Goal: Task Accomplishment & Management: Manage account settings

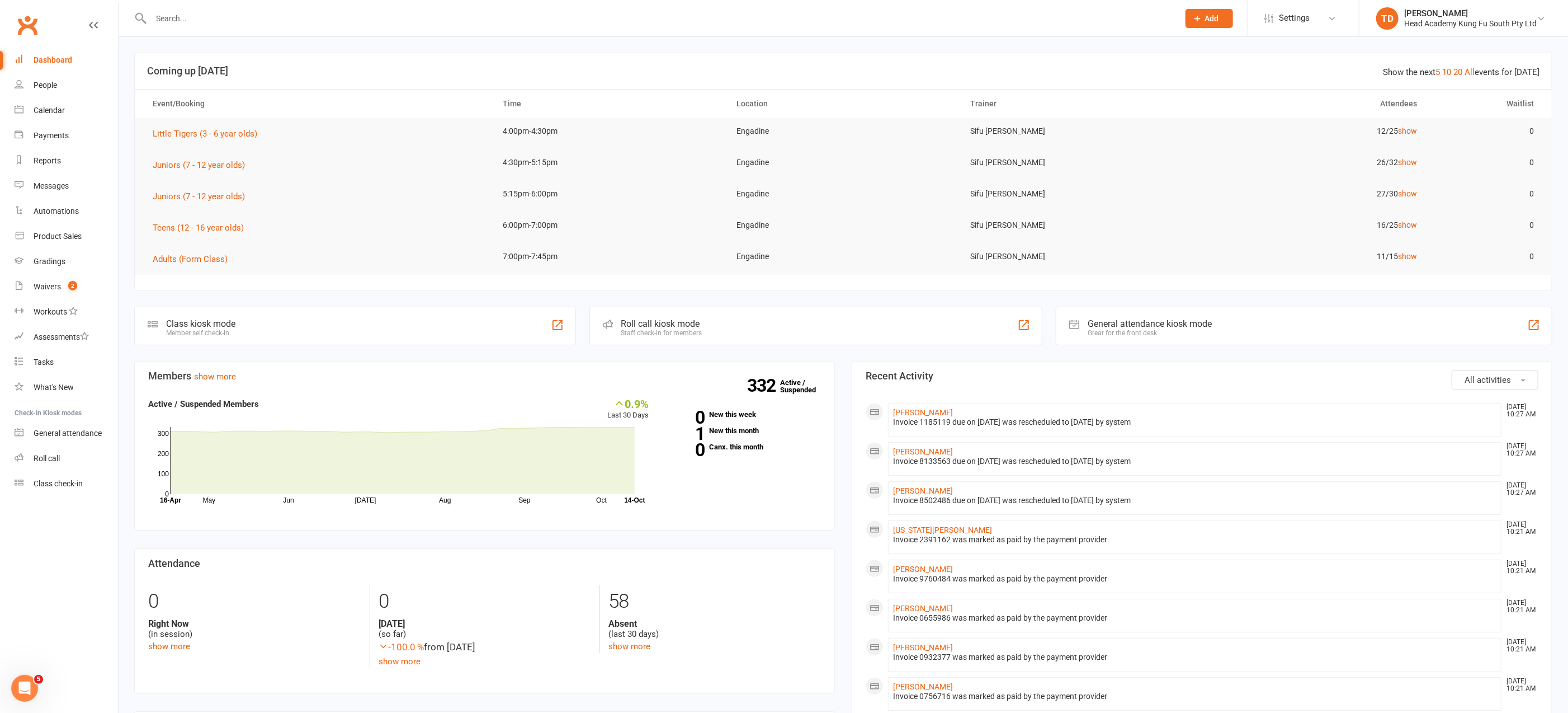
click at [186, 21] on input "text" at bounding box center [658, 18] width 1023 height 16
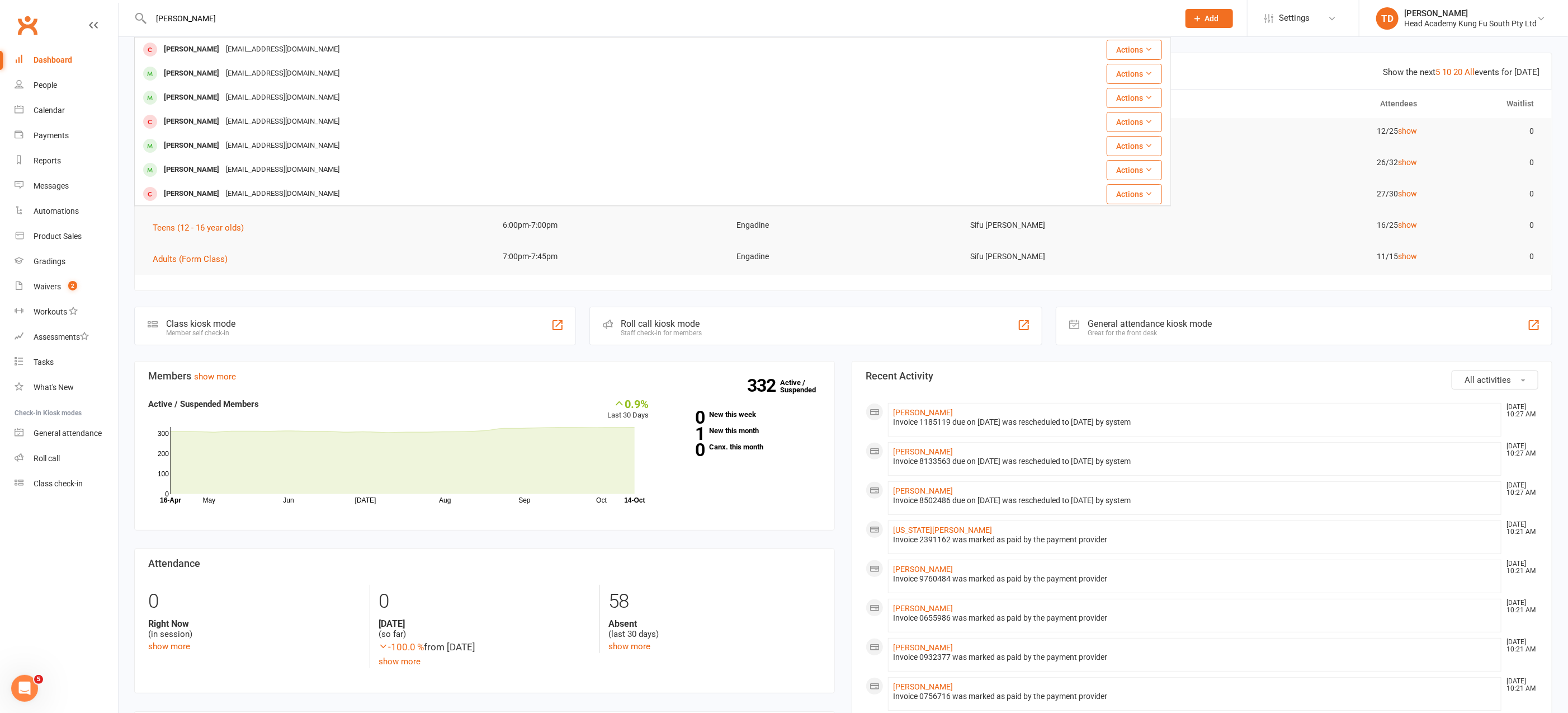
type input "browne"
click at [226, 74] on div "[EMAIL_ADDRESS][DOMAIN_NAME]" at bounding box center [282, 72] width 120 height 16
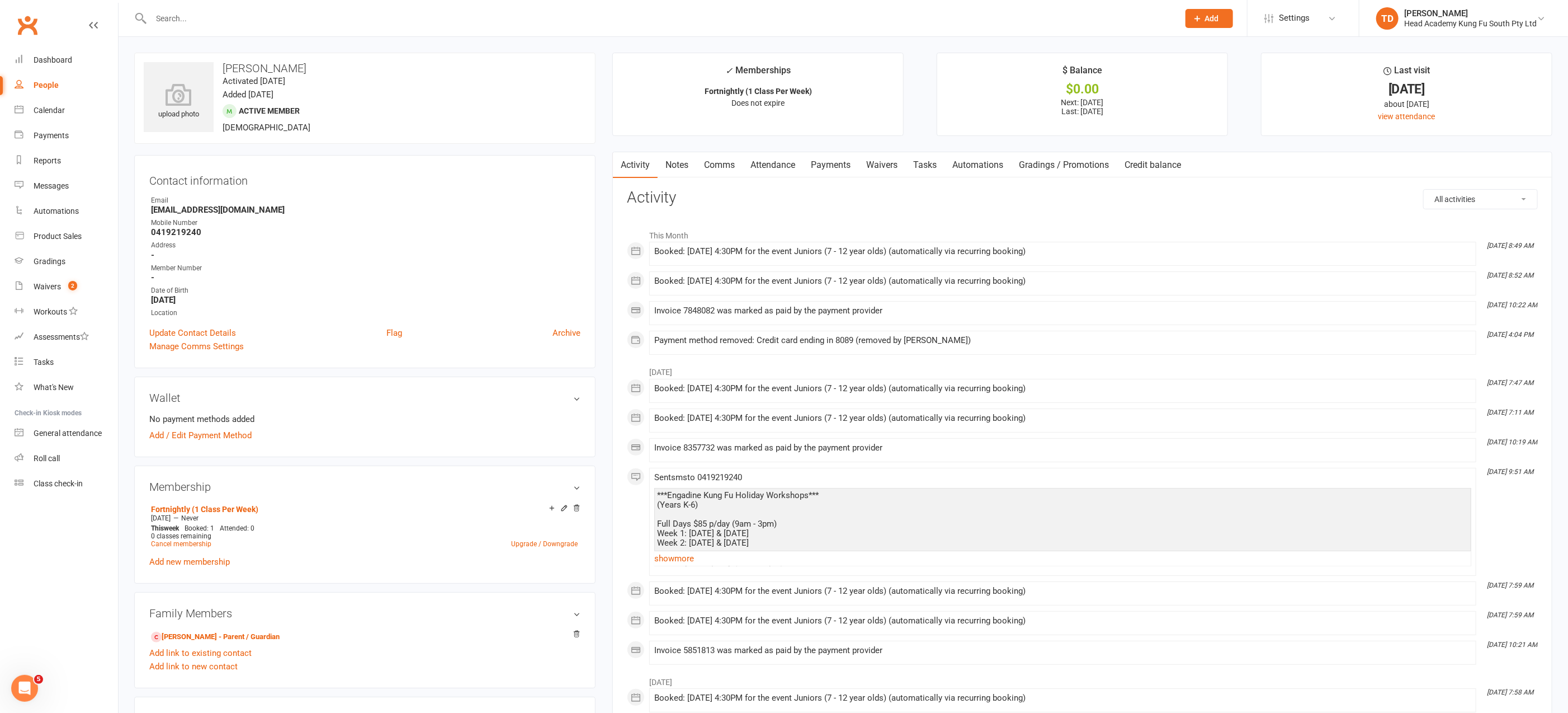
click at [839, 166] on link "Payments" at bounding box center [831, 164] width 55 height 25
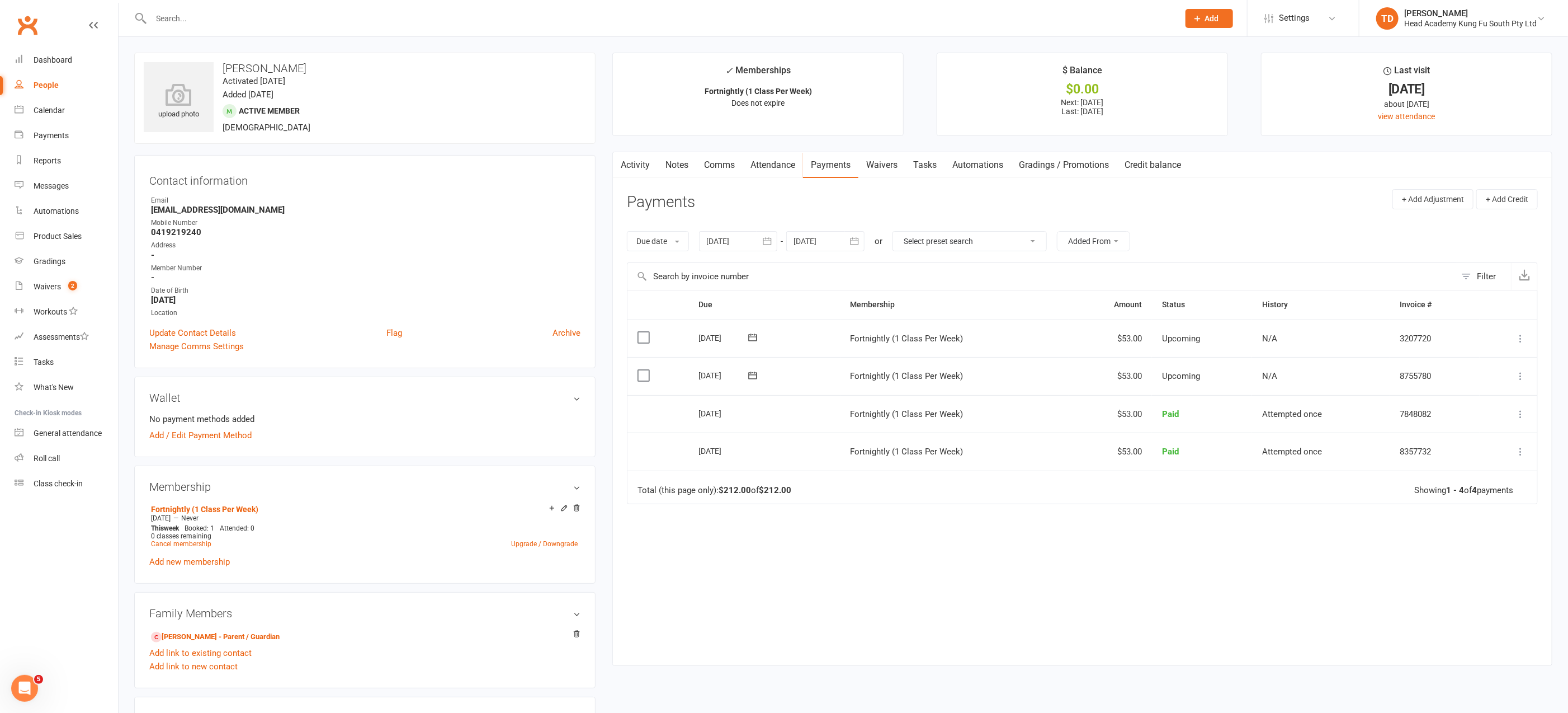
click at [771, 239] on icon "button" at bounding box center [767, 241] width 11 height 11
click at [727, 266] on button "button" at bounding box center [717, 267] width 24 height 20
click at [726, 266] on button "button" at bounding box center [717, 264] width 24 height 20
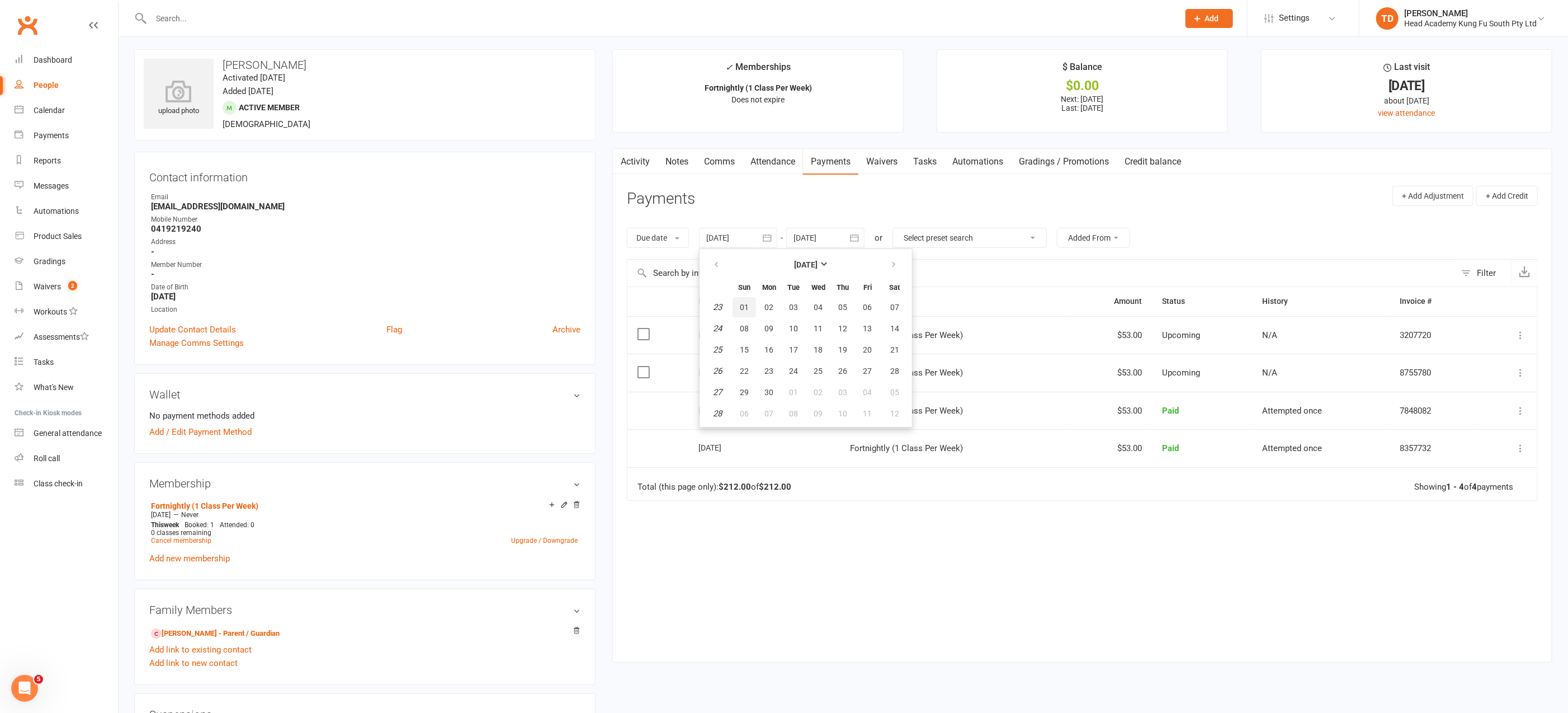
click at [745, 305] on span "01" at bounding box center [745, 307] width 9 height 9
type input "01 Jun 2025"
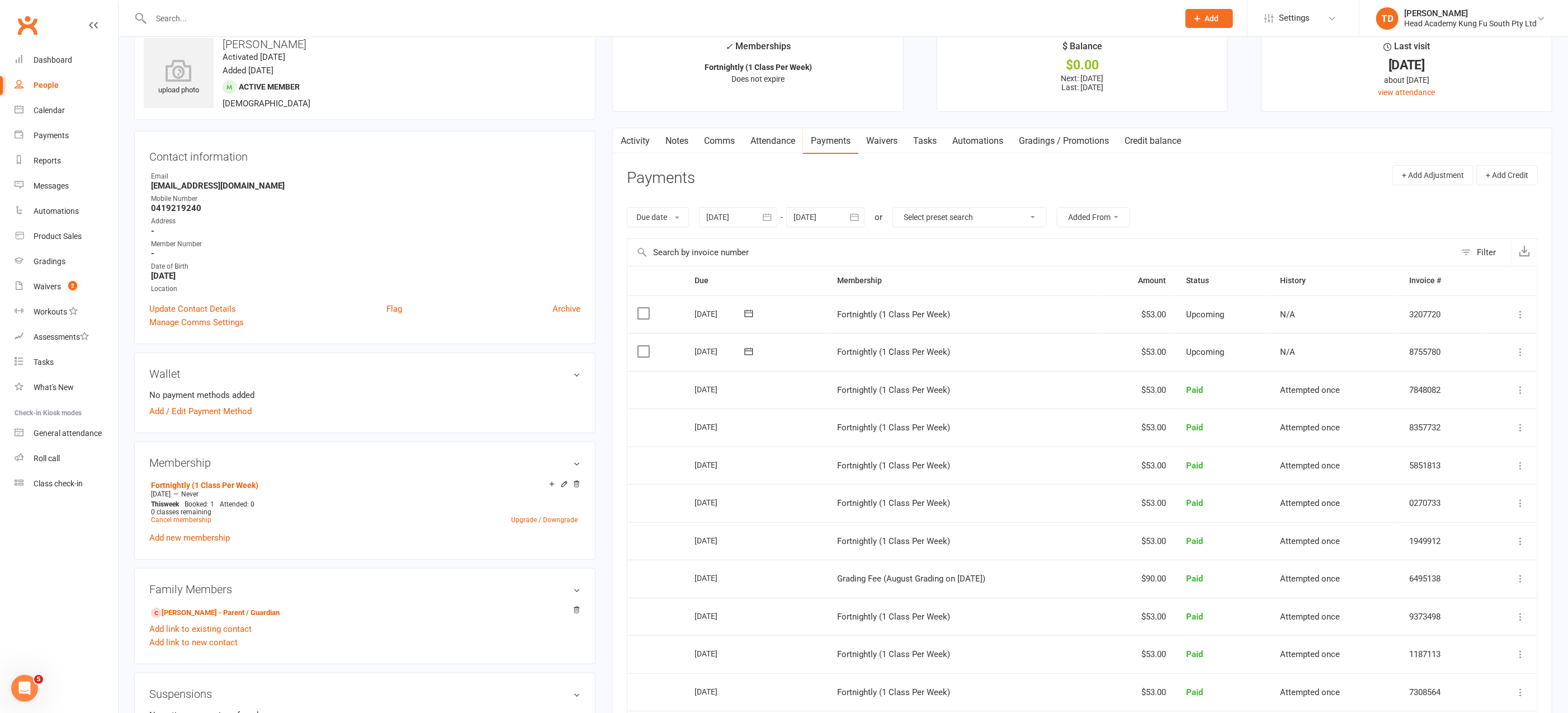
scroll to position [0, 0]
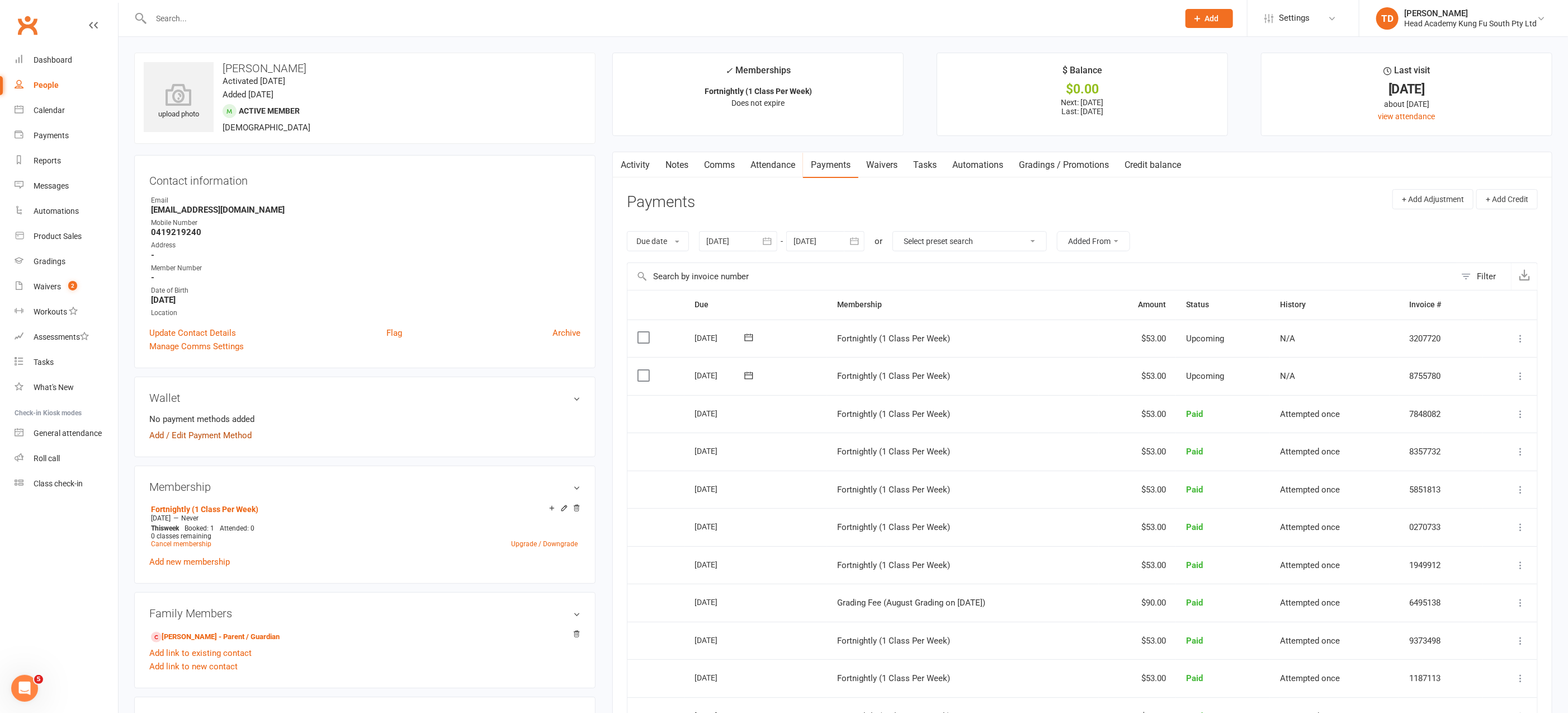
click at [202, 434] on link "Add / Edit Payment Method" at bounding box center [200, 435] width 102 height 14
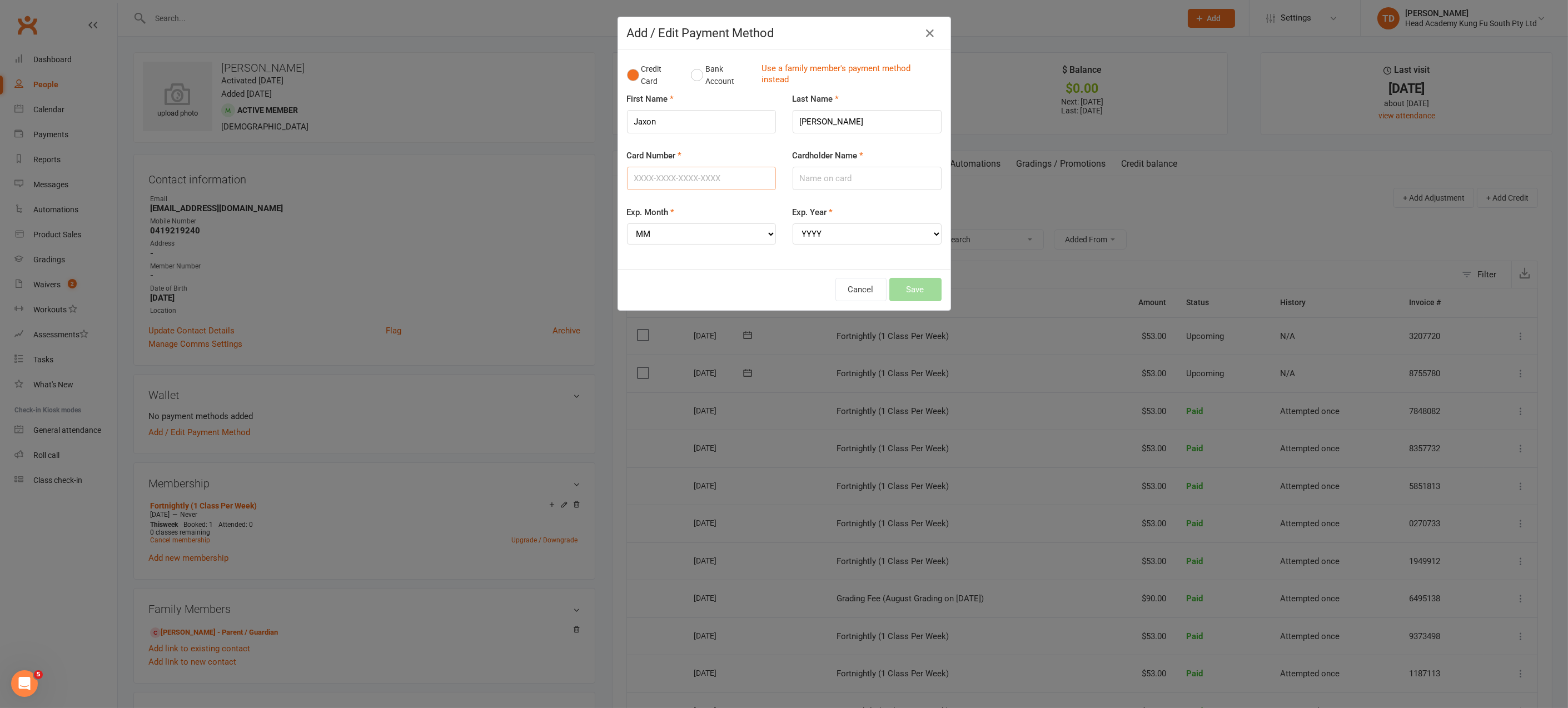
click at [640, 181] on input "Card Number" at bounding box center [701, 178] width 149 height 23
type input "2517291941978986"
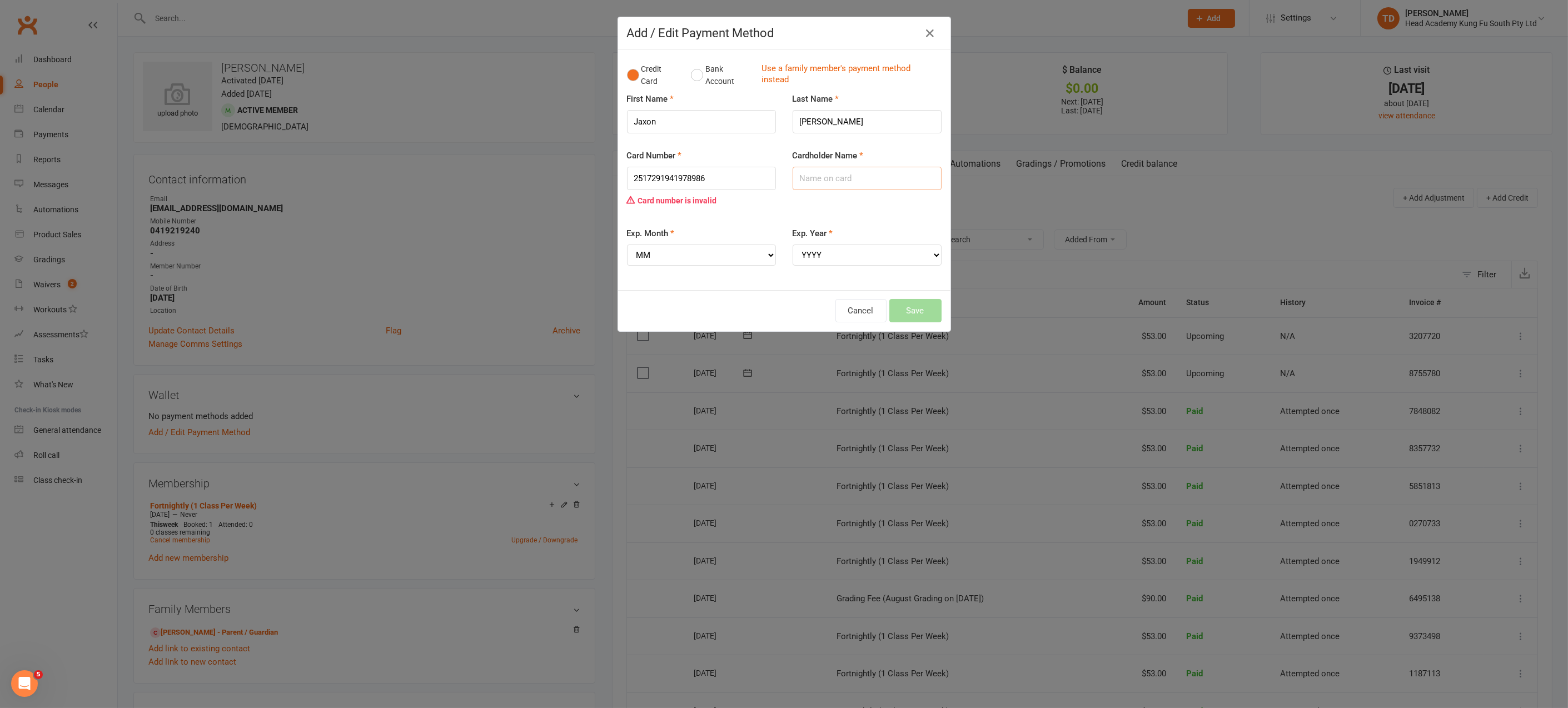
click at [844, 181] on input "Cardholder Name" at bounding box center [867, 178] width 149 height 23
type input "[PERSON_NAME]"
click at [747, 254] on select "MM 01 02 03 04 05 06 07 08 09 10 11 12" at bounding box center [701, 255] width 149 height 21
select select "08"
click at [818, 255] on select "YYYY 2025 2026 2027 2028 2029 2030 2031 2032 2033 2034" at bounding box center [867, 255] width 149 height 21
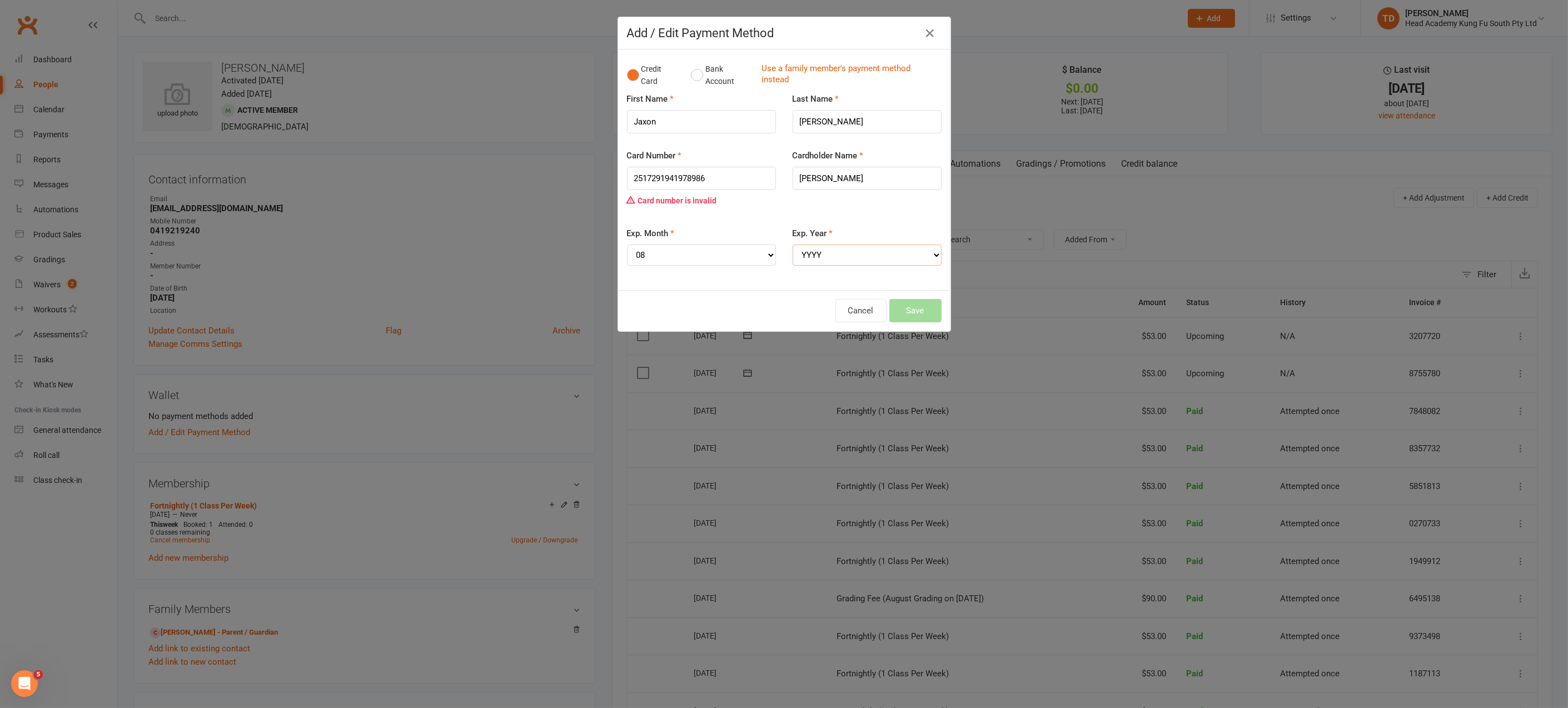
select select "2027"
click at [739, 299] on div "Cancel Save" at bounding box center [784, 310] width 314 height 23
drag, startPoint x: 729, startPoint y: 191, endPoint x: 727, endPoint y: 185, distance: 6.3
click at [731, 190] on div "Card number is invalid" at bounding box center [701, 200] width 149 height 21
click at [721, 174] on input "2517291941978986" at bounding box center [701, 178] width 149 height 23
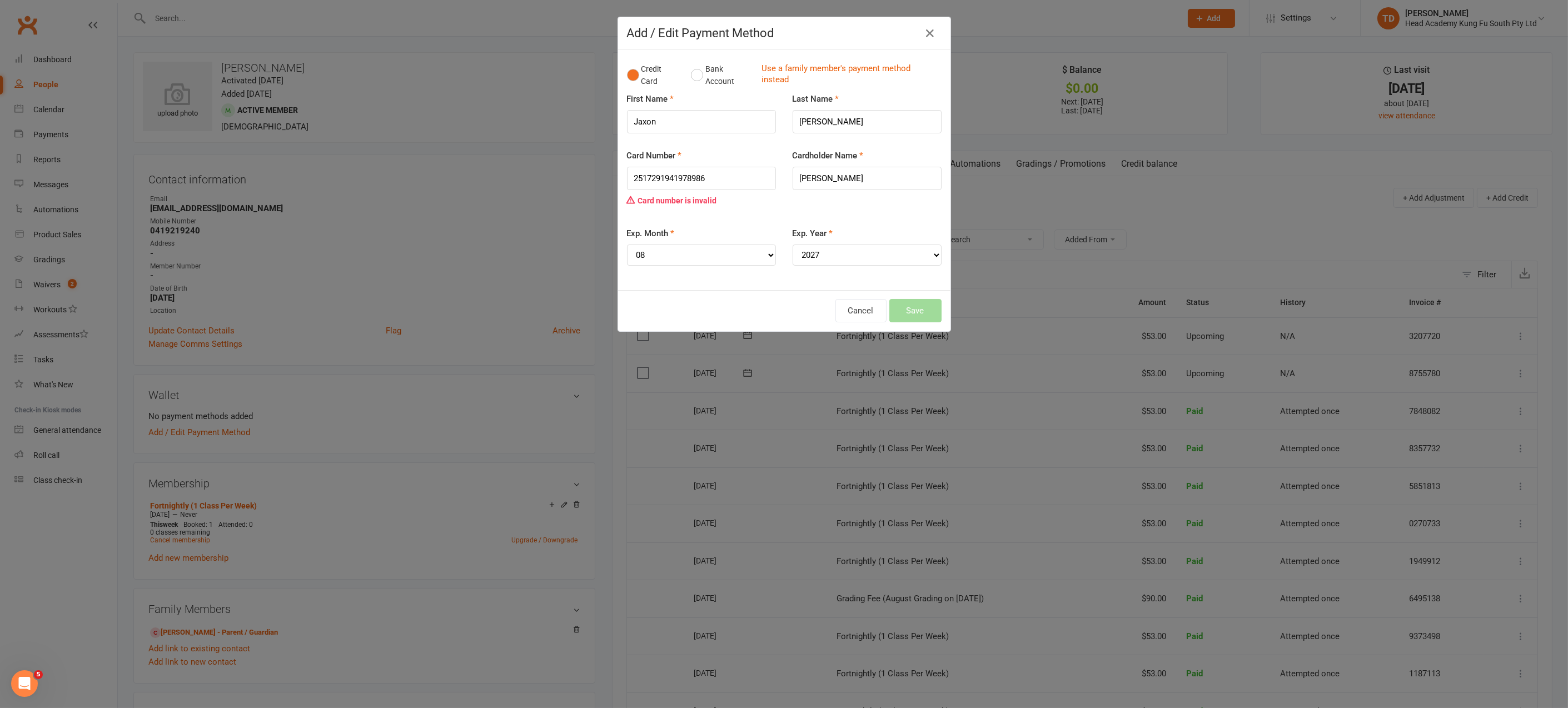
click at [709, 156] on div "Card Number 2517291941978986 Card number is invalid" at bounding box center [701, 180] width 149 height 62
click at [874, 164] on div "Cardholder Name Emma Browne" at bounding box center [867, 169] width 149 height 41
click at [872, 171] on input "[PERSON_NAME]" at bounding box center [867, 178] width 149 height 23
click at [775, 214] on div "Card Number 2517291941978986 Card number is invalid" at bounding box center [702, 188] width 166 height 78
click at [736, 114] on input "Jaxon" at bounding box center [701, 122] width 149 height 23
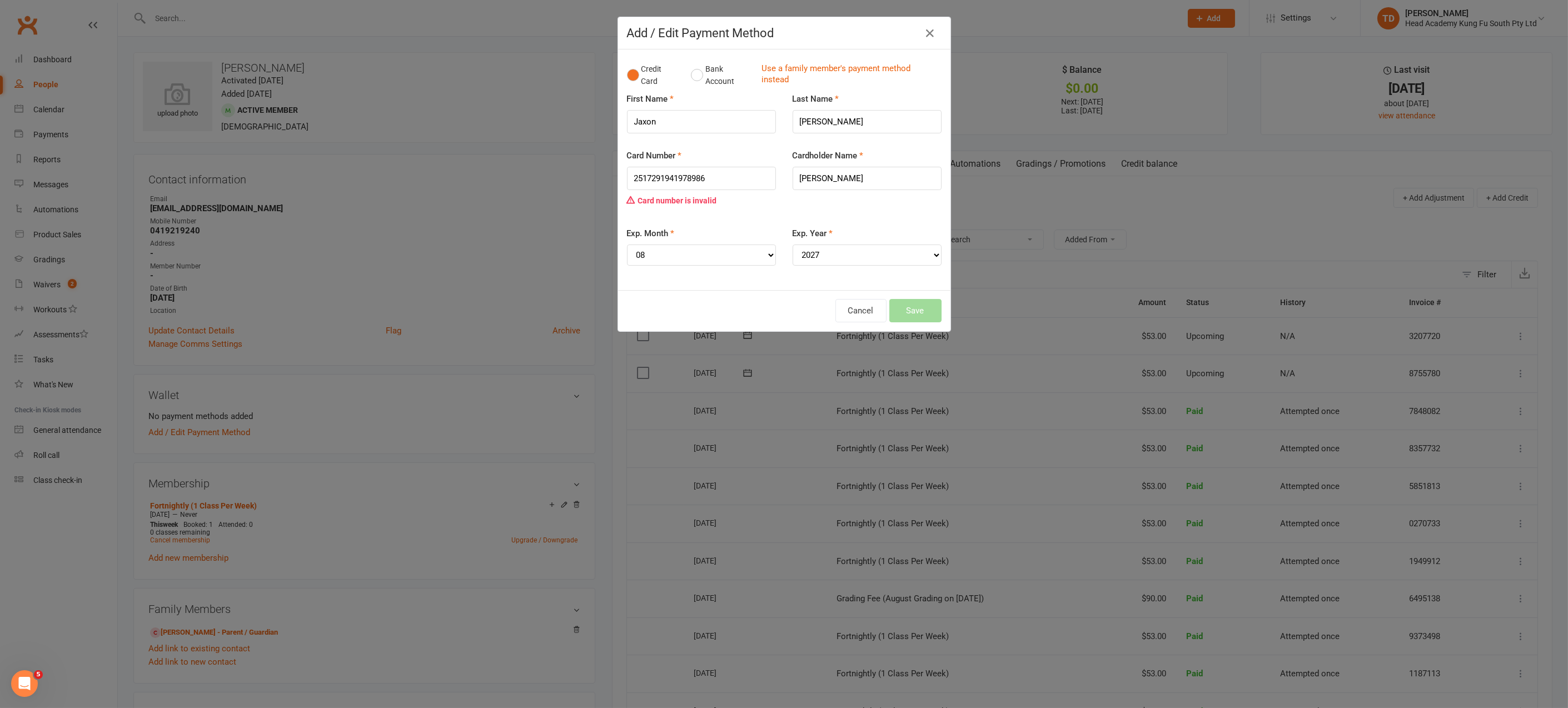
drag, startPoint x: 848, startPoint y: 104, endPoint x: 854, endPoint y: 115, distance: 12.5
click at [848, 104] on div "Last Name Browne" at bounding box center [867, 112] width 149 height 41
click at [855, 119] on input "Browne" at bounding box center [867, 122] width 149 height 23
click at [746, 177] on input "2517291941978986" at bounding box center [701, 178] width 149 height 23
click at [638, 178] on input "2517291941978986" at bounding box center [701, 178] width 149 height 23
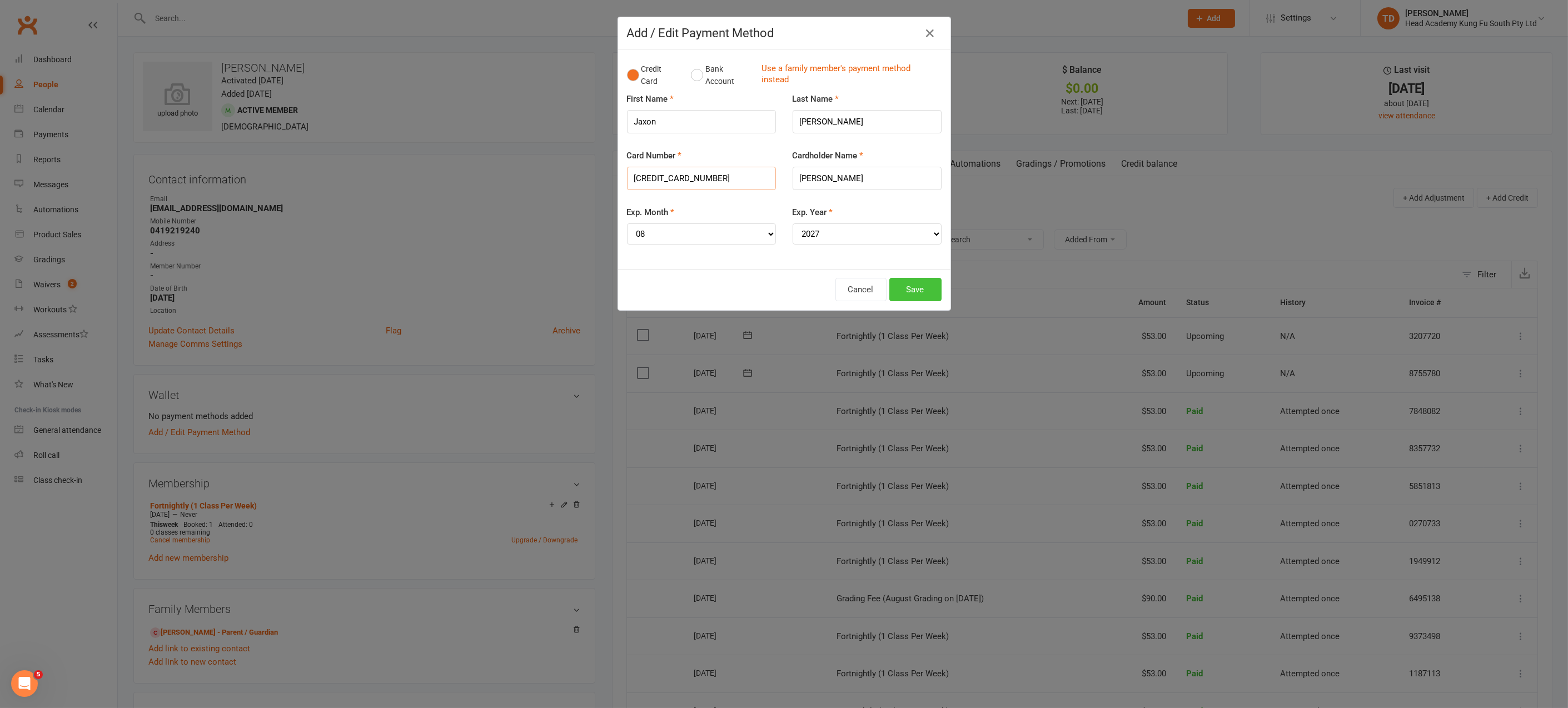
type input "5217291941978986"
click at [913, 293] on button "Save" at bounding box center [915, 290] width 53 height 23
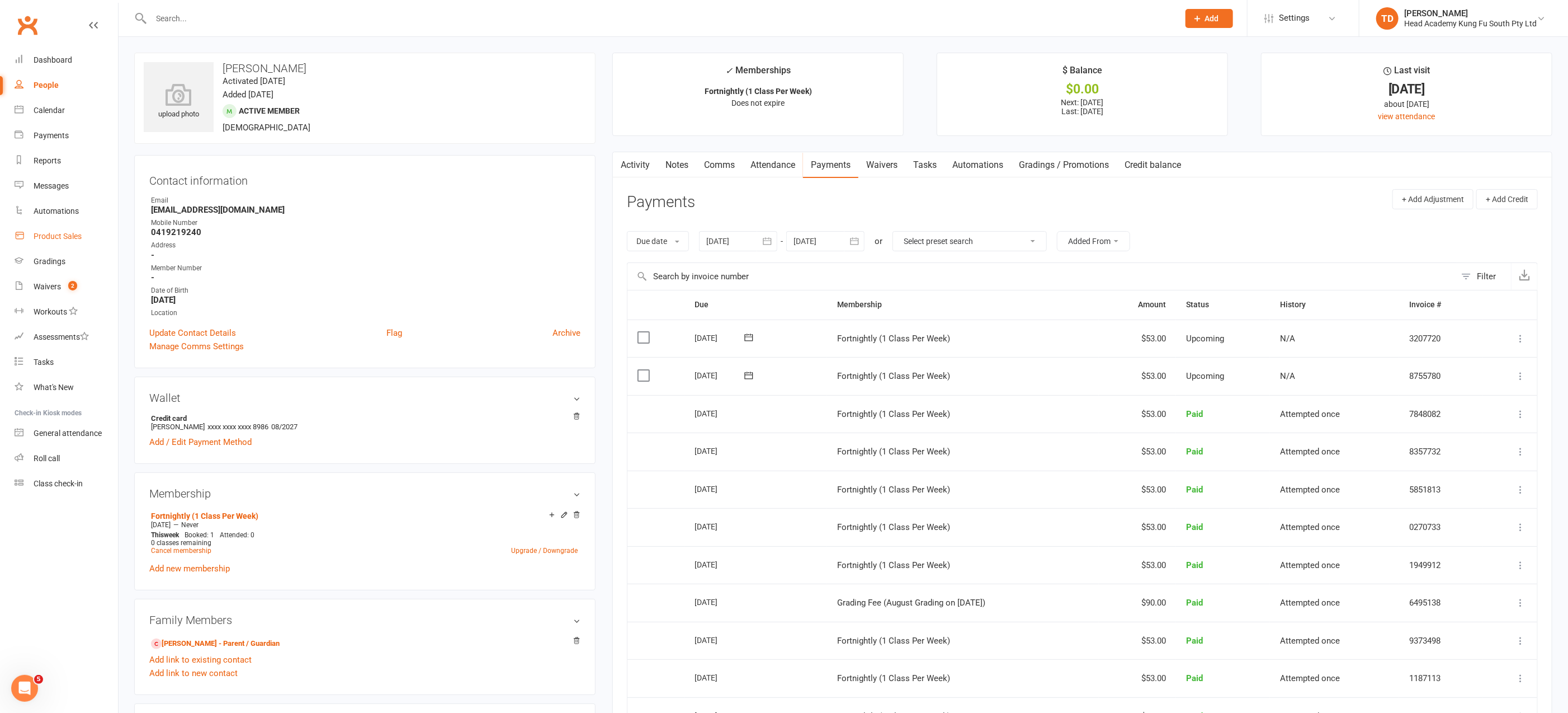
click at [65, 234] on div "Product Sales" at bounding box center [57, 236] width 48 height 9
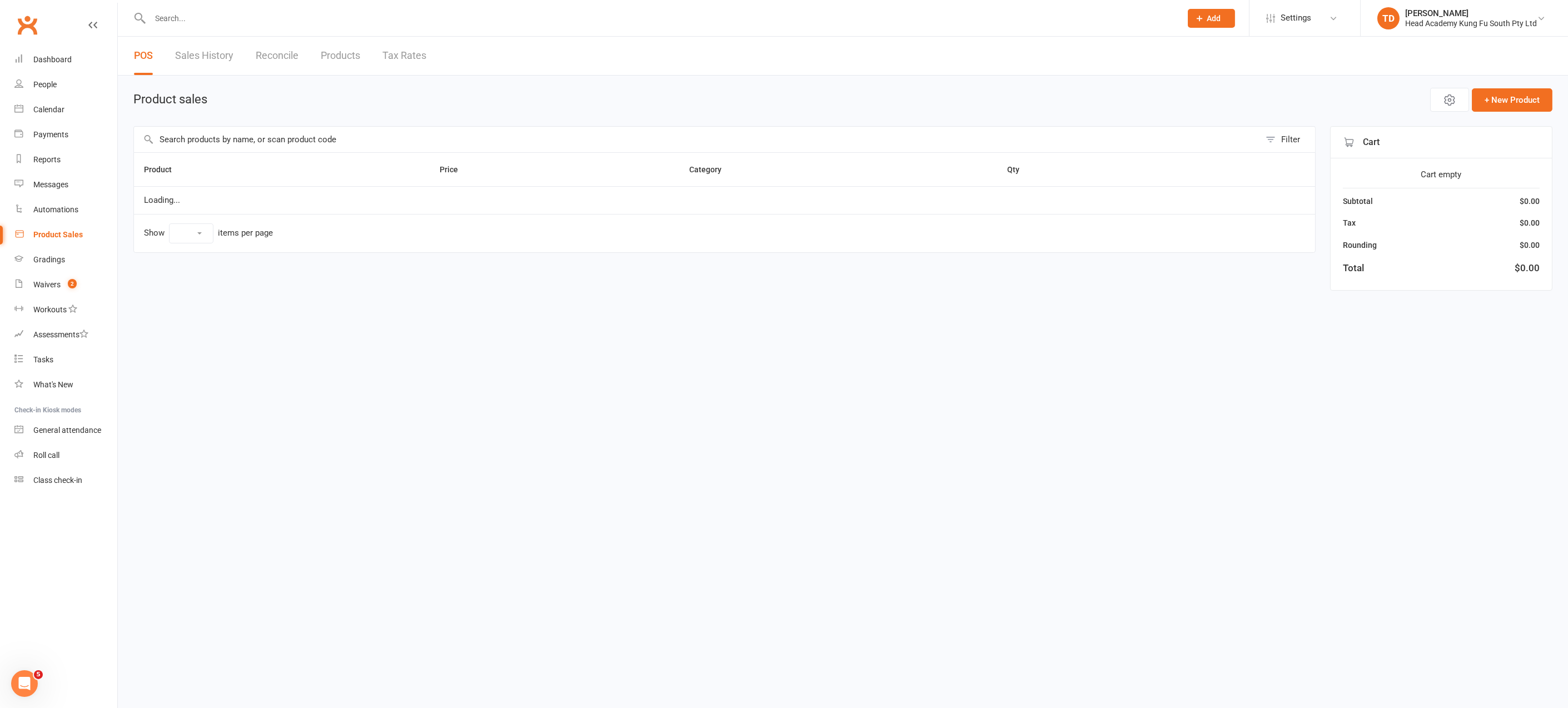
select select "50"
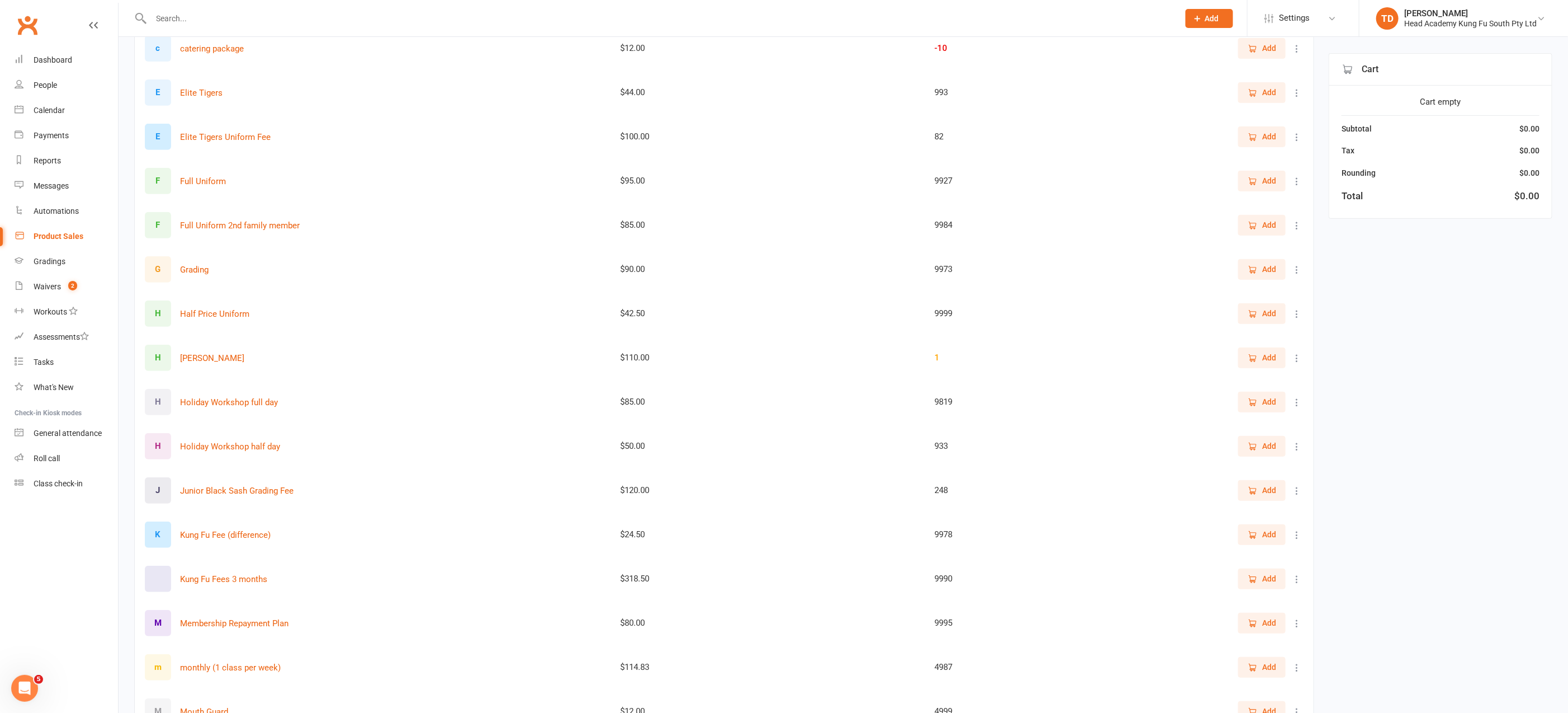
scroll to position [339, 0]
click at [1300, 577] on icon at bounding box center [1296, 578] width 11 height 11
click at [1242, 592] on link "View / Edit" at bounding box center [1239, 598] width 111 height 22
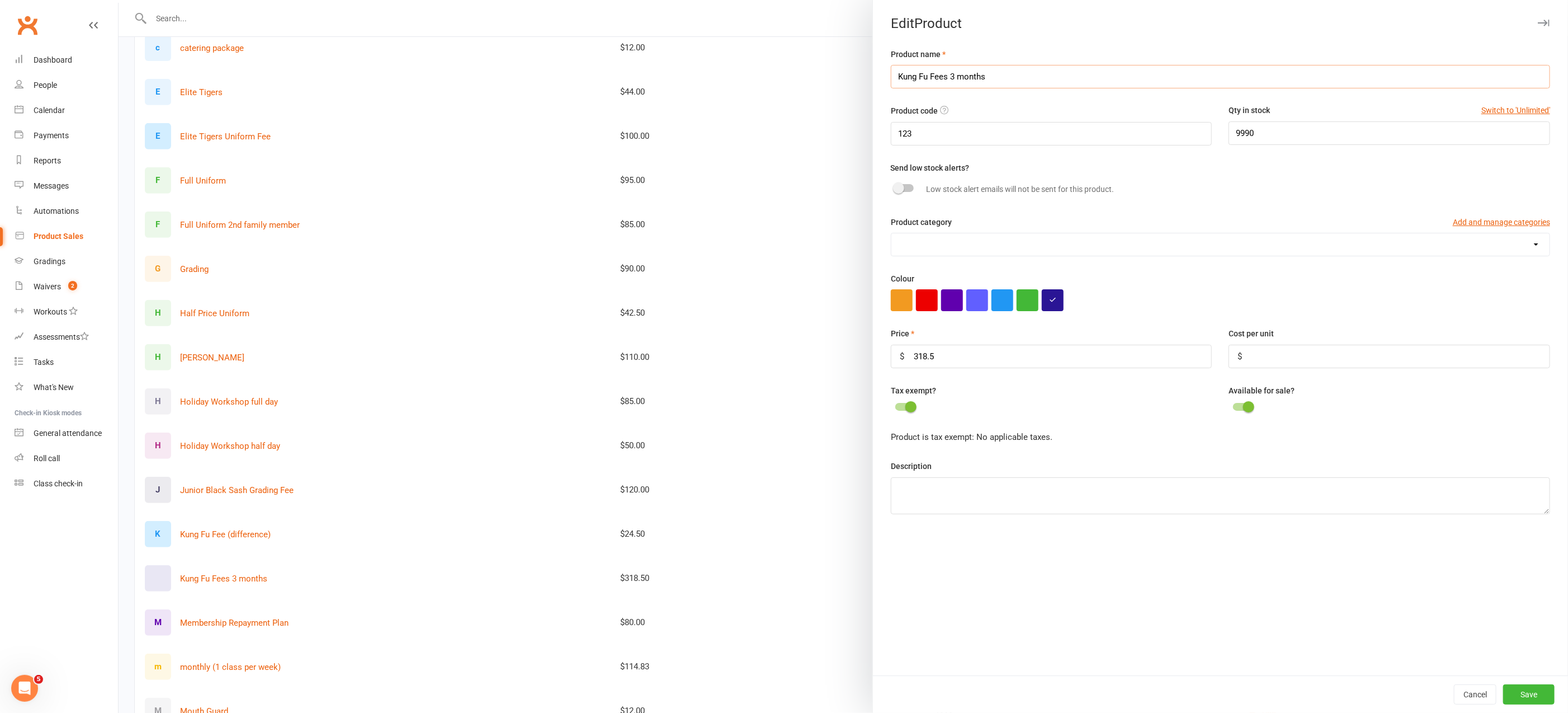
drag, startPoint x: 986, startPoint y: 75, endPoint x: 947, endPoint y: 76, distance: 39.0
click at [947, 76] on input "Kung Fu Fees 3 months" at bounding box center [1220, 76] width 659 height 23
type input "Kung Fu Fees fortnight"
drag, startPoint x: 945, startPoint y: 353, endPoint x: 856, endPoint y: 367, distance: 90.1
click at [119, 0] on react-component "Edit Product Product name Kung Fu Fees fortnight Product code 123 Qty in stock …" at bounding box center [119, 0] width 0 height 0
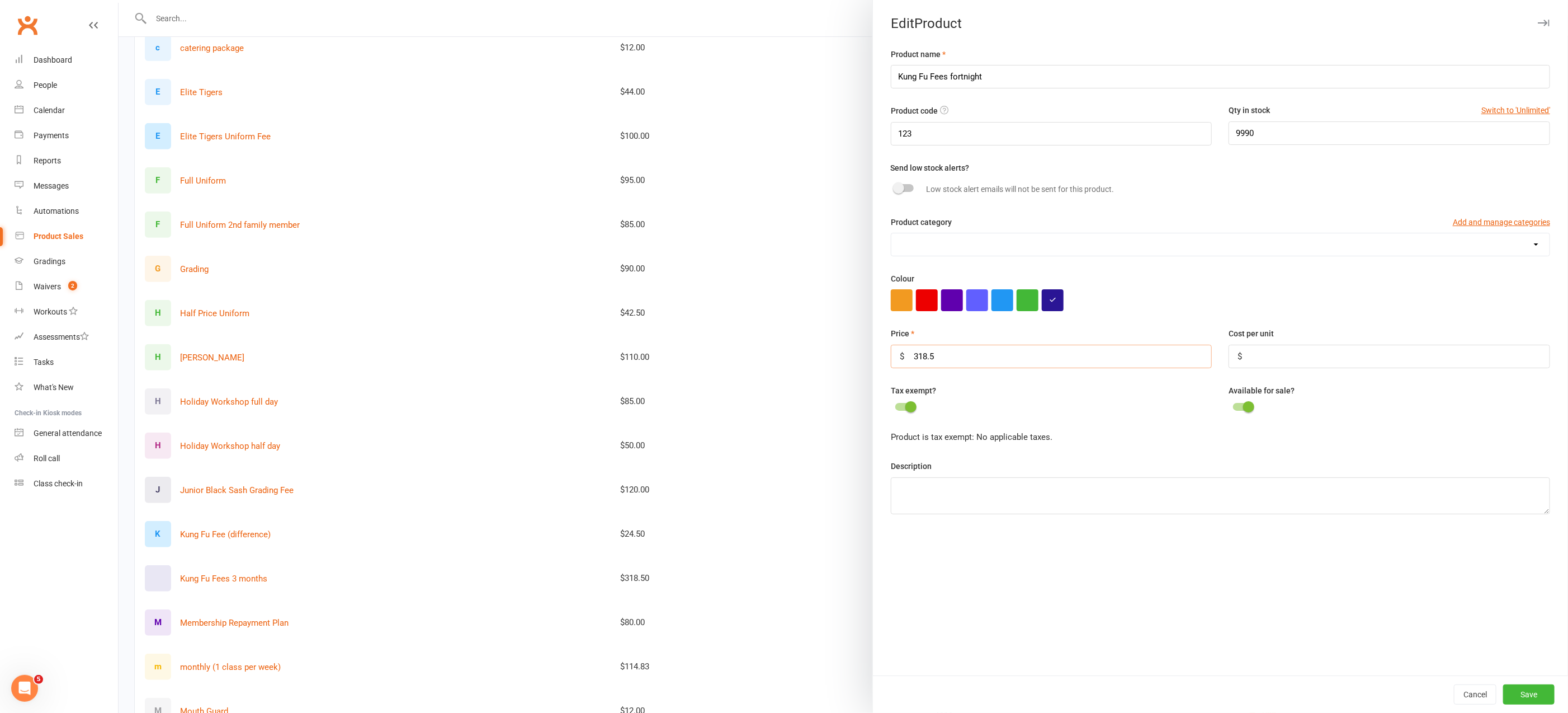
drag, startPoint x: 932, startPoint y: 352, endPoint x: 891, endPoint y: 348, distance: 41.2
click at [891, 348] on input "318.5" at bounding box center [1051, 356] width 321 height 23
type input "53"
click at [1533, 697] on button "Save" at bounding box center [1528, 694] width 52 height 20
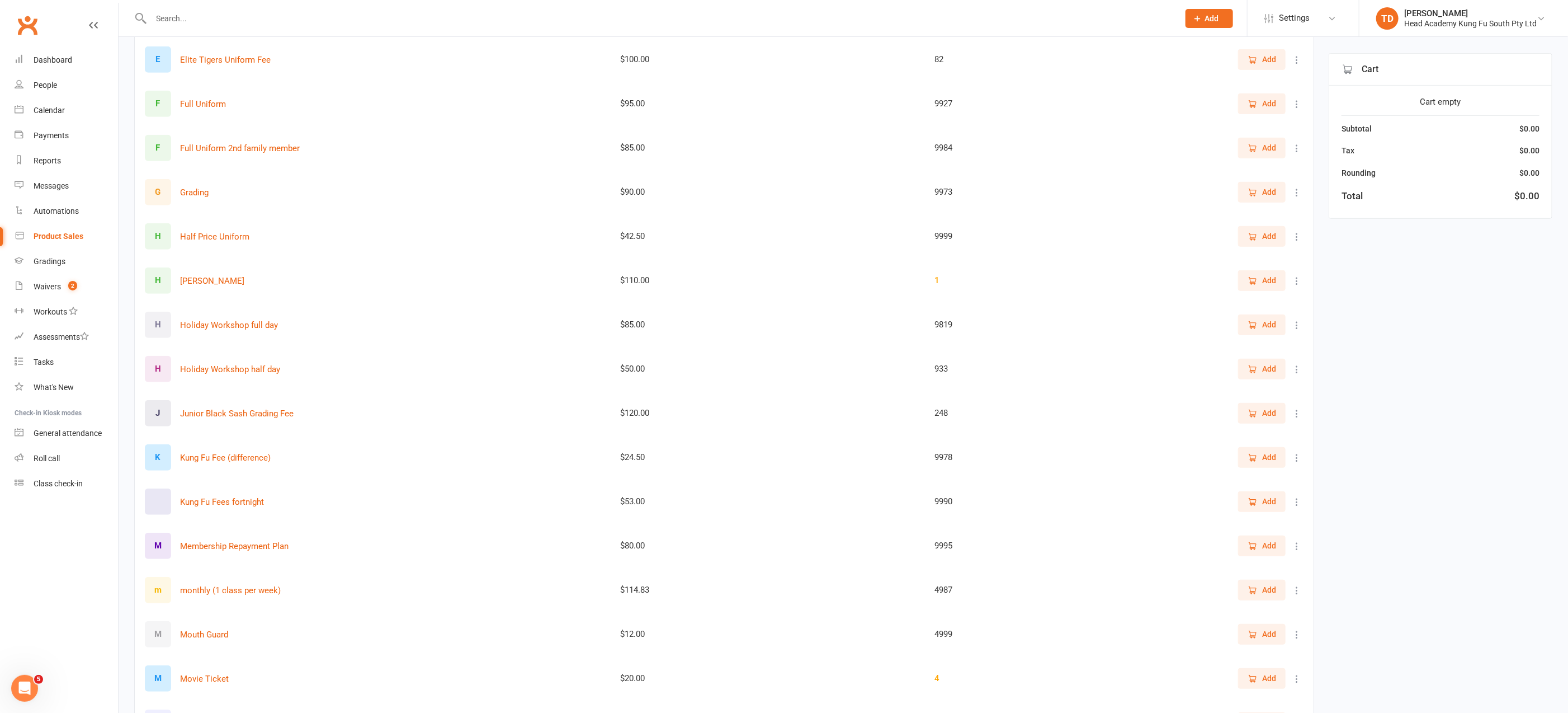
scroll to position [412, 0]
click at [1262, 196] on span "Add" at bounding box center [1262, 196] width 29 height 12
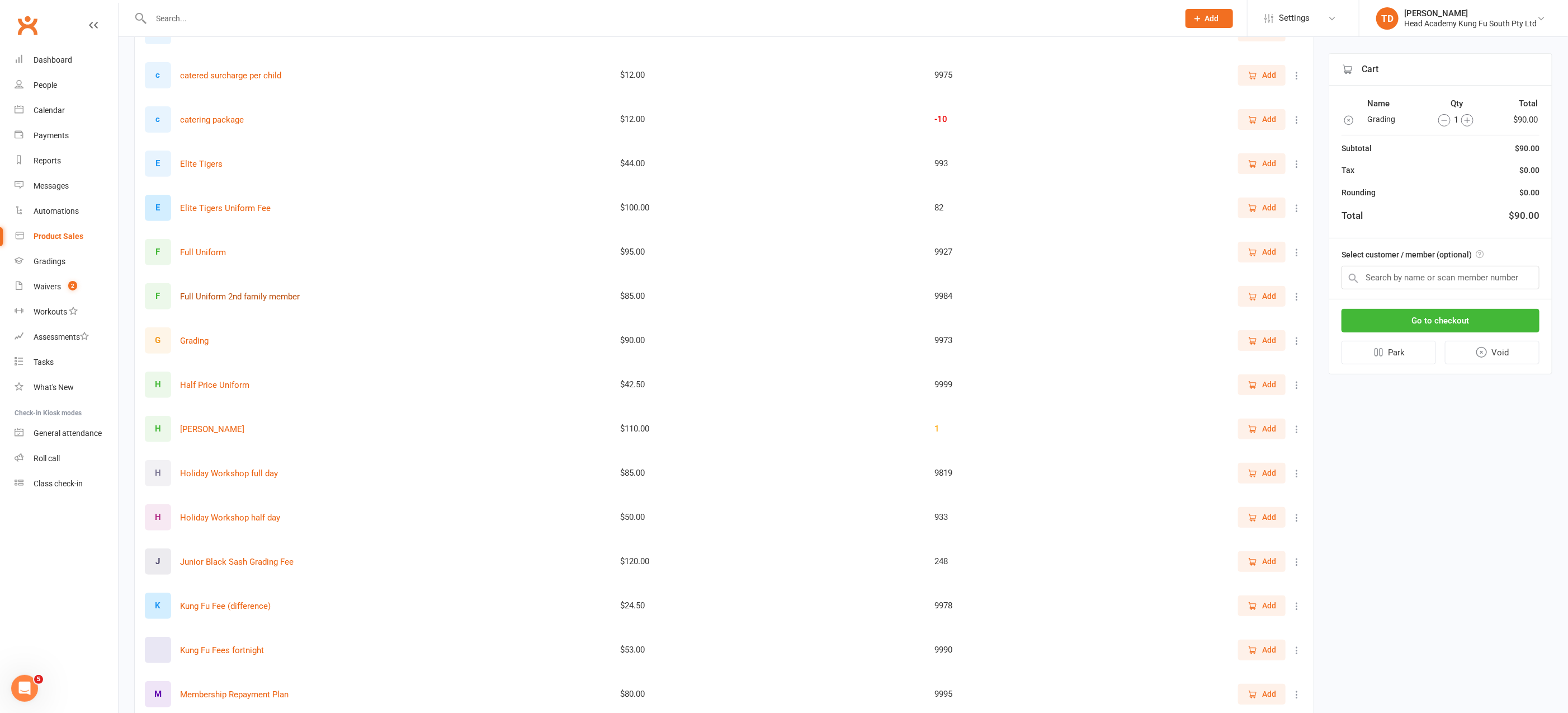
scroll to position [269, 0]
click at [1265, 646] on span "Add" at bounding box center [1269, 648] width 14 height 12
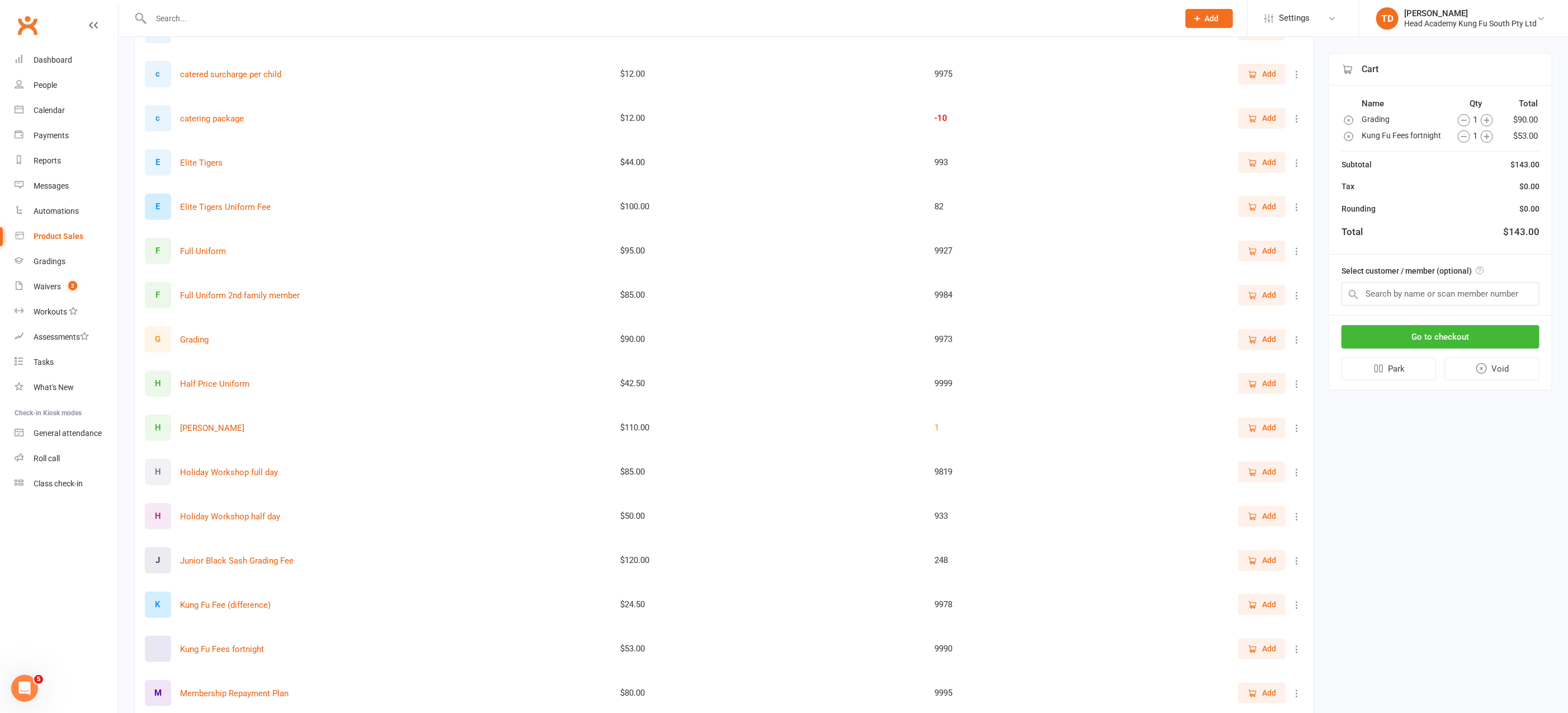
click at [1487, 135] on icon "button" at bounding box center [1487, 136] width 12 height 12
click at [1487, 135] on icon "button" at bounding box center [1483, 136] width 12 height 12
click at [1424, 330] on button "Go to checkout" at bounding box center [1440, 337] width 198 height 23
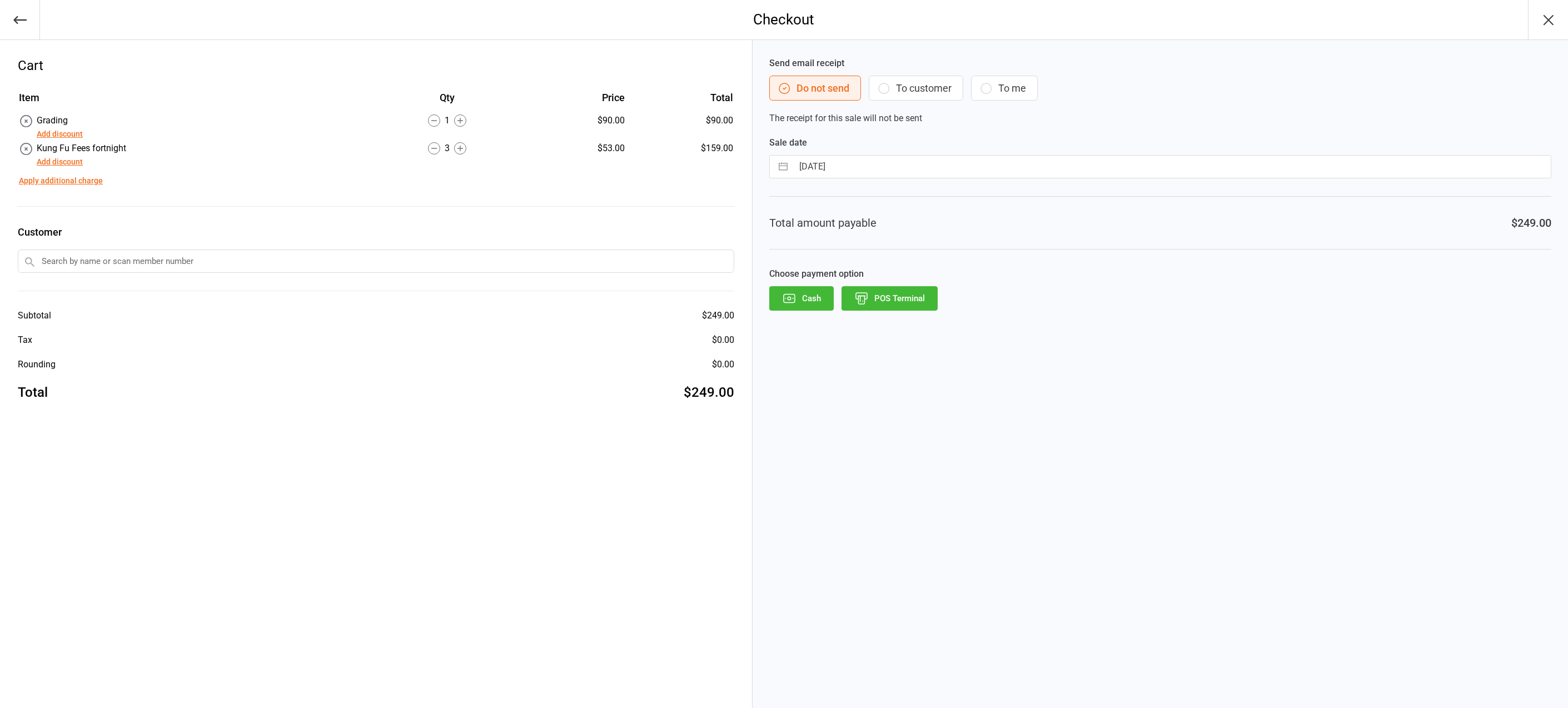
drag, startPoint x: 884, startPoint y: 87, endPoint x: 892, endPoint y: 109, distance: 23.4
click at [884, 87] on icon "button" at bounding box center [883, 88] width 14 height 14
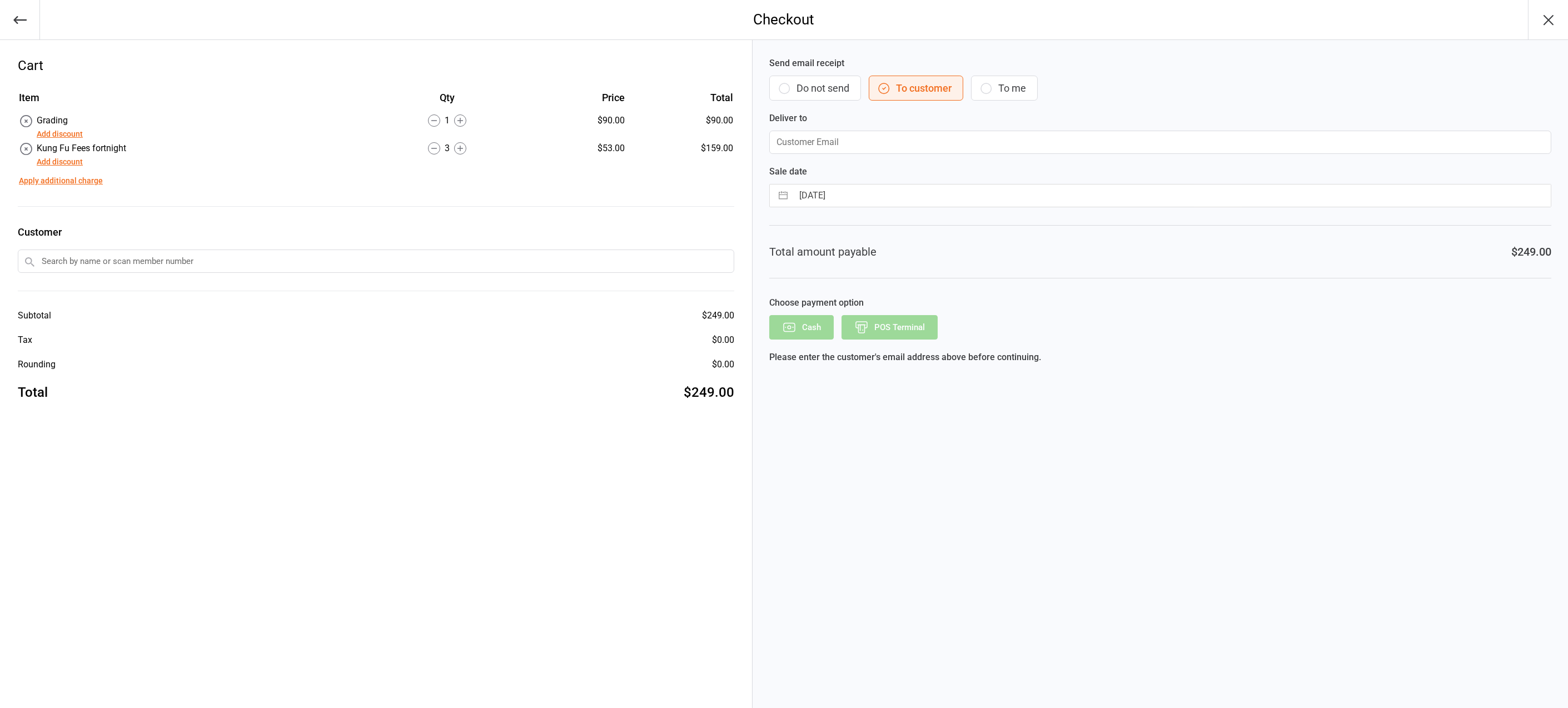
click at [107, 264] on input "text" at bounding box center [375, 261] width 716 height 23
type input "jaxon b"
click at [30, 279] on span at bounding box center [29, 282] width 14 height 14
type input "[EMAIL_ADDRESS][DOMAIN_NAME]"
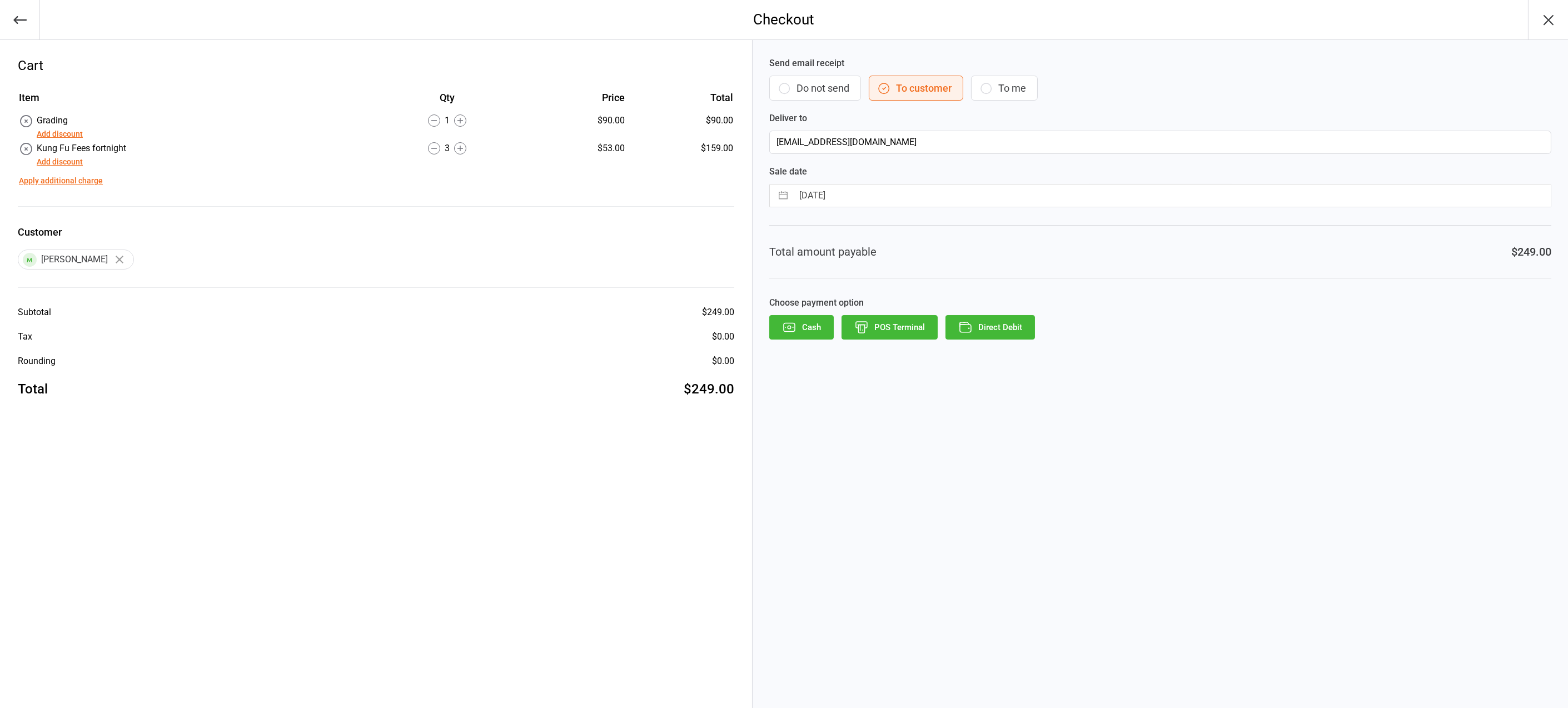
click at [999, 328] on button "Direct Debit" at bounding box center [990, 327] width 89 height 25
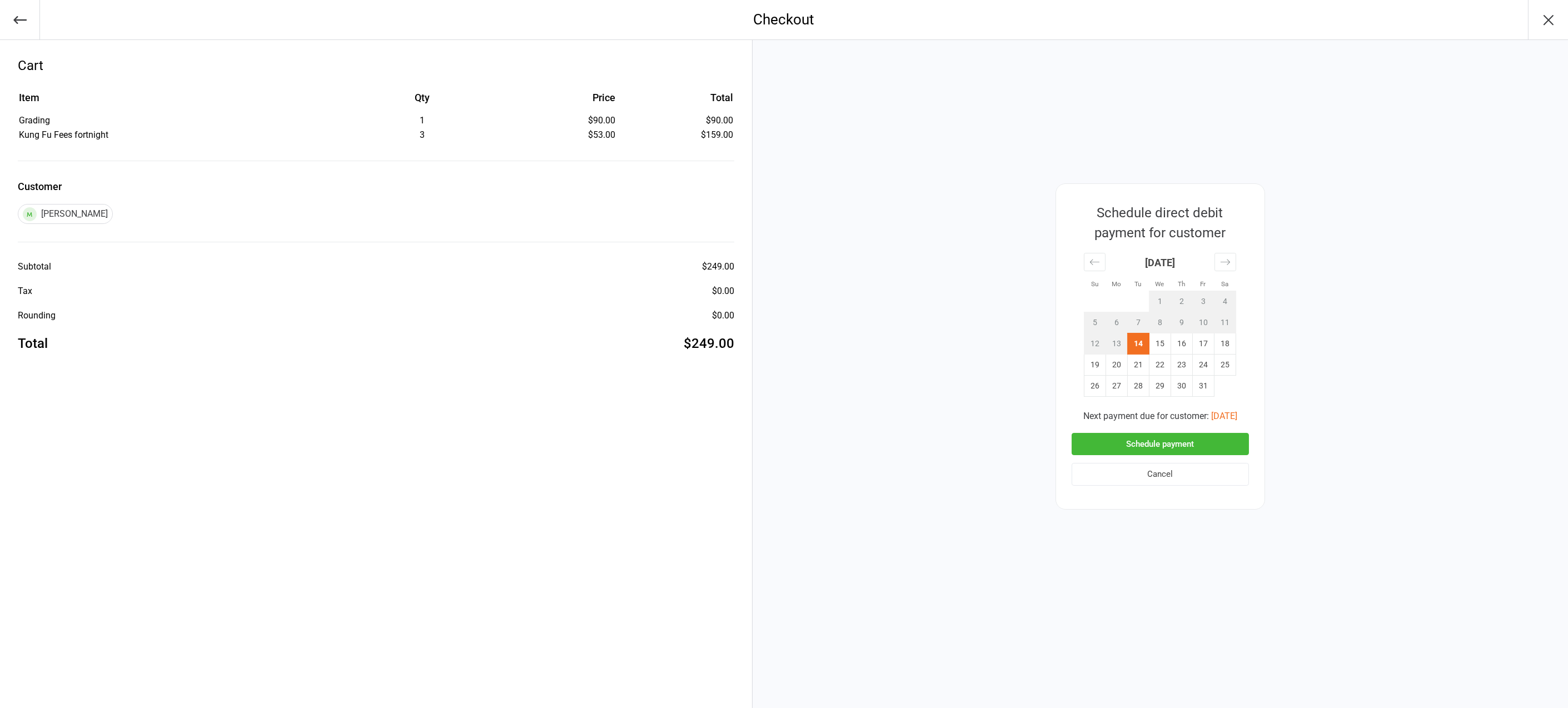
click at [1204, 442] on button "Schedule payment" at bounding box center [1160, 444] width 178 height 23
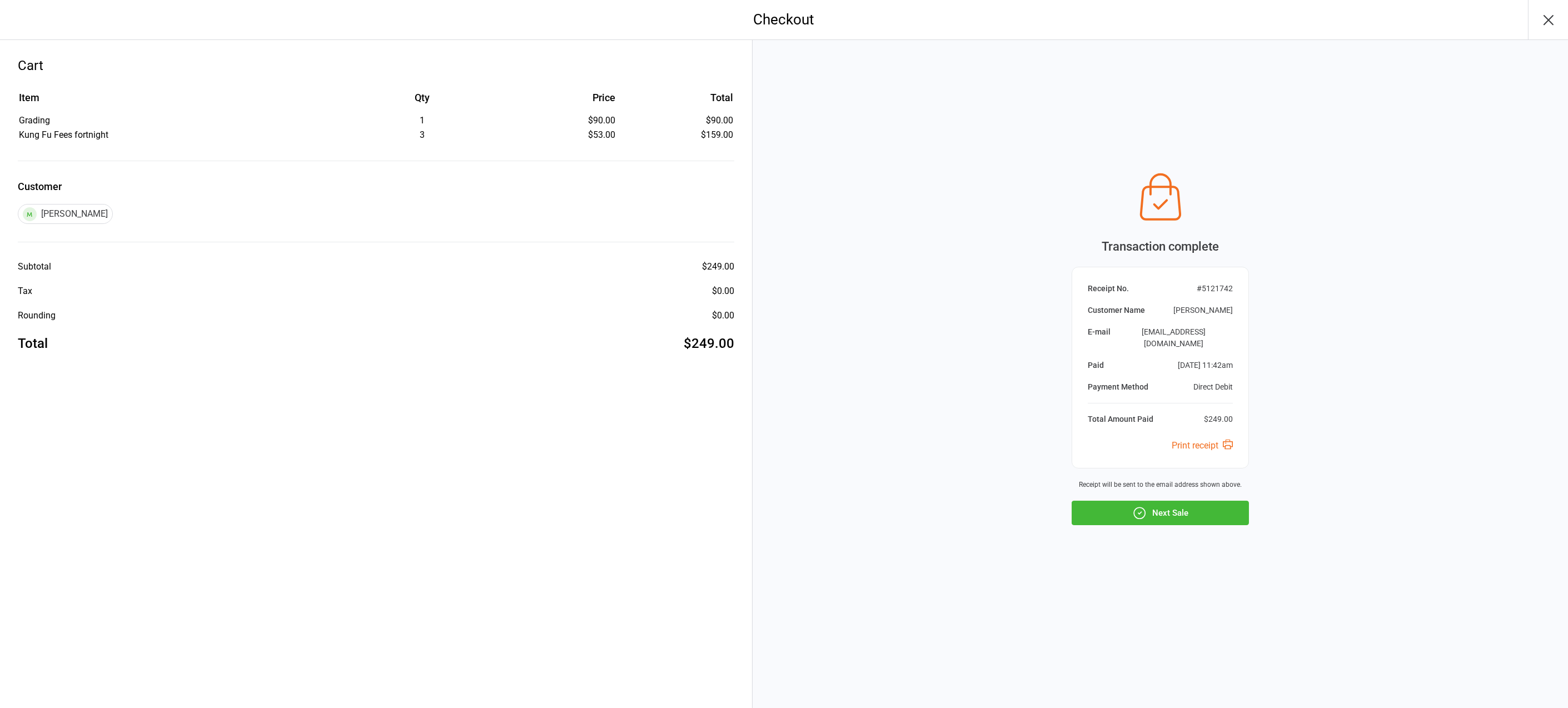
click at [1551, 17] on icon "button" at bounding box center [1549, 19] width 18 height 17
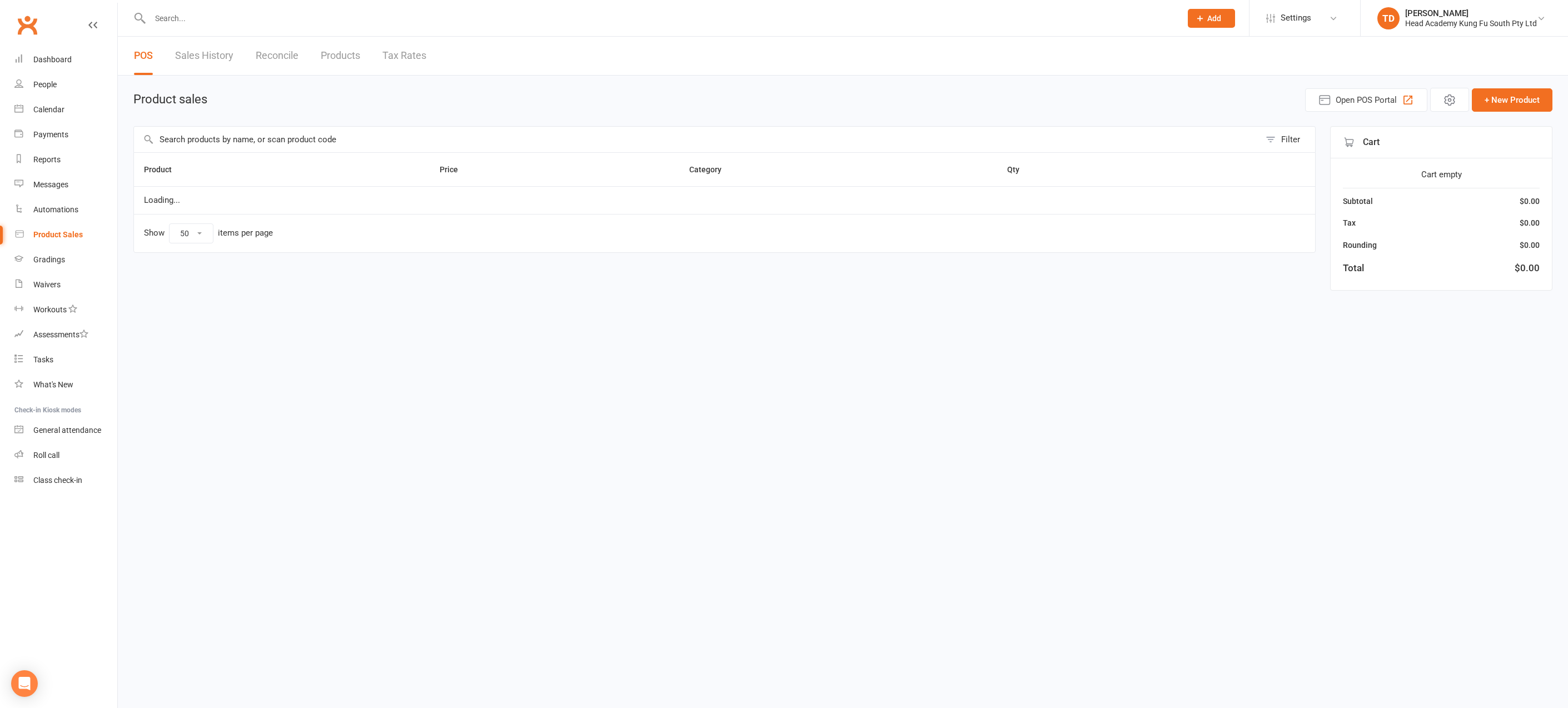
select select "50"
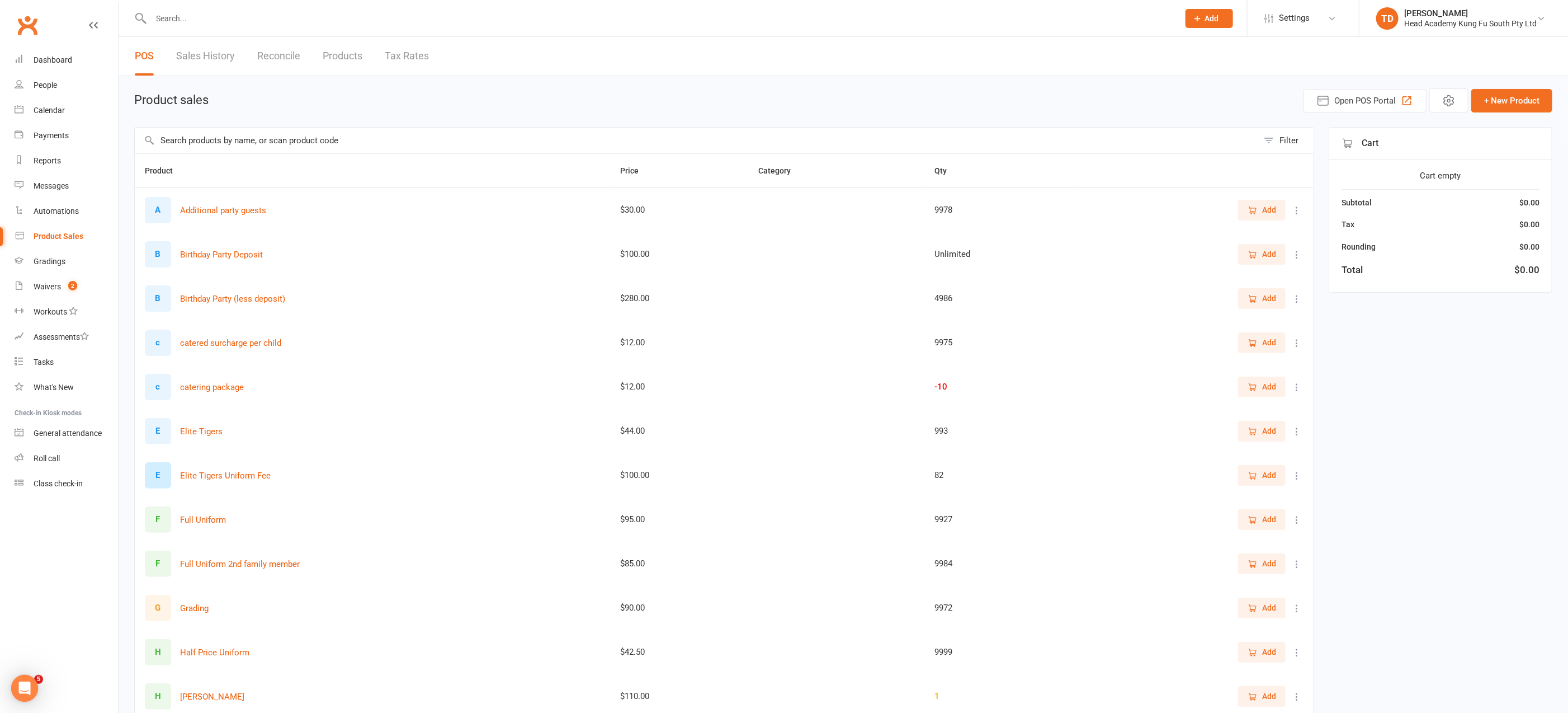
click at [197, 18] on input "text" at bounding box center [658, 18] width 1023 height 16
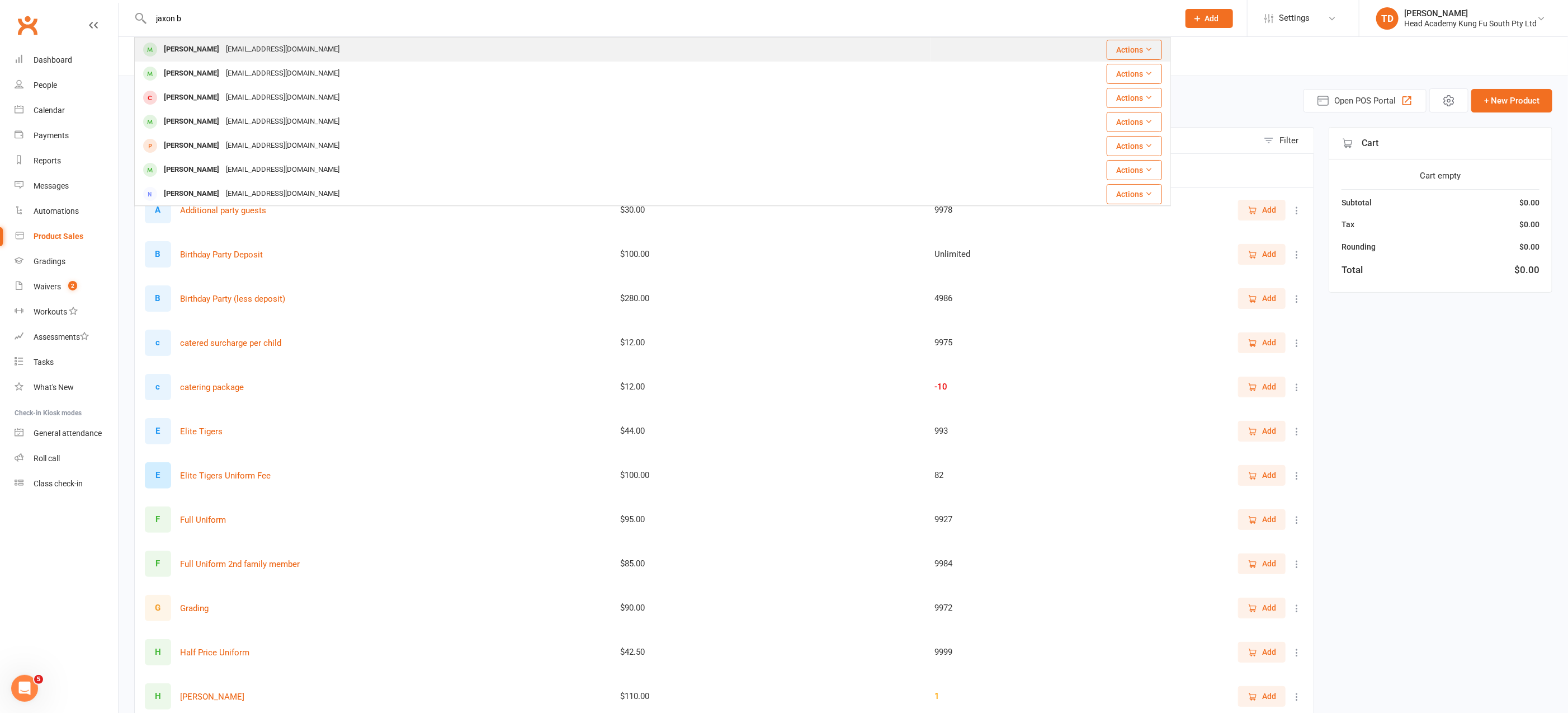
type input "jaxon b"
click at [178, 47] on div "[PERSON_NAME]" at bounding box center [191, 49] width 62 height 16
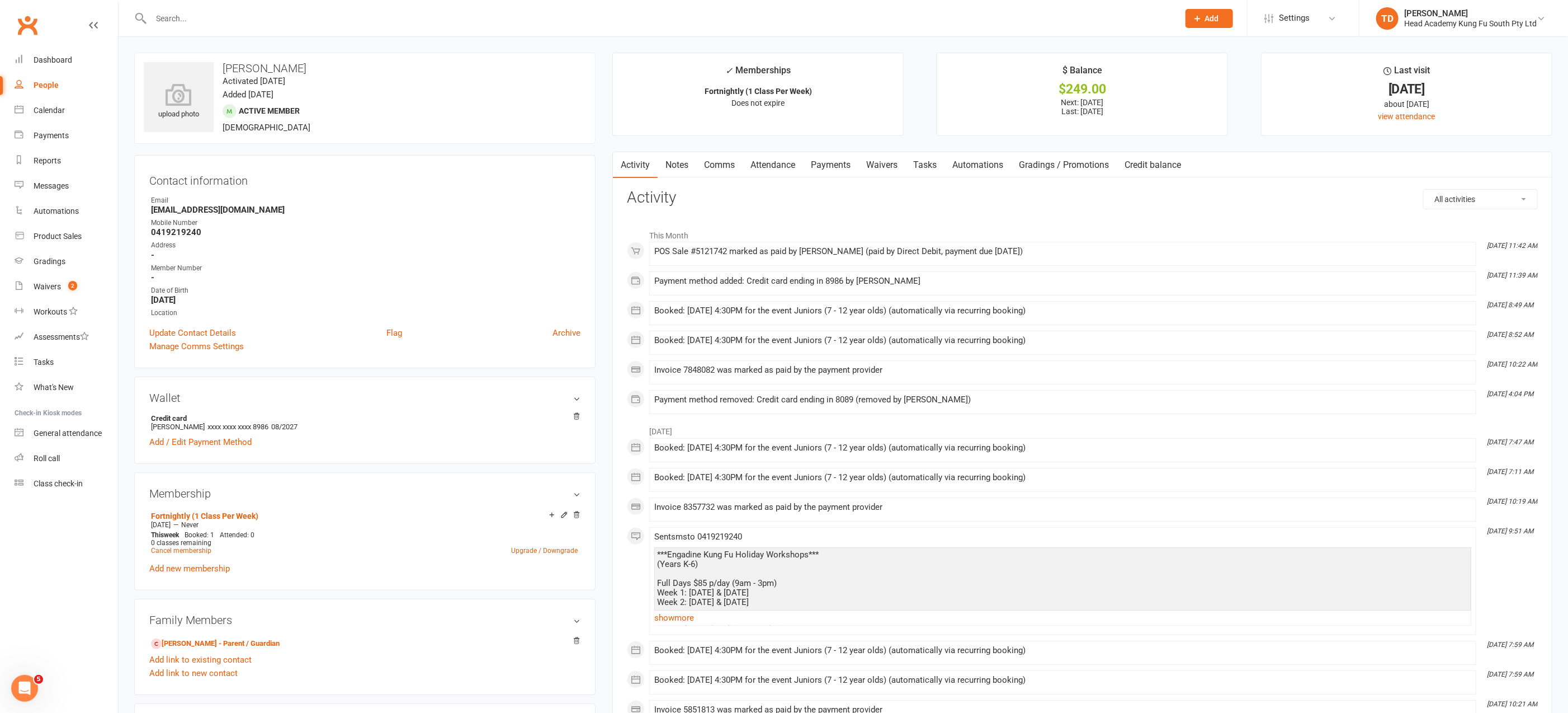
click at [829, 164] on link "Payments" at bounding box center [831, 164] width 55 height 25
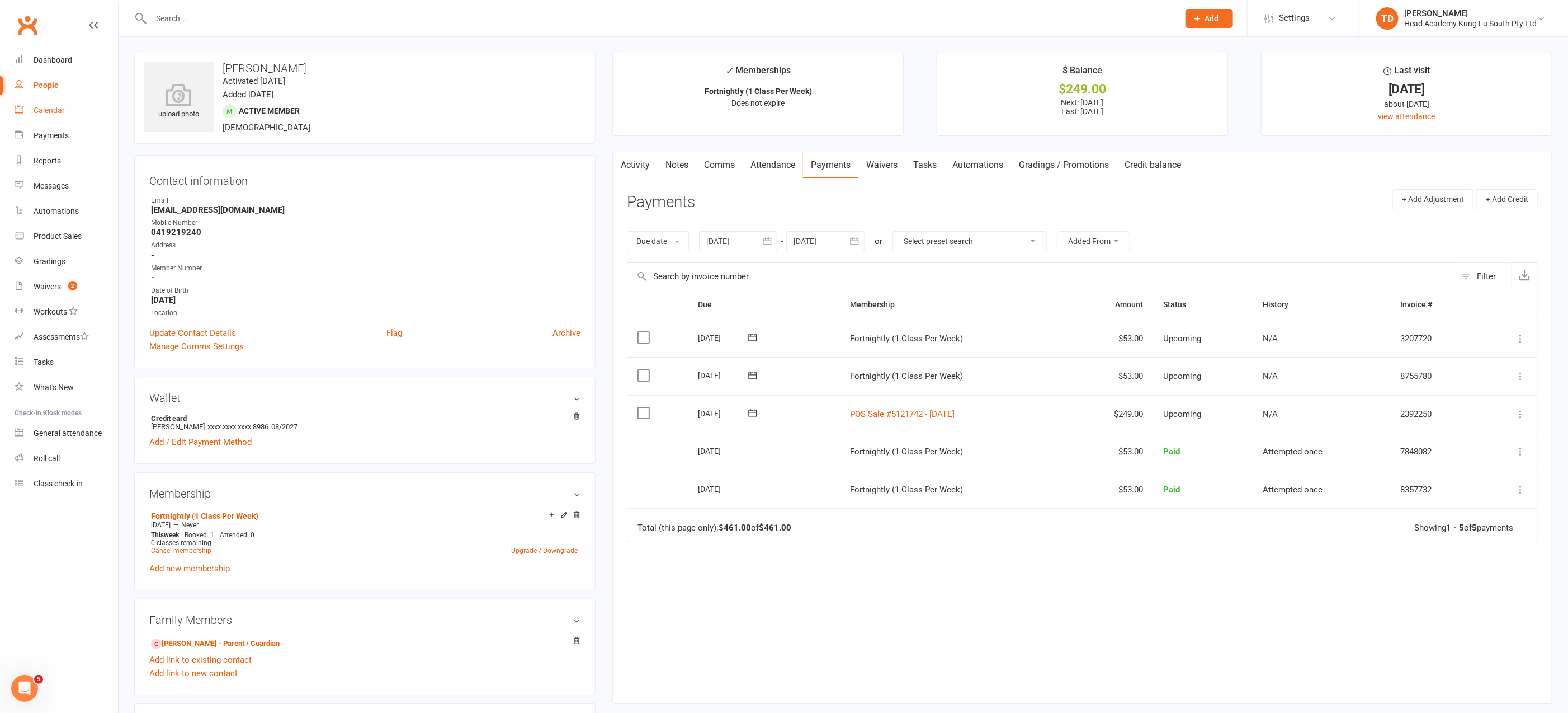
click at [53, 108] on div "Calendar" at bounding box center [49, 110] width 31 height 9
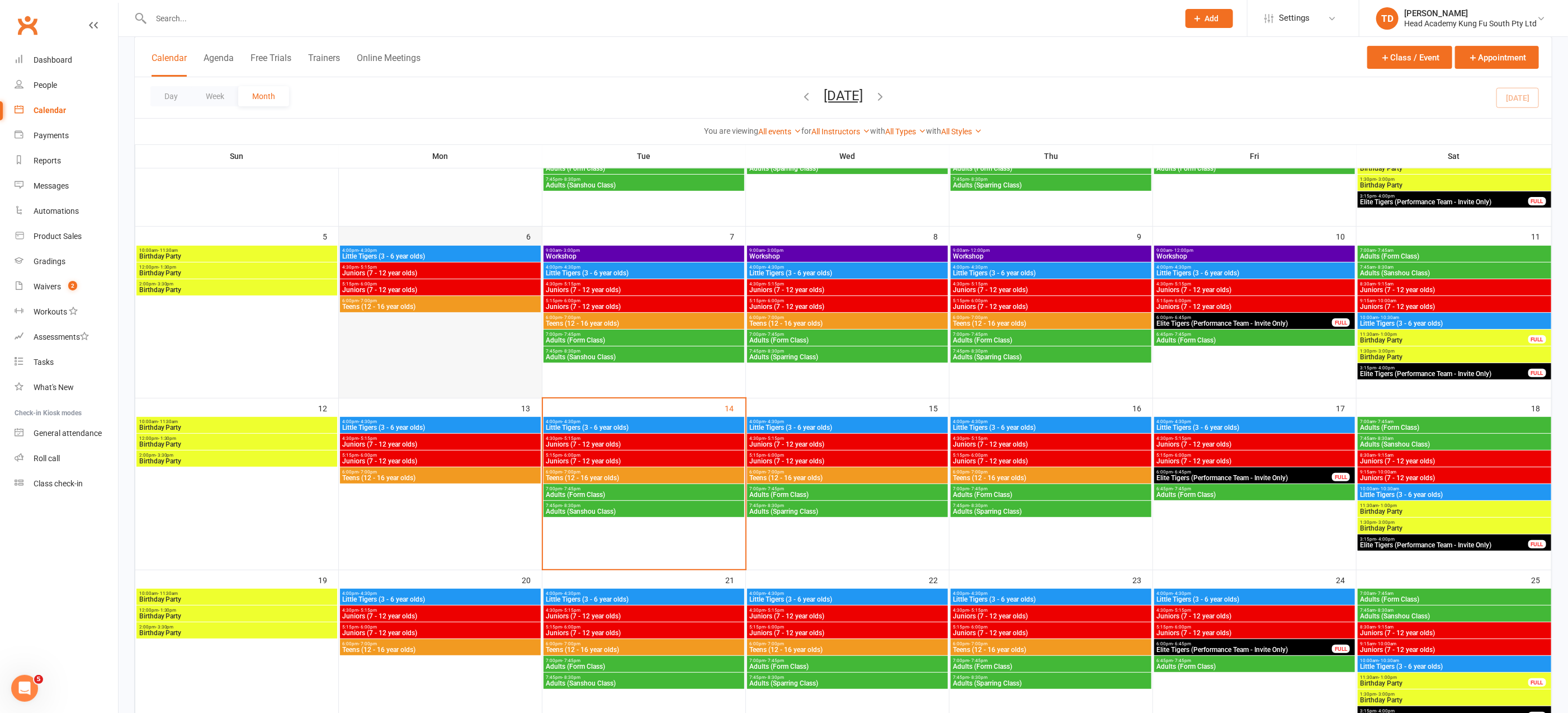
scroll to position [185, 0]
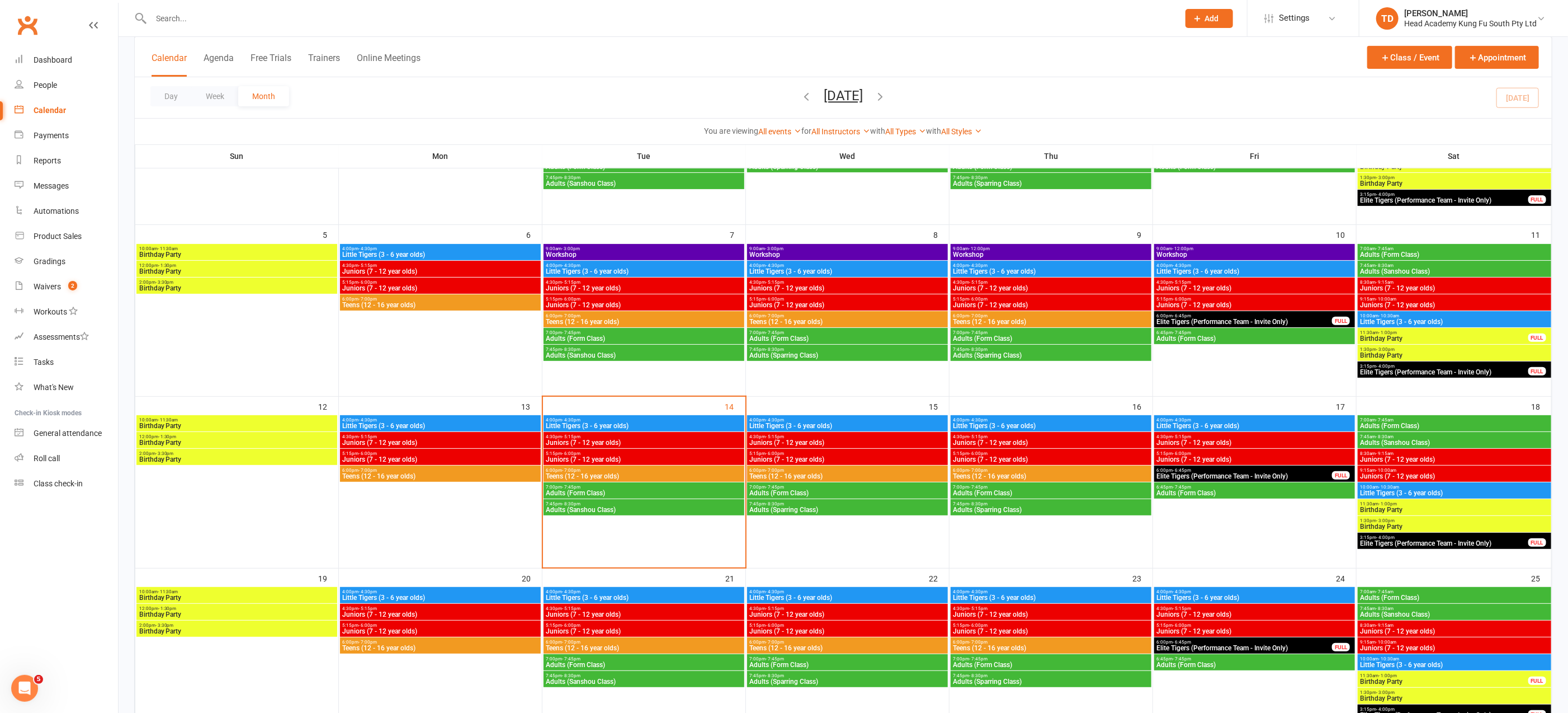
click at [623, 438] on span "4:30pm - 5:15pm" at bounding box center [643, 437] width 196 height 5
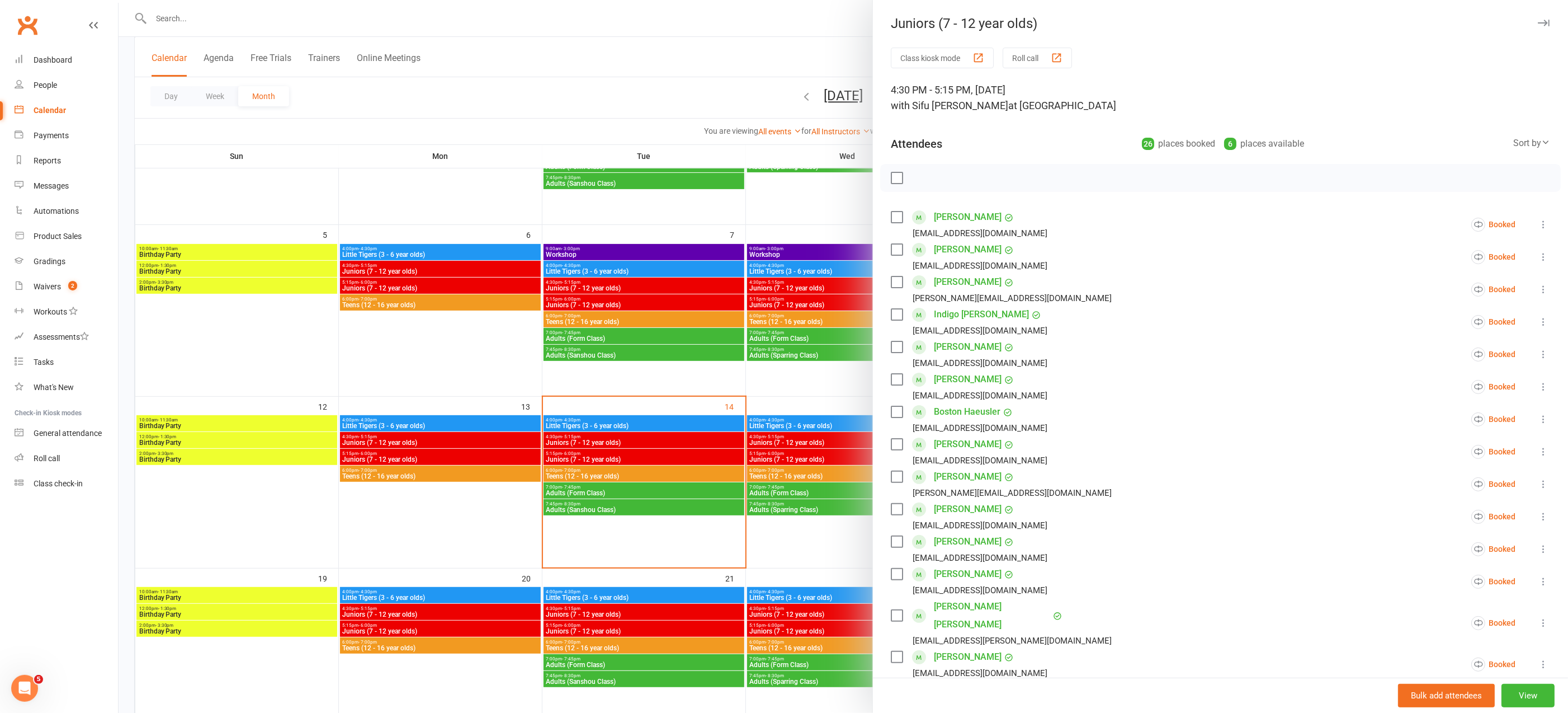
click at [1537, 517] on icon at bounding box center [1543, 516] width 11 height 11
click at [1429, 562] on link "Remove" at bounding box center [1476, 560] width 145 height 22
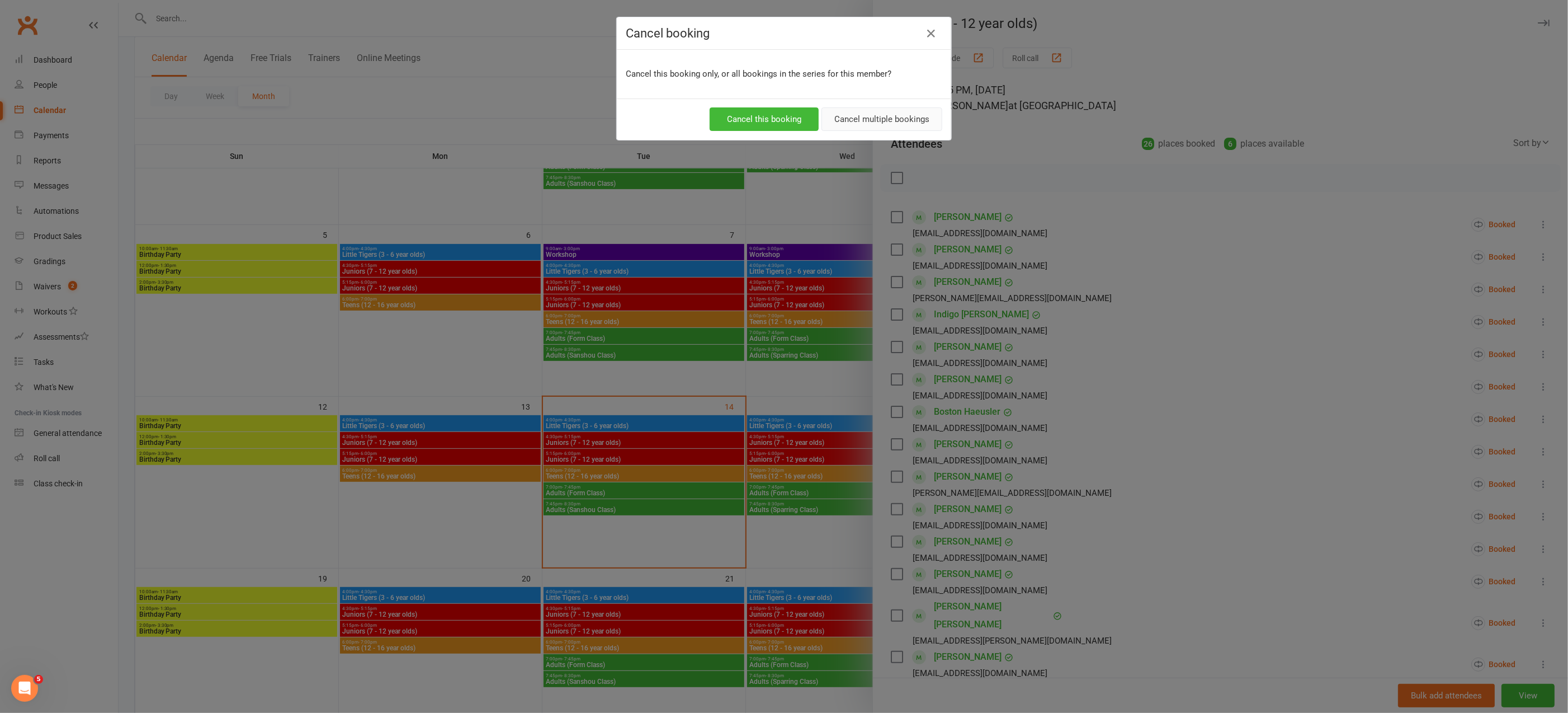
click at [905, 112] on button "Cancel multiple bookings" at bounding box center [881, 119] width 121 height 23
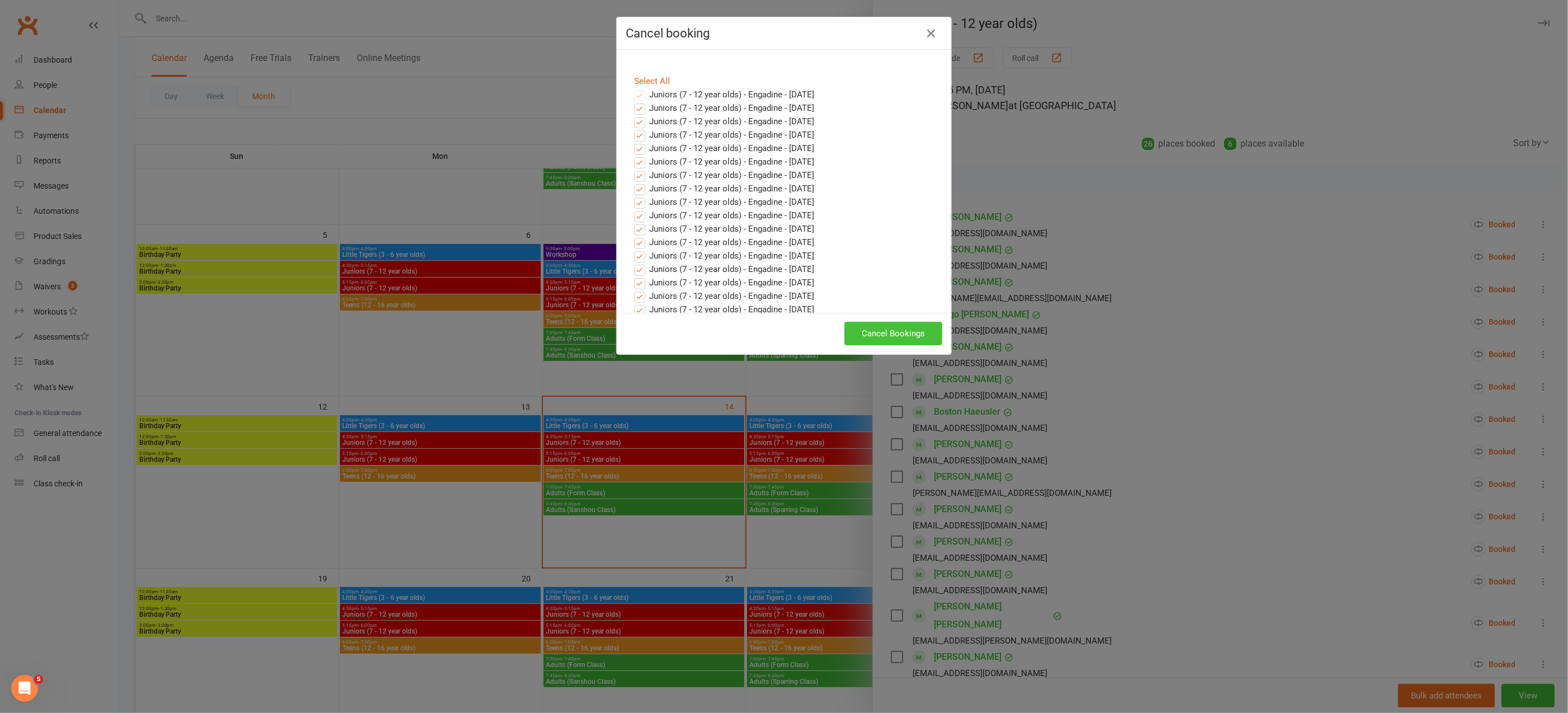
click at [883, 334] on button "Cancel Bookings" at bounding box center [893, 333] width 98 height 23
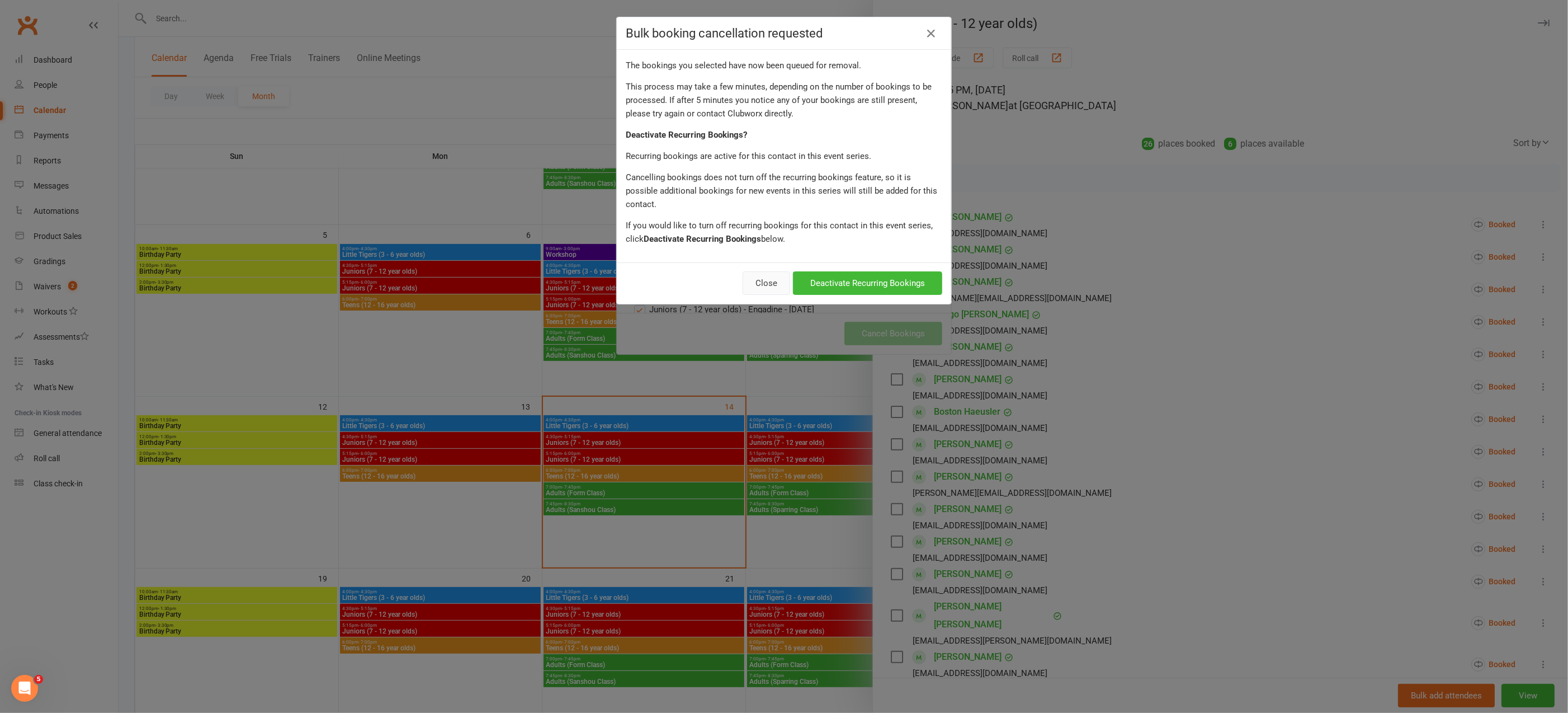
click at [762, 271] on button "Close" at bounding box center [766, 283] width 48 height 23
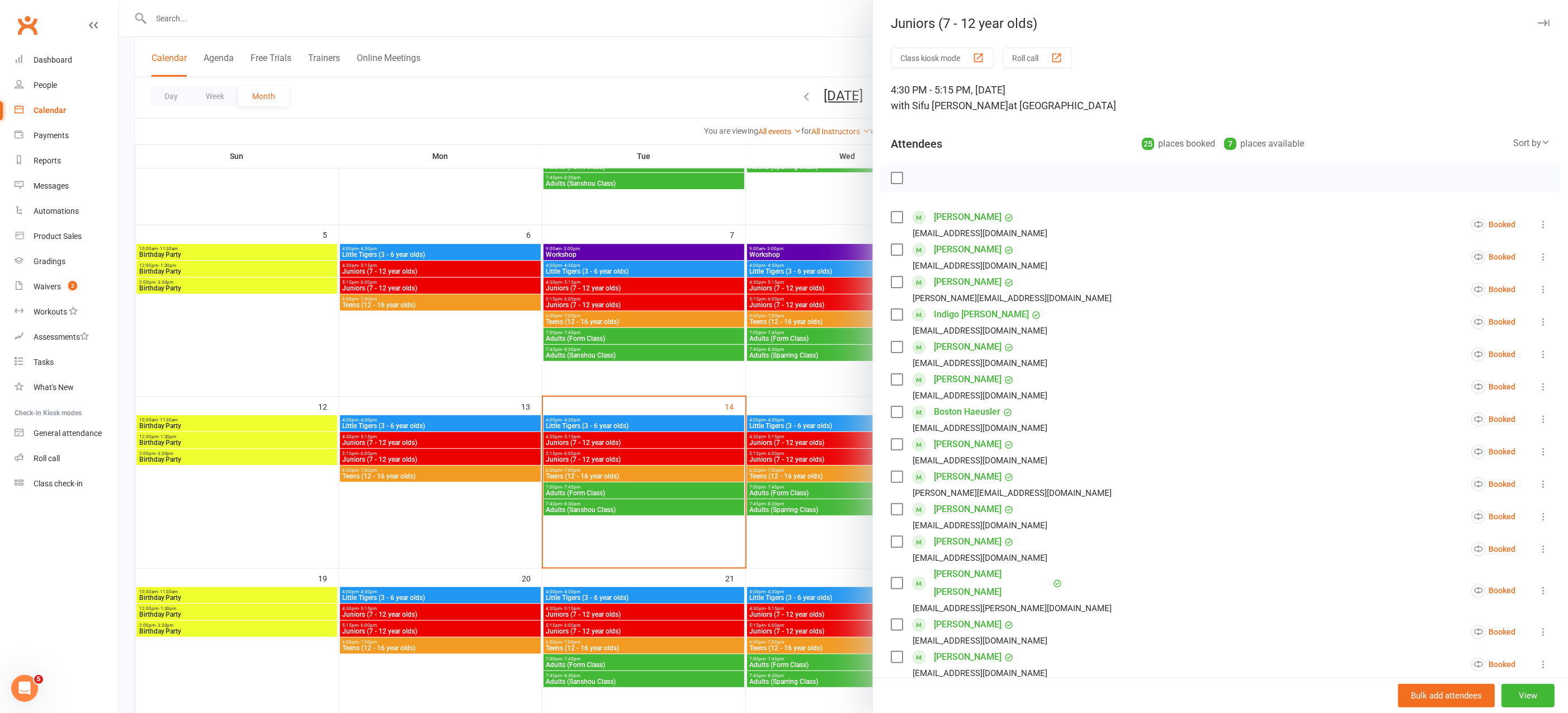
click at [1537, 516] on icon at bounding box center [1543, 516] width 11 height 11
click at [1431, 559] on link "Remove" at bounding box center [1476, 560] width 145 height 22
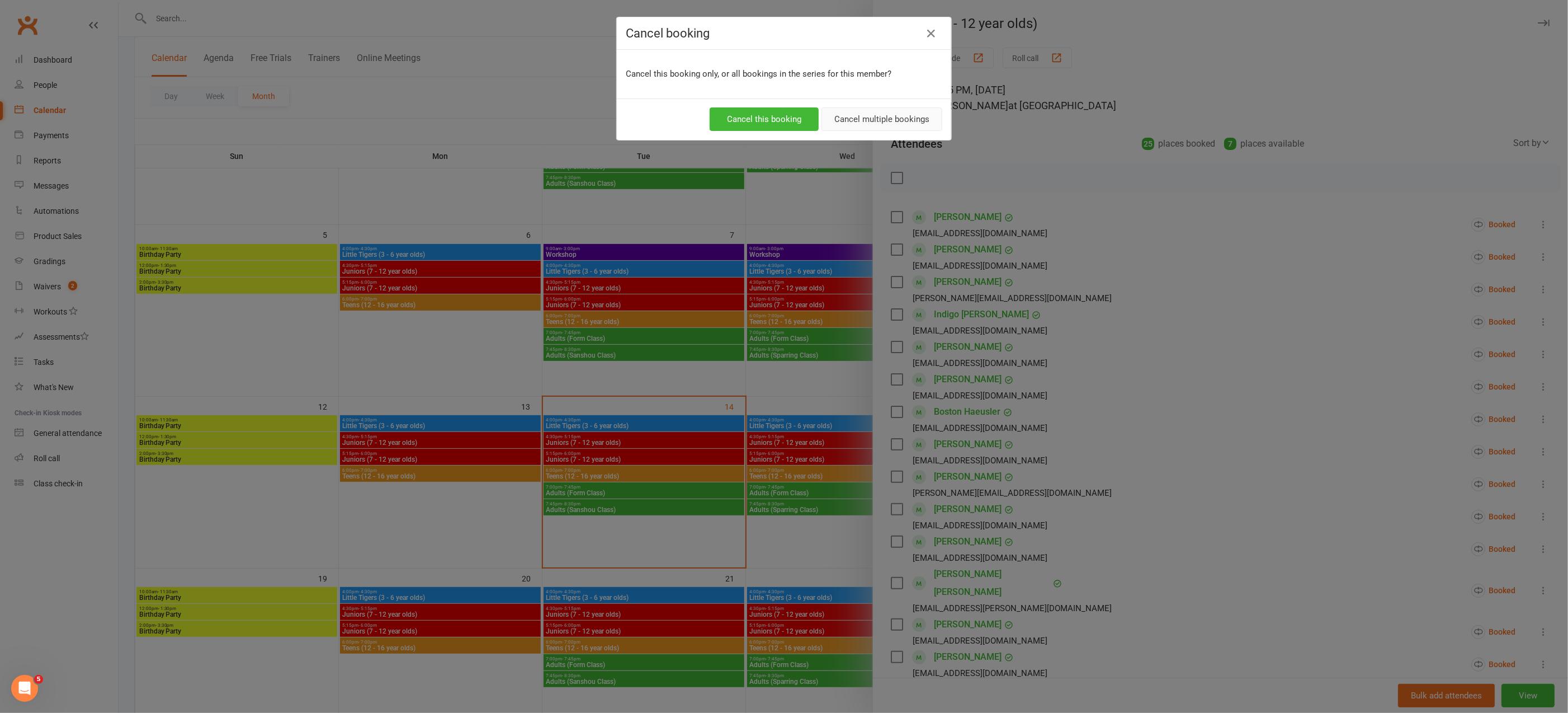
click at [846, 125] on button "Cancel multiple bookings" at bounding box center [881, 119] width 121 height 23
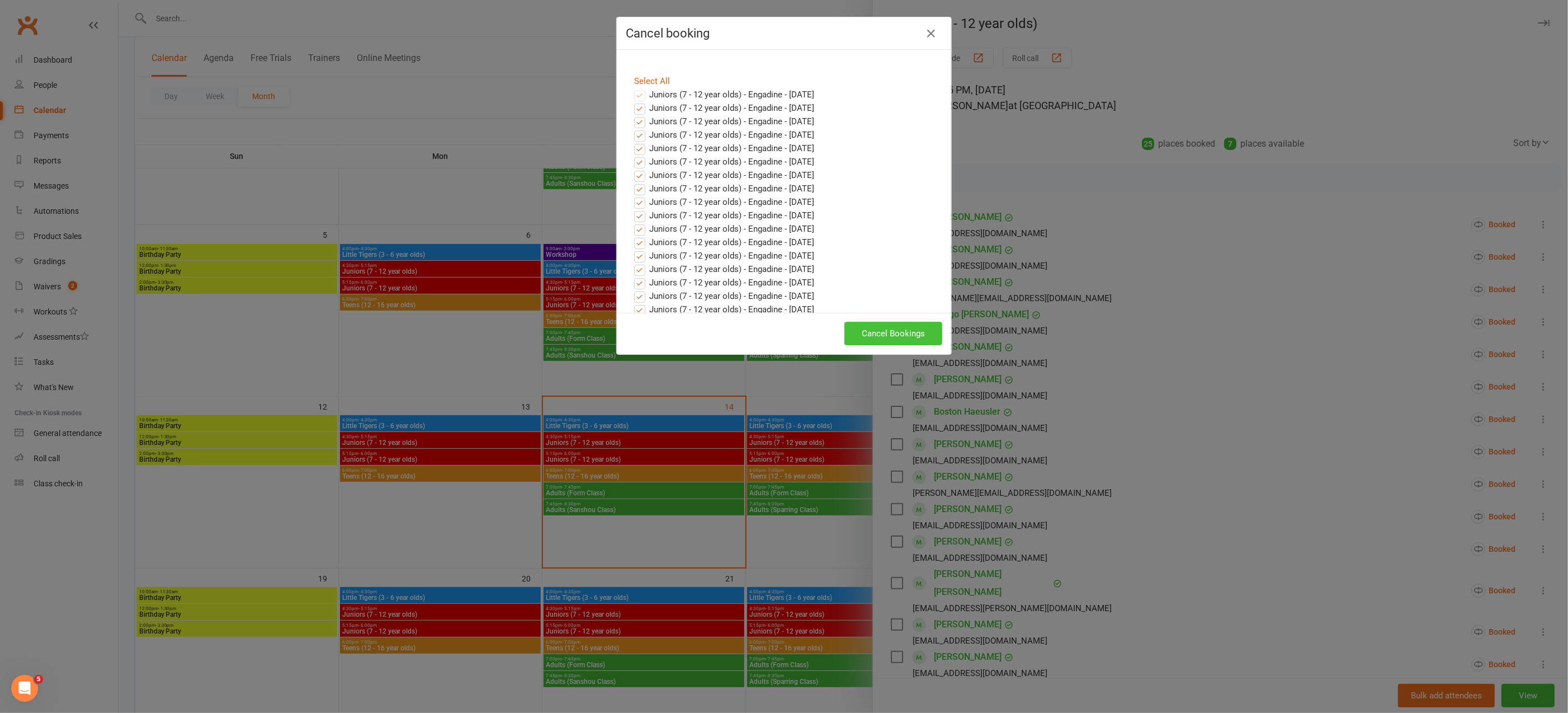
click at [880, 333] on button "Cancel Bookings" at bounding box center [893, 333] width 98 height 23
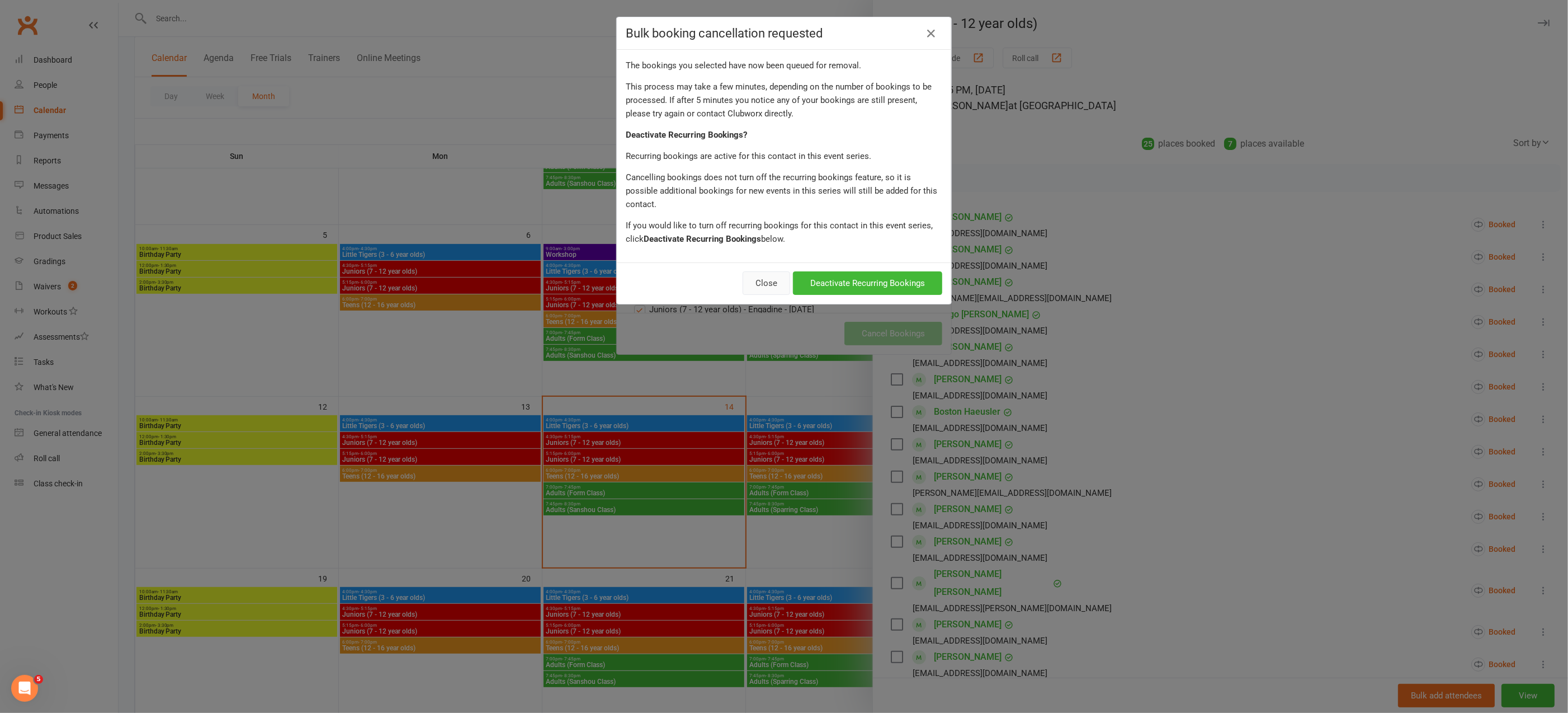
click at [760, 271] on button "Close" at bounding box center [766, 283] width 48 height 23
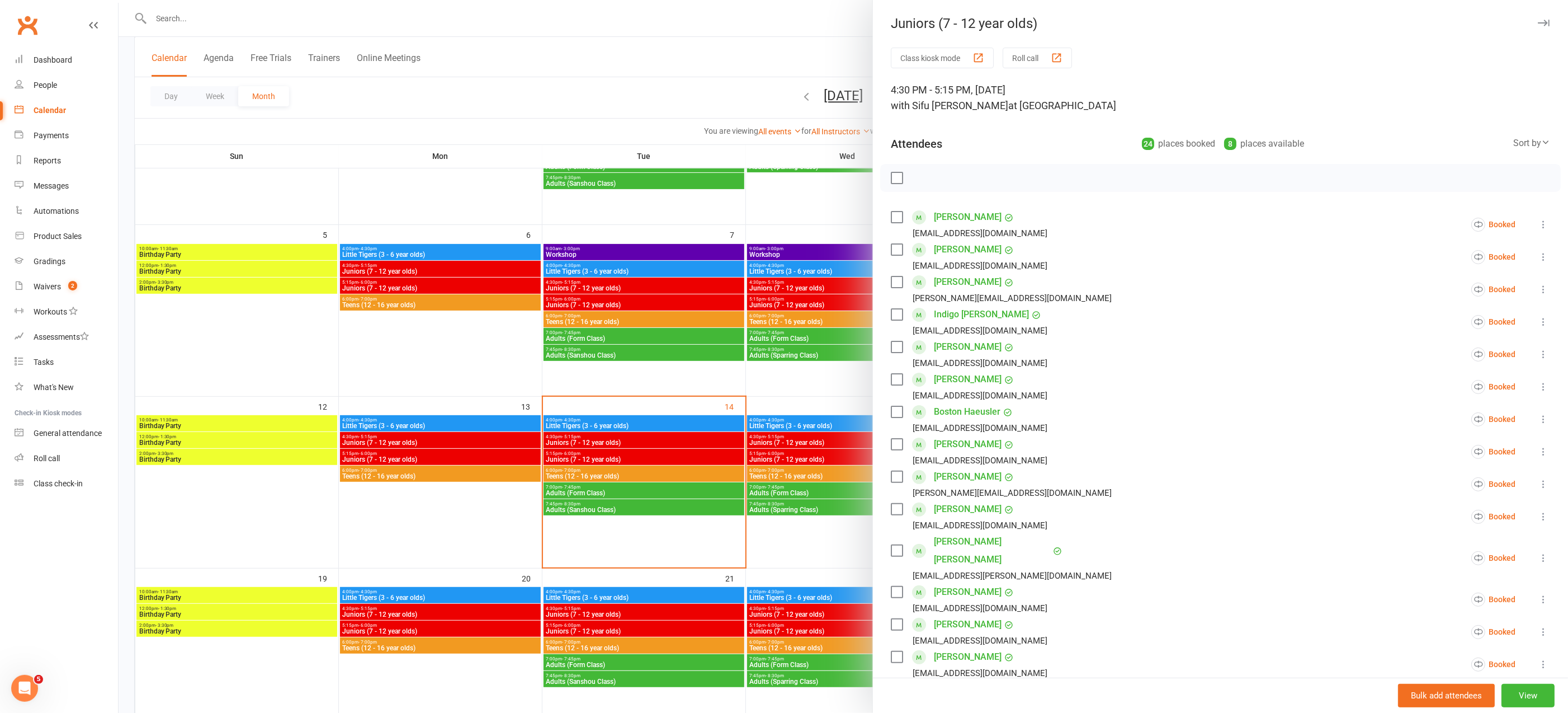
click at [481, 332] on div at bounding box center [843, 356] width 1449 height 713
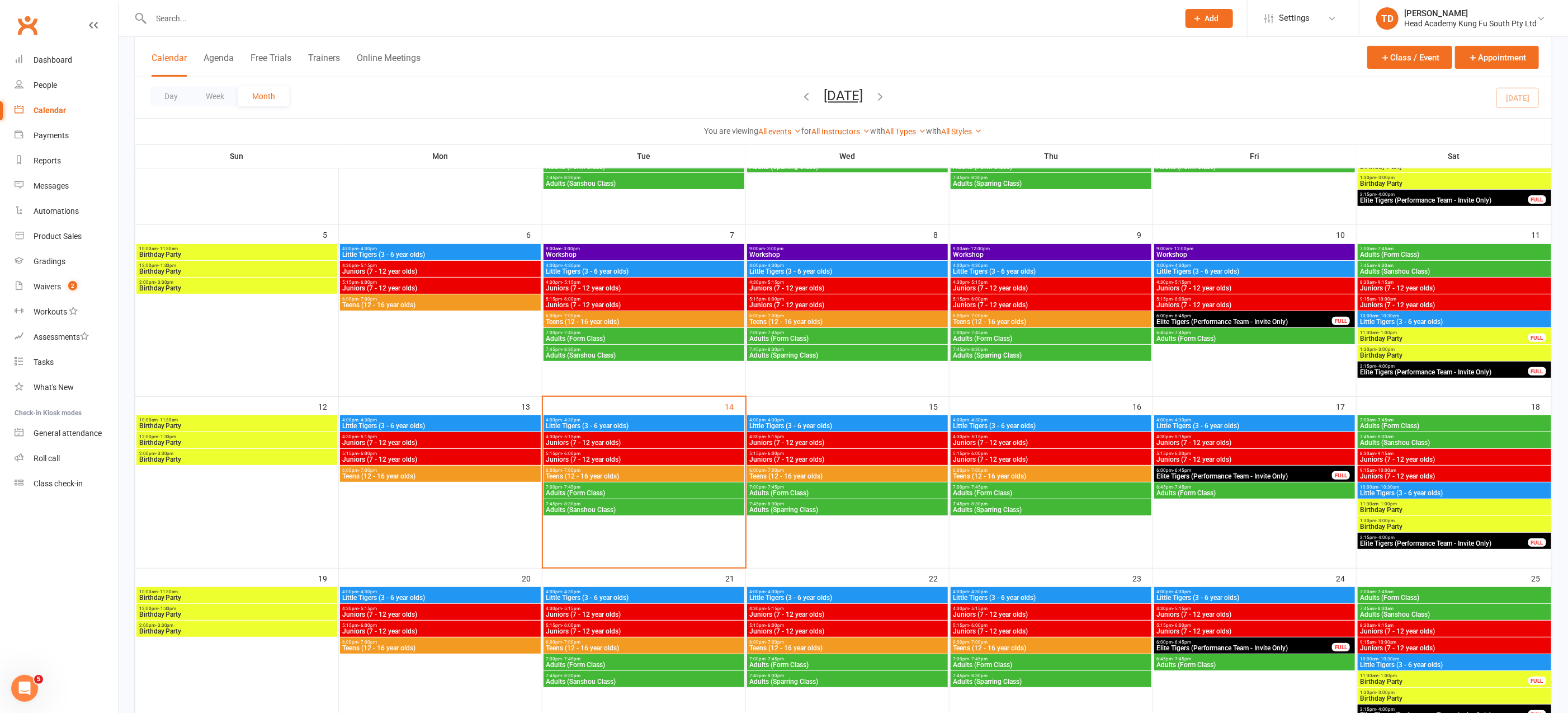
click at [791, 441] on span "Juniors (7 - 12 year olds)" at bounding box center [847, 442] width 196 height 7
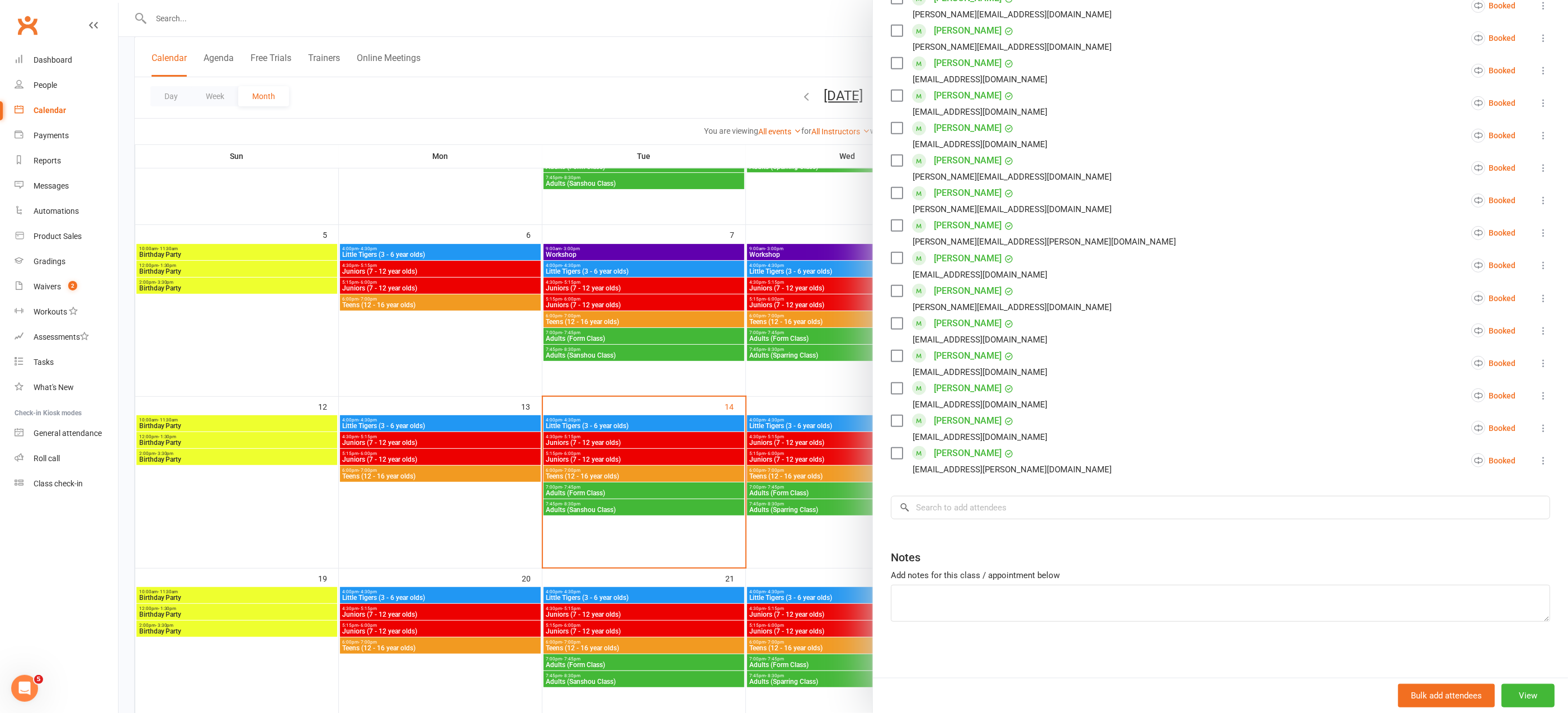
scroll to position [461, 0]
click at [1011, 508] on input "search" at bounding box center [1220, 508] width 659 height 23
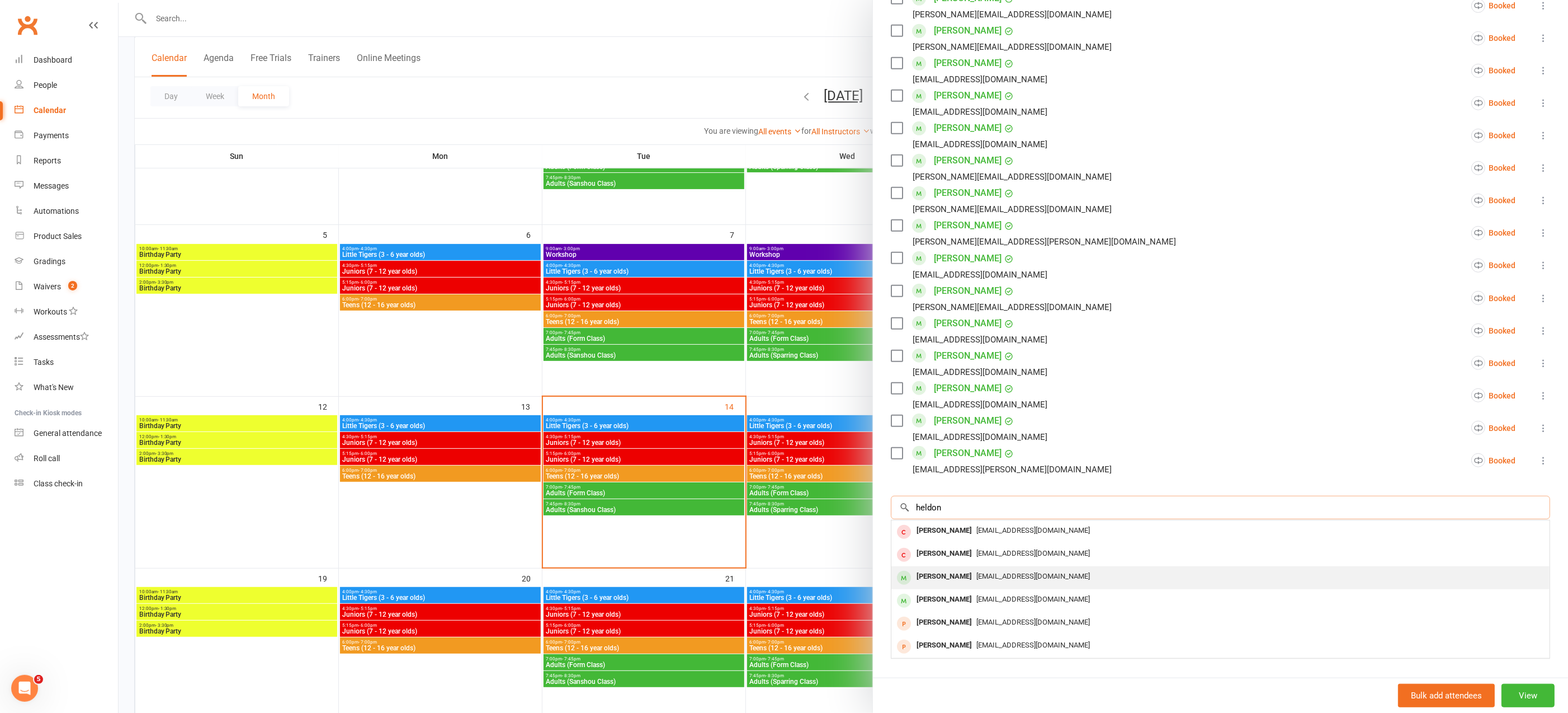
type input "heldon"
click at [977, 577] on span "[EMAIL_ADDRESS][DOMAIN_NAME]" at bounding box center [1033, 575] width 113 height 8
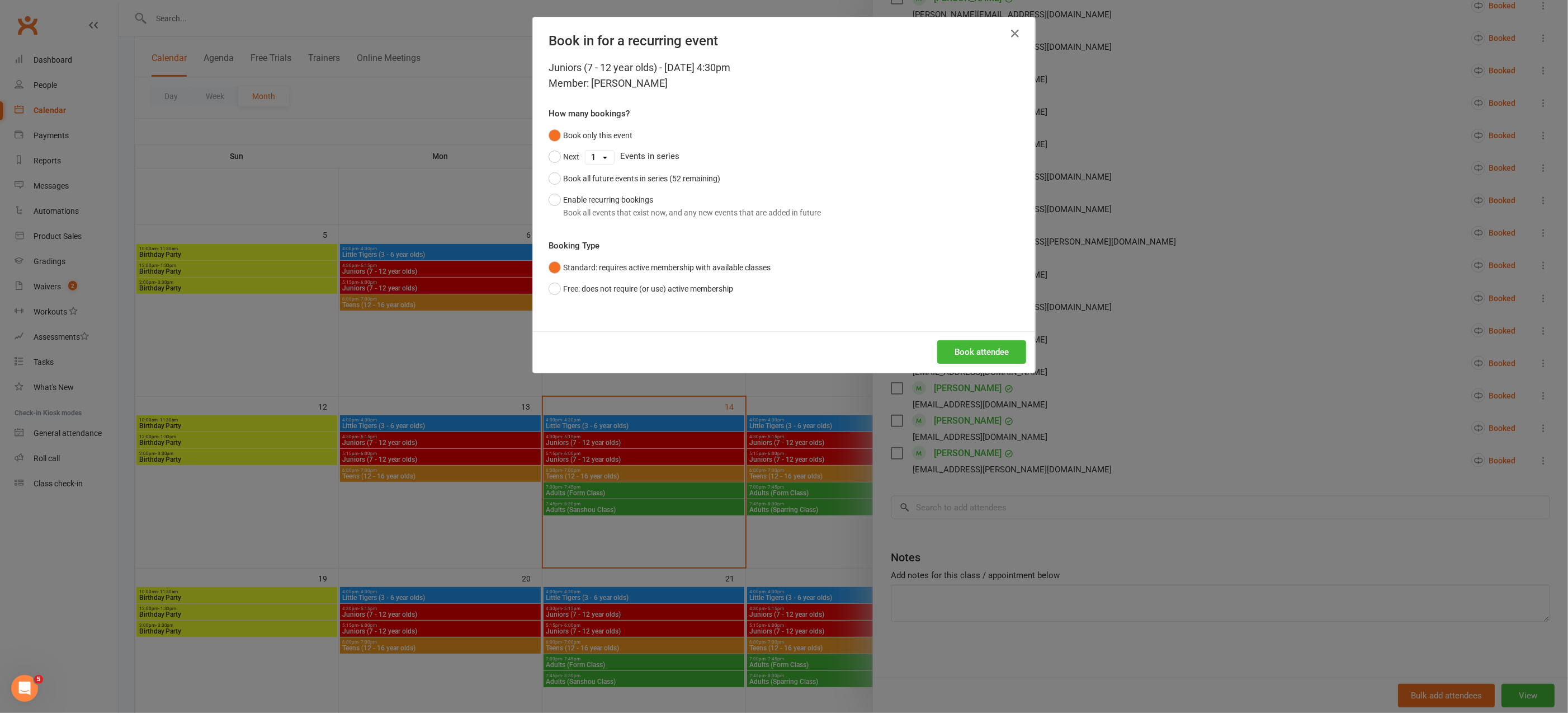
scroll to position [185, 0]
click at [552, 200] on button "Enable recurring bookings Book all events that exist now, and any new events th…" at bounding box center [685, 206] width 273 height 34
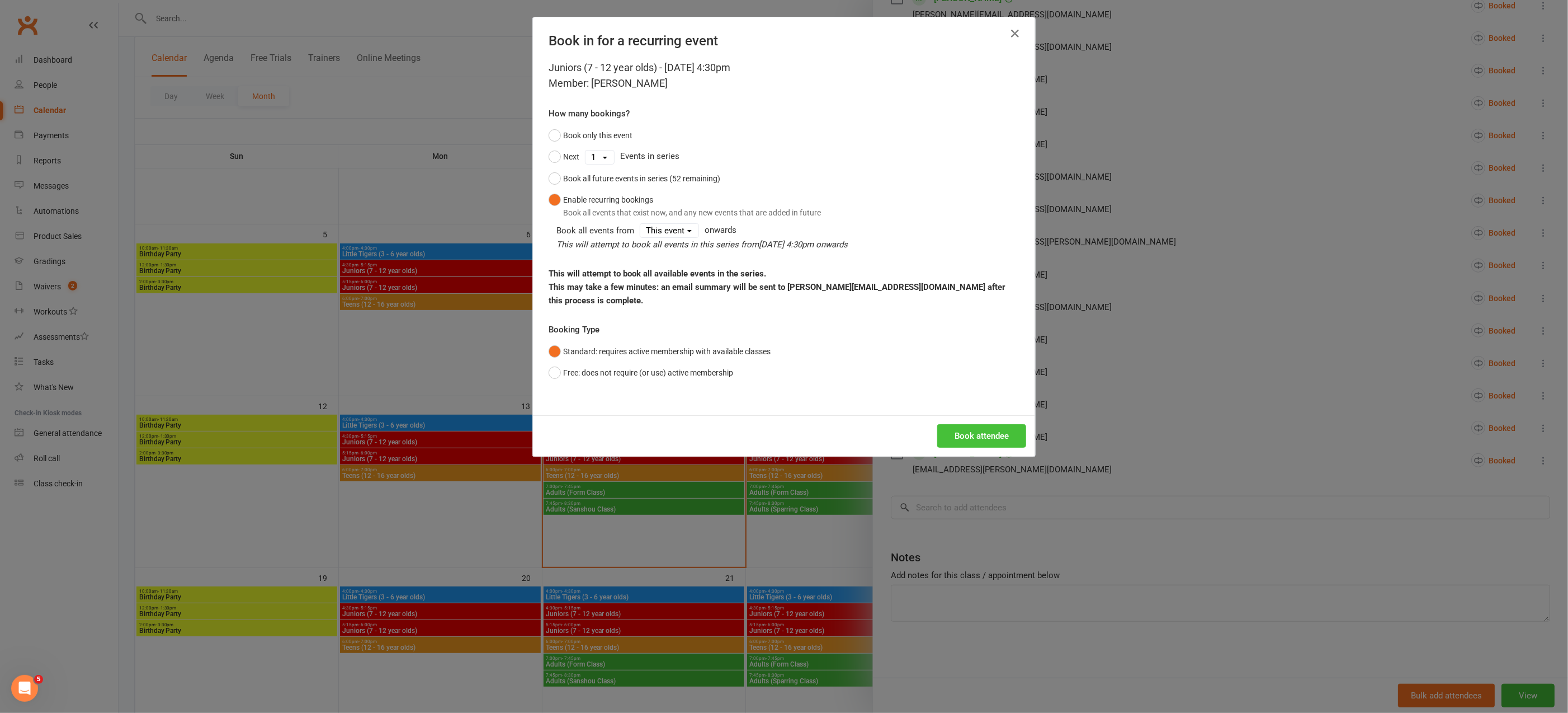
click at [979, 424] on button "Book attendee" at bounding box center [981, 436] width 89 height 23
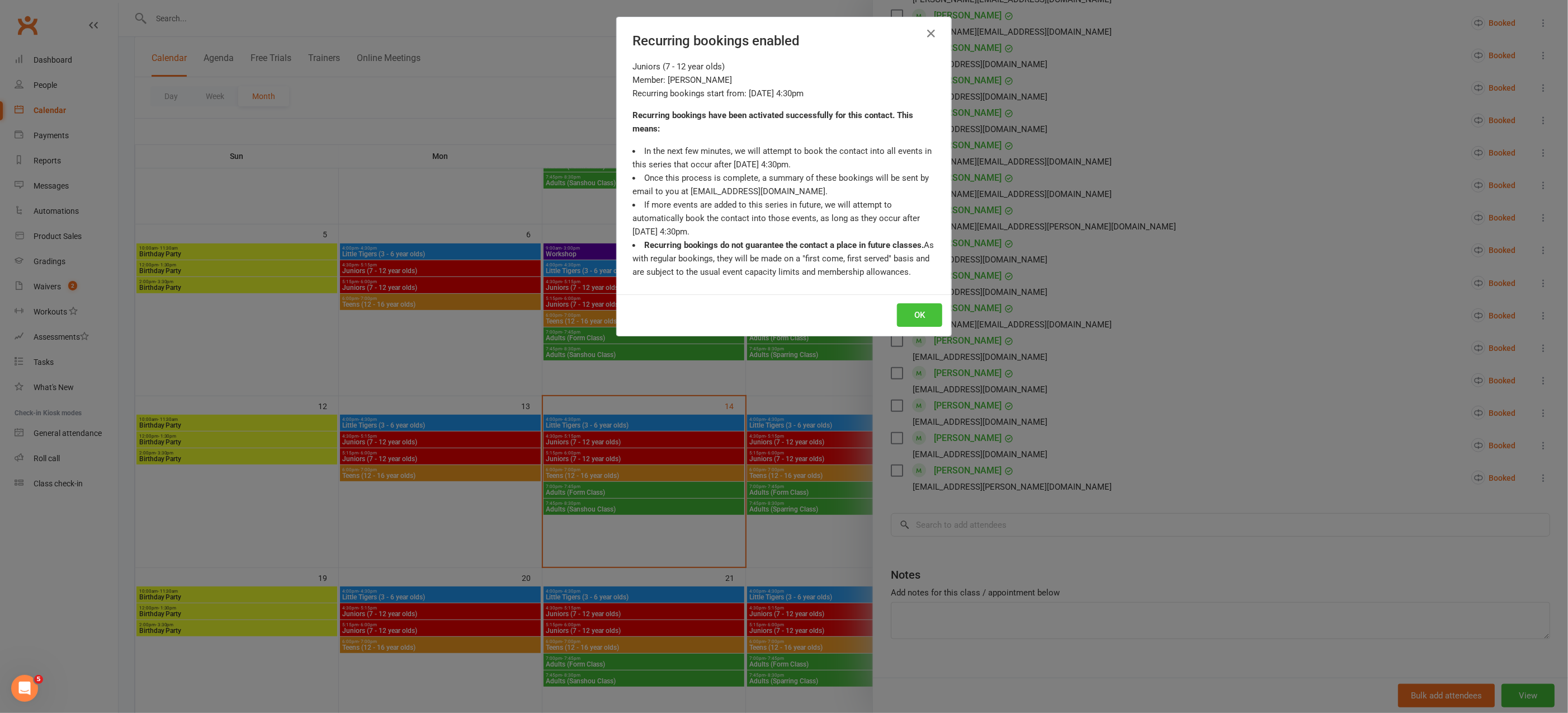
click at [919, 325] on button "OK" at bounding box center [919, 315] width 45 height 23
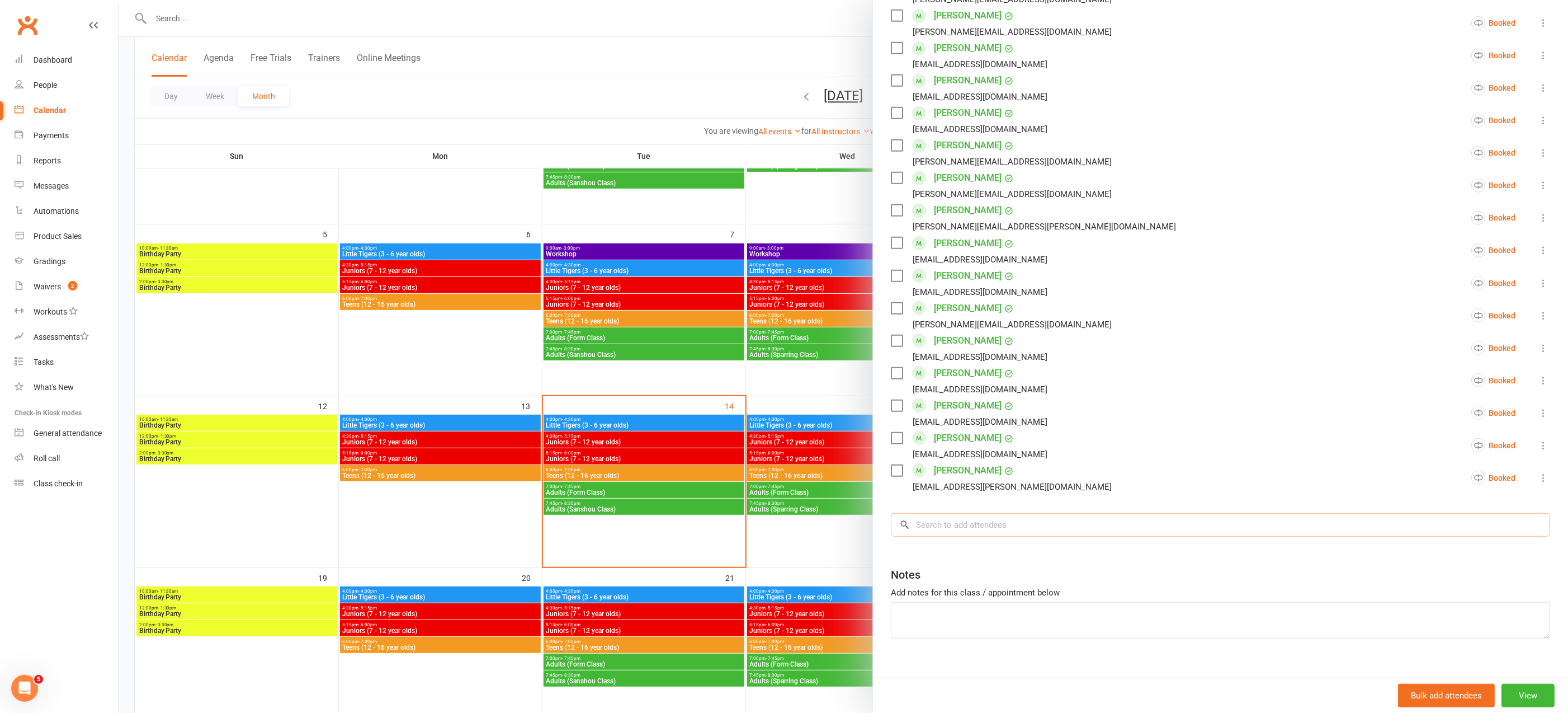
click at [932, 536] on input "search" at bounding box center [1220, 524] width 659 height 23
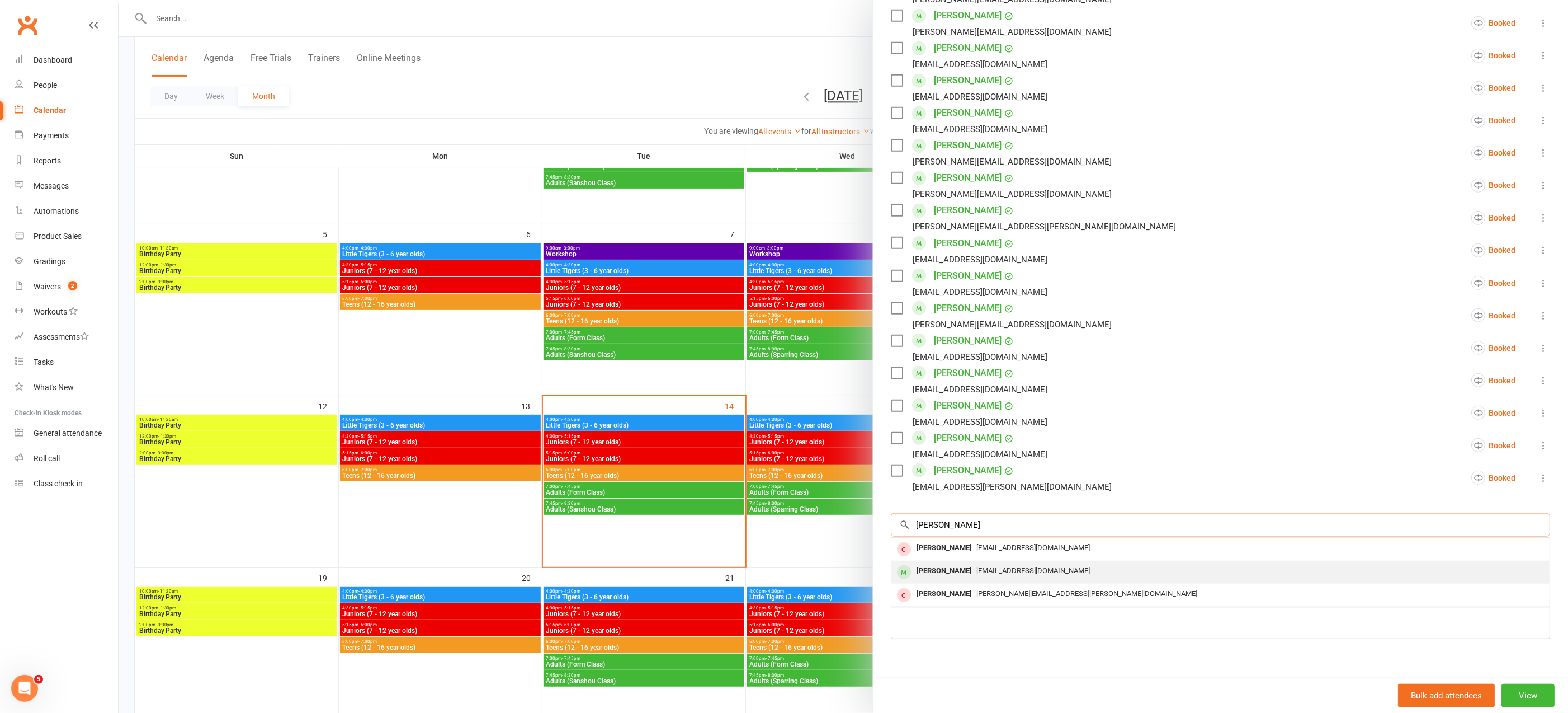
type input "[PERSON_NAME]"
click at [938, 579] on div "[PERSON_NAME]" at bounding box center [944, 571] width 65 height 16
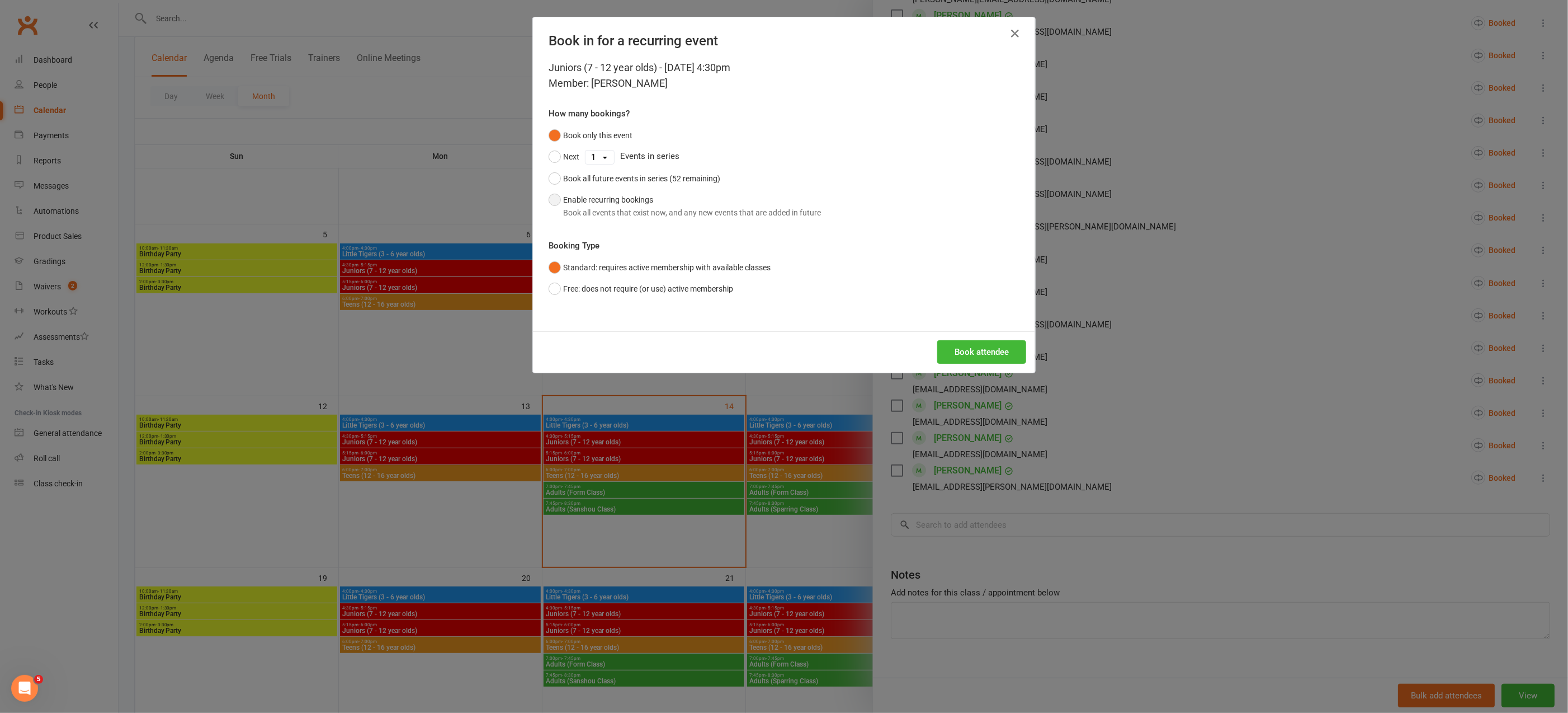
click at [549, 202] on button "Enable recurring bookings Book all events that exist now, and any new events th…" at bounding box center [685, 206] width 273 height 34
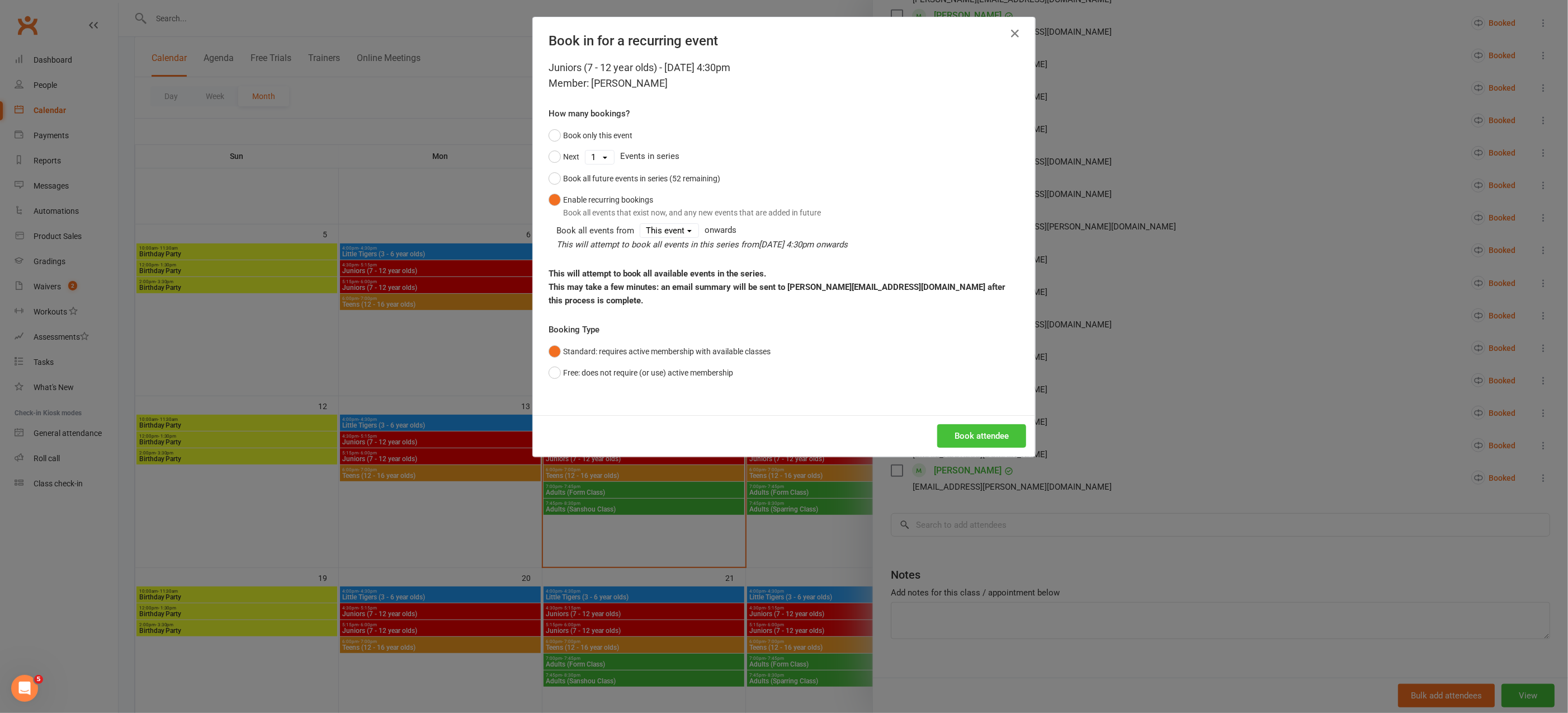
click at [998, 425] on button "Book attendee" at bounding box center [981, 436] width 89 height 23
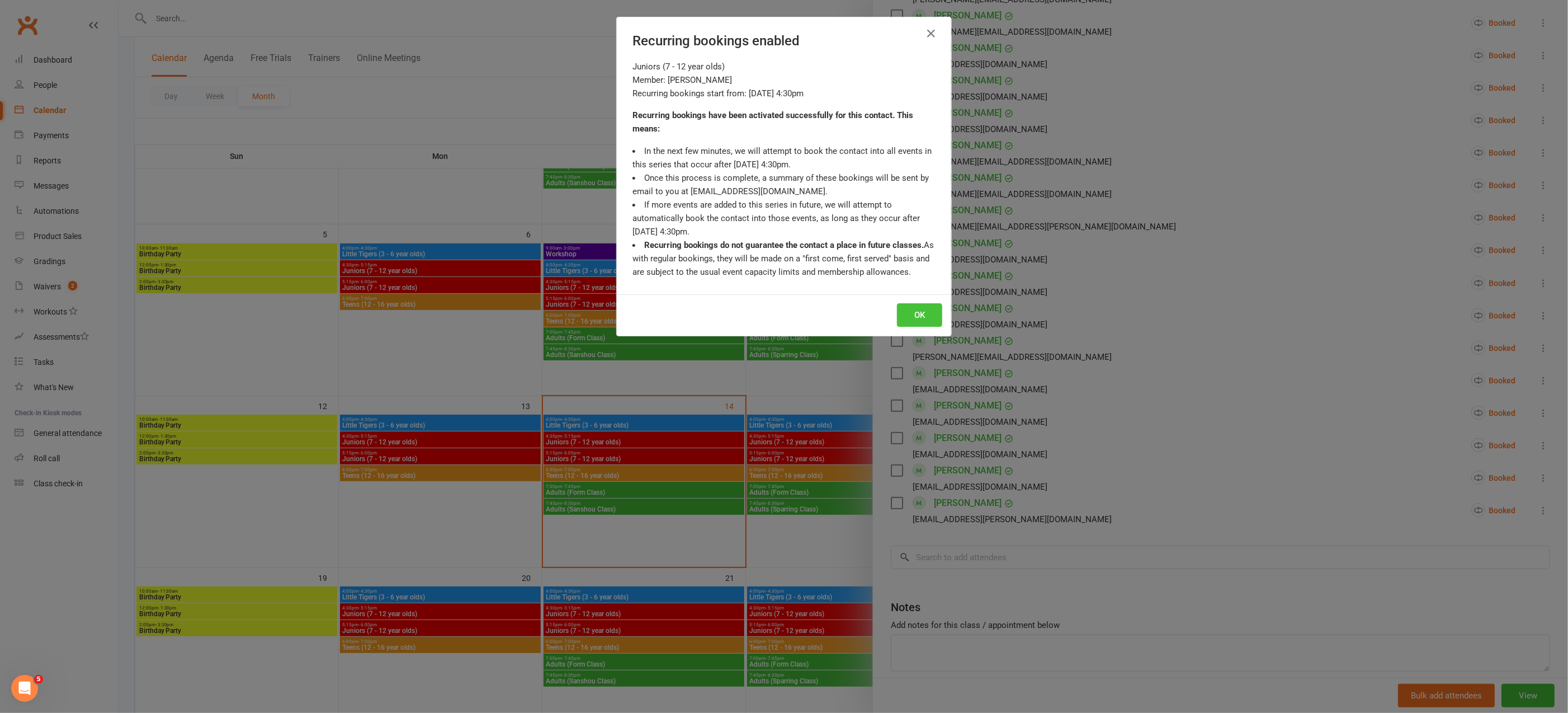
click at [913, 316] on button "OK" at bounding box center [919, 315] width 45 height 23
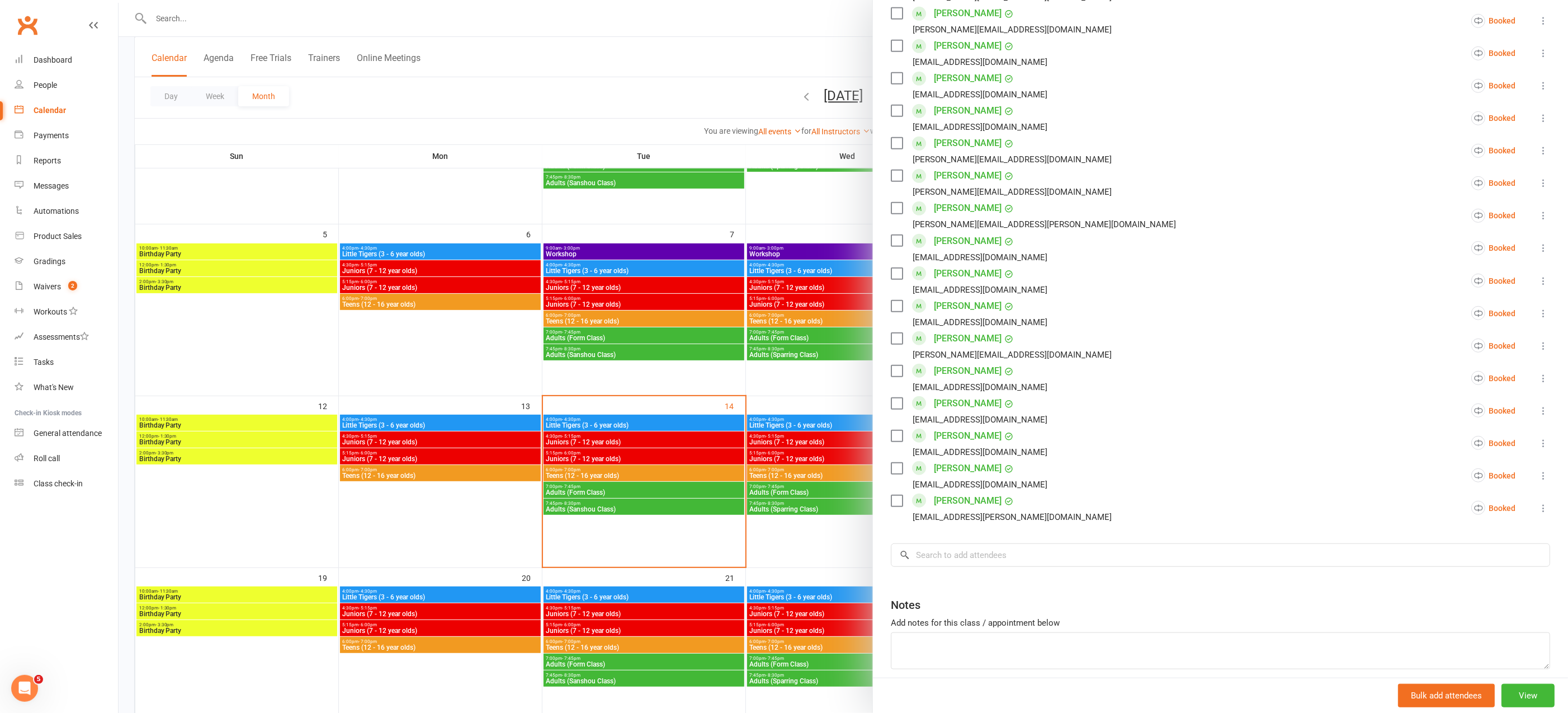
scroll to position [457, 0]
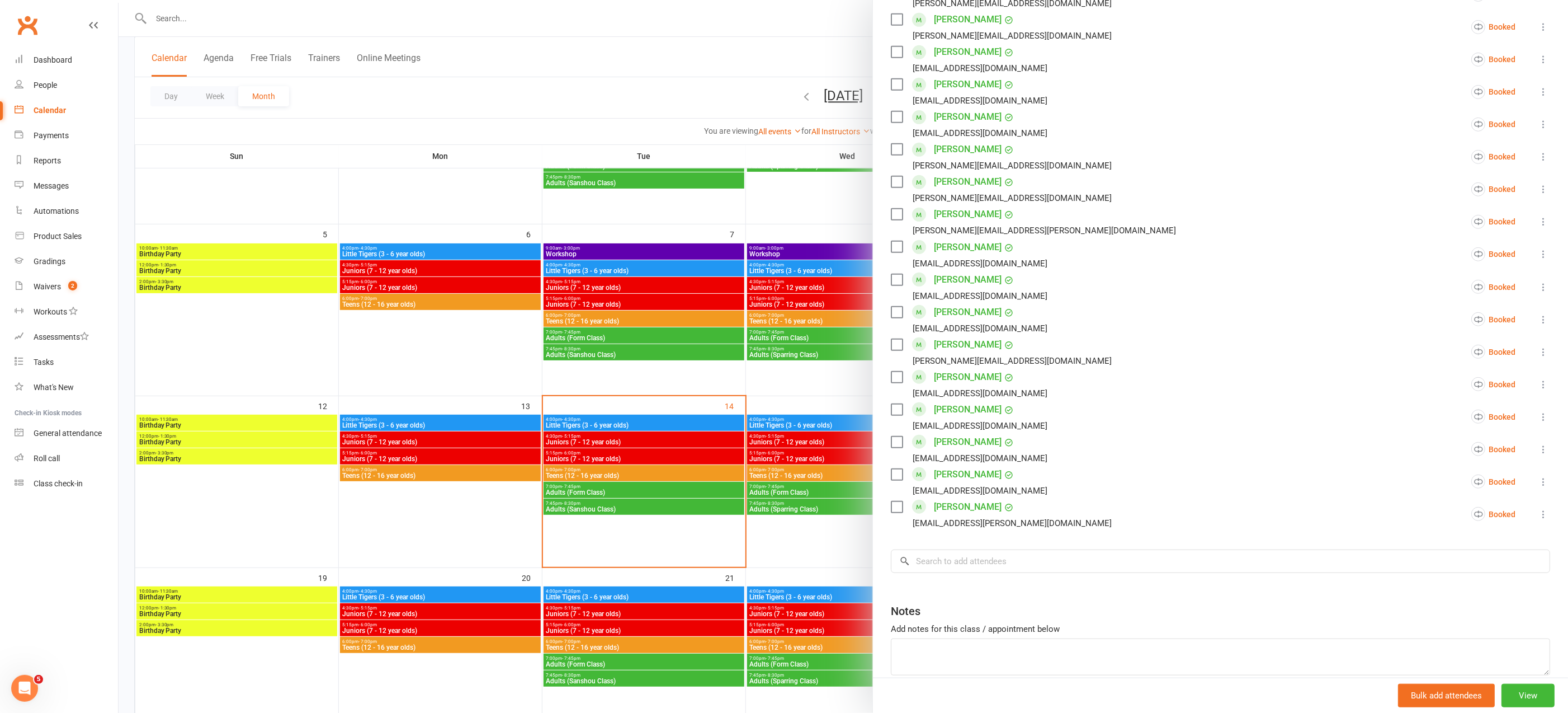
click at [573, 83] on div at bounding box center [843, 356] width 1449 height 713
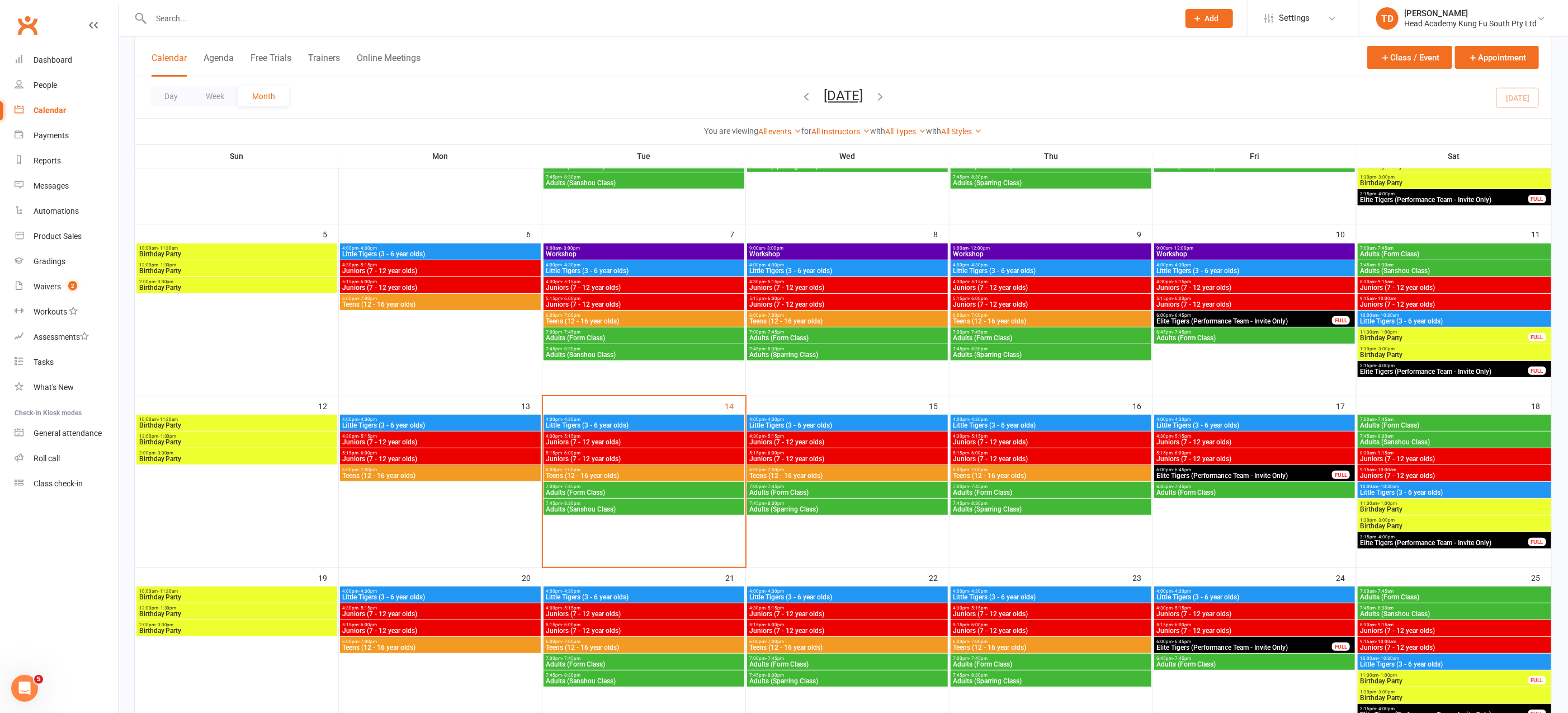
click at [54, 111] on div "Calendar" at bounding box center [50, 110] width 33 height 9
click at [53, 110] on div "Calendar" at bounding box center [50, 110] width 33 height 9
click at [1392, 489] on span "Little Tigers (3 - 6 year olds)" at bounding box center [1455, 493] width 189 height 7
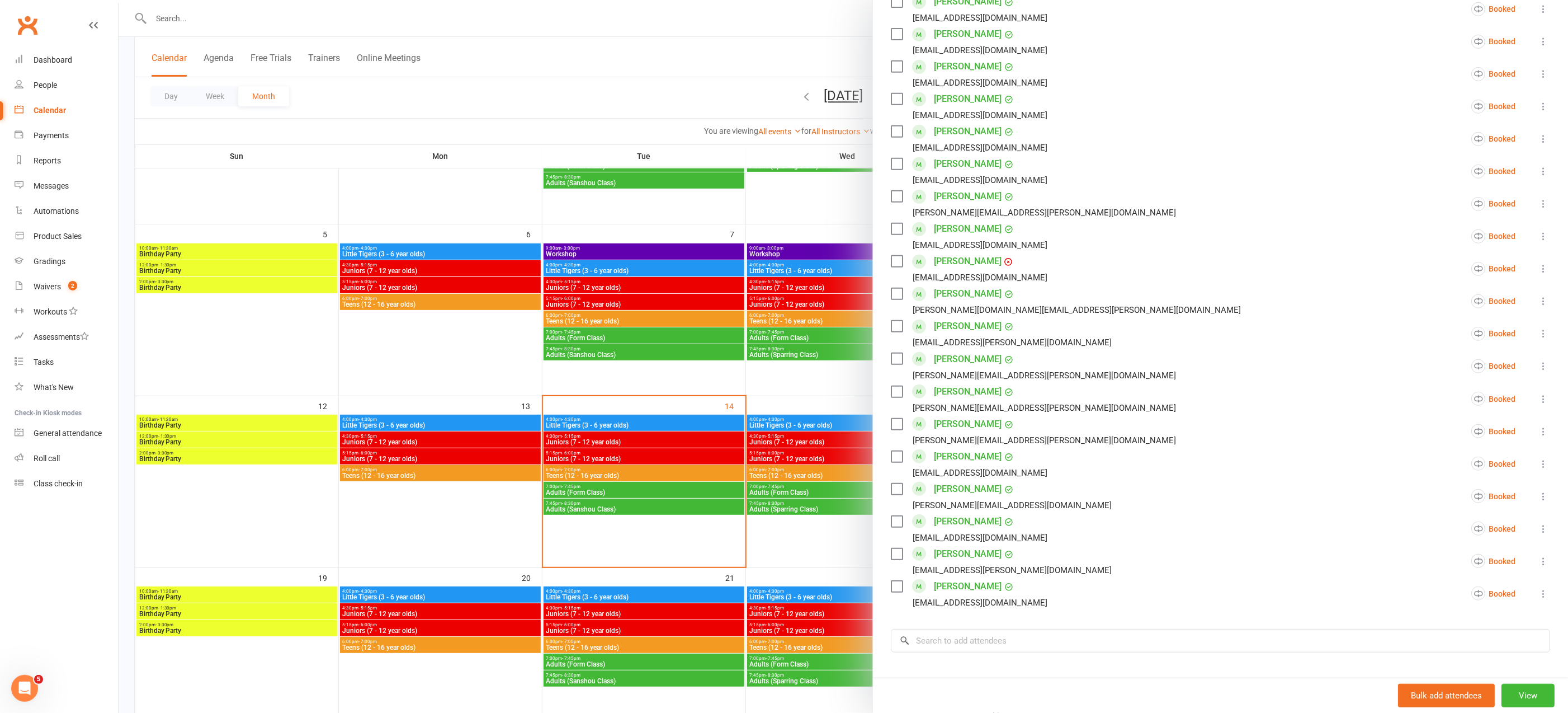
scroll to position [508, 0]
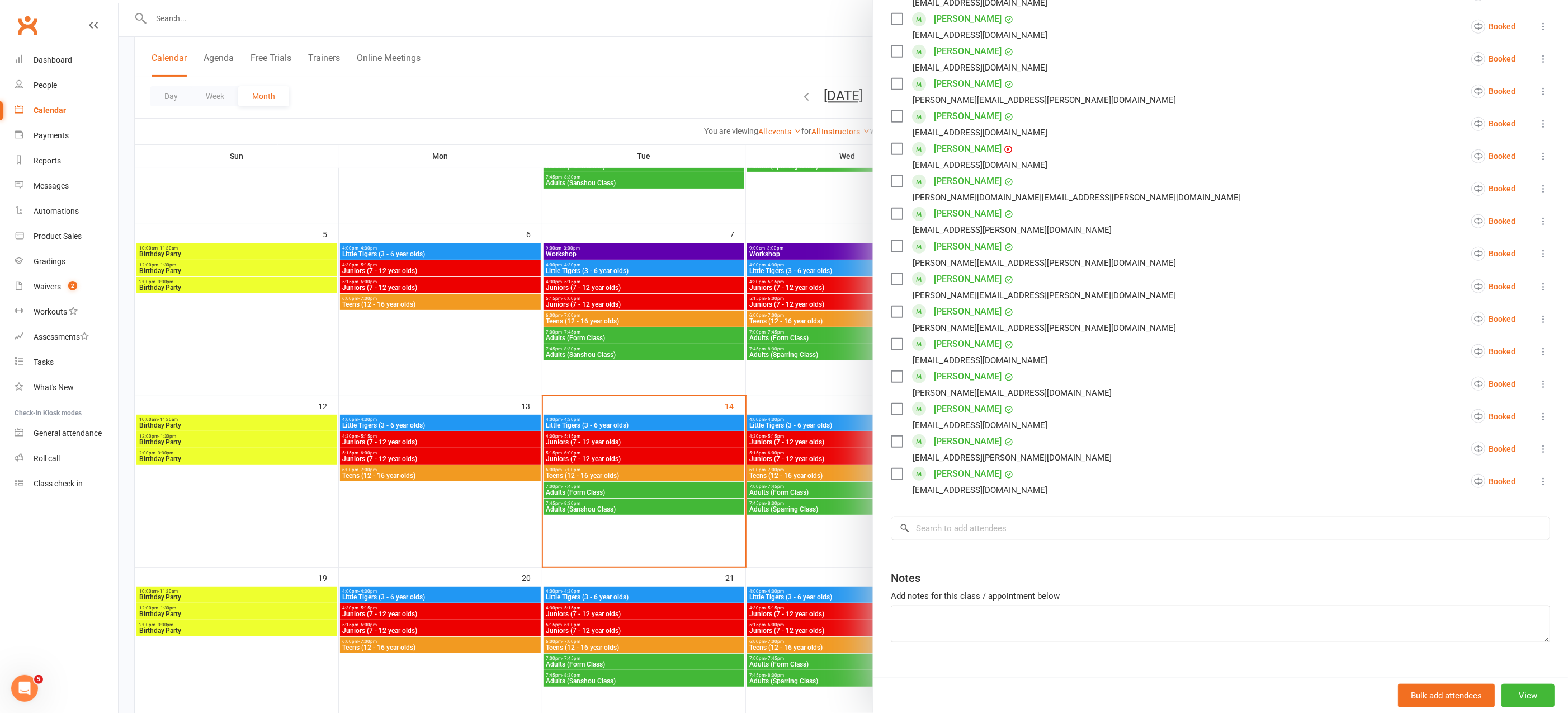
click at [1537, 378] on icon at bounding box center [1543, 384] width 11 height 11
click at [1440, 417] on link "Remove" at bounding box center [1476, 428] width 145 height 22
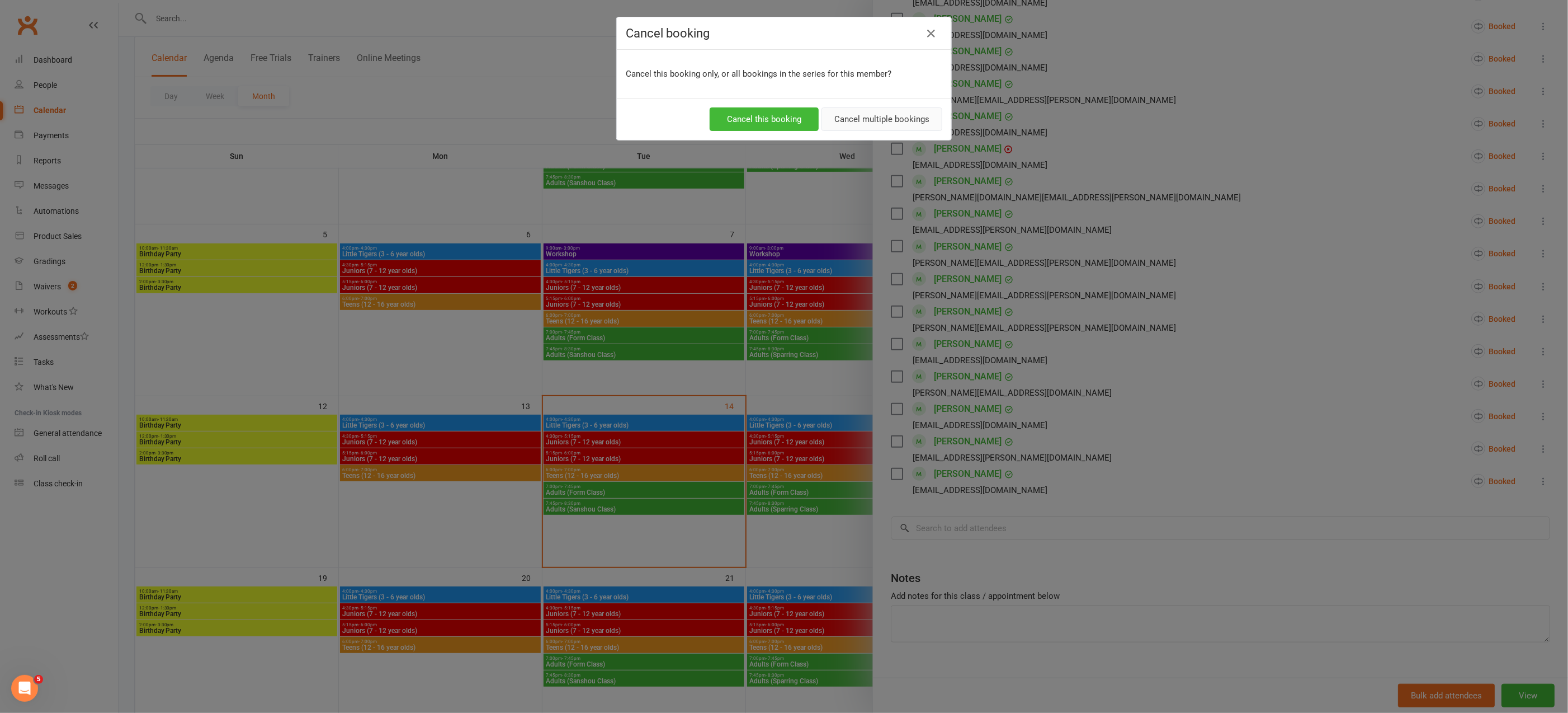
click at [884, 127] on button "Cancel multiple bookings" at bounding box center [881, 119] width 121 height 23
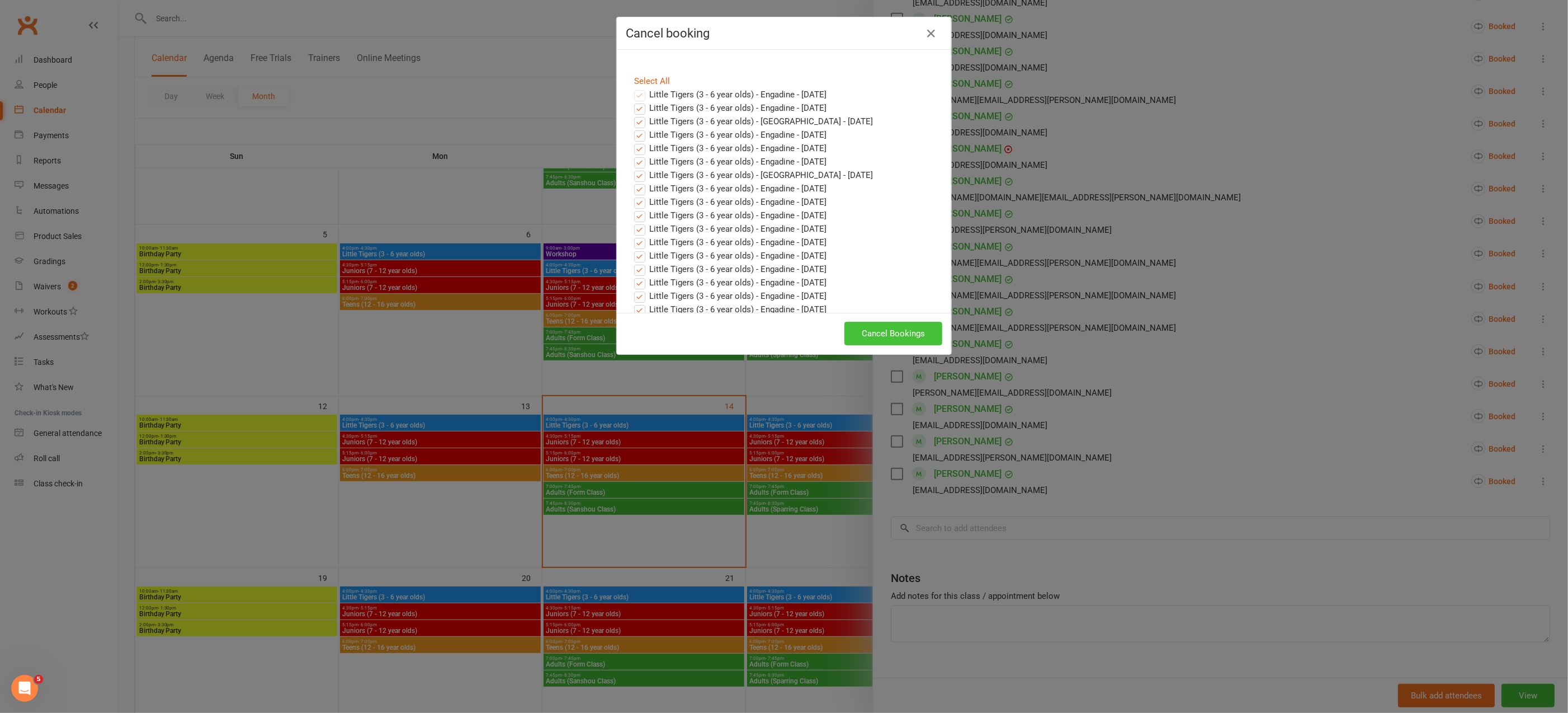
click at [893, 327] on button "Cancel Bookings" at bounding box center [893, 333] width 98 height 23
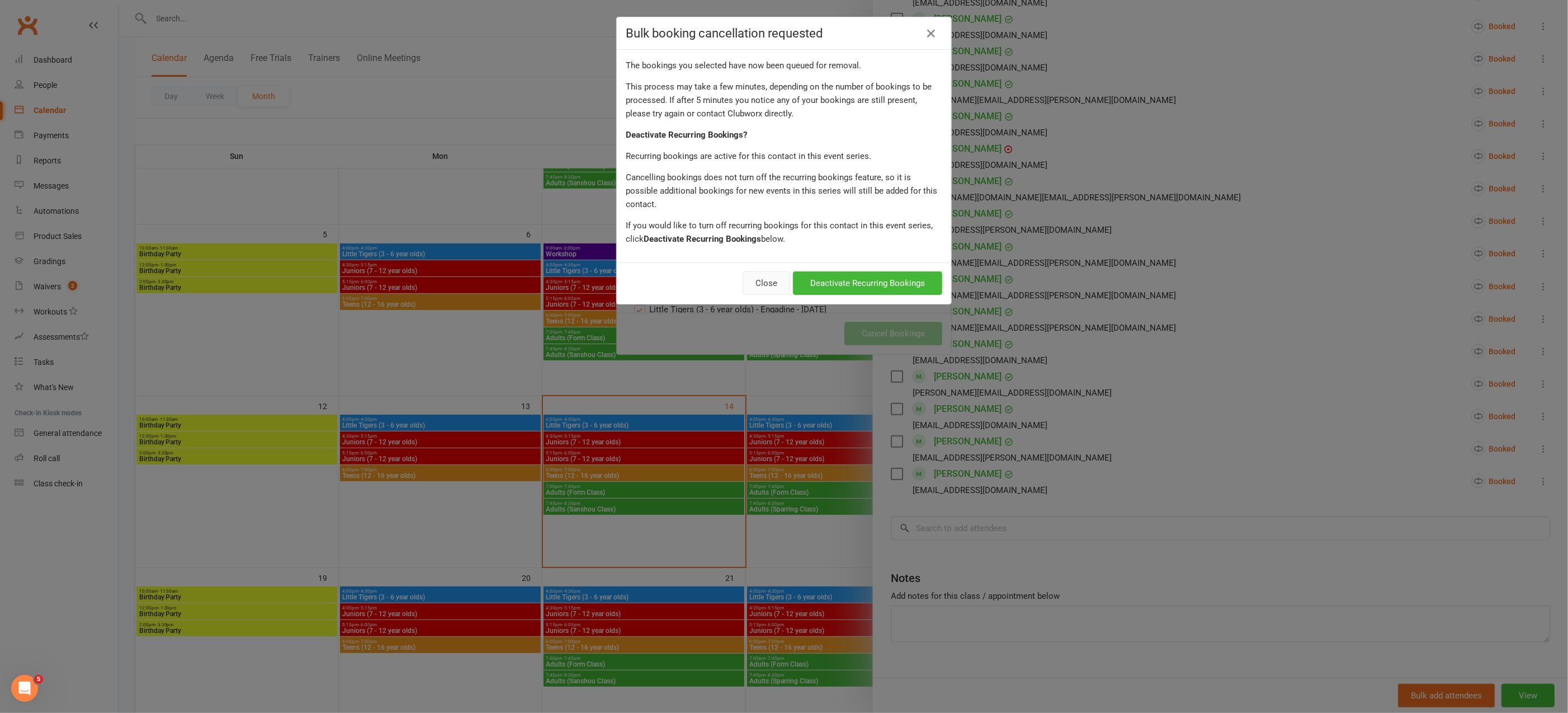
click at [760, 271] on button "Close" at bounding box center [766, 283] width 48 height 23
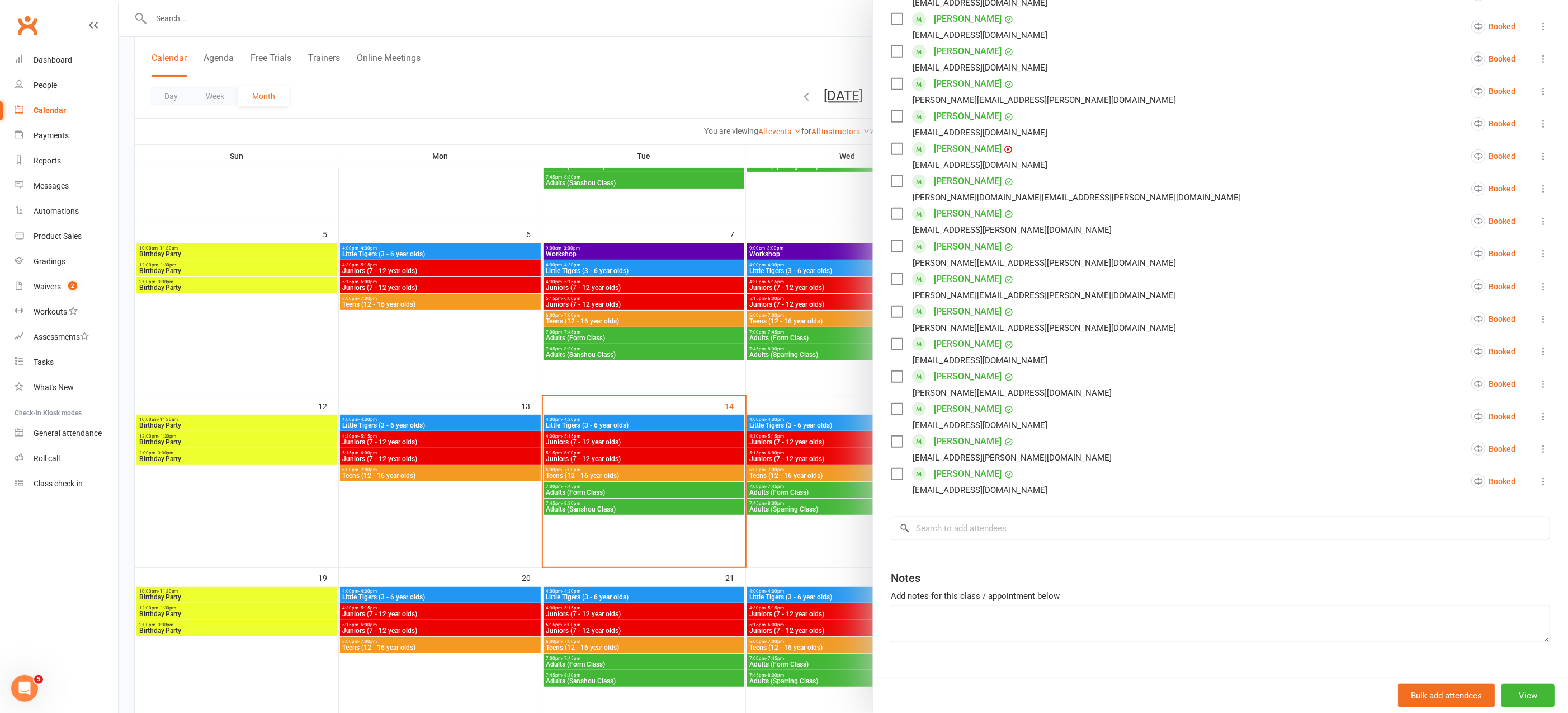
click at [829, 383] on div at bounding box center [843, 356] width 1449 height 713
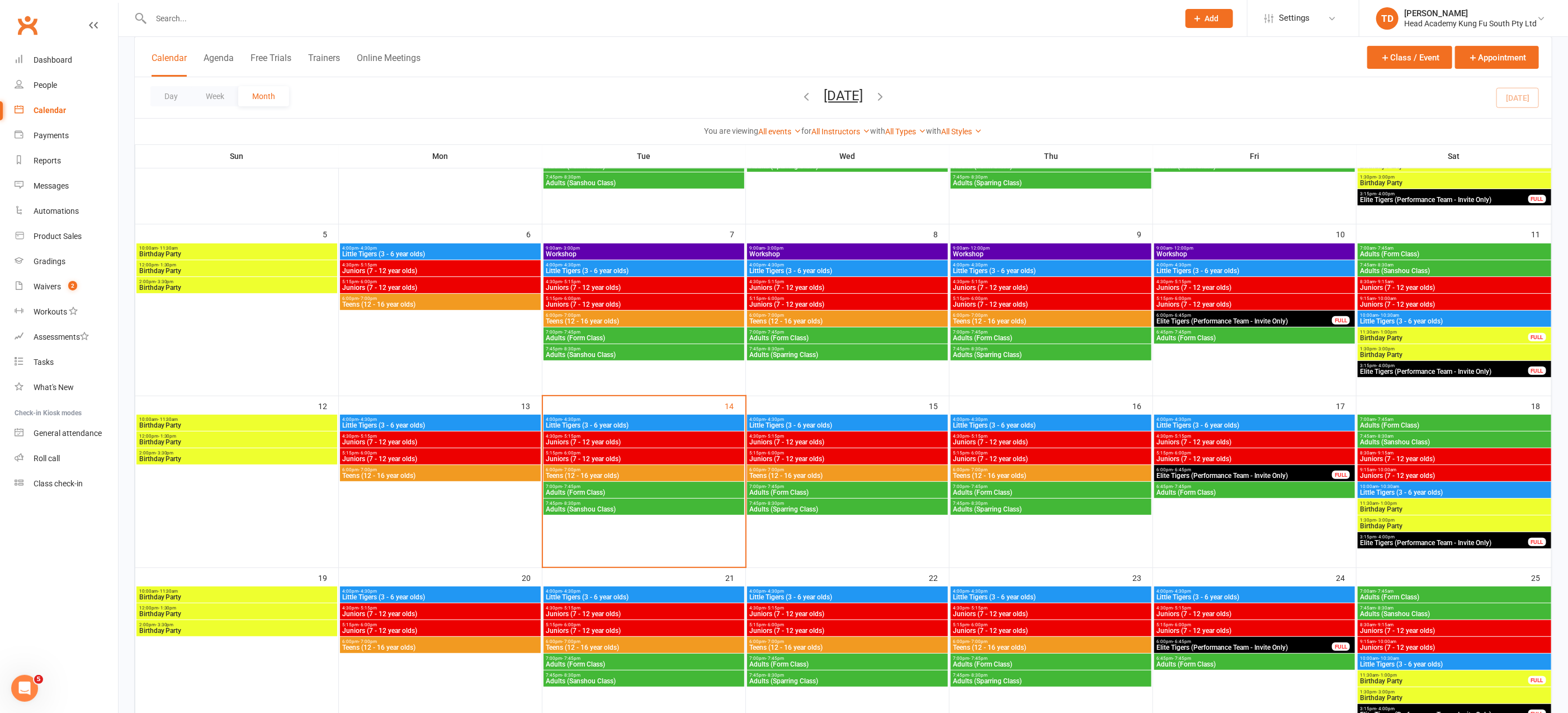
click at [811, 423] on span "Little Tigers (3 - 6 year olds)" at bounding box center [847, 425] width 196 height 7
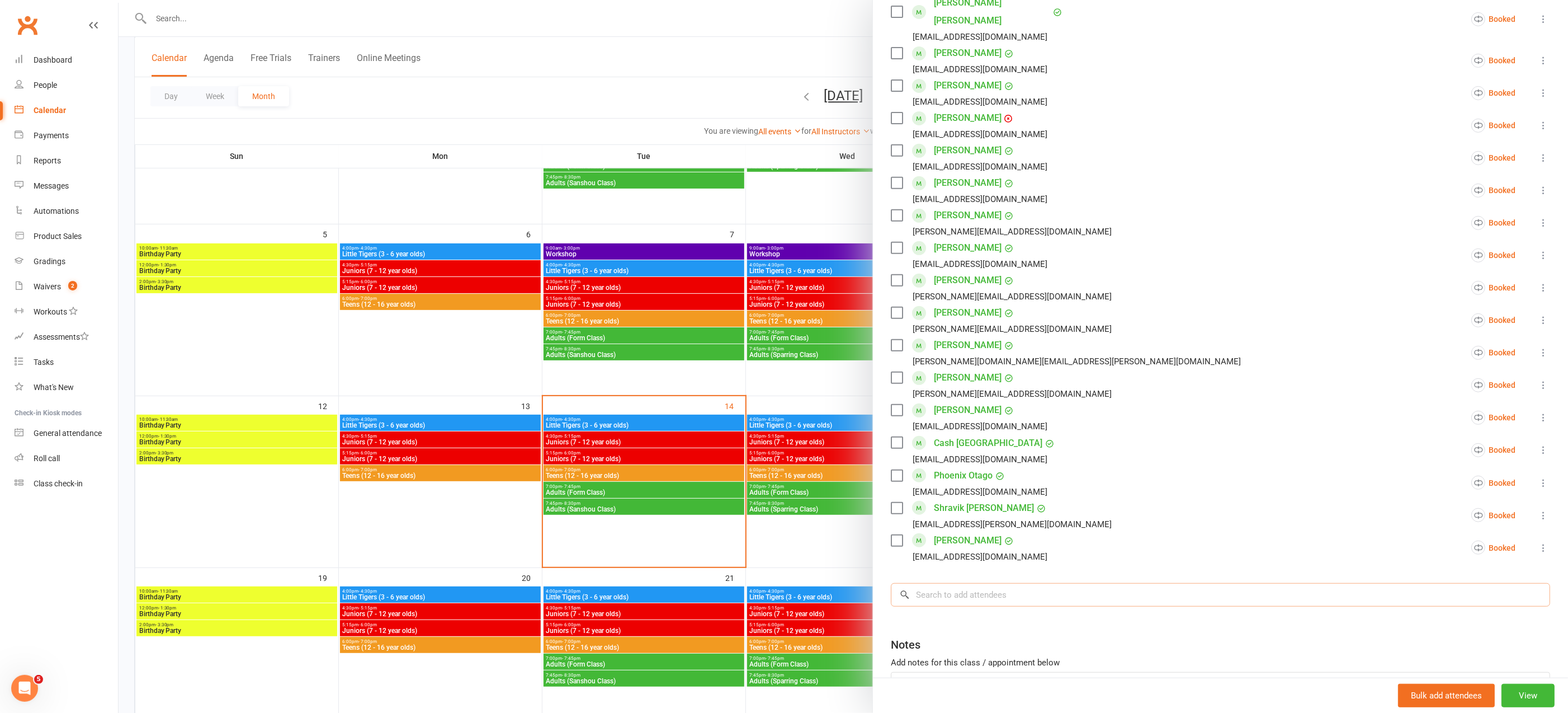
click at [949, 583] on input "search" at bounding box center [1220, 595] width 659 height 23
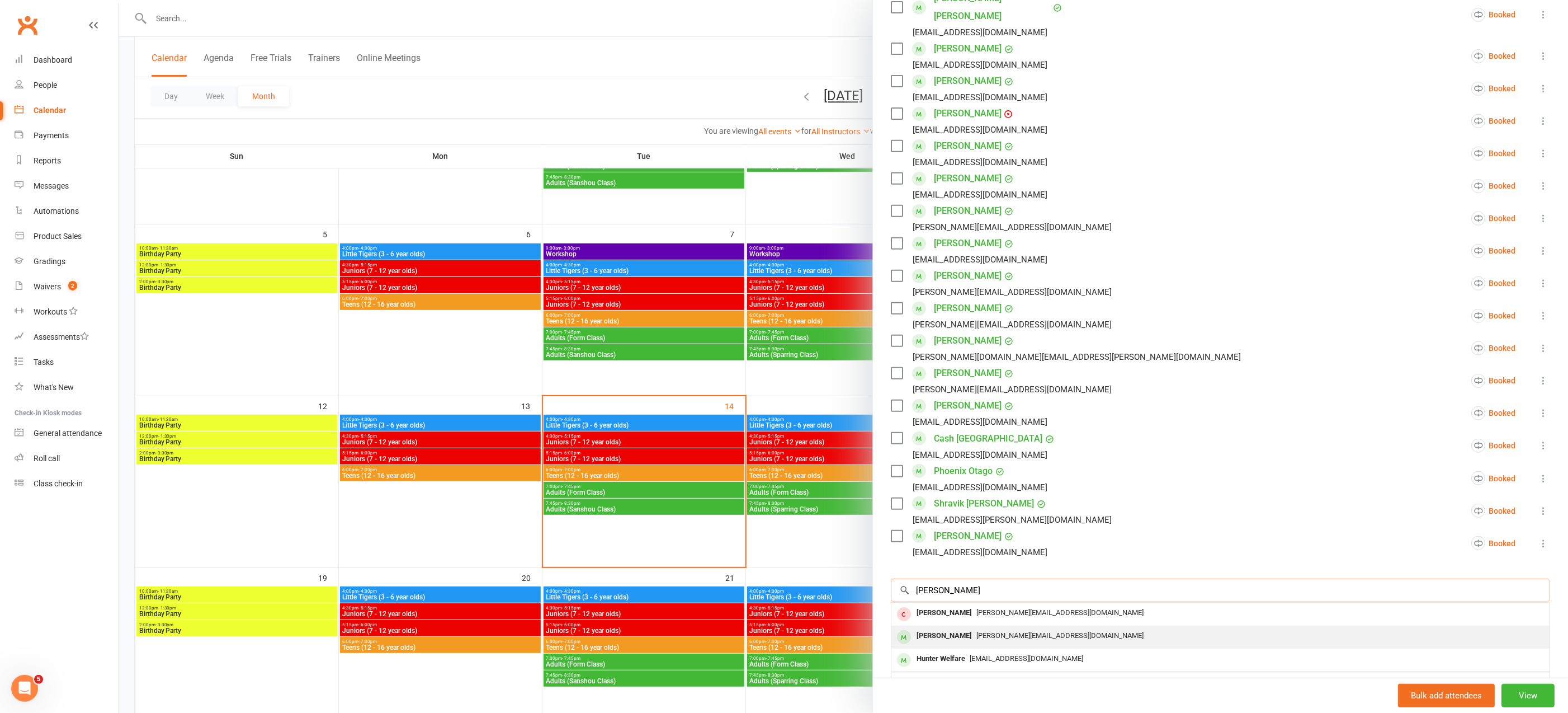
type input "[PERSON_NAME]"
click at [952, 628] on div "[PERSON_NAME]" at bounding box center [944, 635] width 65 height 16
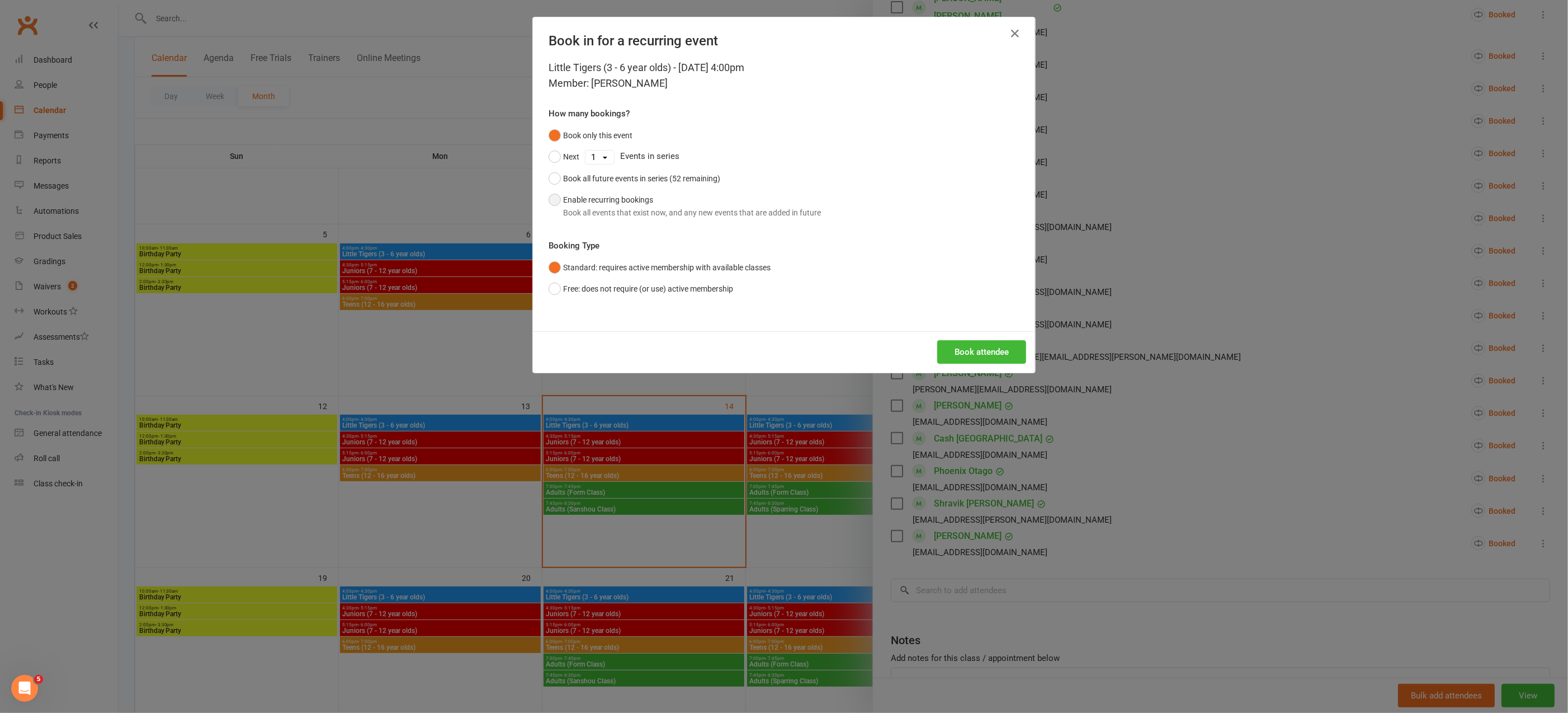
click at [551, 198] on button "Enable recurring bookings Book all events that exist now, and any new events th…" at bounding box center [685, 206] width 273 height 34
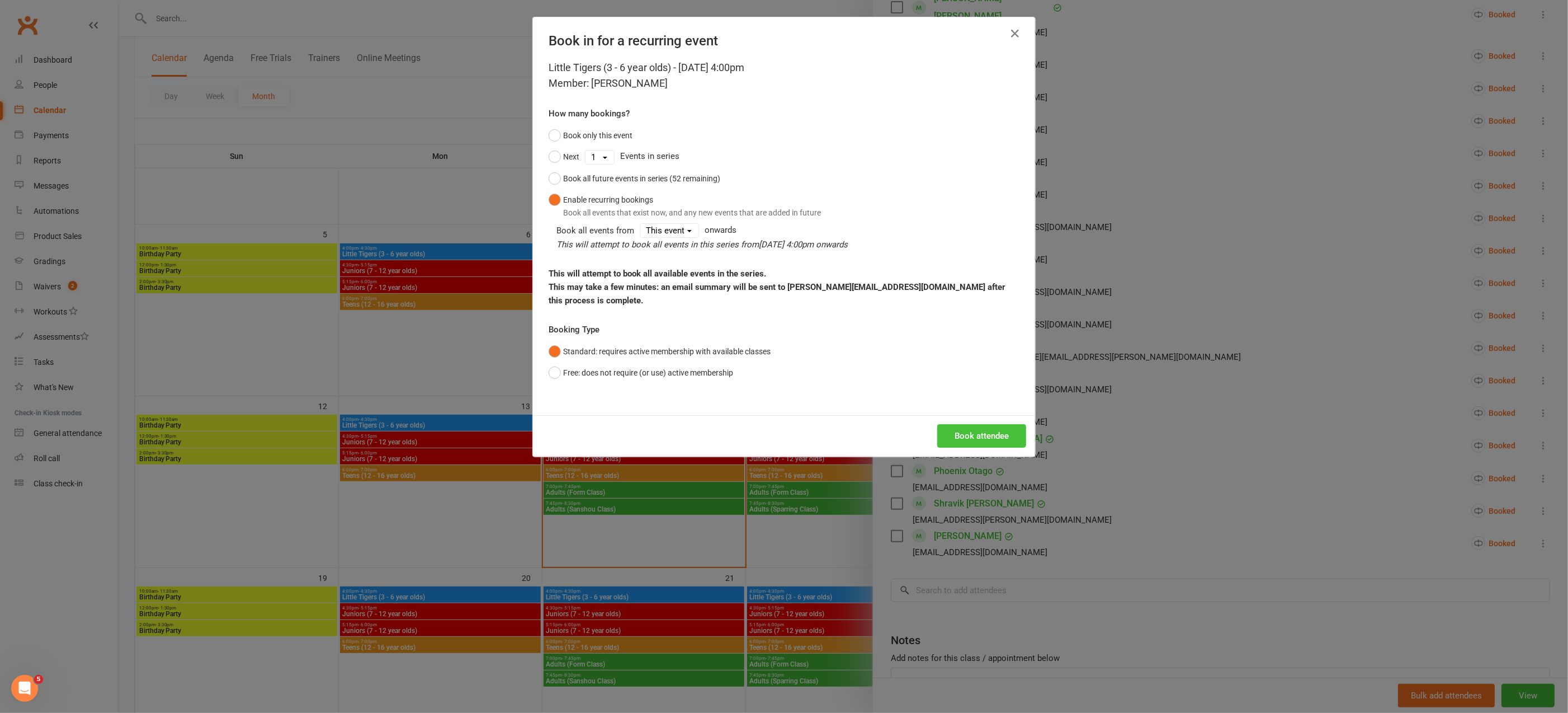
click at [978, 424] on button "Book attendee" at bounding box center [981, 436] width 89 height 23
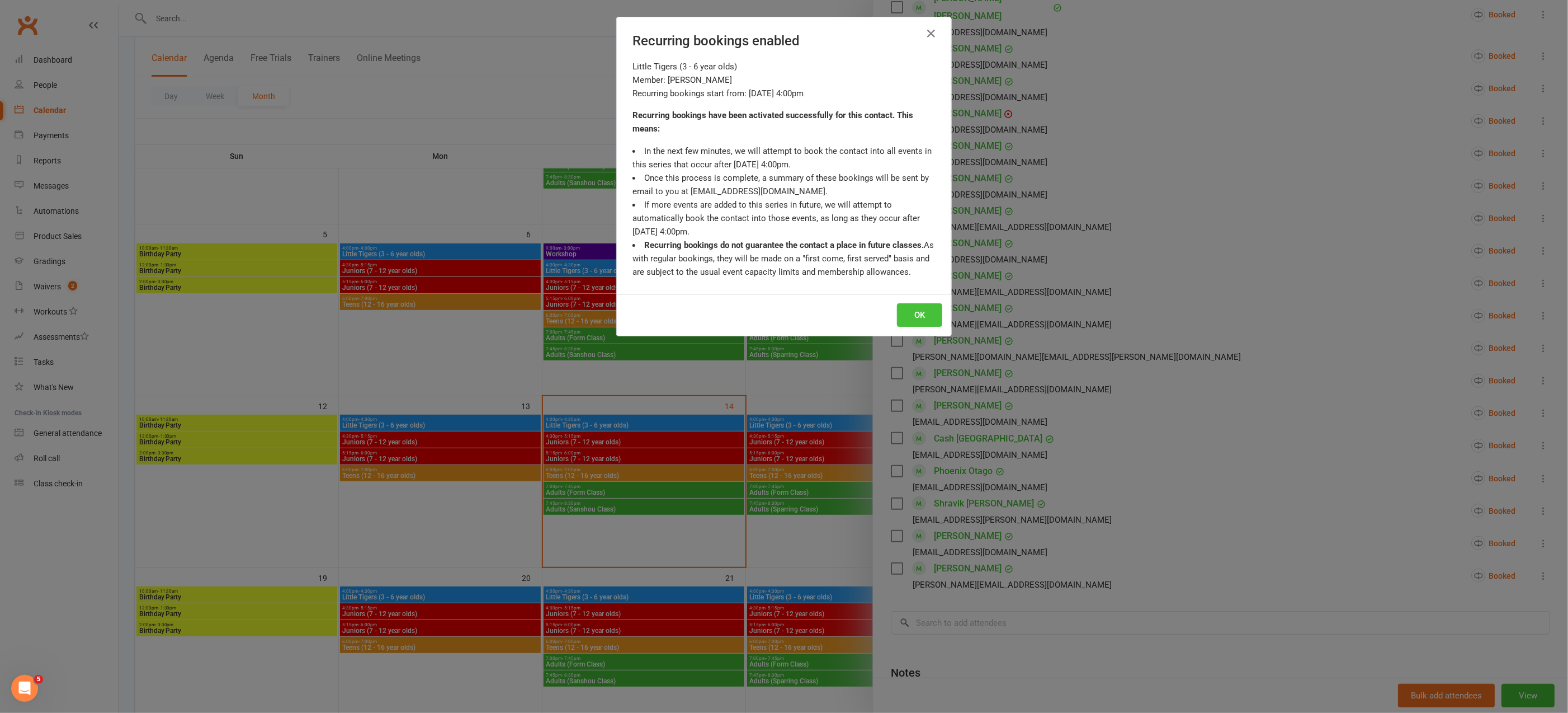
click at [921, 323] on button "OK" at bounding box center [919, 315] width 45 height 23
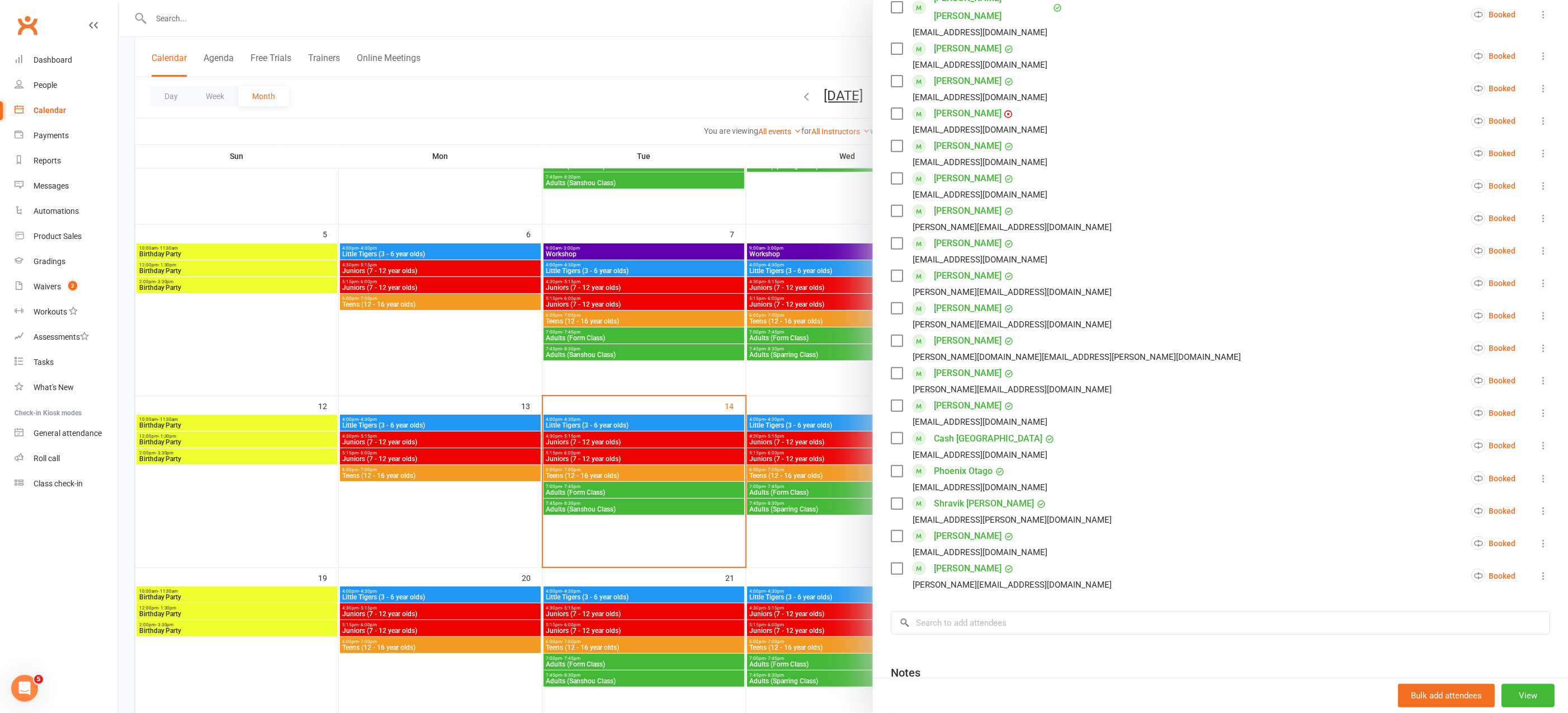
click at [653, 70] on div at bounding box center [843, 356] width 1449 height 713
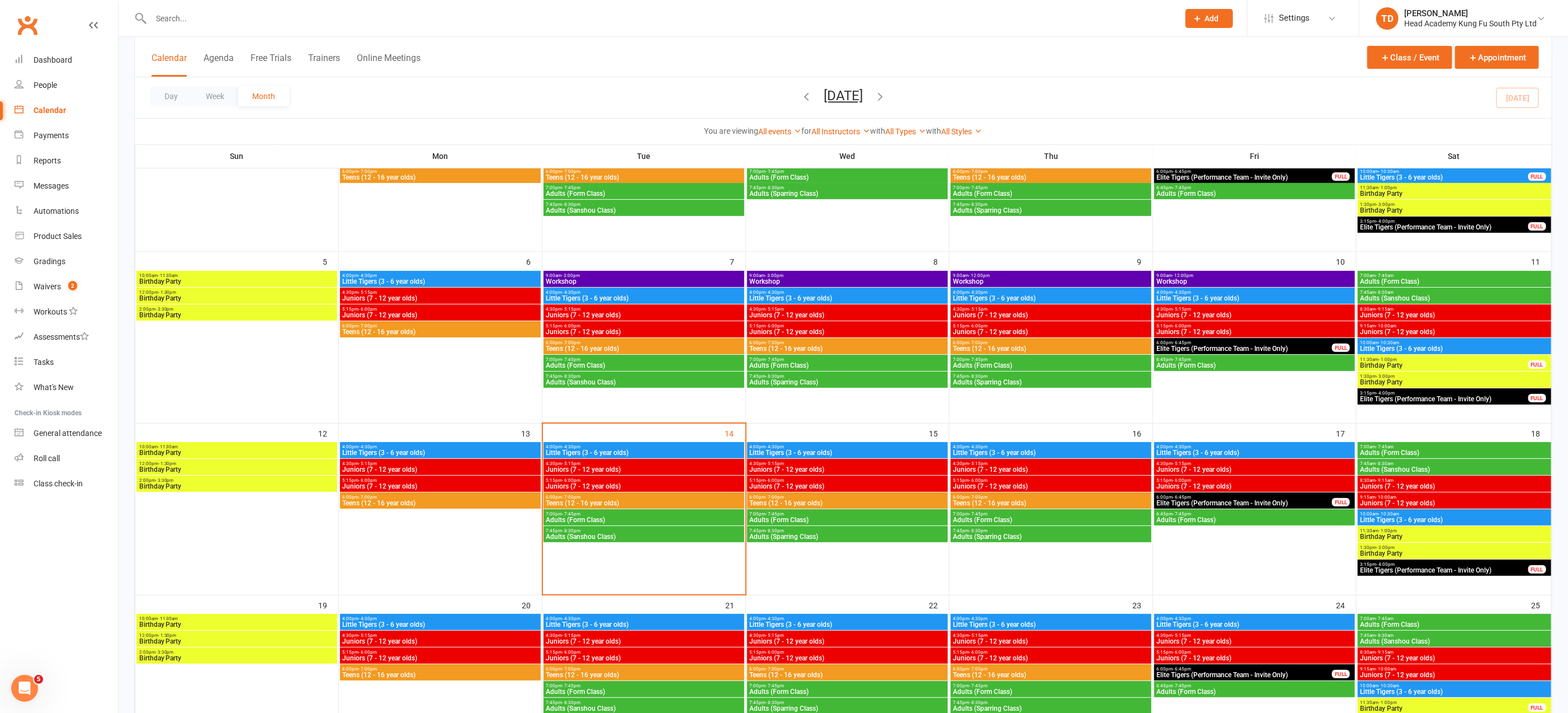
scroll to position [159, 0]
click at [53, 84] on div "People" at bounding box center [45, 85] width 23 height 9
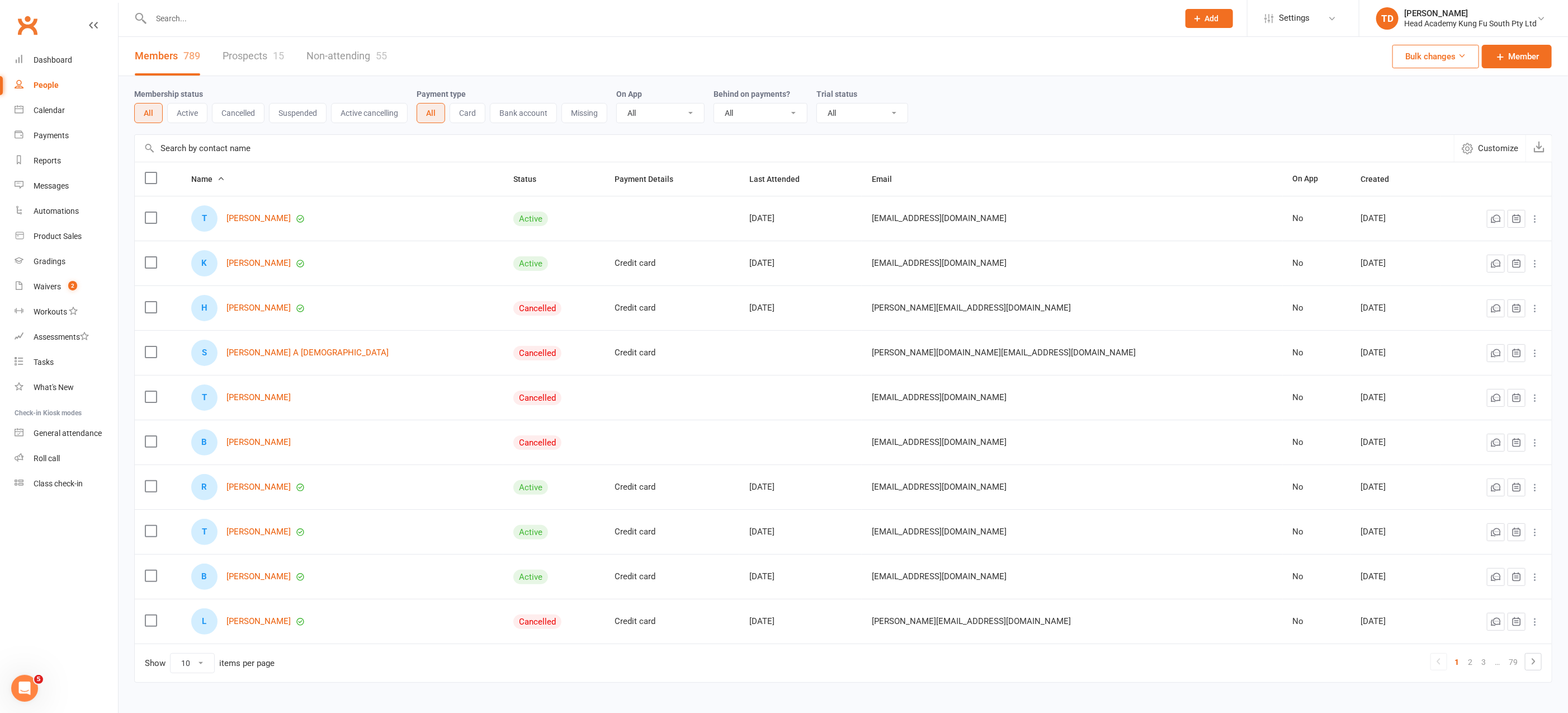
click at [250, 53] on link "Prospects 15" at bounding box center [253, 56] width 61 height 38
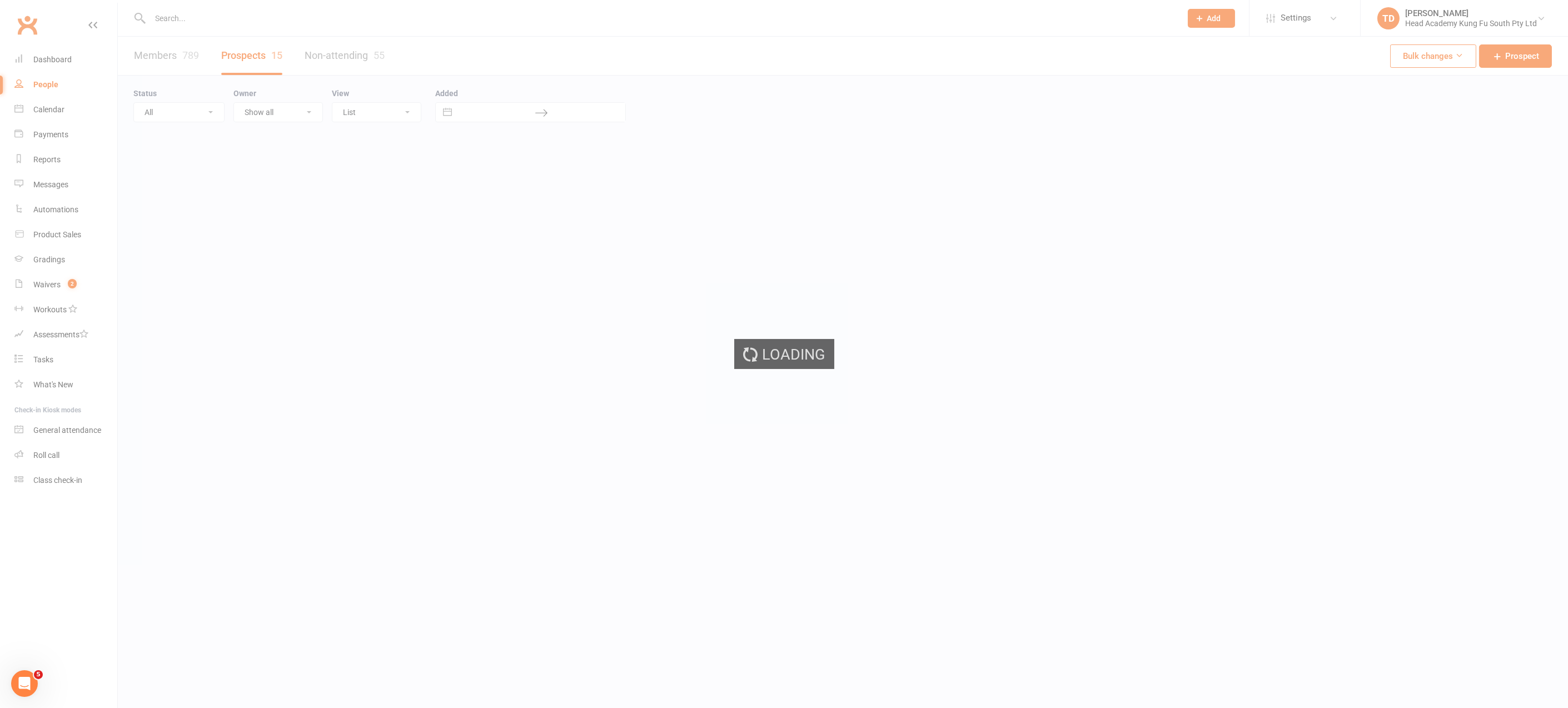
select select "50"
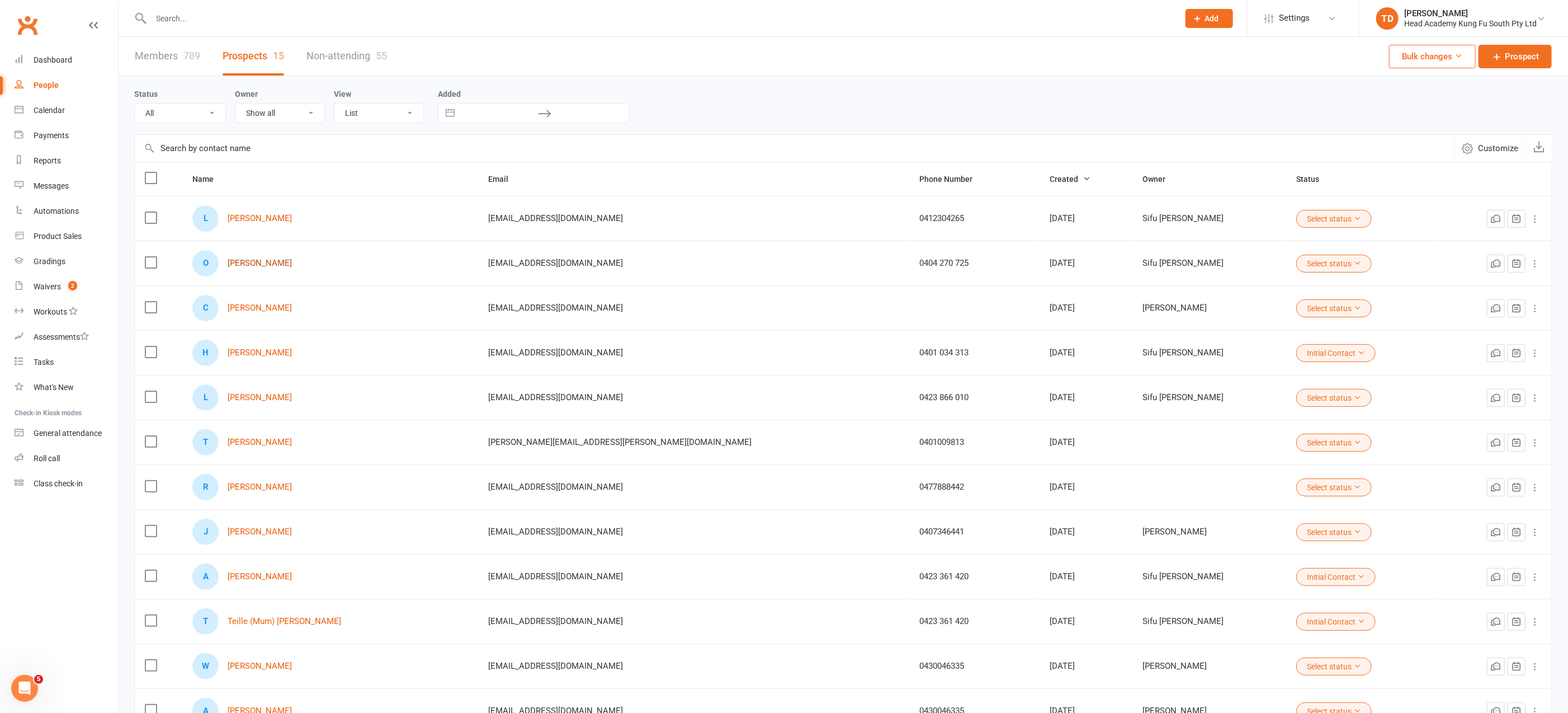
click at [264, 258] on link "[PERSON_NAME]" at bounding box center [259, 263] width 65 height 10
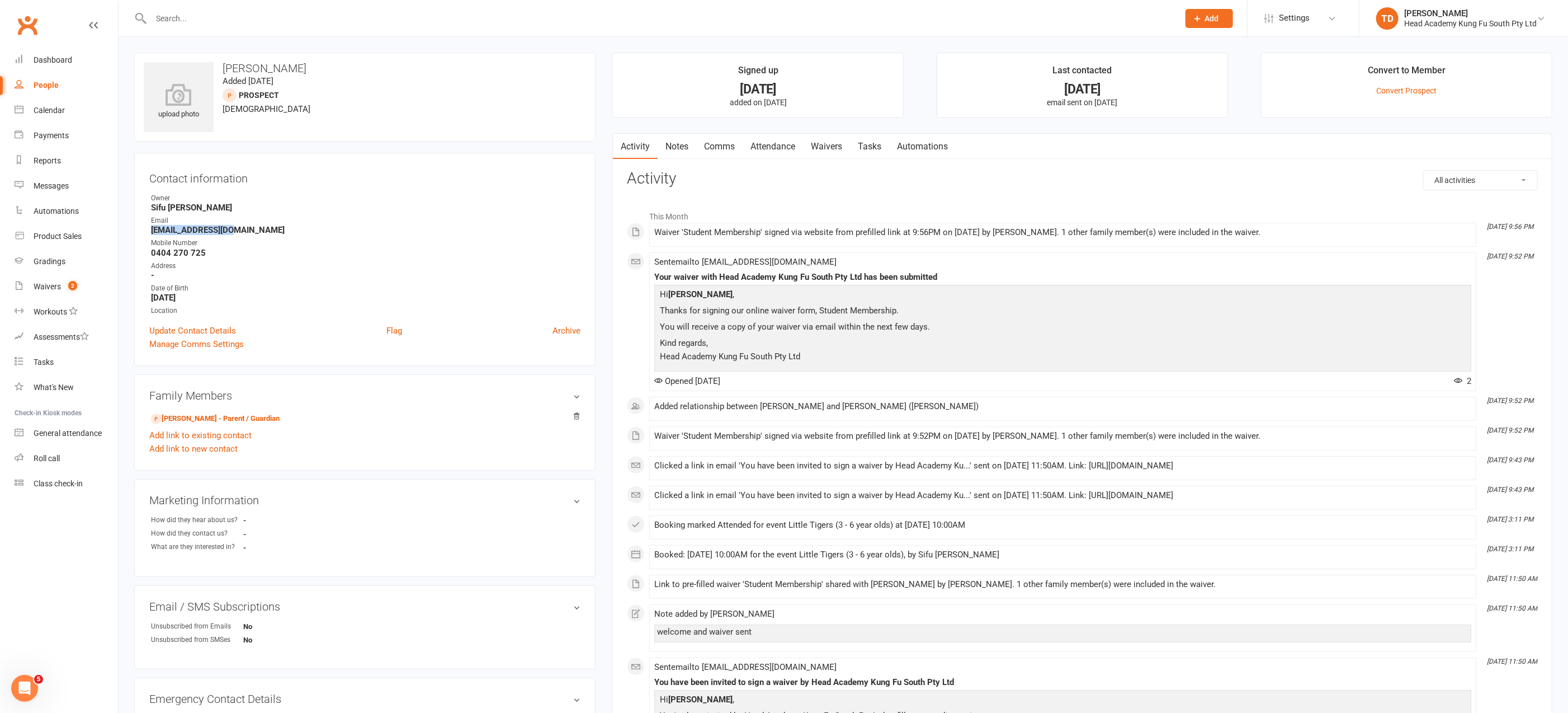
drag, startPoint x: 151, startPoint y: 228, endPoint x: 246, endPoint y: 234, distance: 95.2
click at [246, 234] on strong "[EMAIL_ADDRESS][DOMAIN_NAME]" at bounding box center [366, 230] width 430 height 10
copy strong "[EMAIL_ADDRESS][DOMAIN_NAME]"
click at [256, 234] on ul "Owner Sifu [PERSON_NAME] Email [EMAIL_ADDRESS][DOMAIN_NAME] Mobile Number [PHON…" at bounding box center [364, 254] width 431 height 123
drag, startPoint x: 237, startPoint y: 230, endPoint x: 147, endPoint y: 229, distance: 90.0
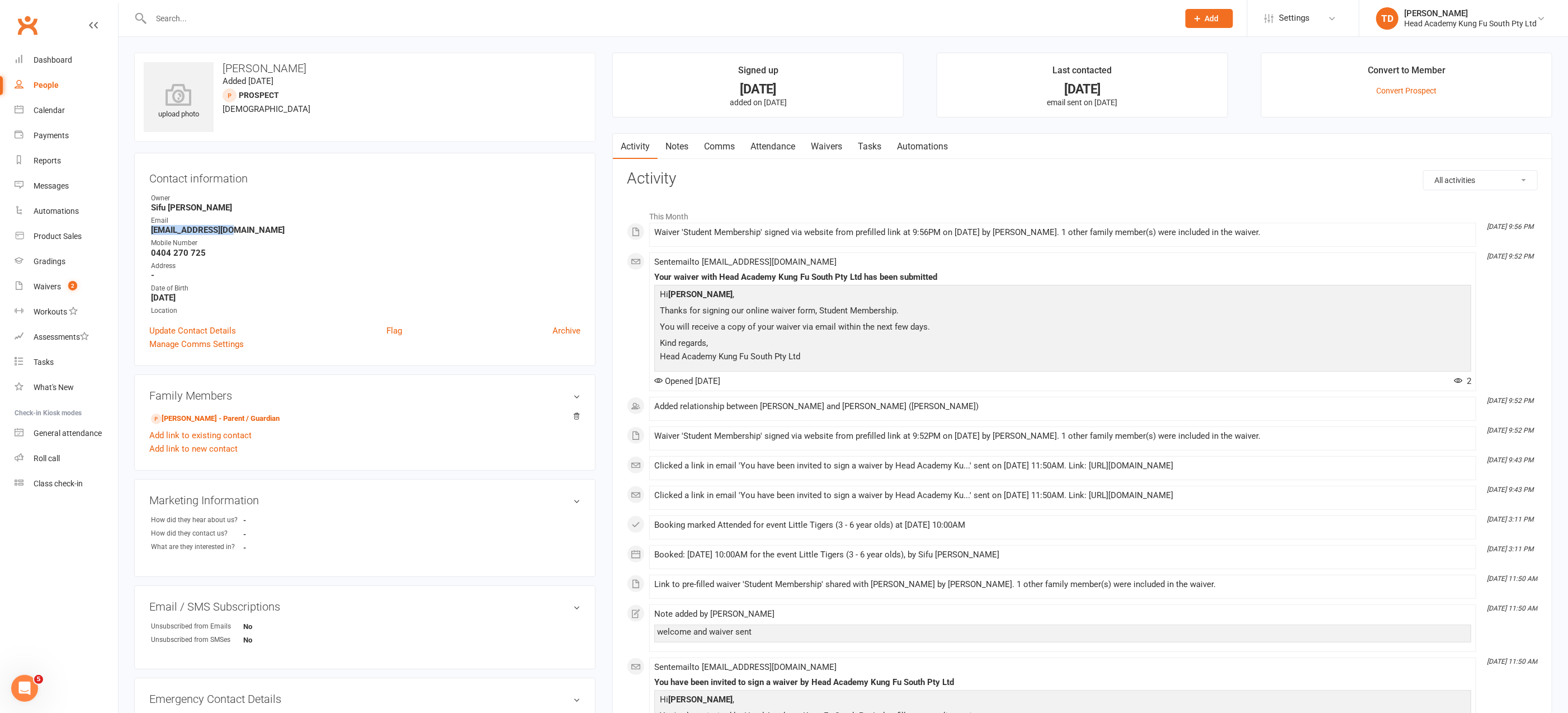
click at [147, 229] on div "Contact information Owner Sifu [PERSON_NAME] Email [EMAIL_ADDRESS][DOMAIN_NAME]…" at bounding box center [365, 259] width 462 height 213
copy strong "[EMAIL_ADDRESS][DOMAIN_NAME]"
click at [185, 21] on input "text" at bounding box center [658, 18] width 1023 height 16
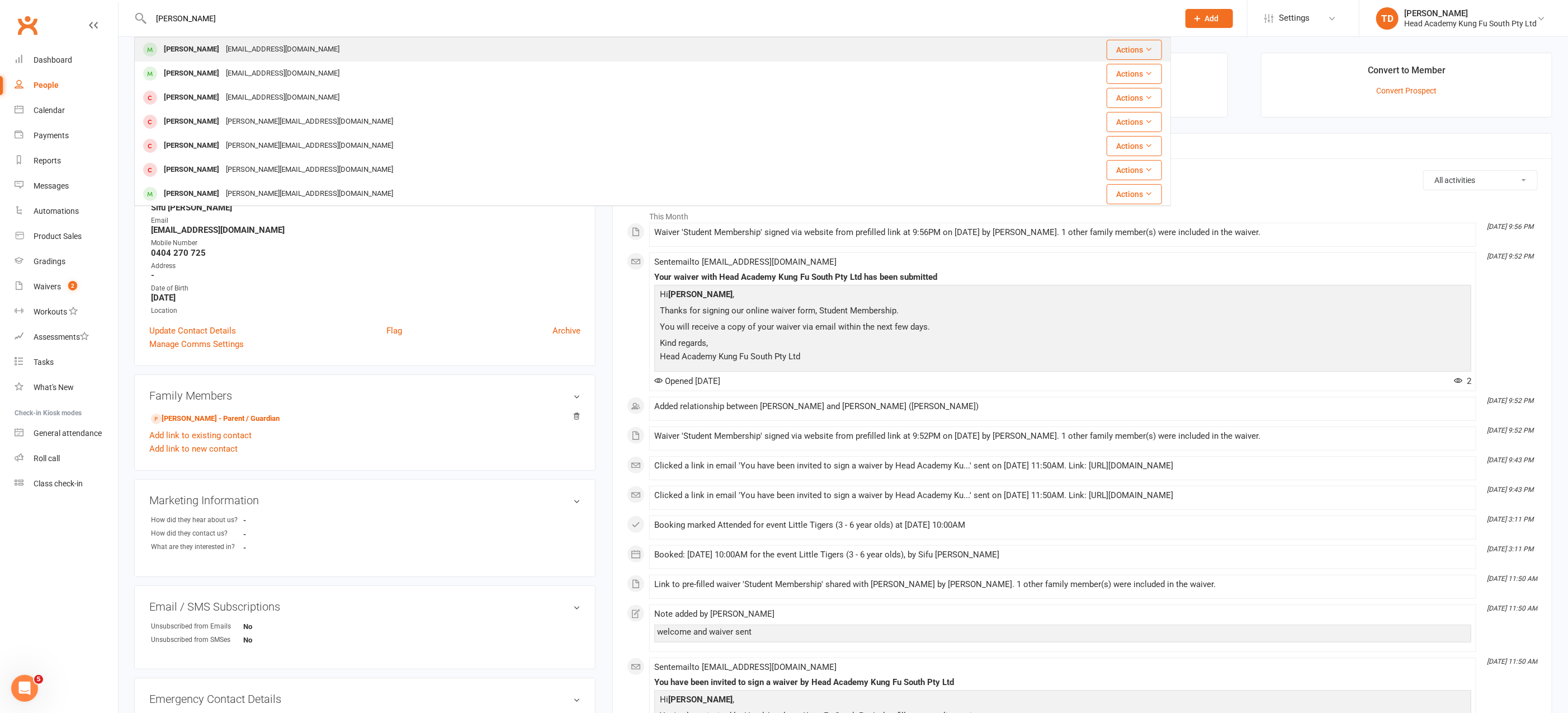
type input "[PERSON_NAME]"
click at [207, 49] on div "[PERSON_NAME]" at bounding box center [191, 49] width 62 height 16
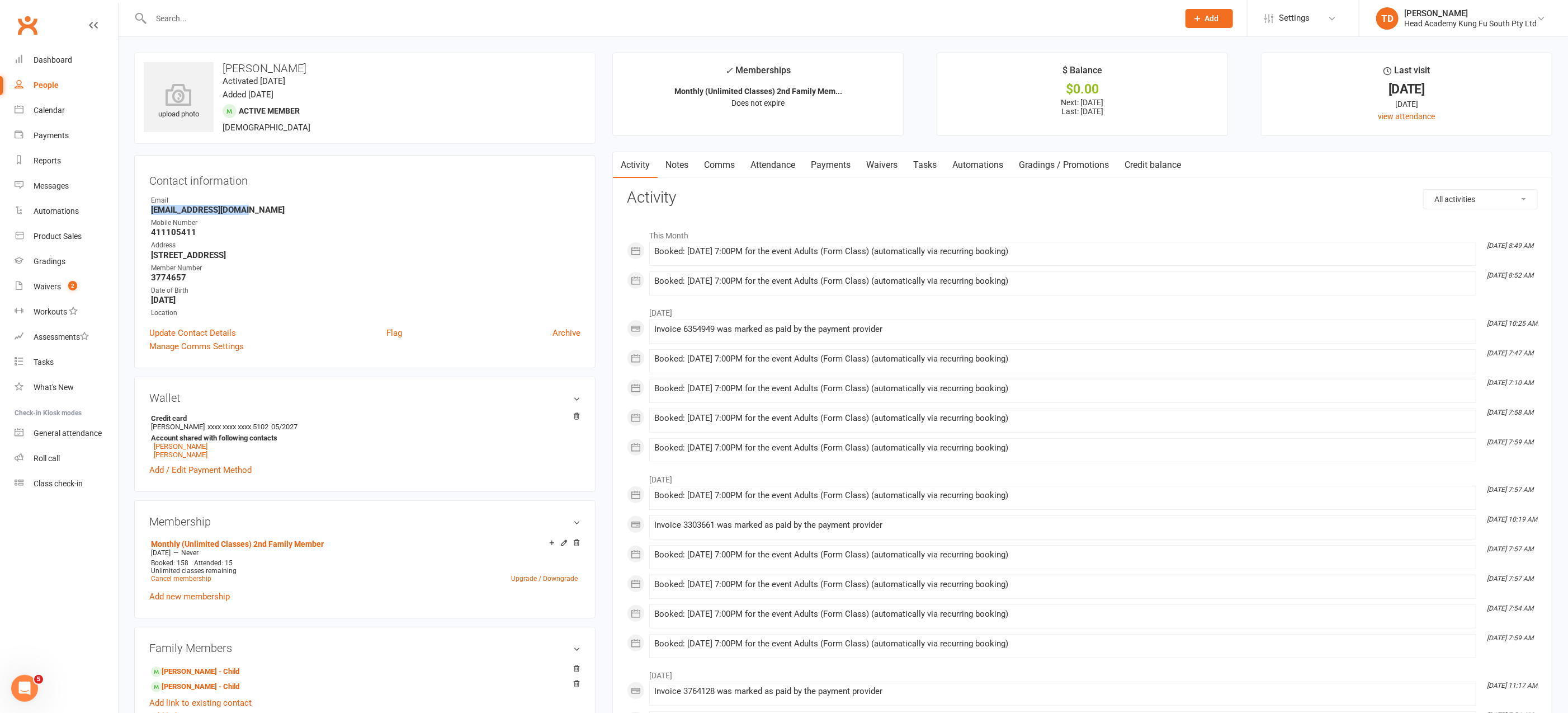
drag, startPoint x: 246, startPoint y: 209, endPoint x: 143, endPoint y: 210, distance: 103.0
click at [143, 210] on div "Contact information Owner Email [EMAIL_ADDRESS][DOMAIN_NAME] Mobile Number [PHO…" at bounding box center [365, 262] width 462 height 213
click at [196, 18] on input "text" at bounding box center [658, 18] width 1023 height 16
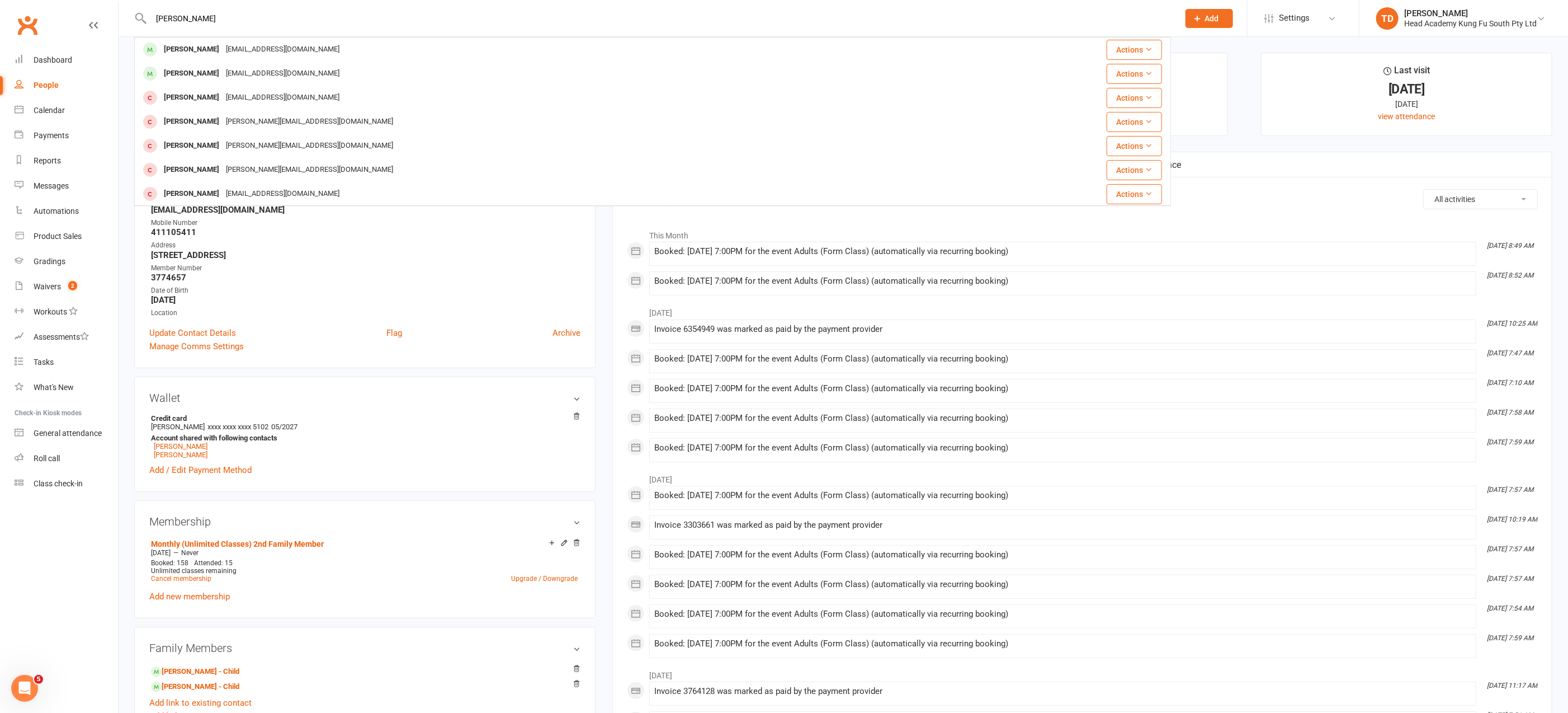
type input "[PERSON_NAME]"
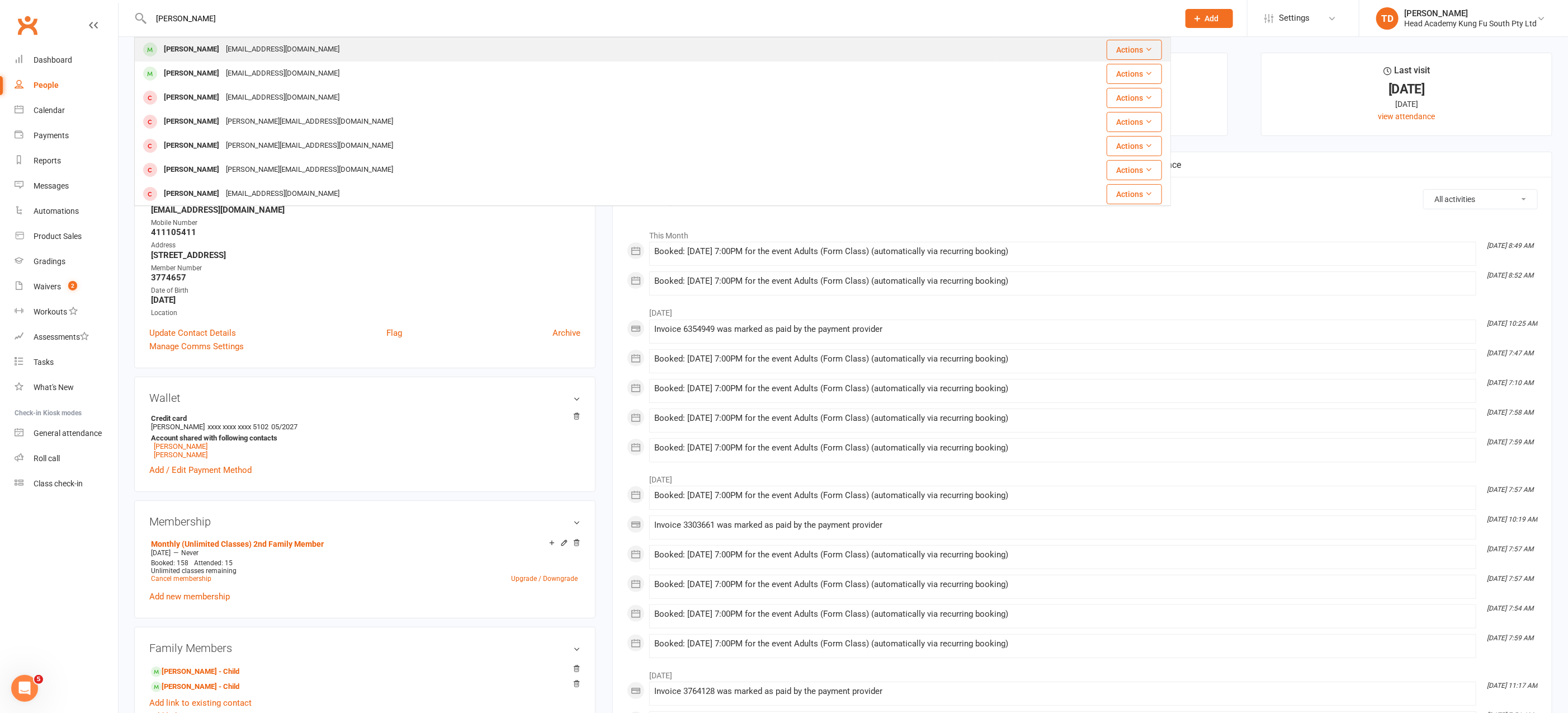
click at [249, 54] on div "[EMAIL_ADDRESS][DOMAIN_NAME]" at bounding box center [282, 49] width 120 height 16
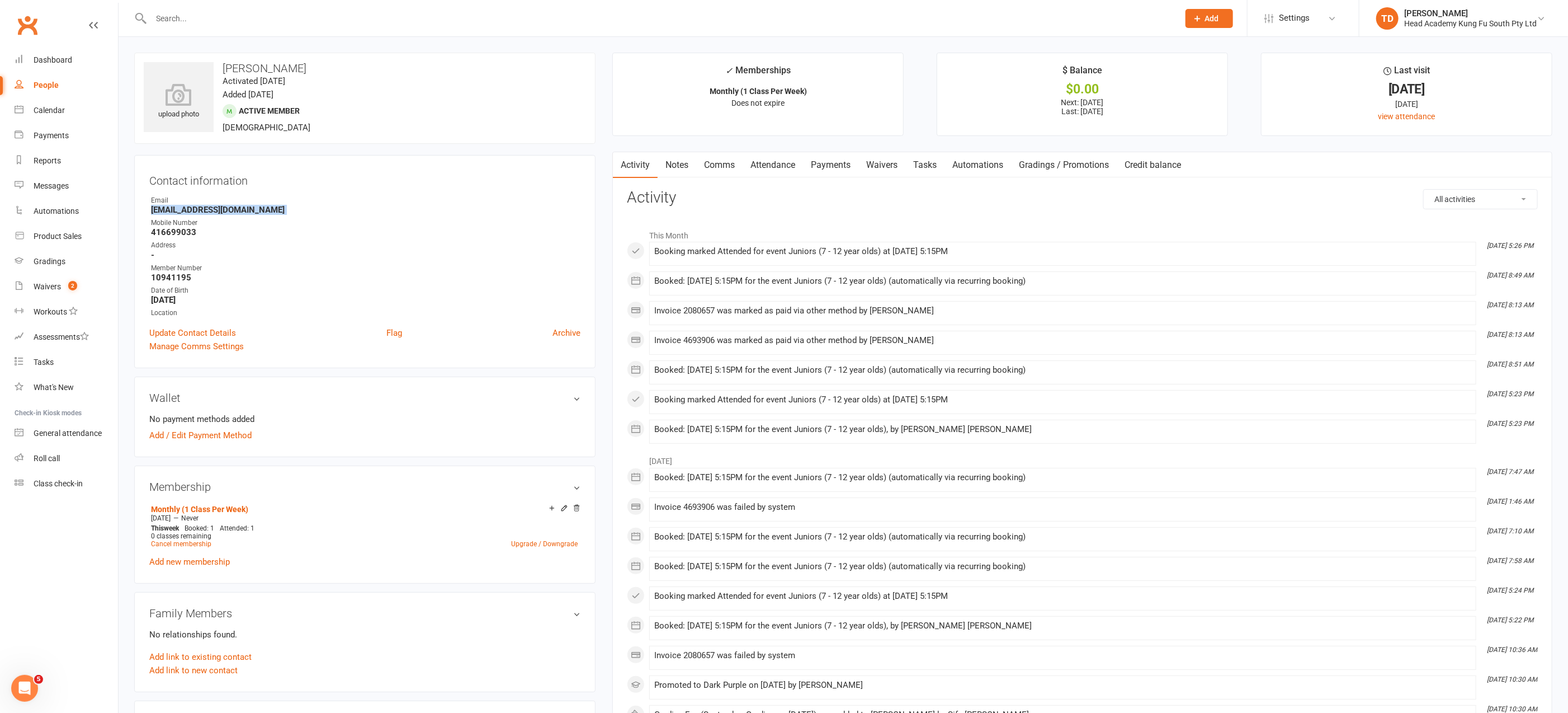
drag, startPoint x: 151, startPoint y: 207, endPoint x: 246, endPoint y: 214, distance: 95.3
click at [246, 214] on ul "Owner Email [EMAIL_ADDRESS][DOMAIN_NAME] Mobile Number [PHONE_NUMBER] Address -…" at bounding box center [364, 256] width 431 height 123
copy render-form-field "[EMAIL_ADDRESS][DOMAIN_NAME]"
click at [186, 18] on input "text" at bounding box center [658, 18] width 1023 height 16
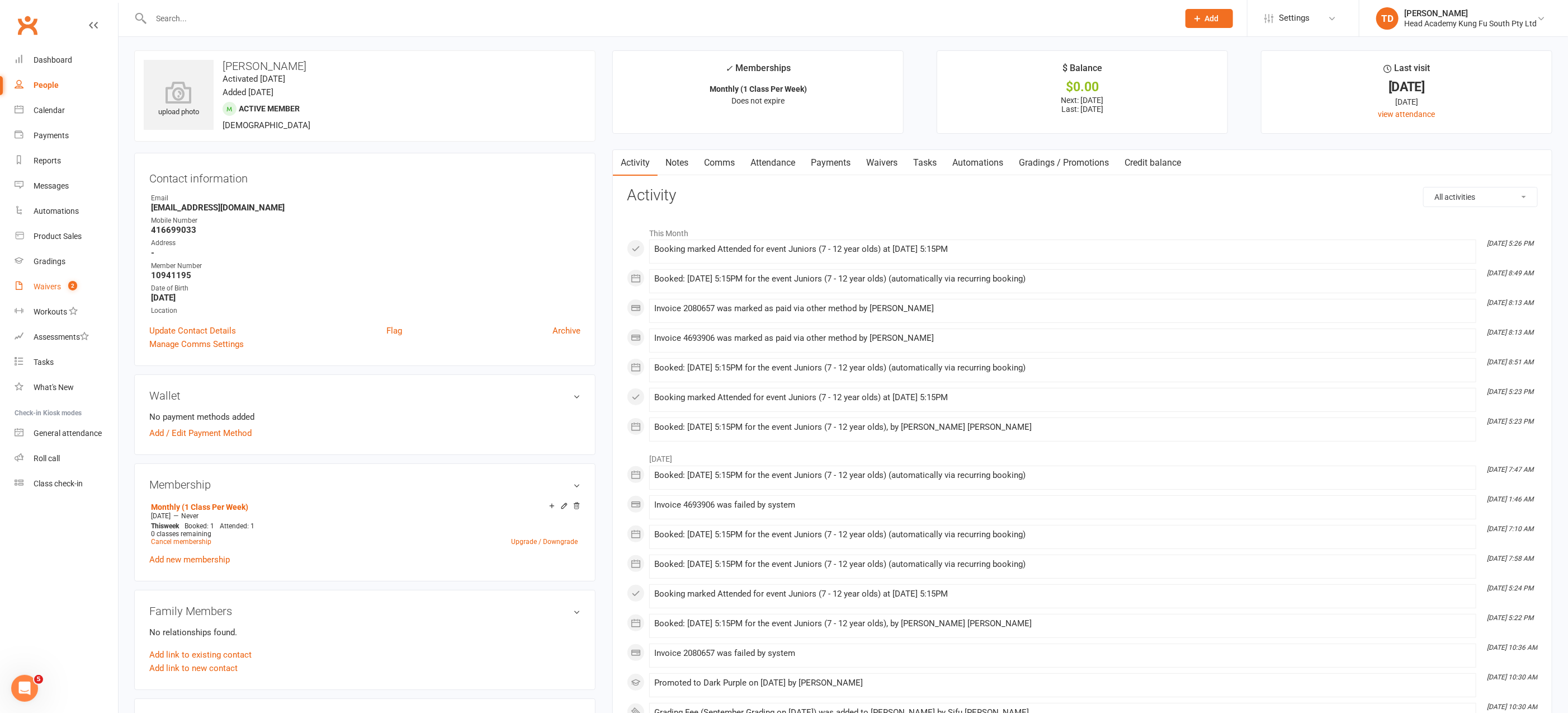
click at [48, 284] on div "Waivers" at bounding box center [47, 286] width 27 height 9
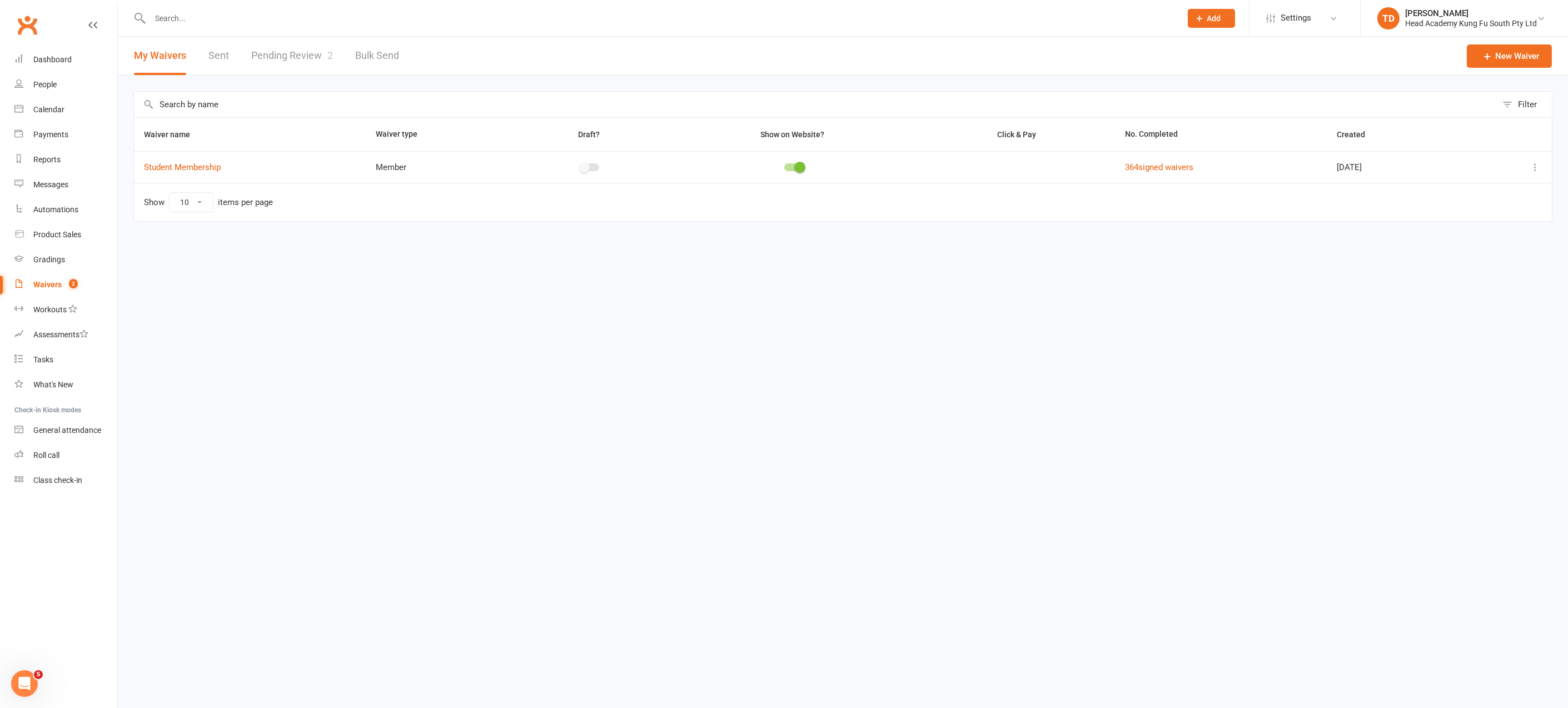
click at [301, 52] on link "Pending Review 2" at bounding box center [292, 56] width 82 height 38
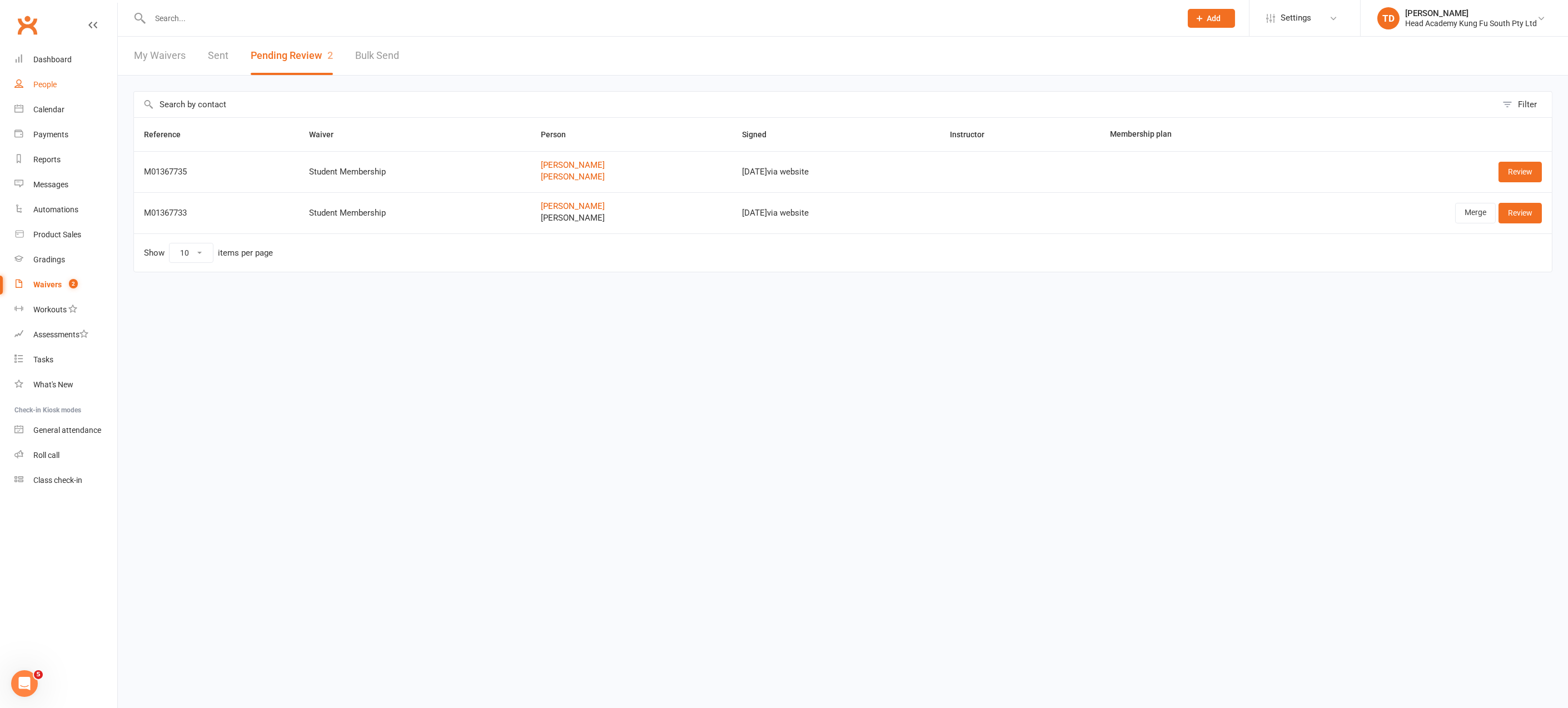
click at [51, 87] on div "People" at bounding box center [45, 84] width 23 height 9
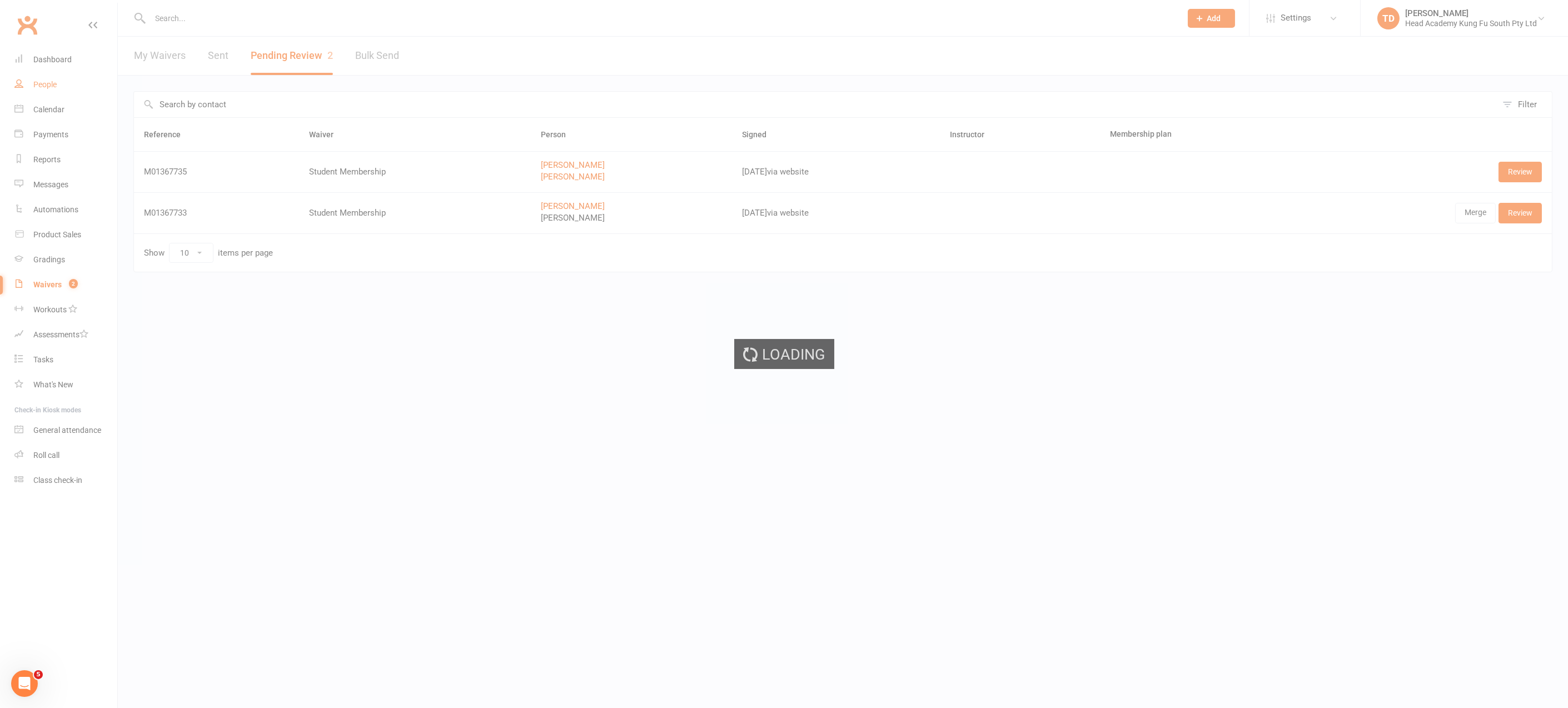
select select "50"
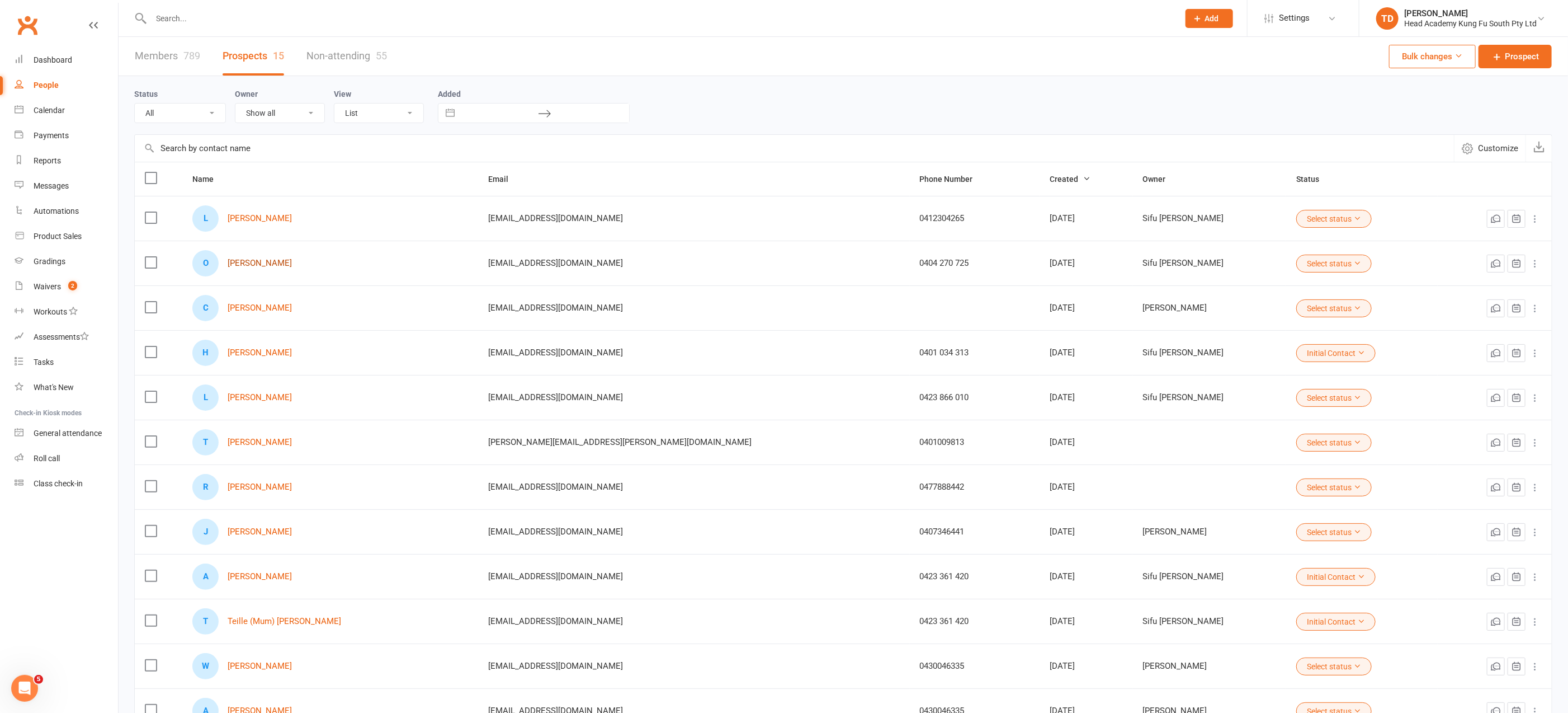
click at [269, 265] on link "[PERSON_NAME]" at bounding box center [259, 263] width 65 height 10
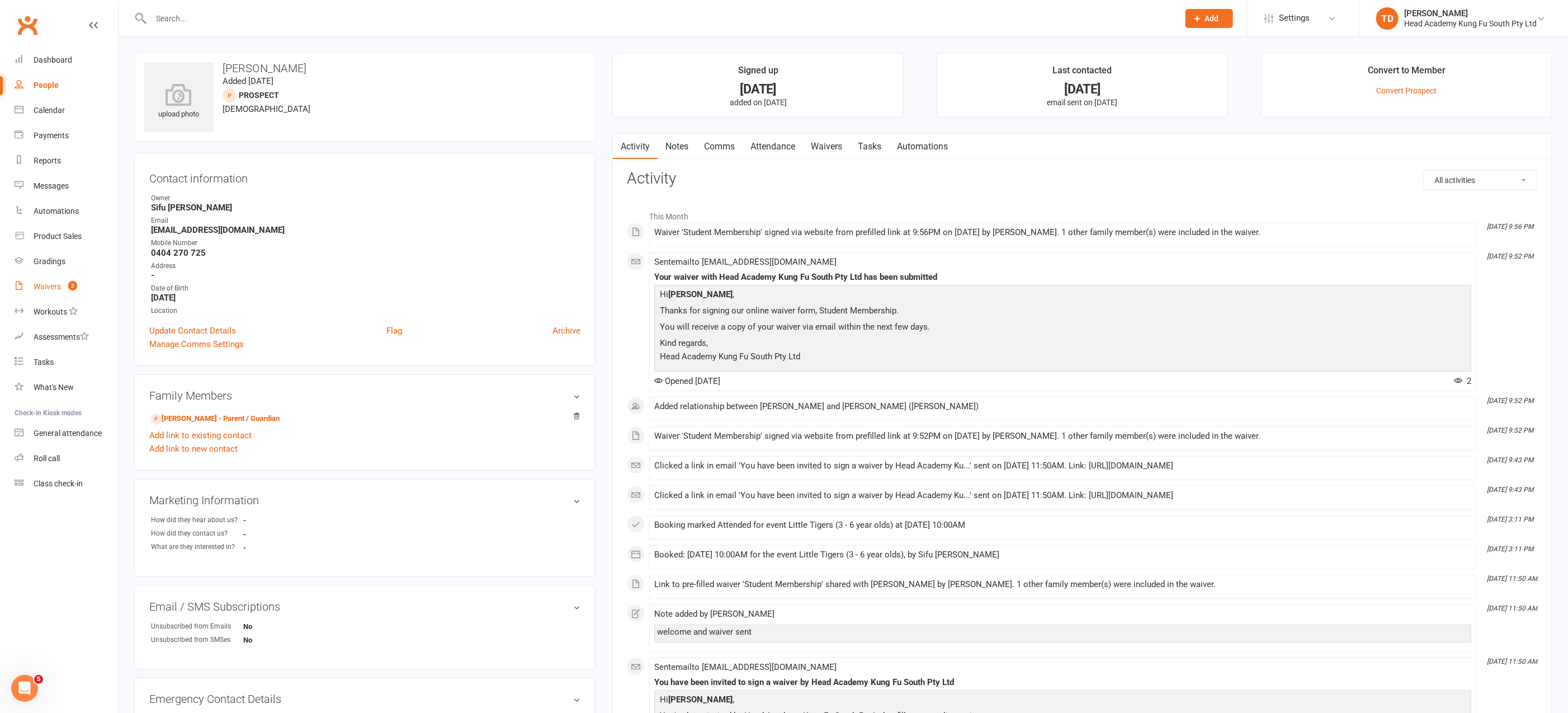
click at [57, 288] on div "Waivers" at bounding box center [47, 286] width 27 height 9
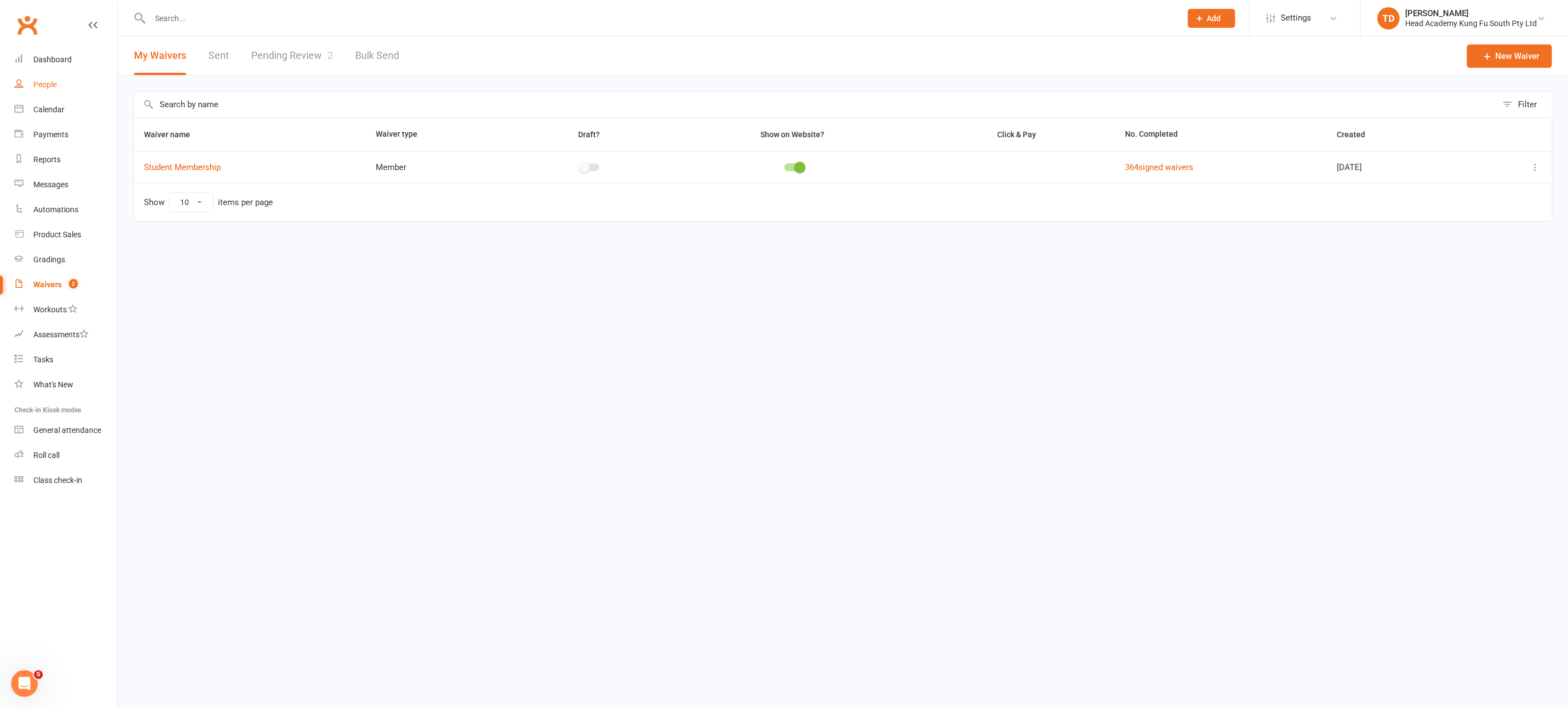
click at [43, 83] on div "People" at bounding box center [45, 84] width 23 height 9
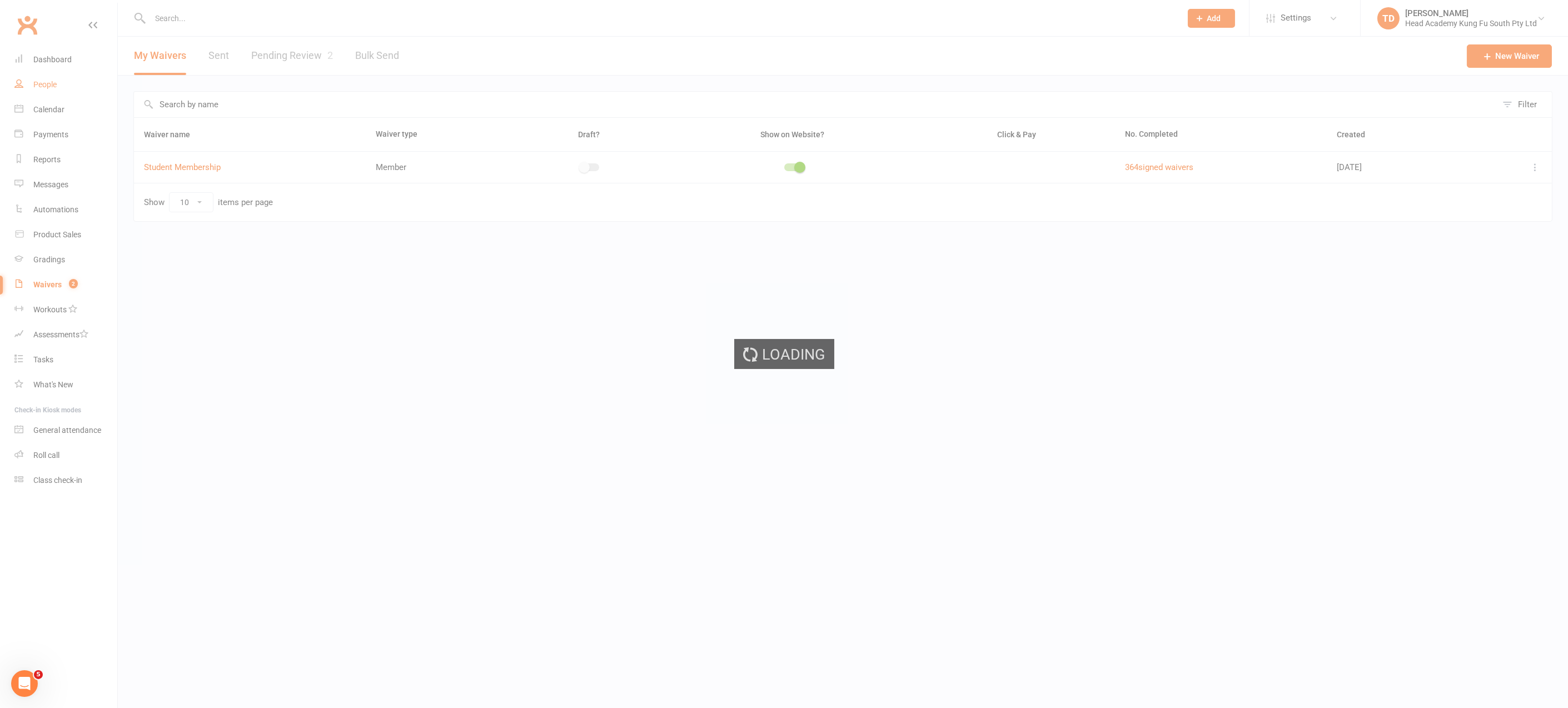
select select "50"
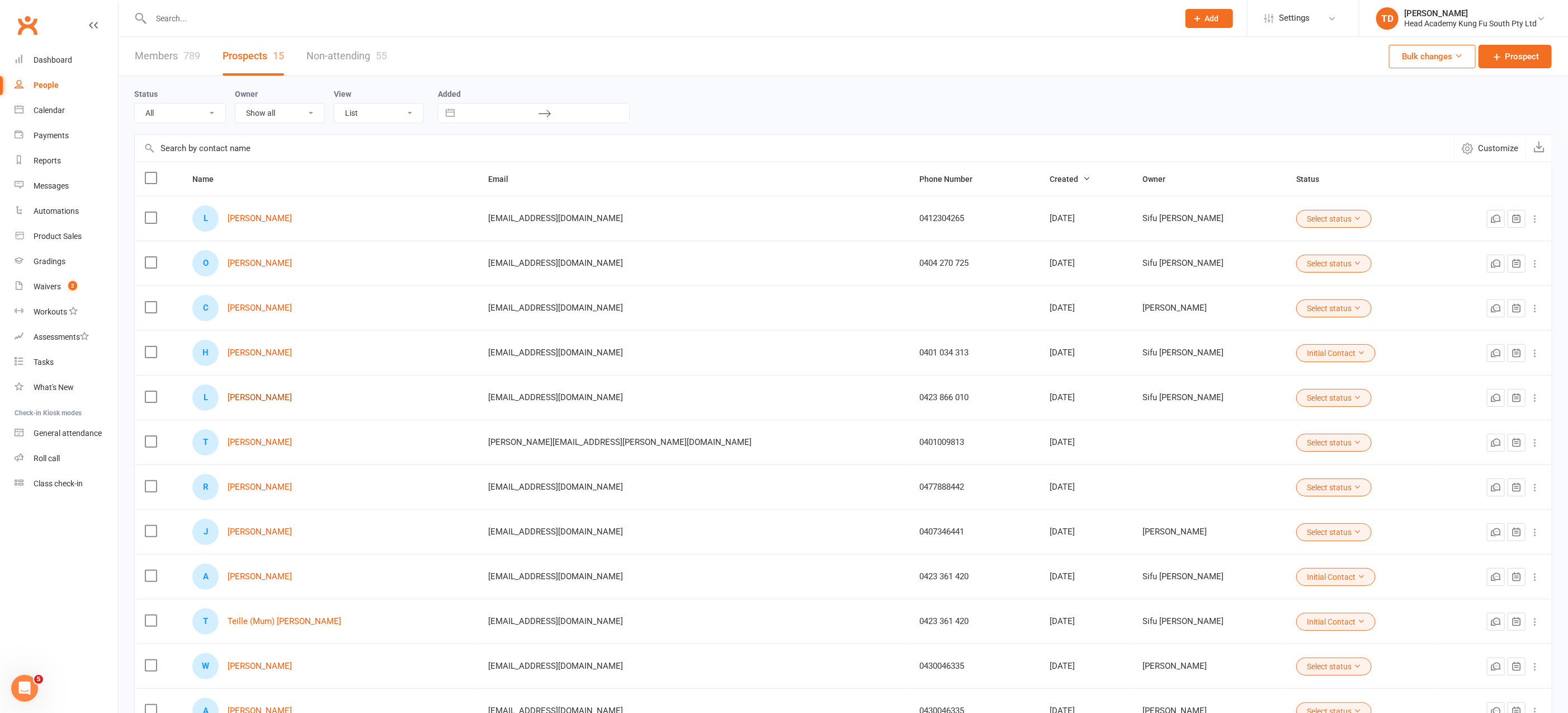
click at [292, 393] on link "[PERSON_NAME]" at bounding box center [259, 397] width 65 height 10
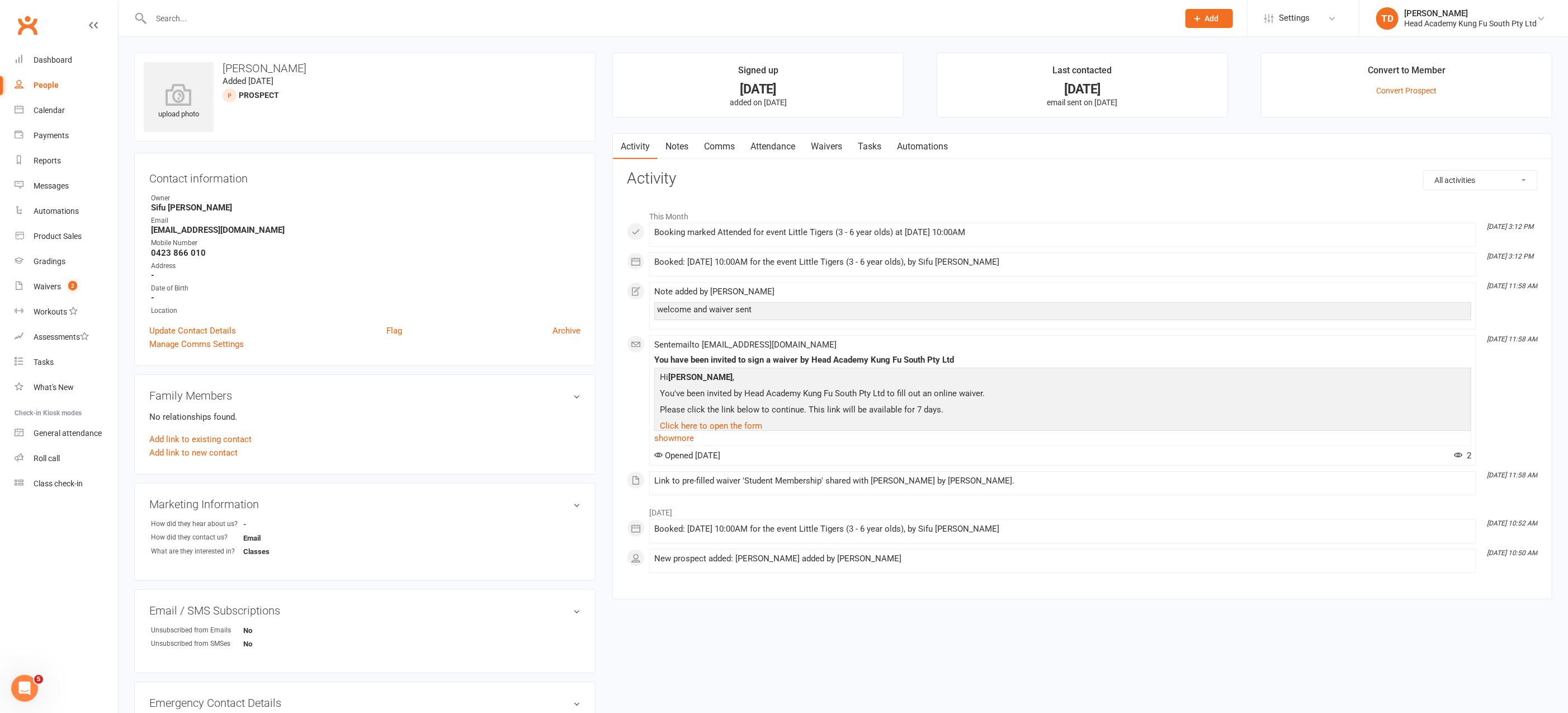
click at [832, 145] on link "Waivers" at bounding box center [827, 146] width 47 height 25
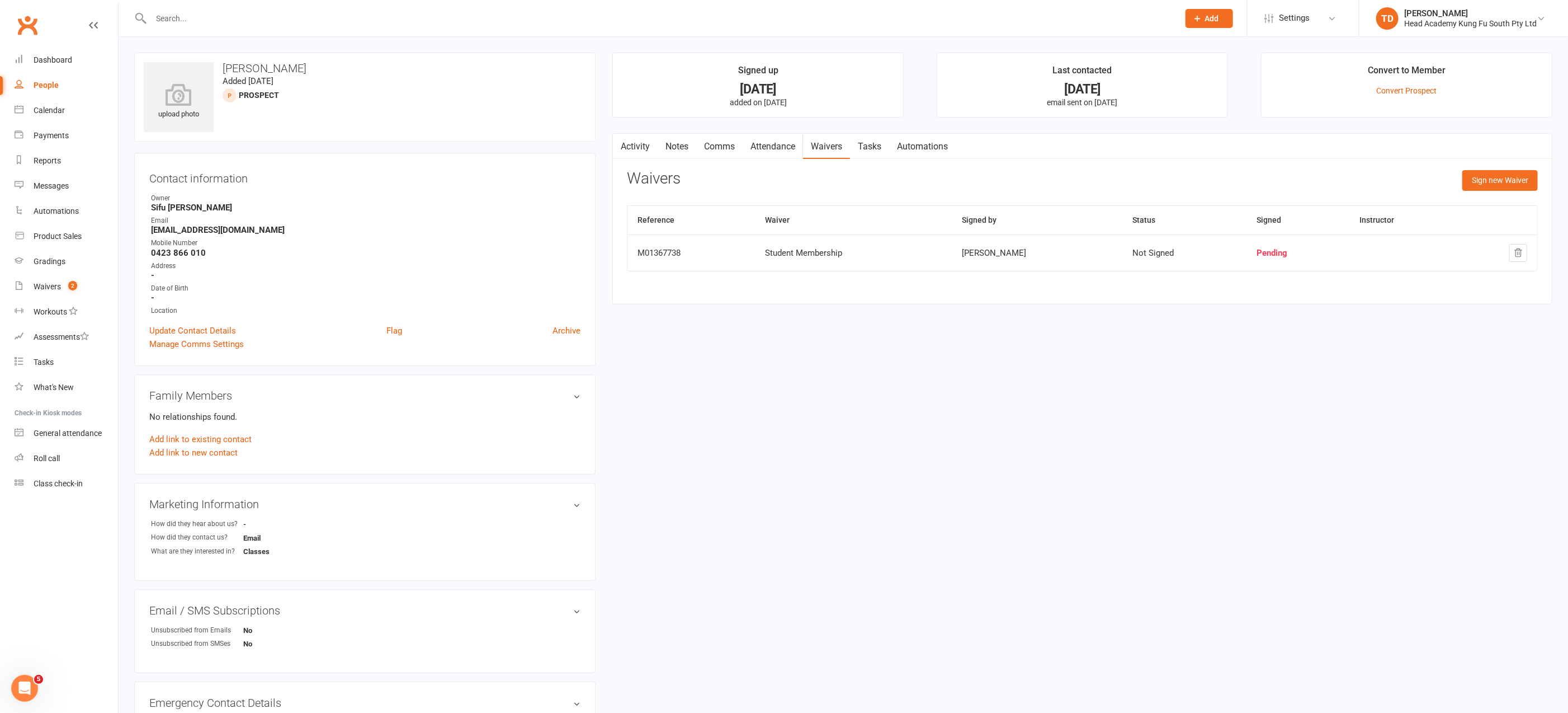
click at [681, 145] on link "Notes" at bounding box center [677, 146] width 38 height 25
click at [1499, 181] on button "+ New Note" at bounding box center [1508, 180] width 60 height 20
click at [643, 281] on textarea at bounding box center [1082, 290] width 911 height 37
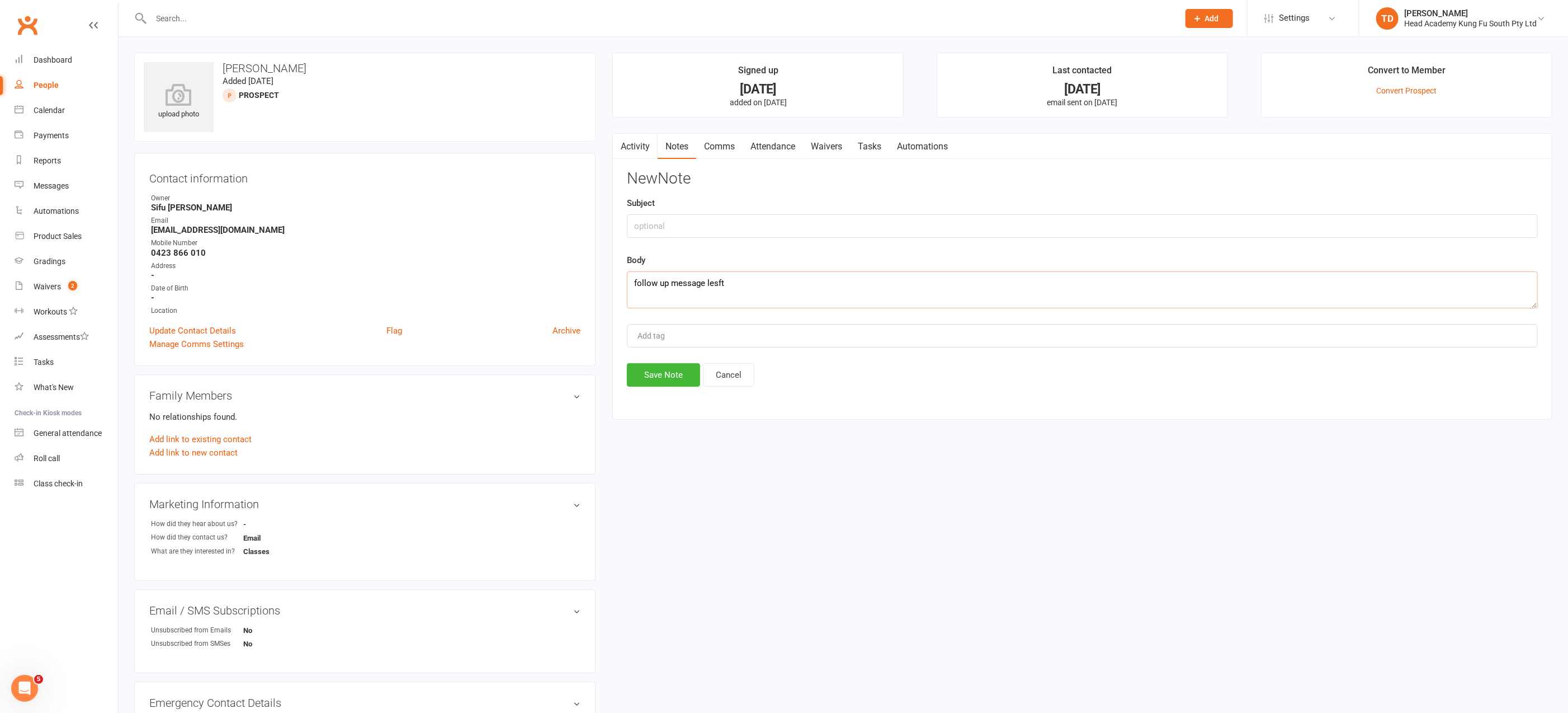
scroll to position [1, 0]
click at [718, 281] on textarea "follow up message lesft" at bounding box center [1082, 289] width 911 height 37
drag, startPoint x: 722, startPoint y: 279, endPoint x: 611, endPoint y: 277, distance: 111.0
click at [611, 277] on main "Signed up [DATE] added on [DATE] Last contacted [DATE] email sent on [DATE] Con…" at bounding box center [1082, 241] width 956 height 378
type textarea "follow up message left"
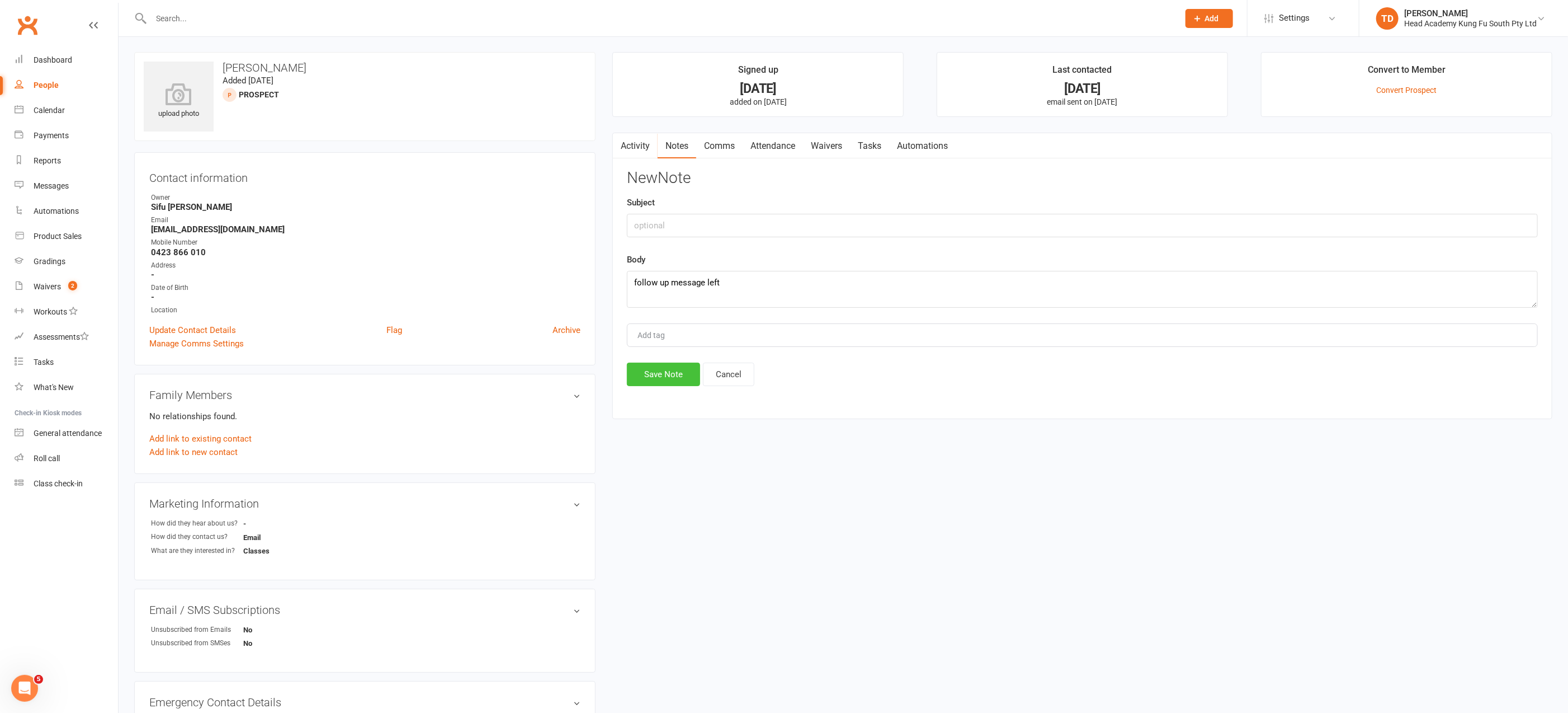
click at [676, 380] on button "Save Note" at bounding box center [663, 374] width 73 height 23
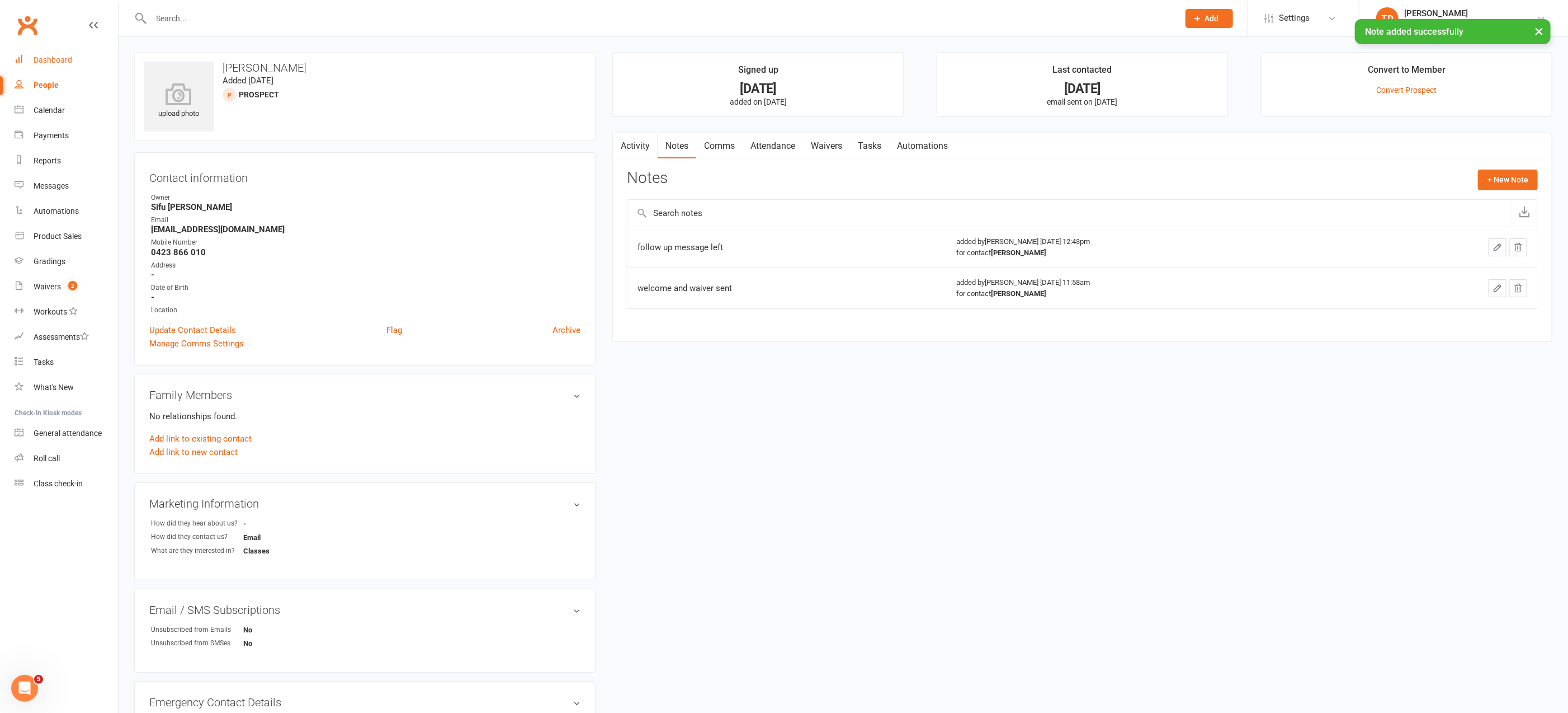
scroll to position [2, 0]
click at [51, 85] on div "People" at bounding box center [46, 85] width 25 height 9
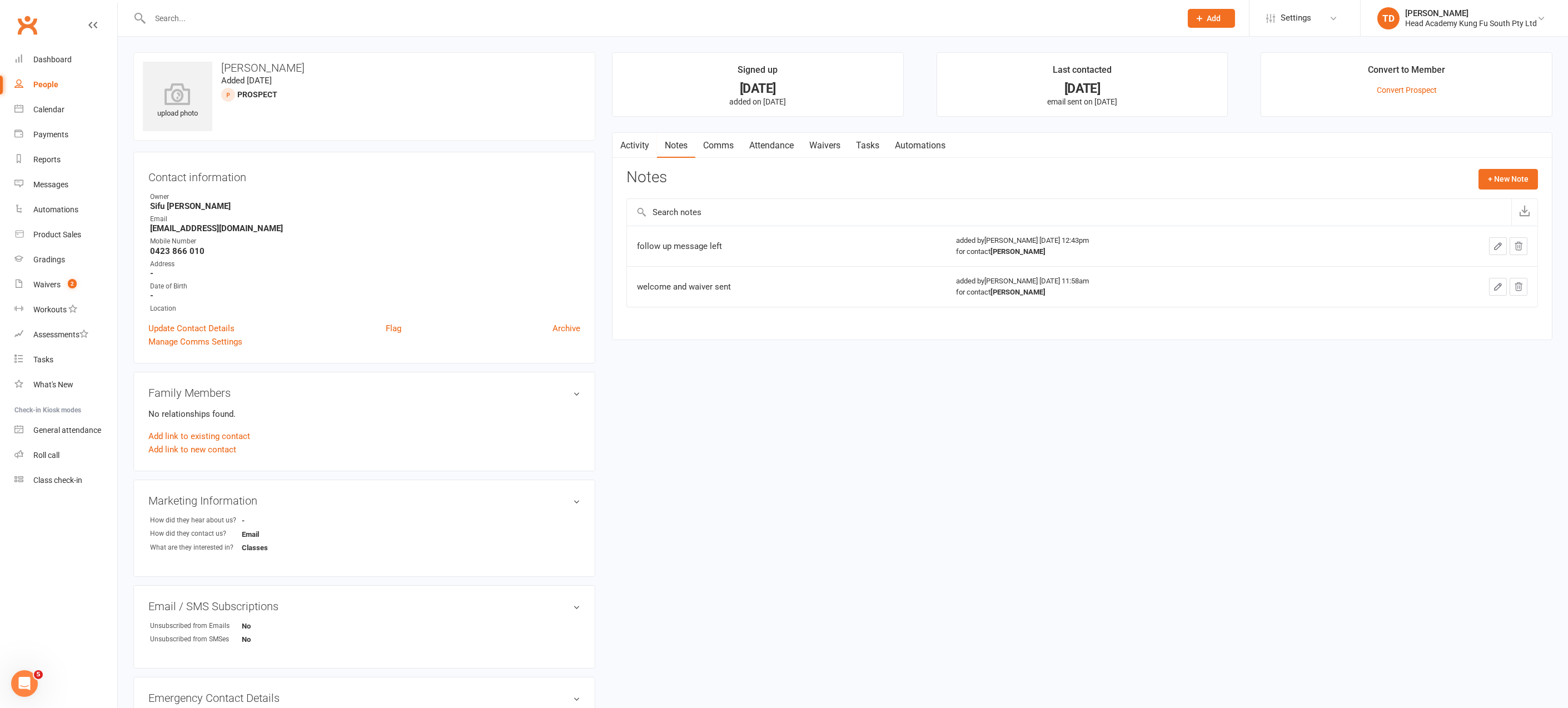
select select "50"
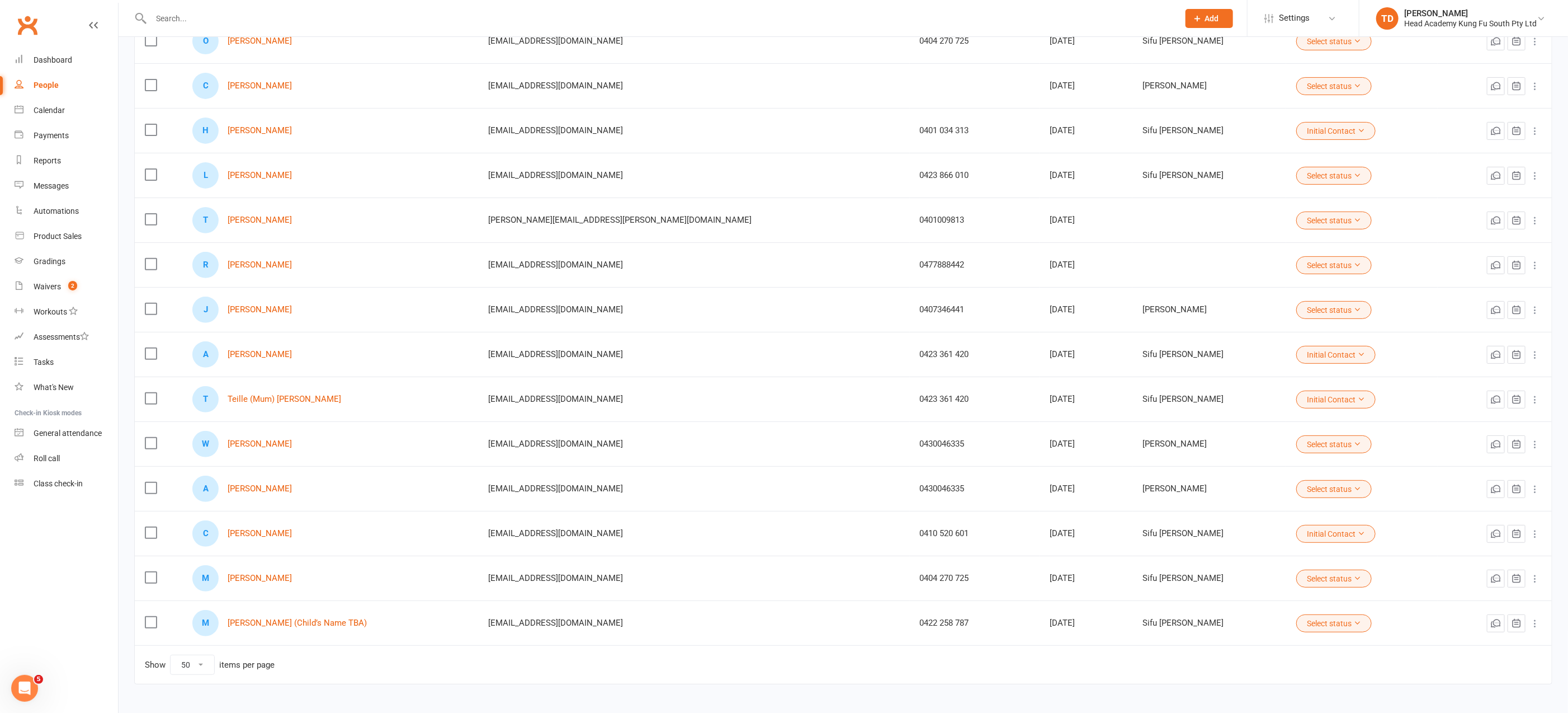
scroll to position [222, 0]
click at [266, 216] on link "[PERSON_NAME]" at bounding box center [259, 219] width 65 height 10
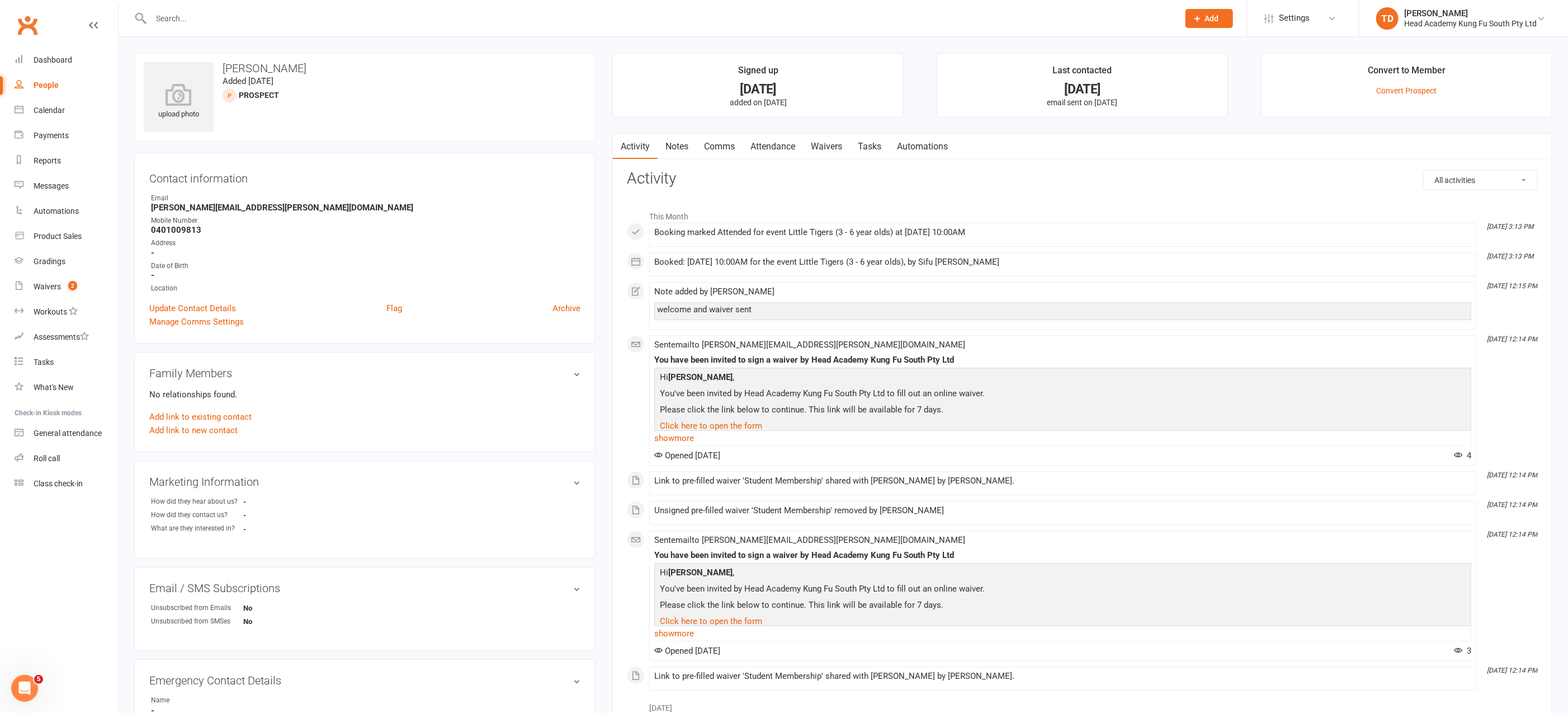
click at [684, 144] on link "Notes" at bounding box center [677, 146] width 38 height 25
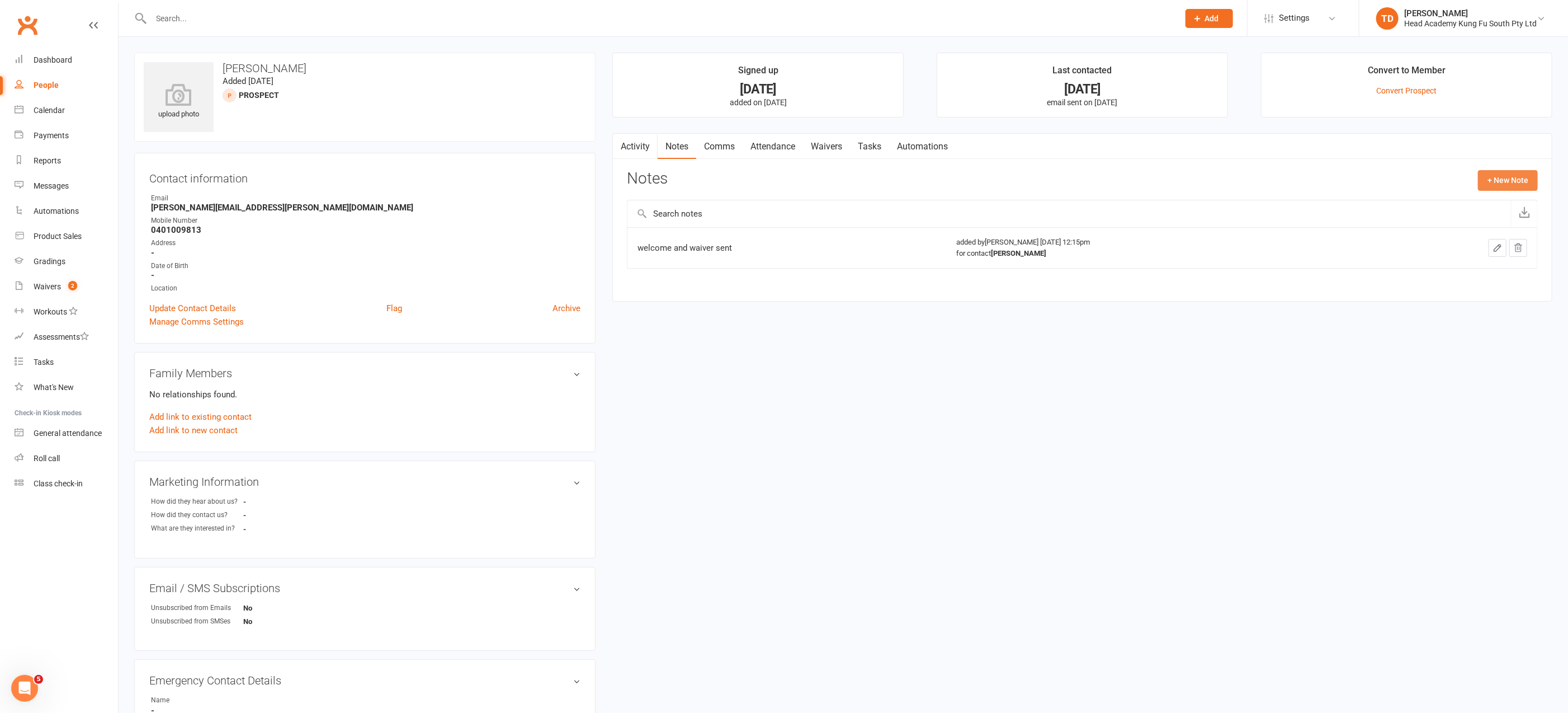
click at [1519, 179] on button "+ New Note" at bounding box center [1508, 180] width 60 height 20
click at [650, 285] on textarea at bounding box center [1082, 290] width 911 height 37
paste textarea "follow up message left"
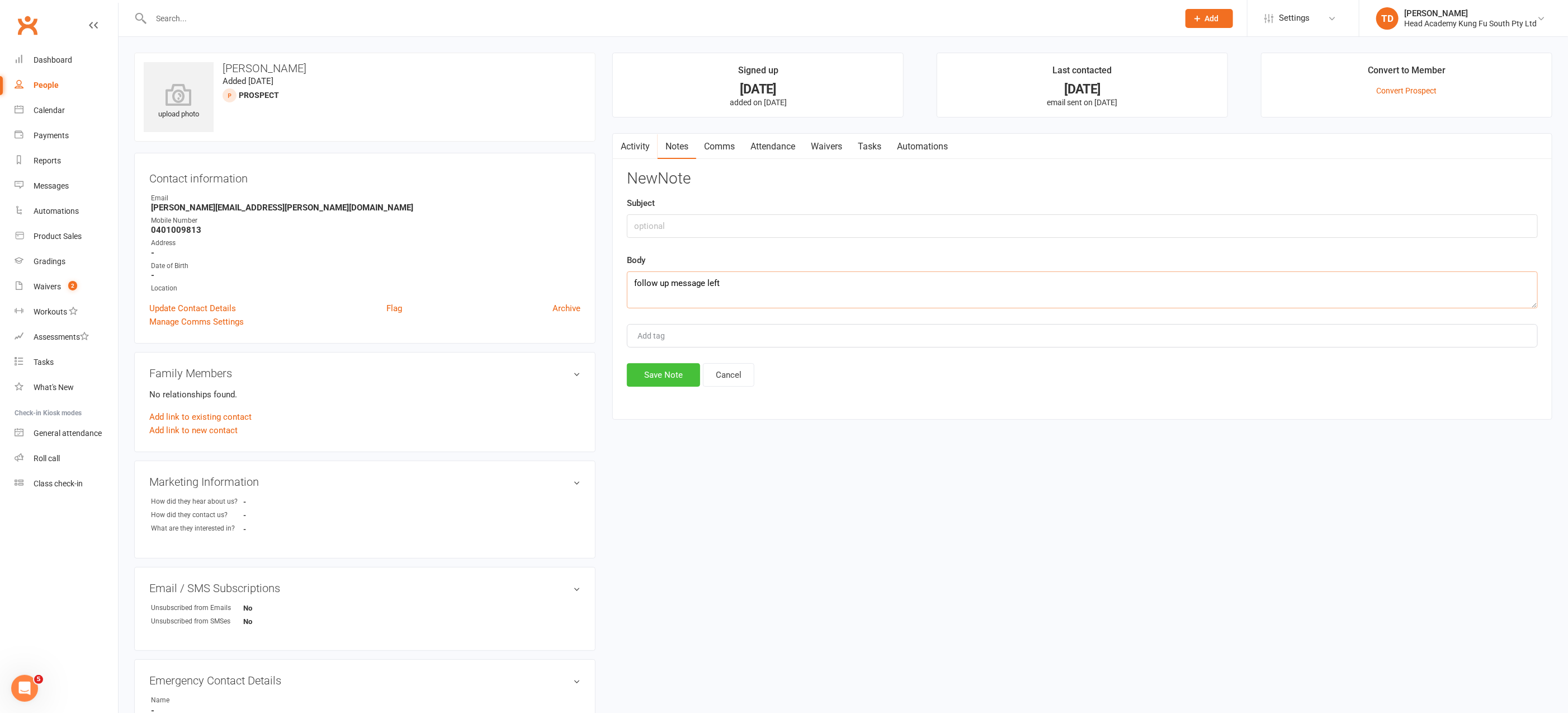
type textarea "follow up message left"
click at [666, 374] on button "Save Note" at bounding box center [663, 375] width 73 height 23
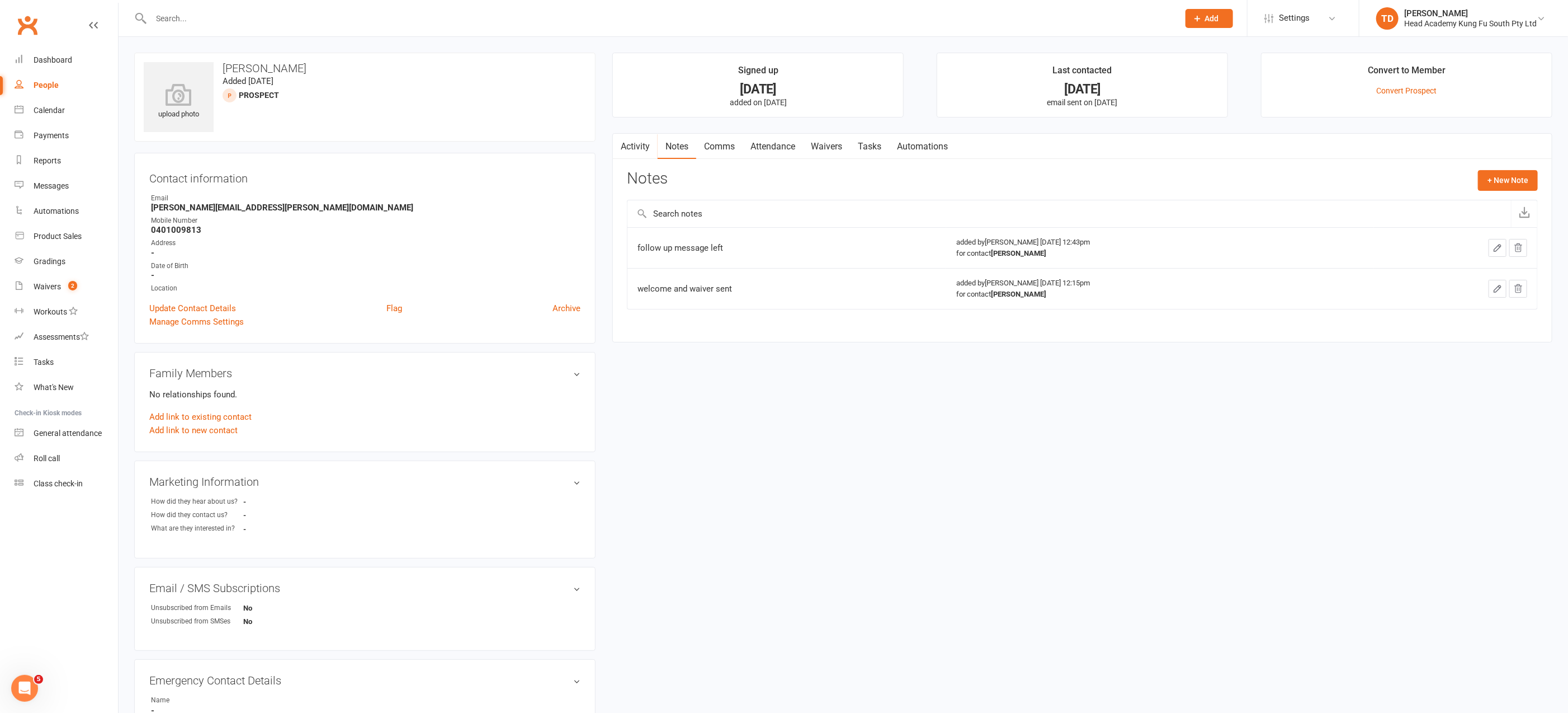
click at [214, 22] on input "text" at bounding box center [658, 18] width 1023 height 16
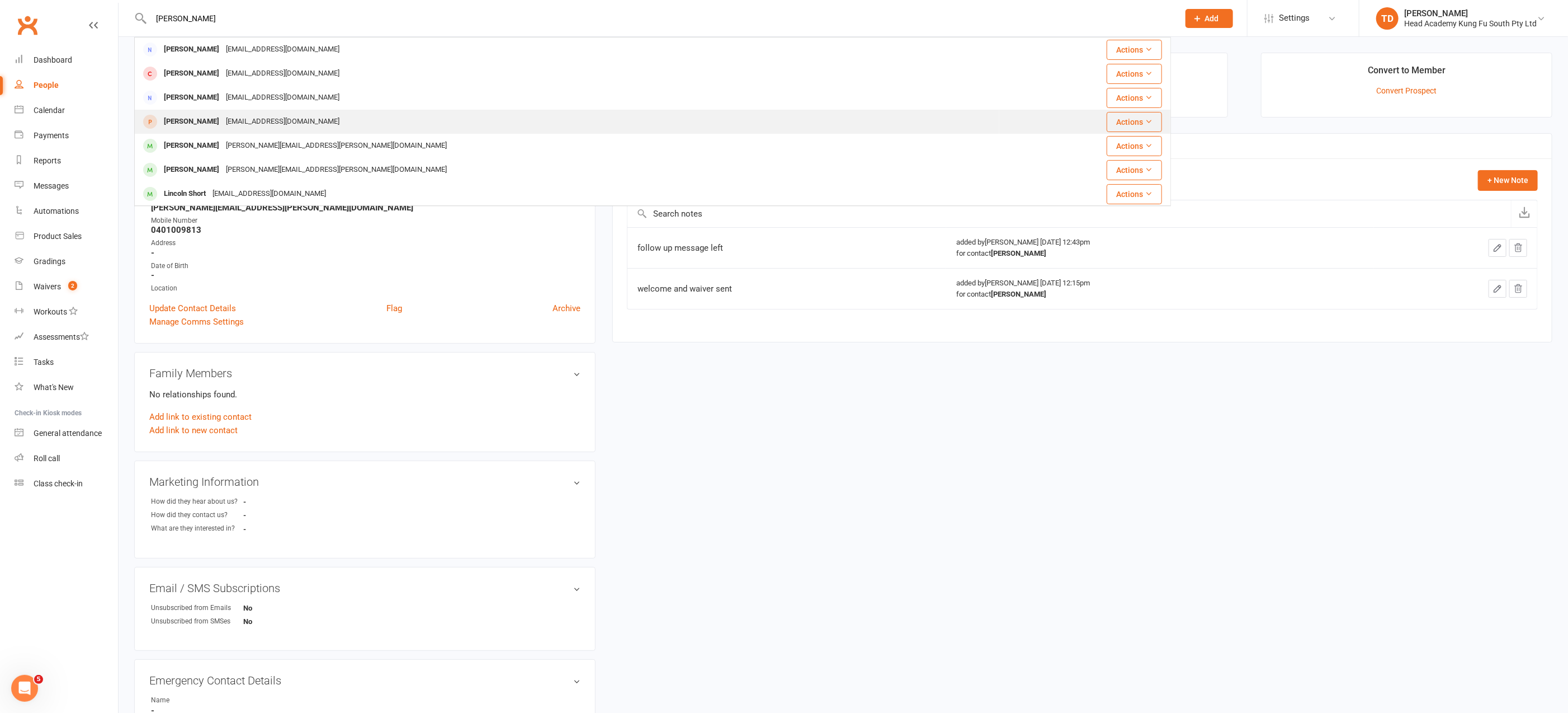
type input "[PERSON_NAME]"
click at [245, 121] on div "[EMAIL_ADDRESS][DOMAIN_NAME]" at bounding box center [282, 121] width 120 height 16
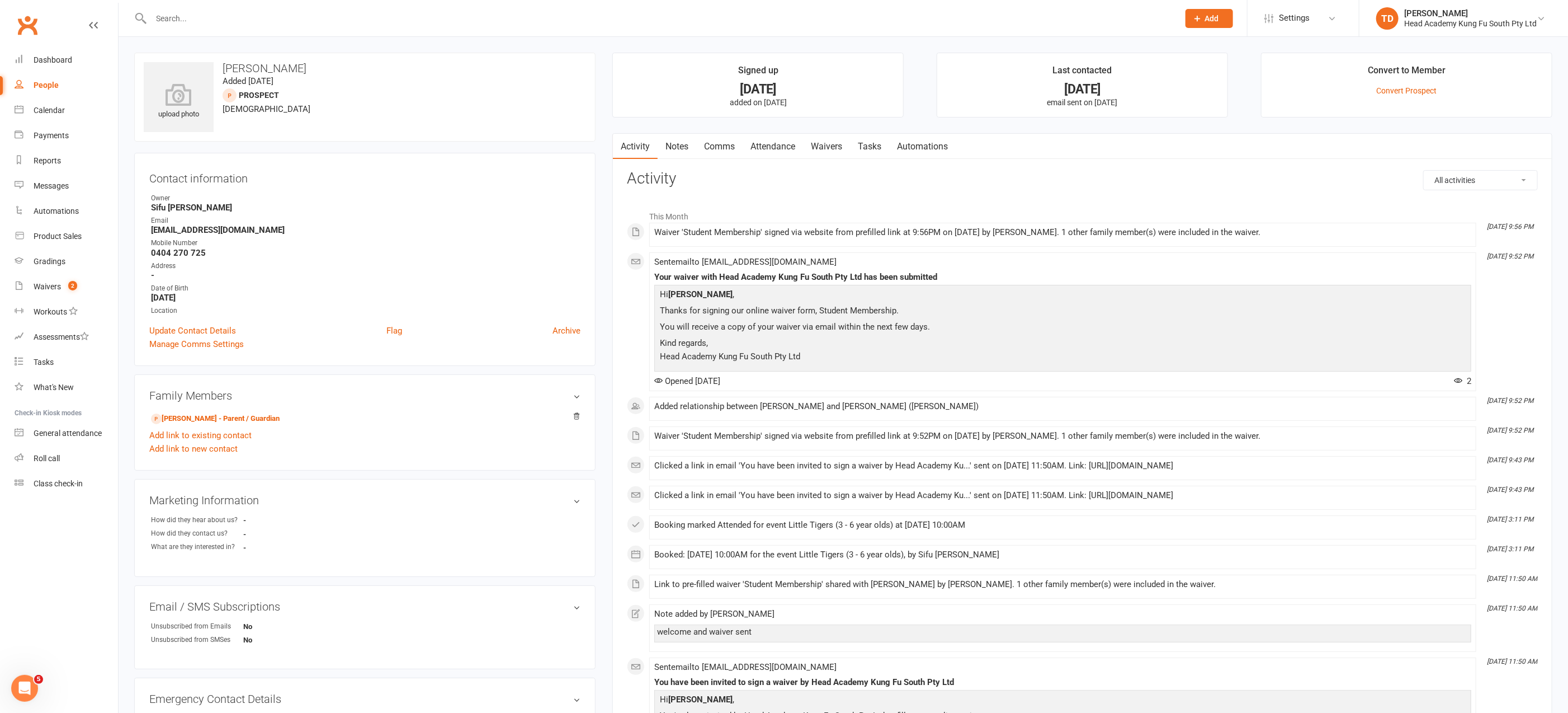
click at [49, 78] on link "People" at bounding box center [66, 85] width 104 height 25
select select "50"
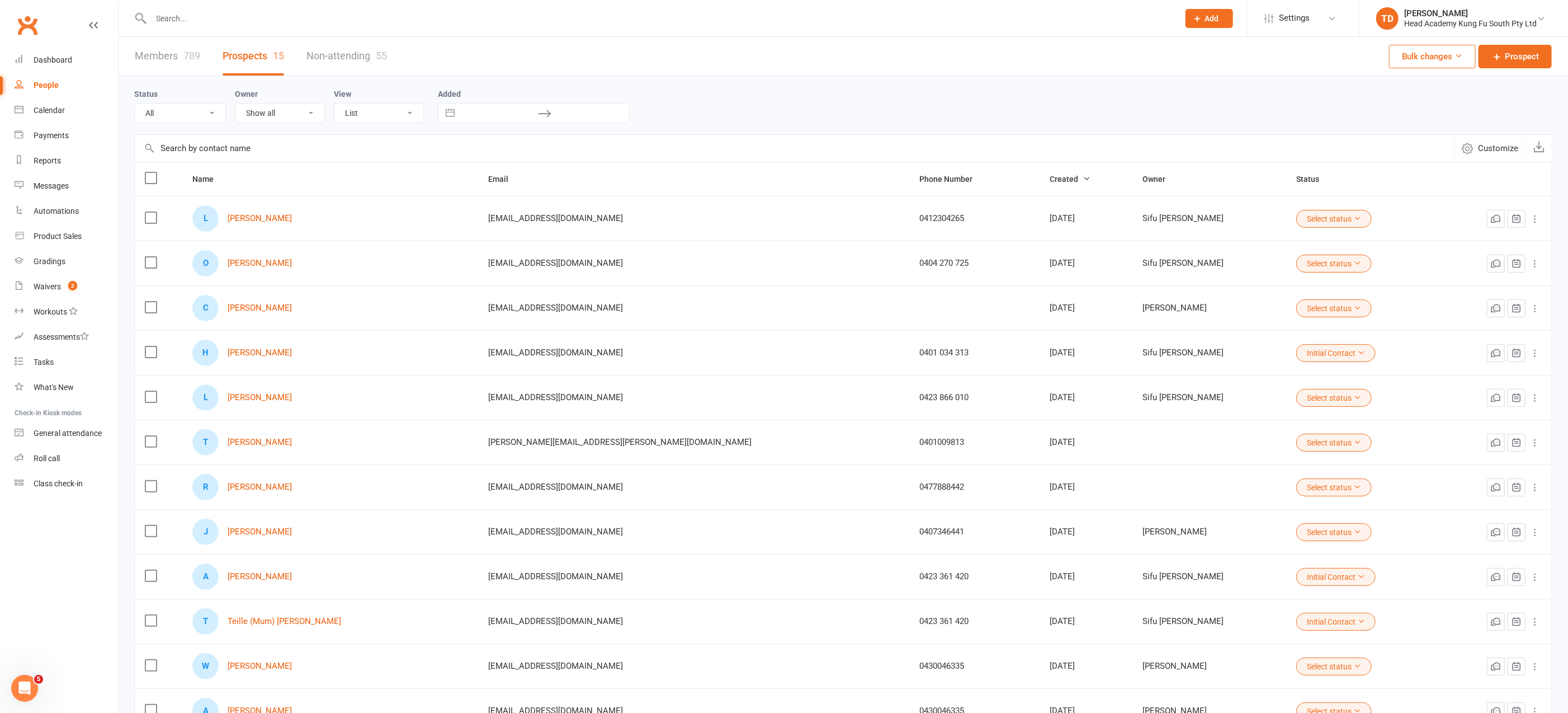
click at [53, 86] on div "People" at bounding box center [46, 85] width 25 height 9
click at [267, 54] on link "Prospects 15" at bounding box center [253, 56] width 61 height 38
click at [49, 288] on div "Waivers" at bounding box center [47, 286] width 27 height 9
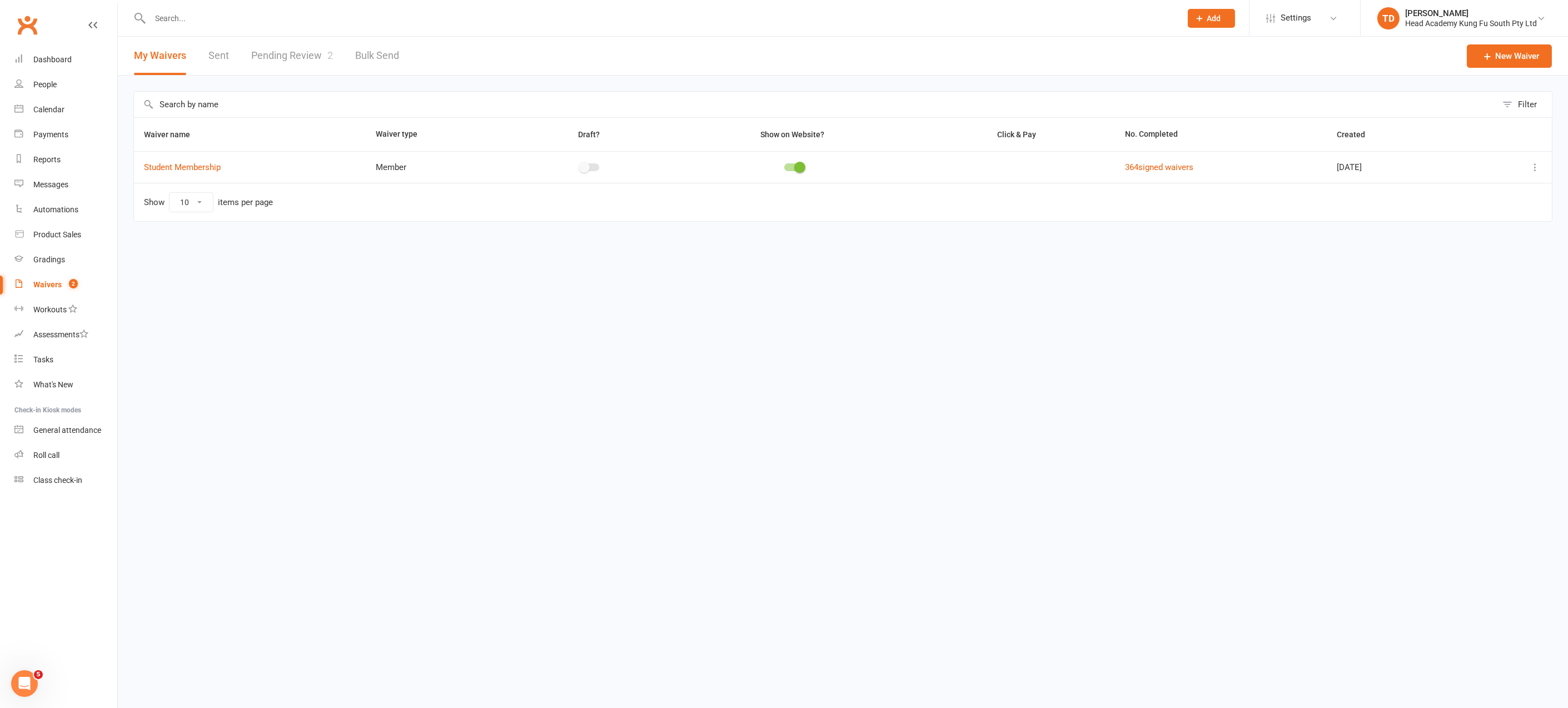
click at [293, 53] on link "Pending Review 2" at bounding box center [292, 56] width 82 height 38
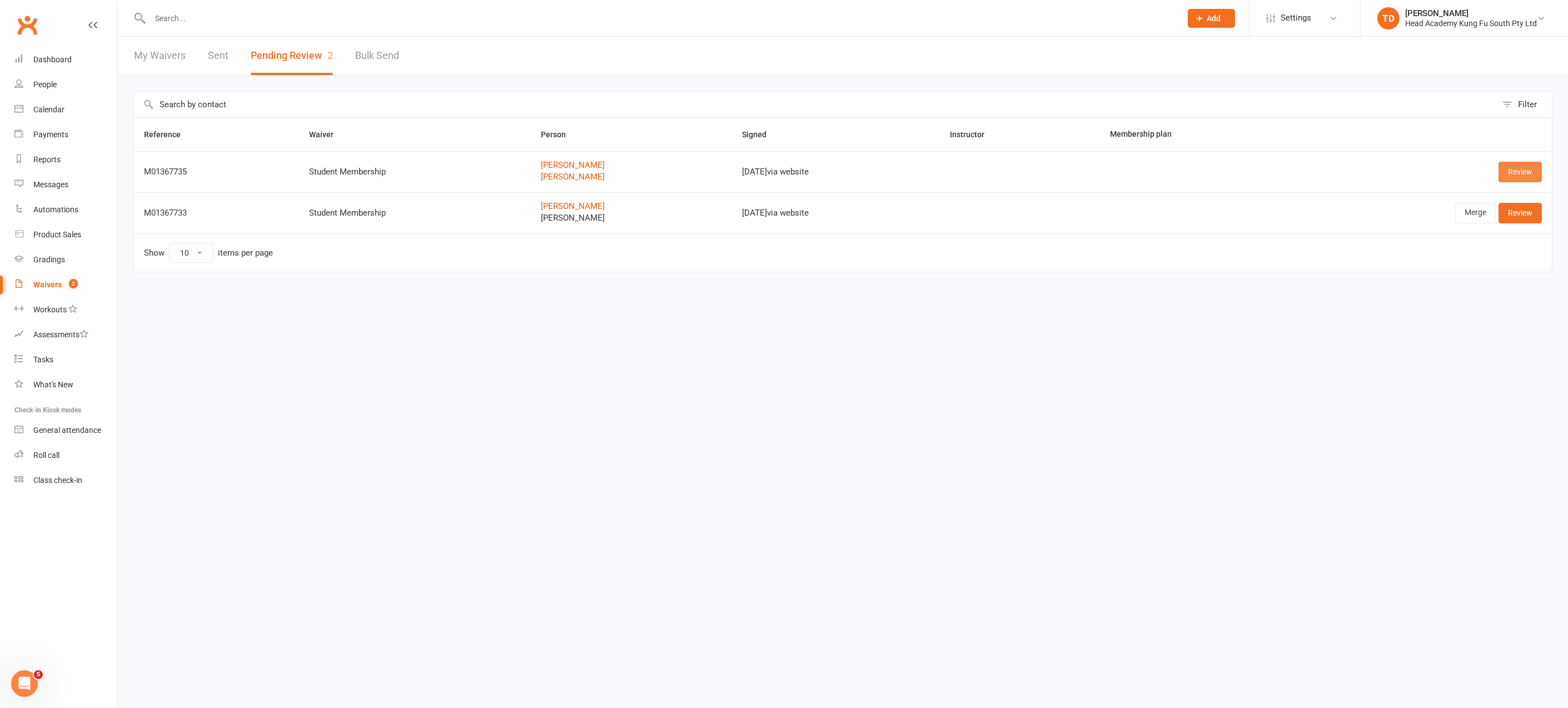
click at [1528, 170] on link "Review" at bounding box center [1520, 172] width 43 height 20
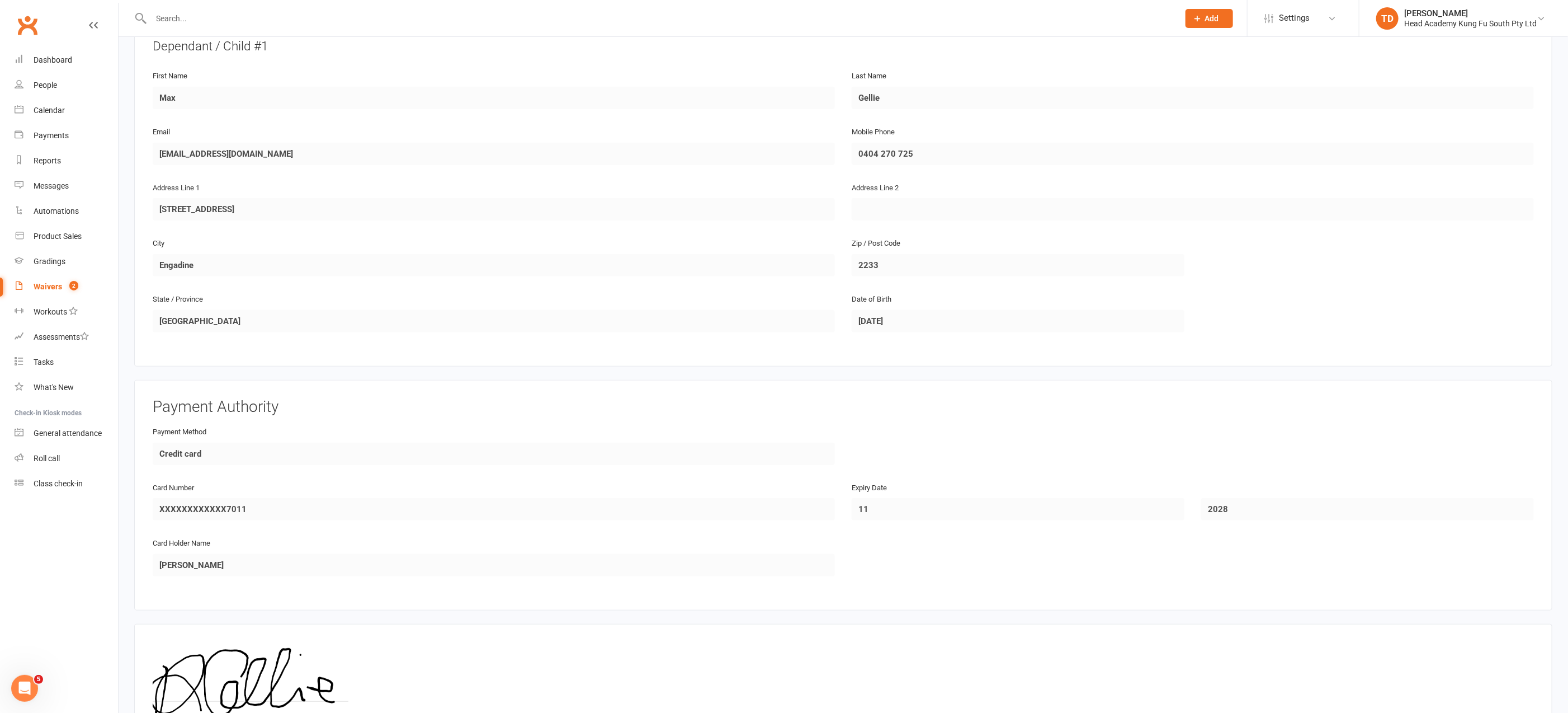
scroll to position [697, 0]
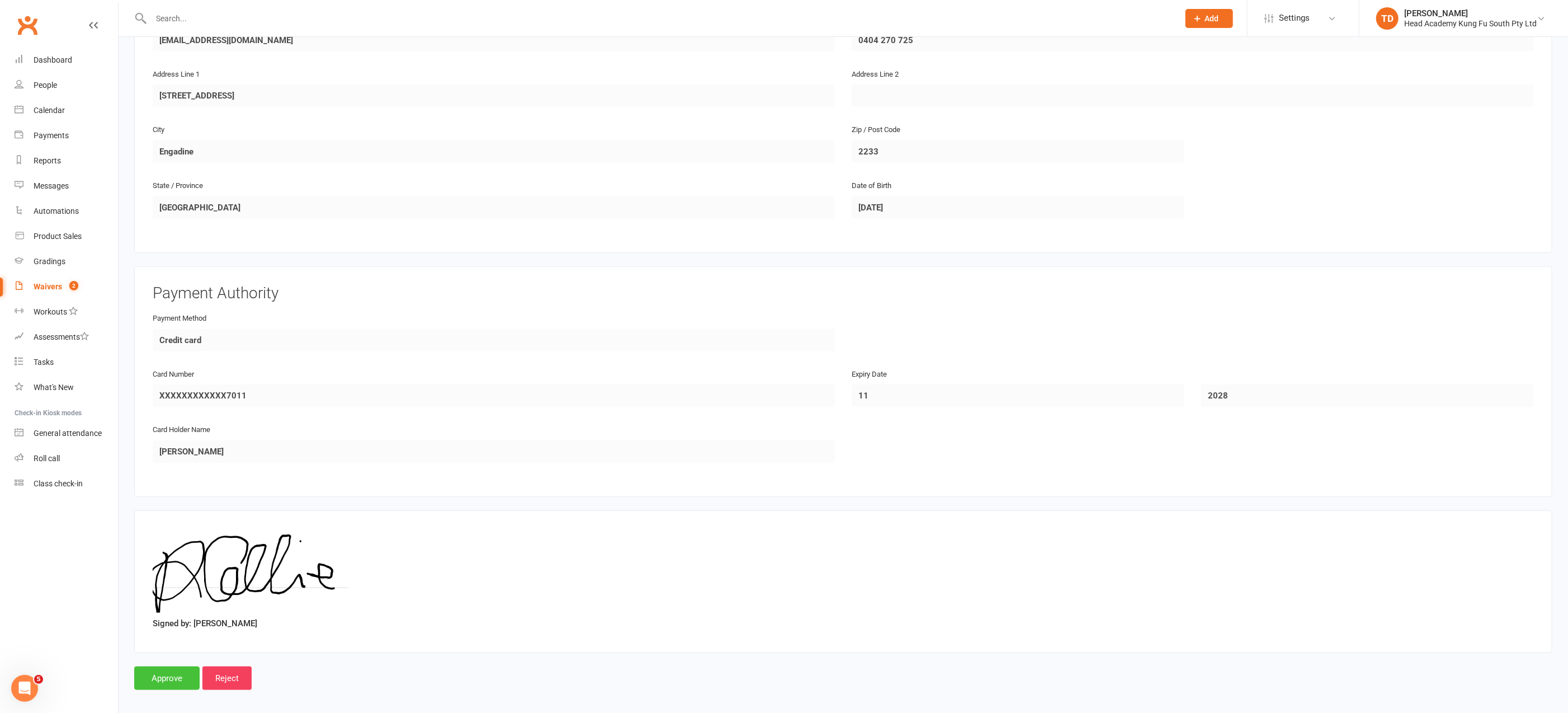
click at [168, 670] on input "Approve" at bounding box center [167, 678] width 65 height 23
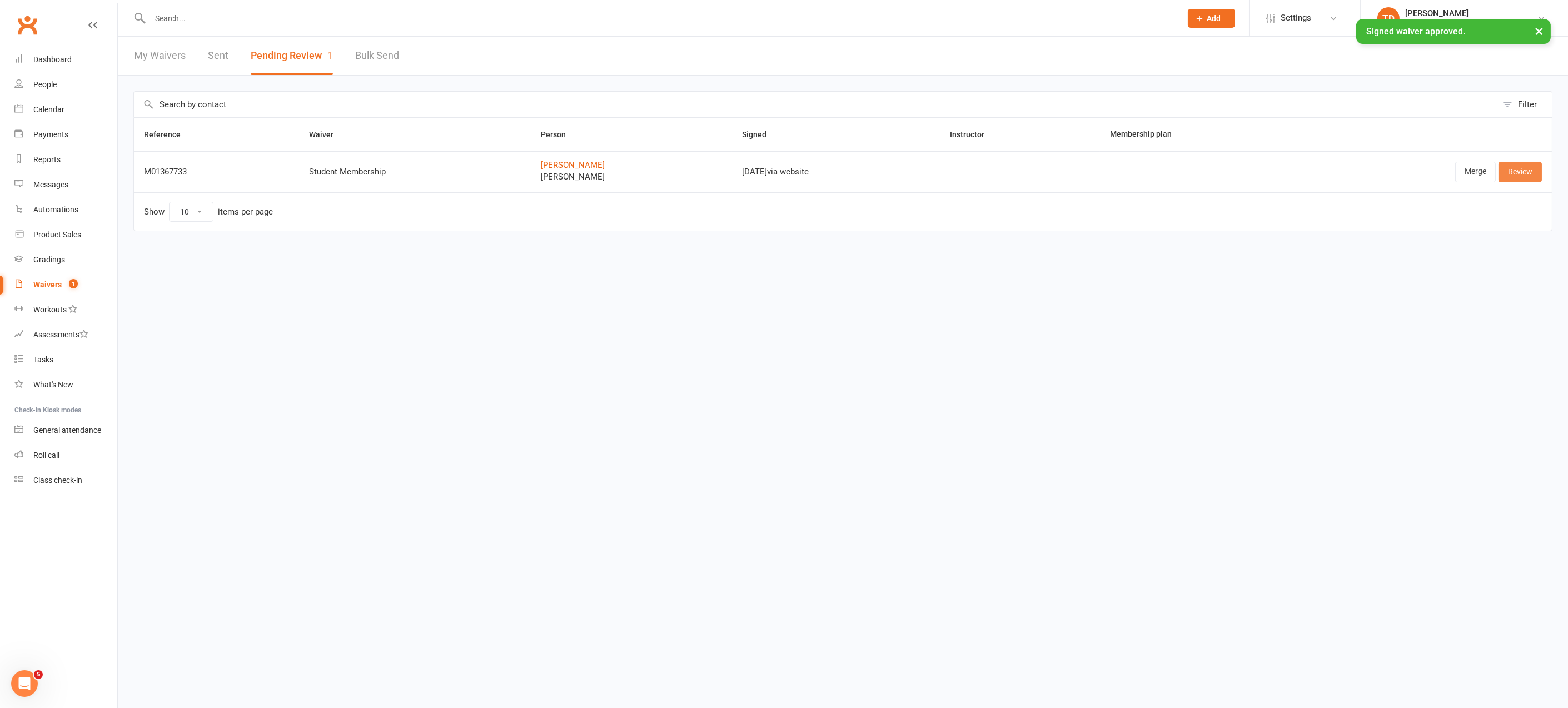
click at [1532, 174] on link "Review" at bounding box center [1520, 172] width 43 height 20
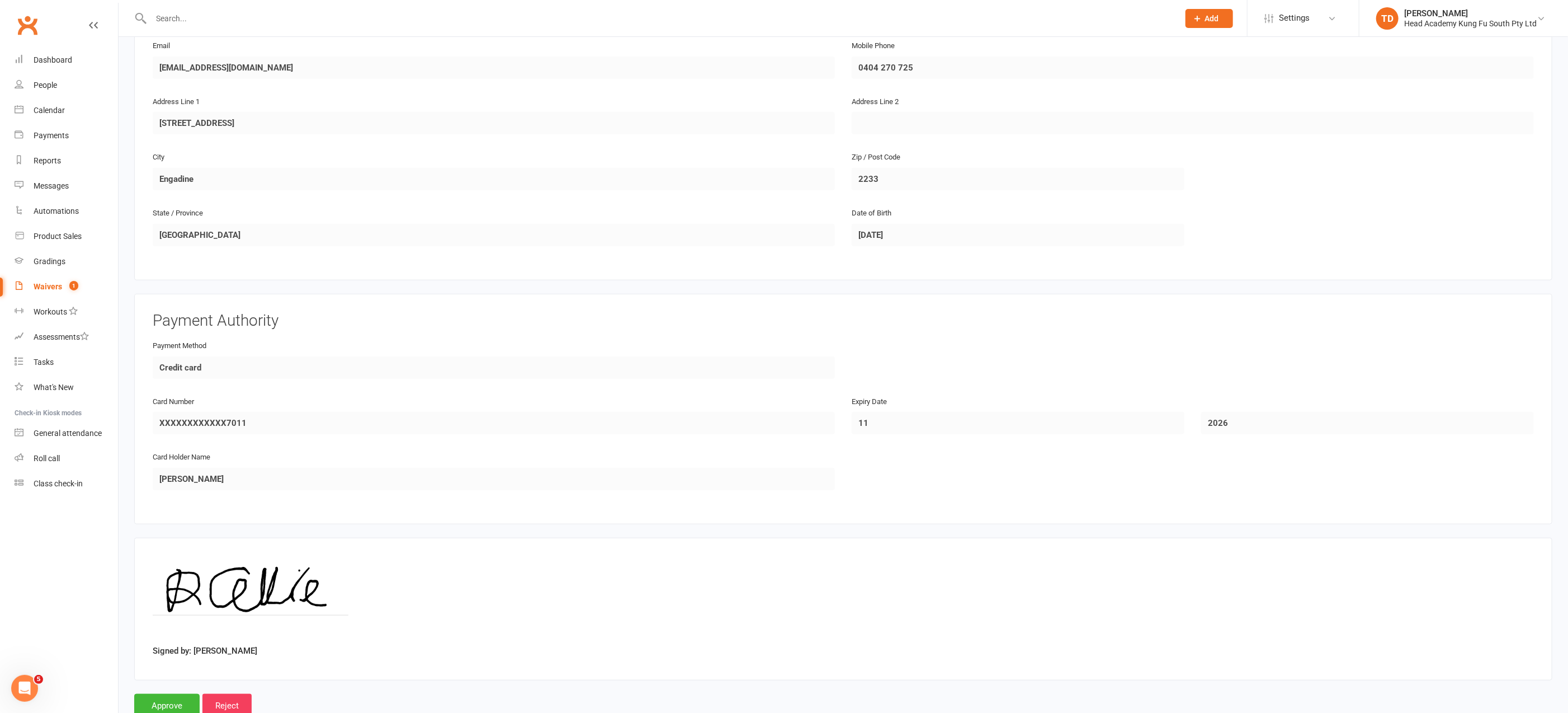
scroll to position [776, 0]
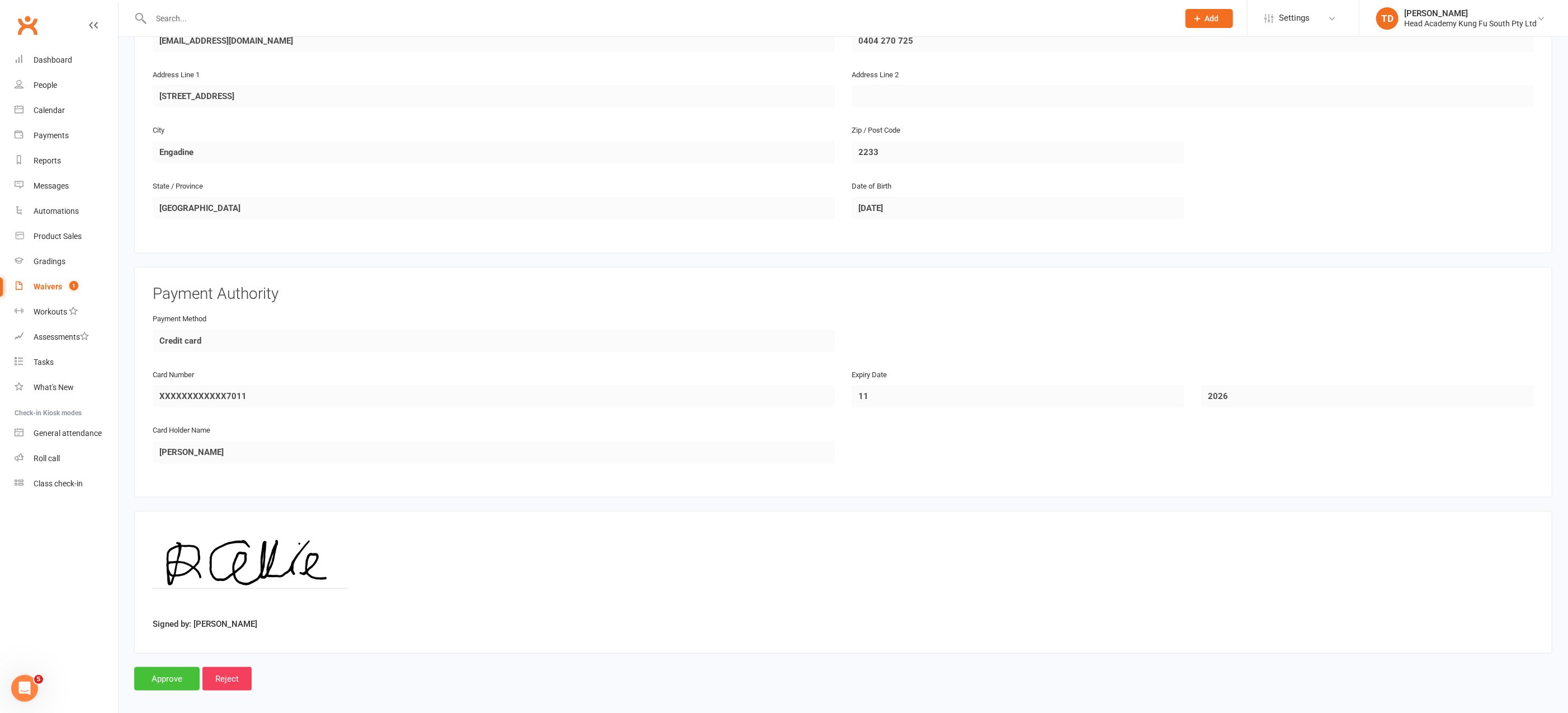
click at [170, 667] on input "Approve" at bounding box center [167, 678] width 65 height 23
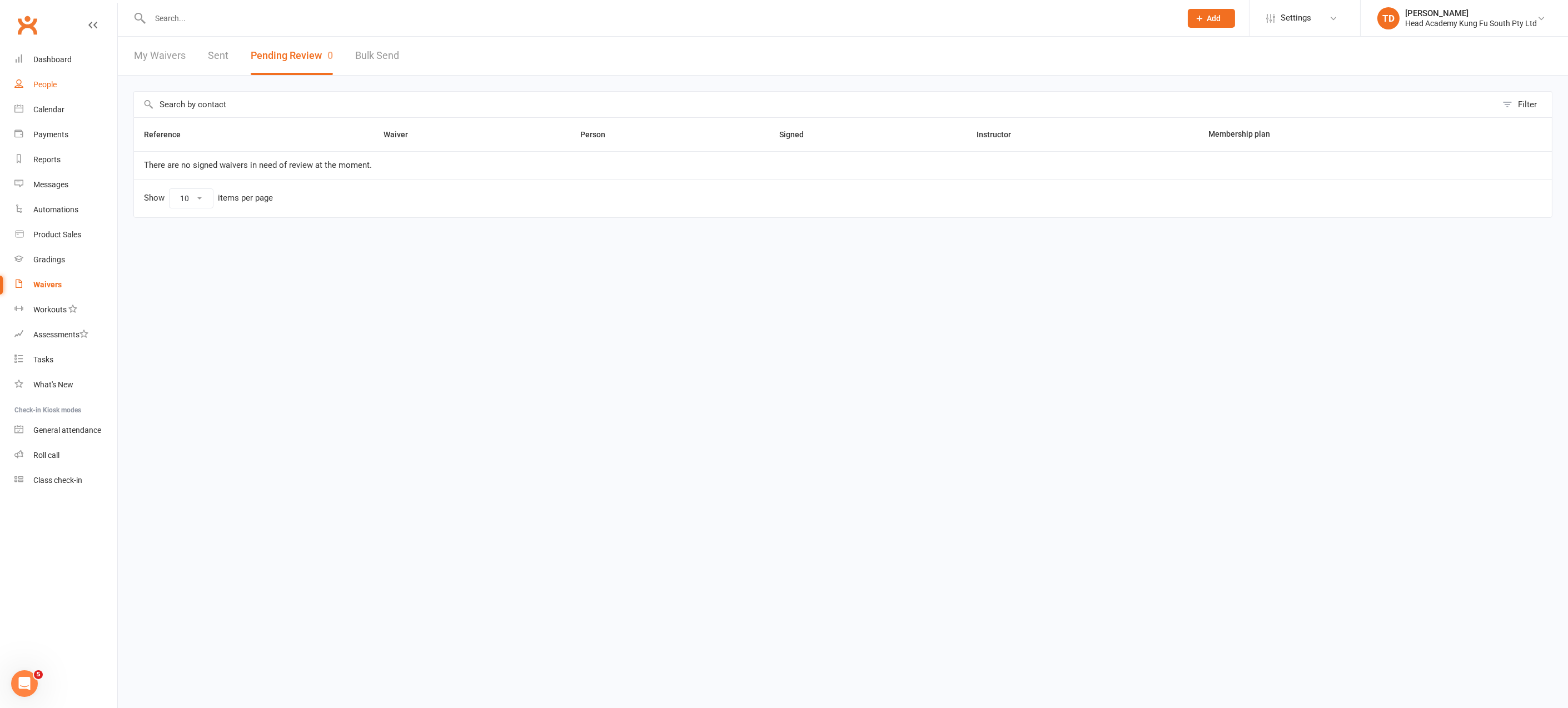
click at [45, 88] on div "People" at bounding box center [45, 84] width 23 height 9
select select "50"
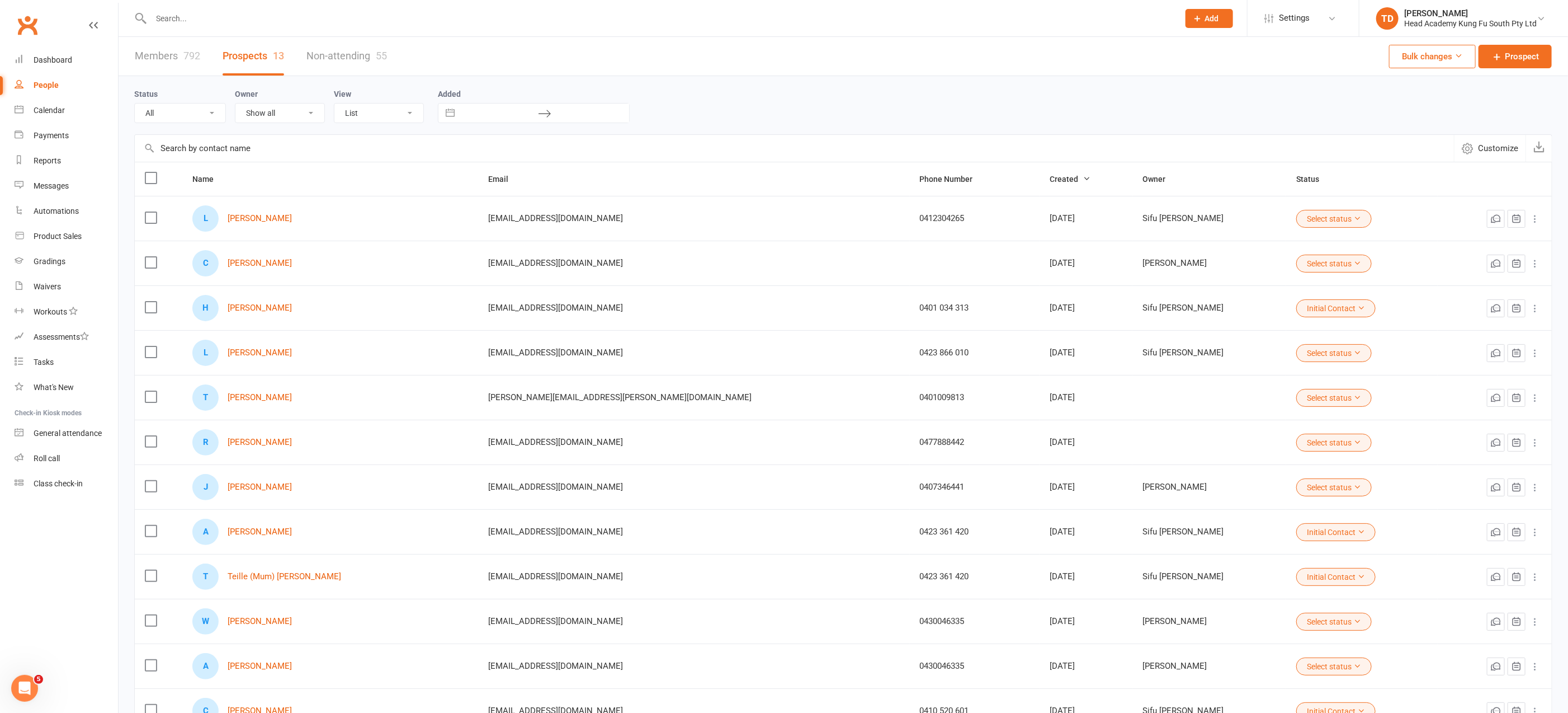
click at [190, 21] on input "text" at bounding box center [658, 18] width 1023 height 16
type input "o"
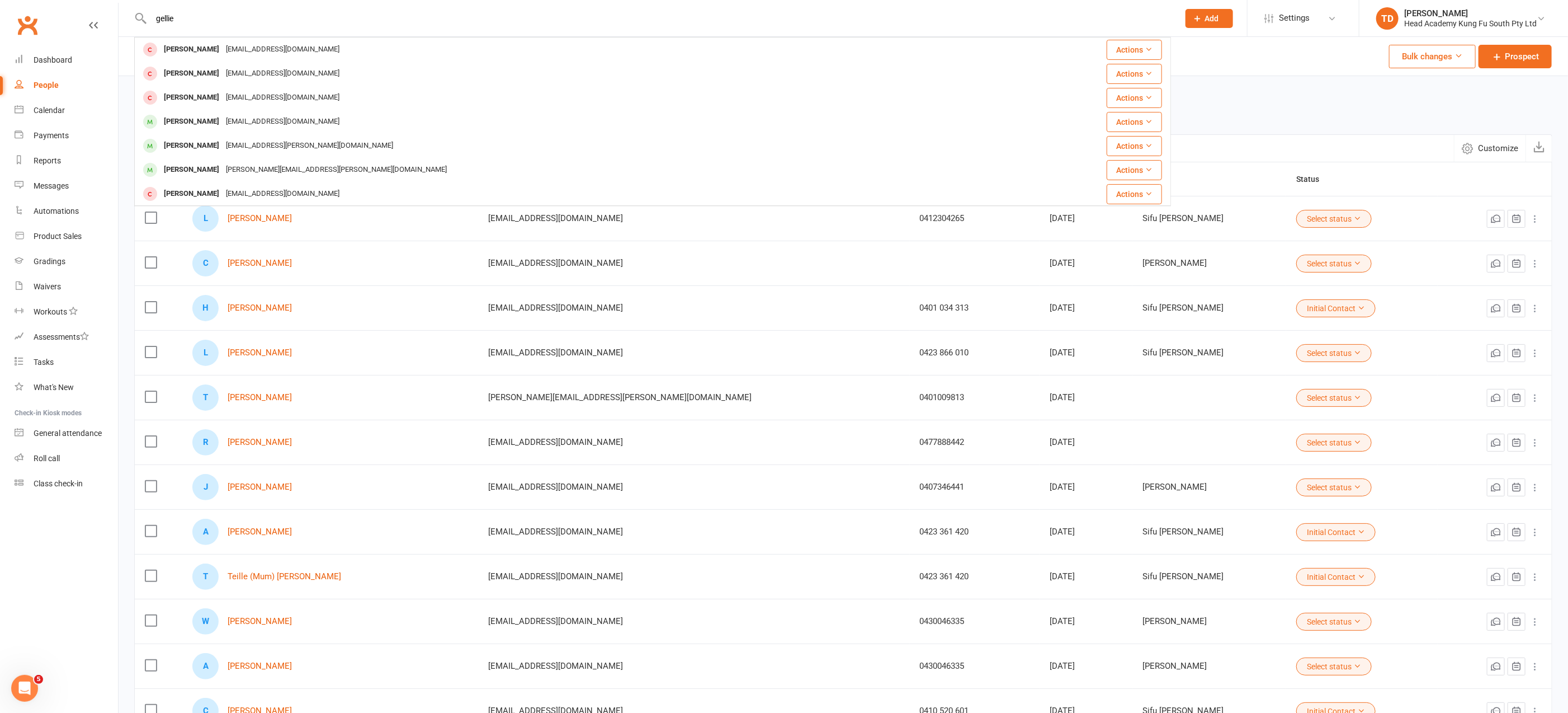
drag, startPoint x: 185, startPoint y: 13, endPoint x: 120, endPoint y: 15, distance: 65.0
click at [120, 15] on react-component "gellie [PERSON_NAME] [EMAIL_ADDRESS][DOMAIN_NAME] Actions [PERSON_NAME] [EMAIL_…" at bounding box center [585, 18] width 1171 height 37
drag, startPoint x: 171, startPoint y: 20, endPoint x: 151, endPoint y: 19, distance: 20.0
click at [151, 19] on input "gellie" at bounding box center [658, 18] width 1023 height 16
type input "e"
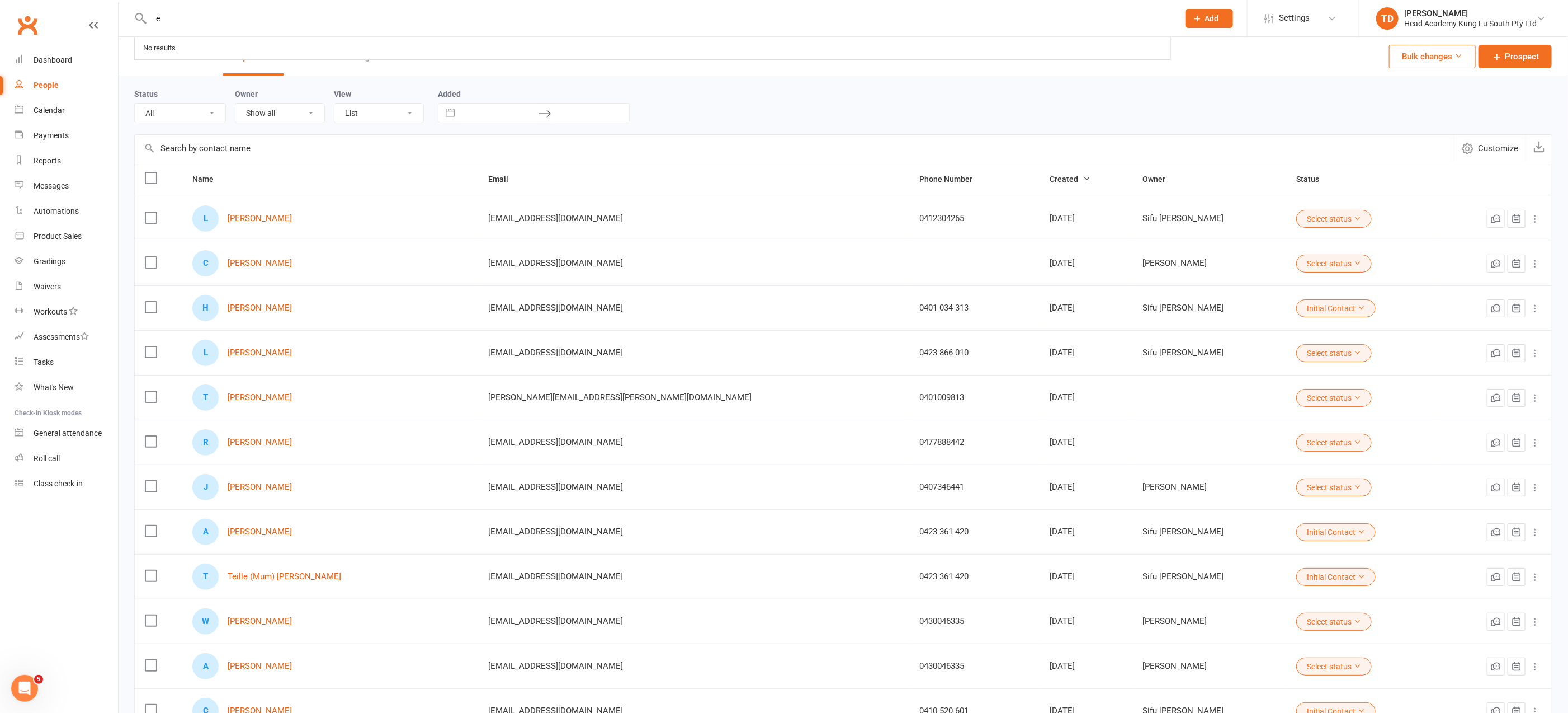
click at [179, 24] on input "e" at bounding box center [658, 18] width 1023 height 16
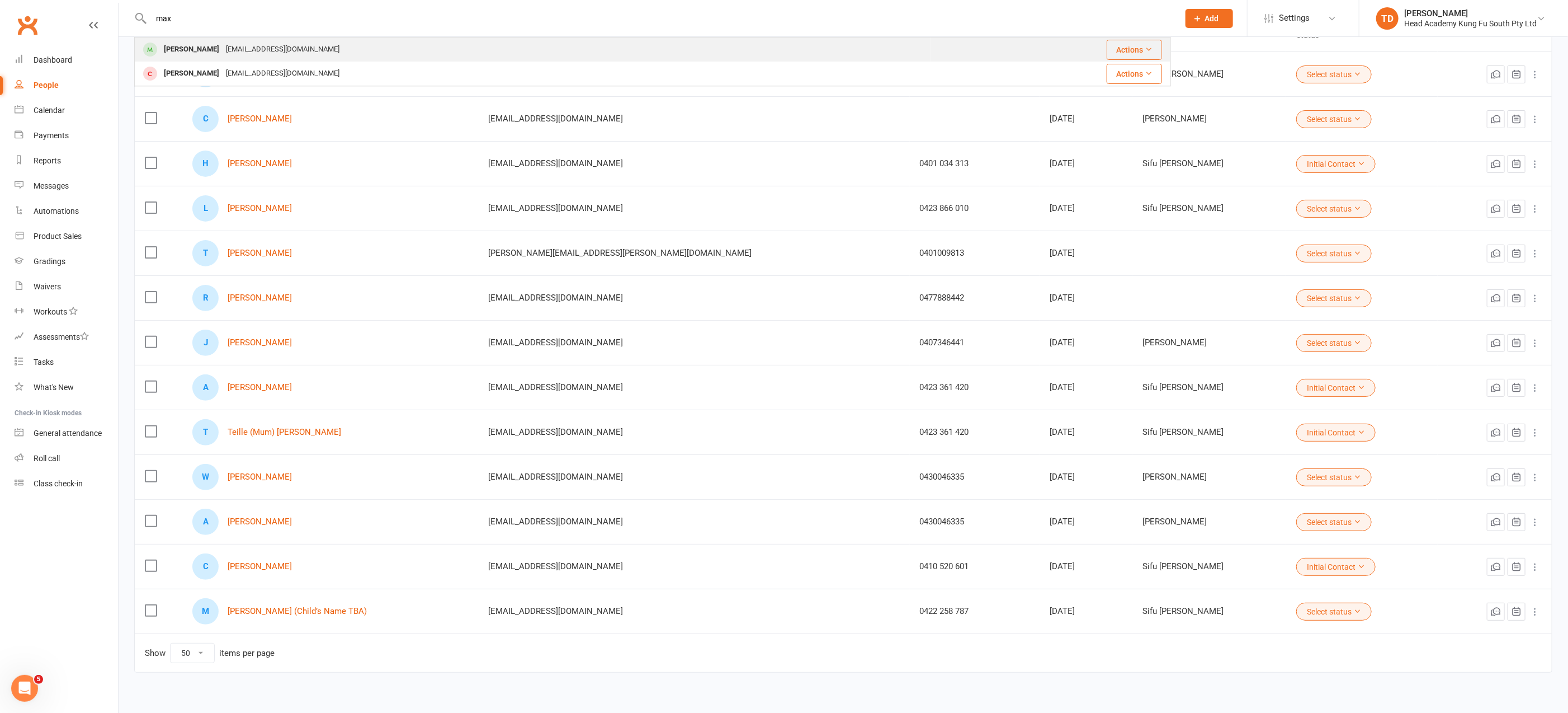
scroll to position [159, 0]
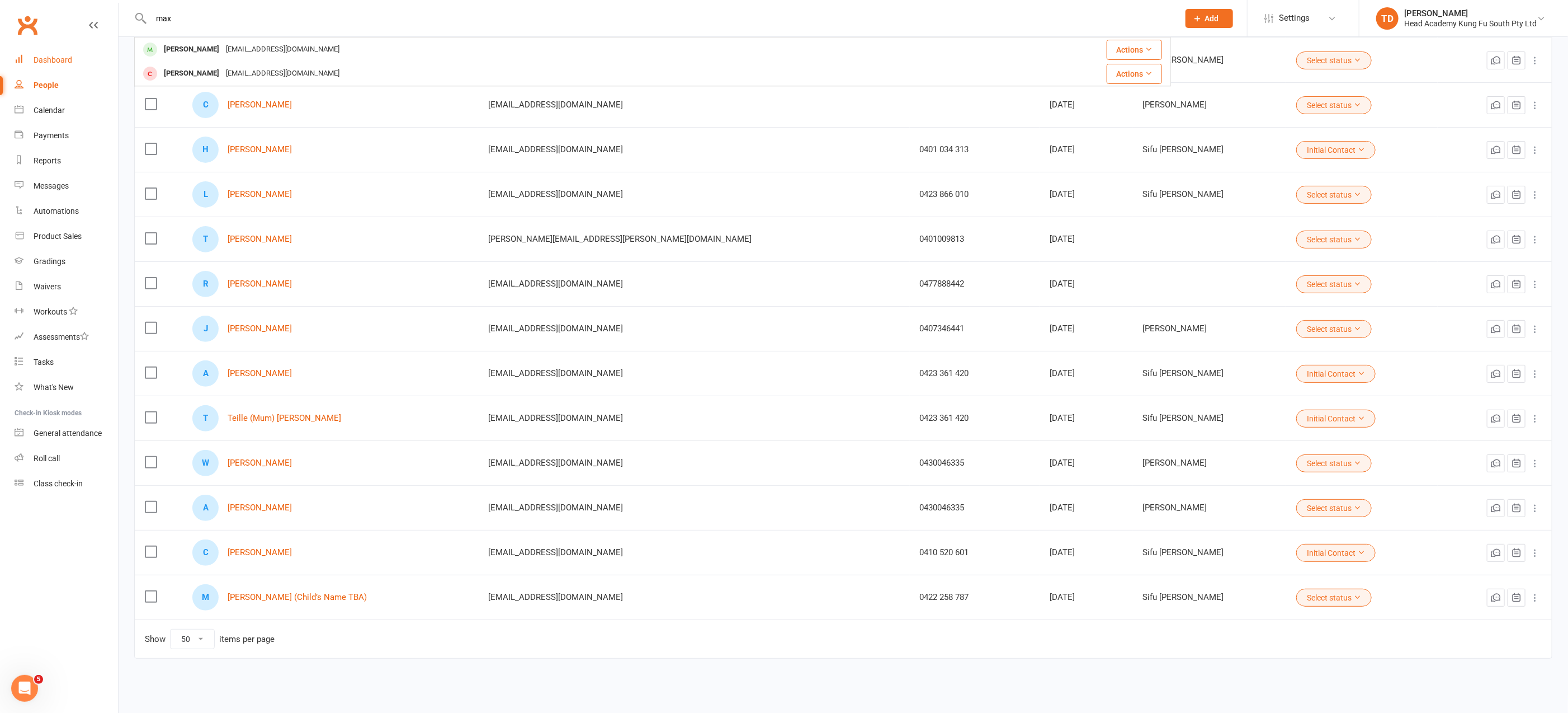
type input "max"
click at [65, 60] on div "Dashboard" at bounding box center [52, 60] width 38 height 9
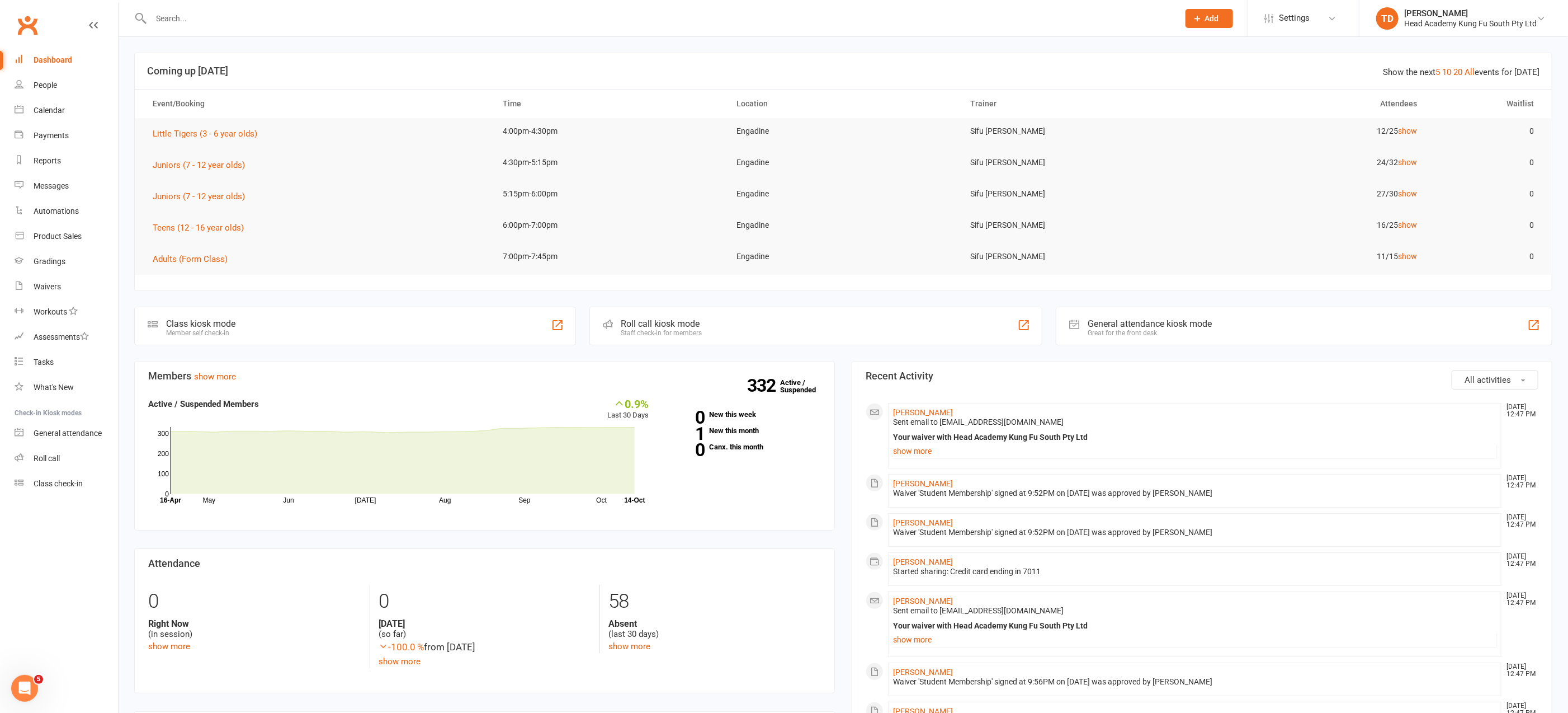
click at [226, 17] on input "text" at bounding box center [658, 18] width 1023 height 16
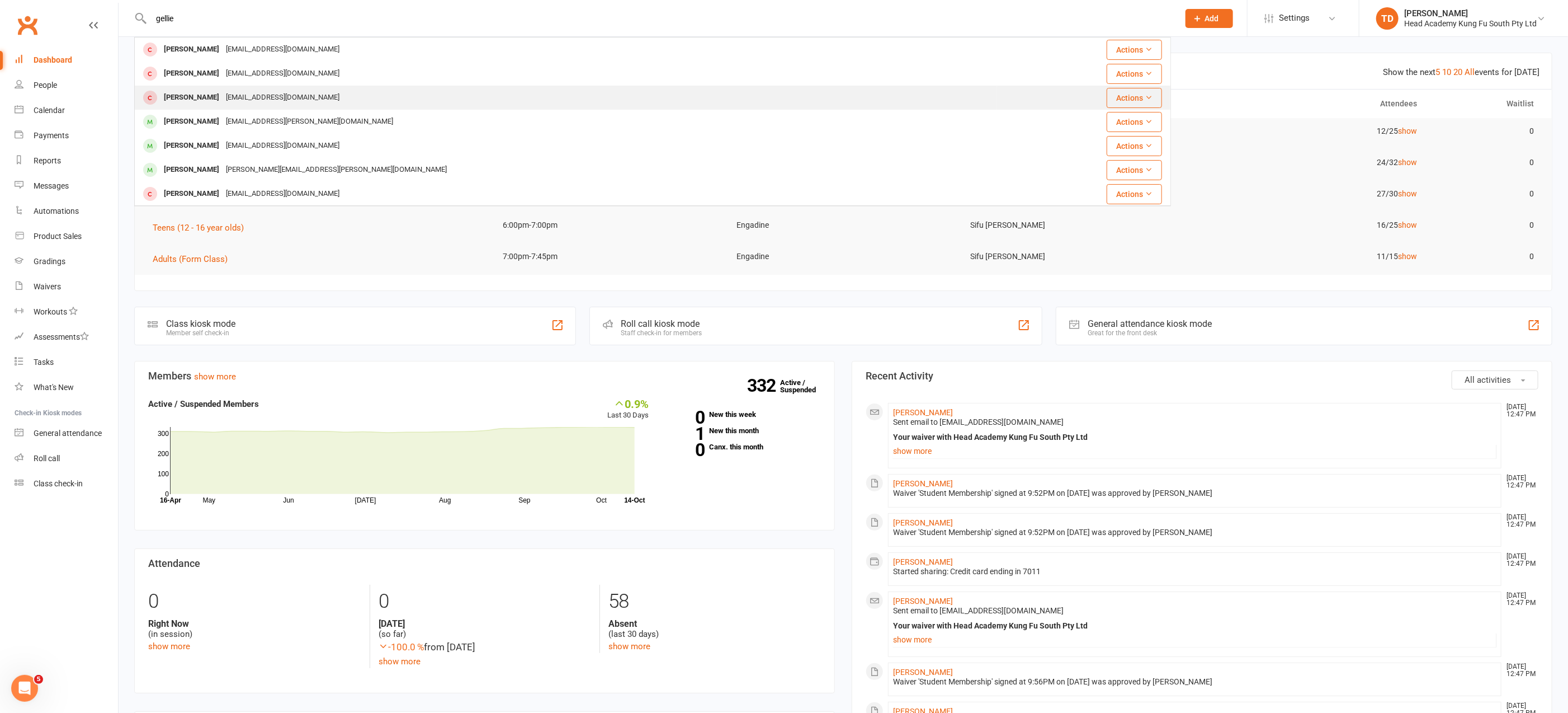
type input "gellie"
click at [261, 89] on div "[EMAIL_ADDRESS][DOMAIN_NAME]" at bounding box center [282, 97] width 120 height 16
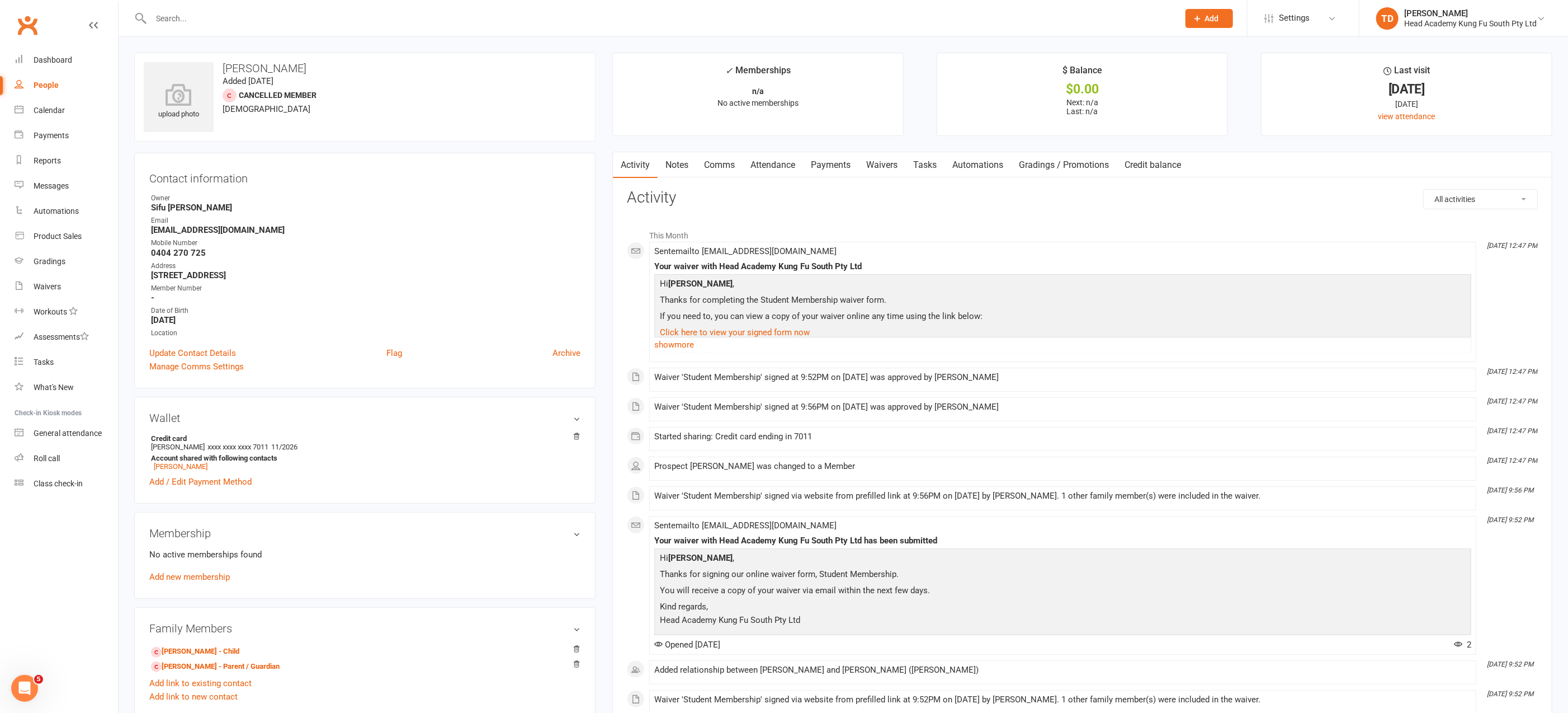
scroll to position [1, 0]
click at [216, 352] on link "Update Contact Details" at bounding box center [192, 352] width 87 height 14
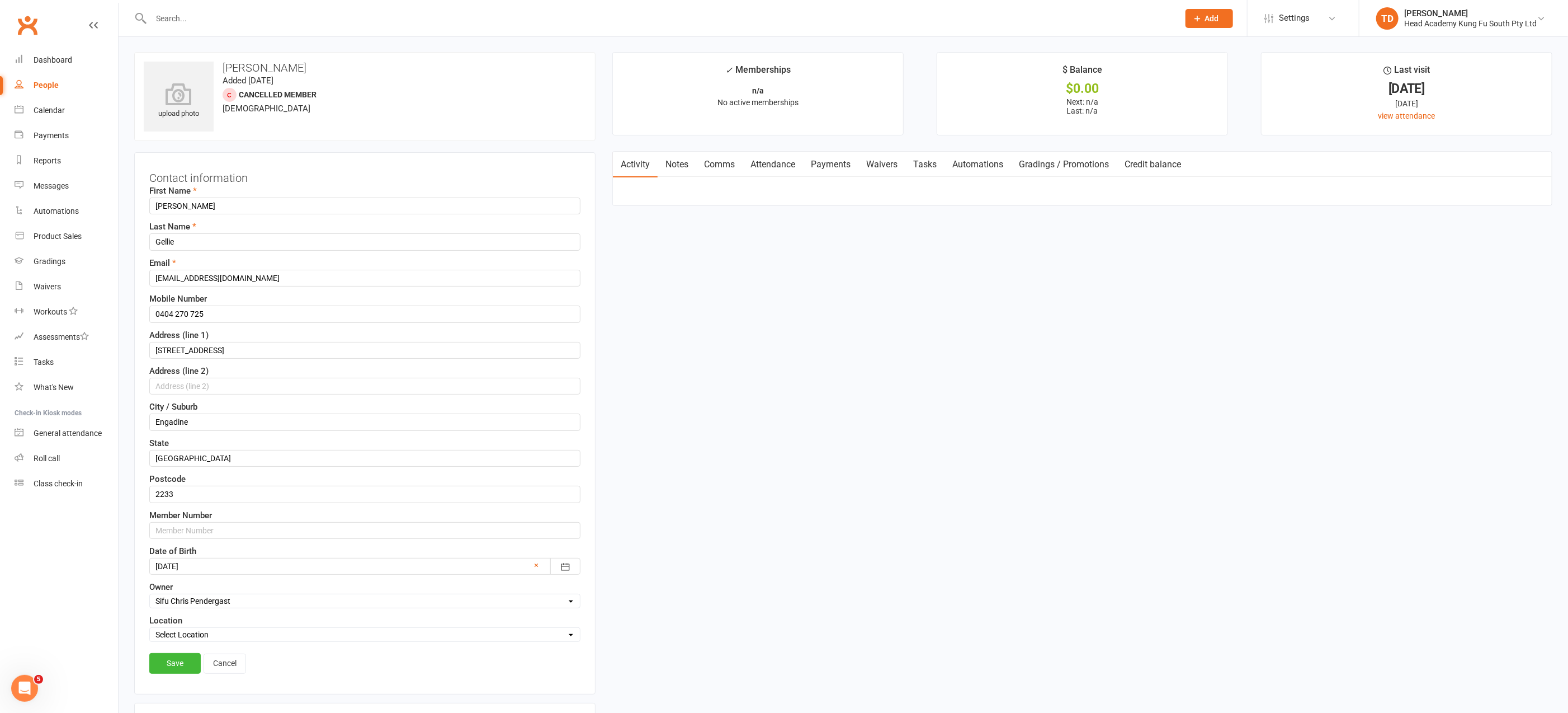
scroll to position [52, 0]
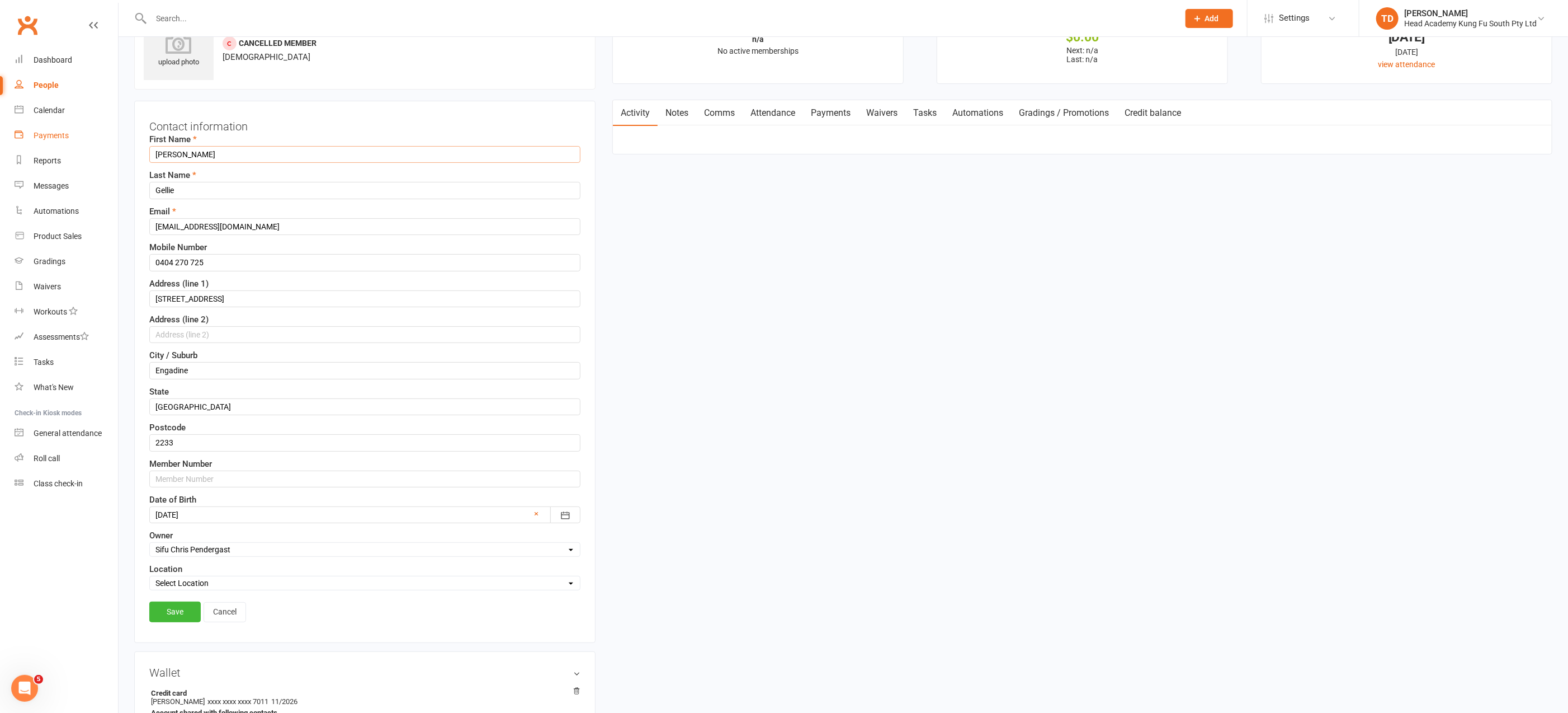
drag, startPoint x: 192, startPoint y: 151, endPoint x: 116, endPoint y: 144, distance: 76.3
click at [116, 144] on ui-view "Prospect Member Non-attending contact Class / event Appointment Grading event T…" at bounding box center [784, 638] width 1568 height 1374
type input "Max"
click at [713, 219] on div "upload photo [PERSON_NAME] Added [DATE] Cancelled member [DEMOGRAPHIC_DATA] Con…" at bounding box center [843, 649] width 1435 height 1297
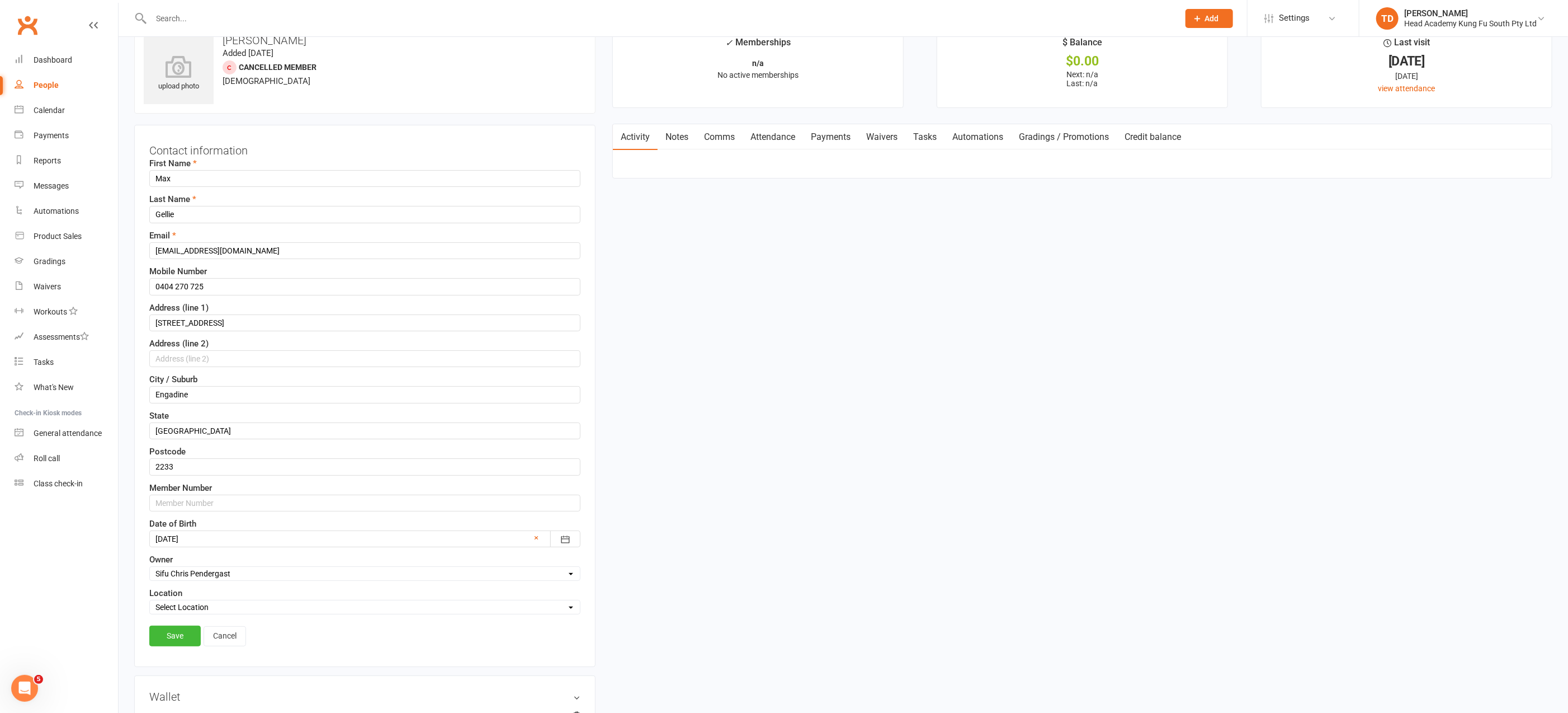
scroll to position [0, 0]
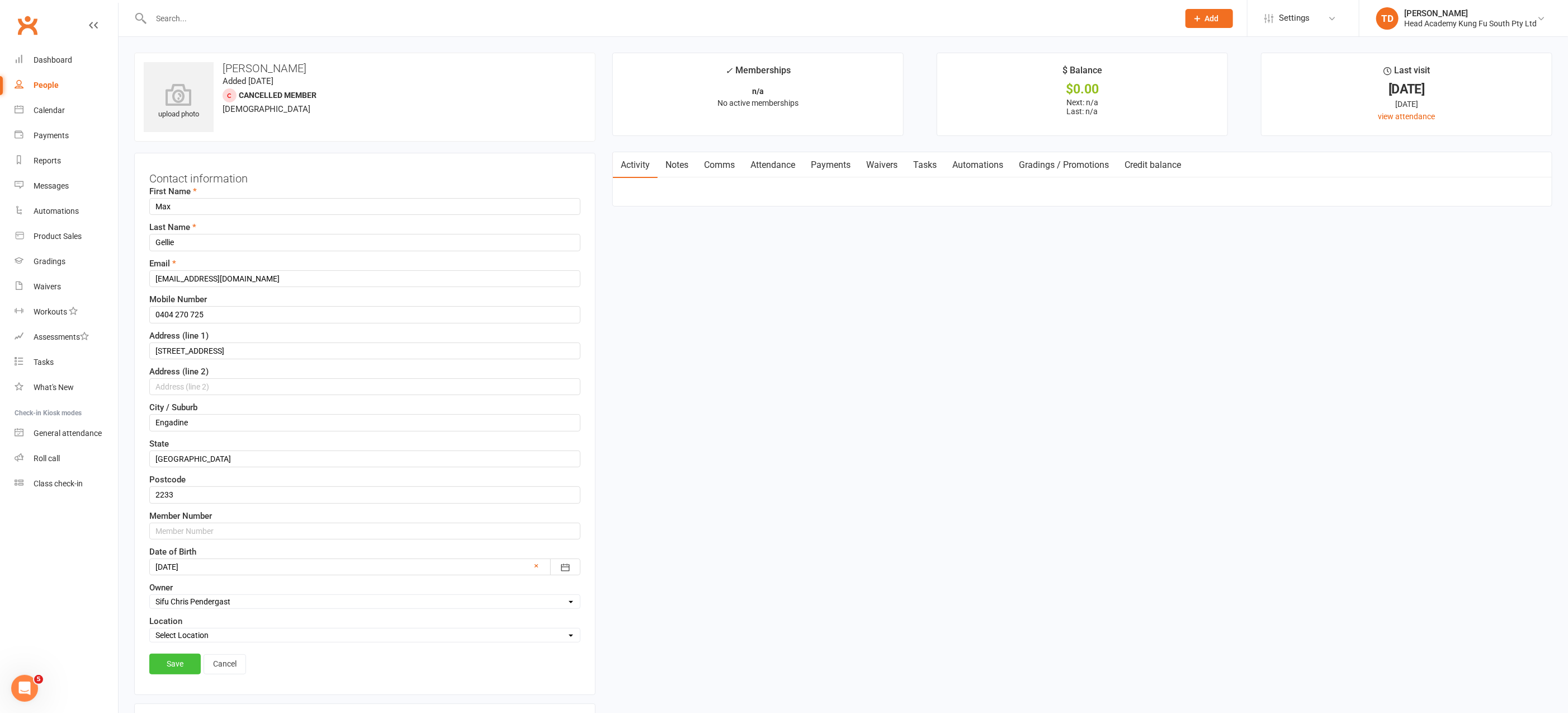
click at [167, 654] on link "Save" at bounding box center [175, 663] width 52 height 20
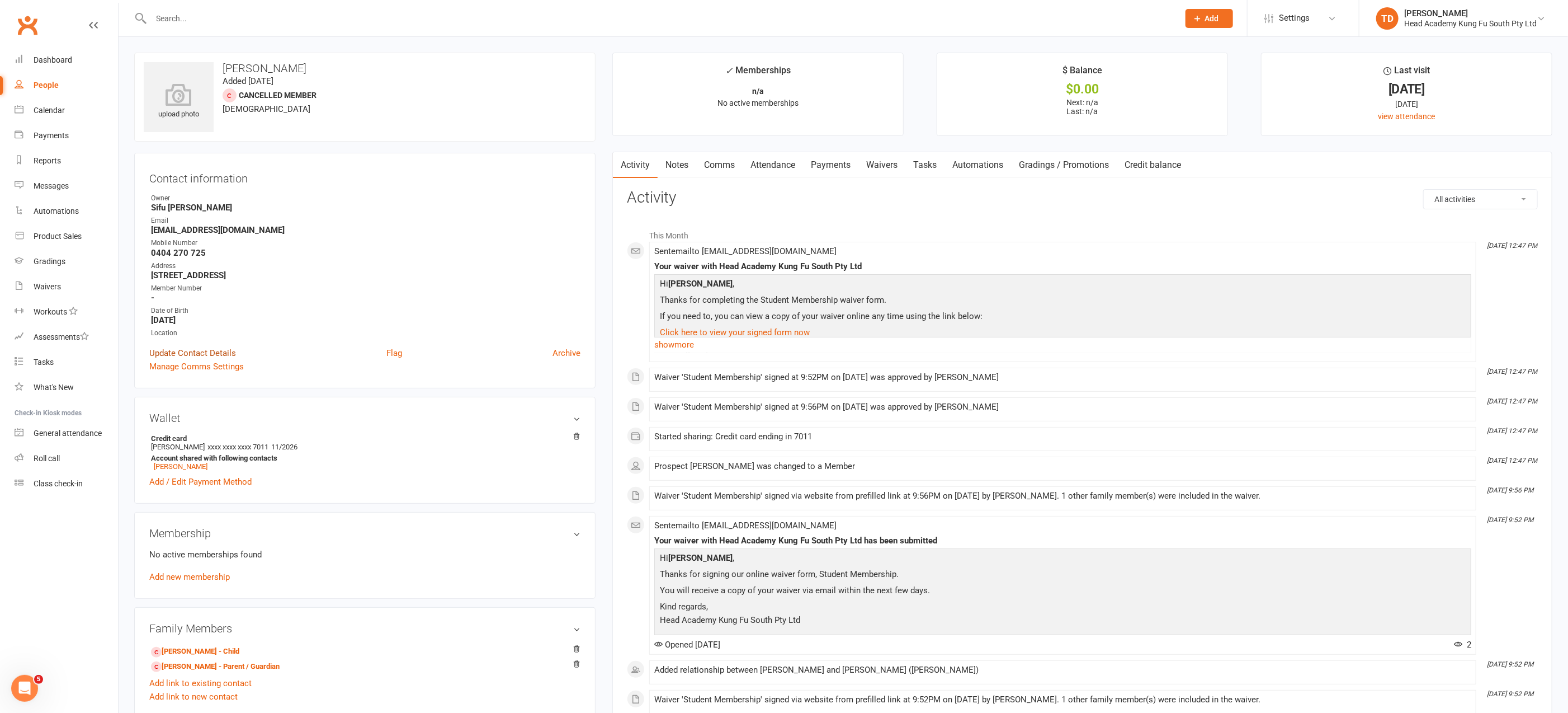
click at [216, 350] on link "Update Contact Details" at bounding box center [192, 353] width 87 height 14
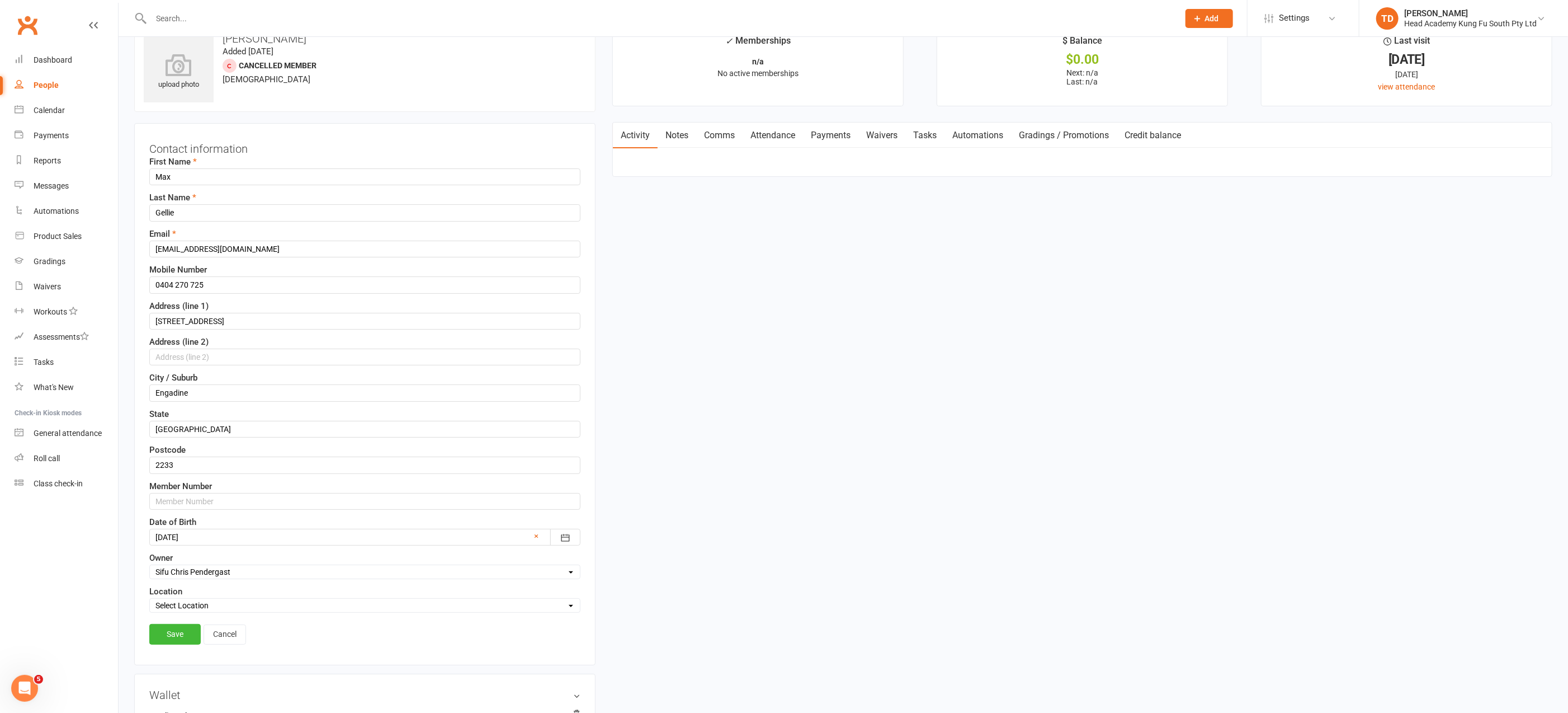
scroll to position [52, 0]
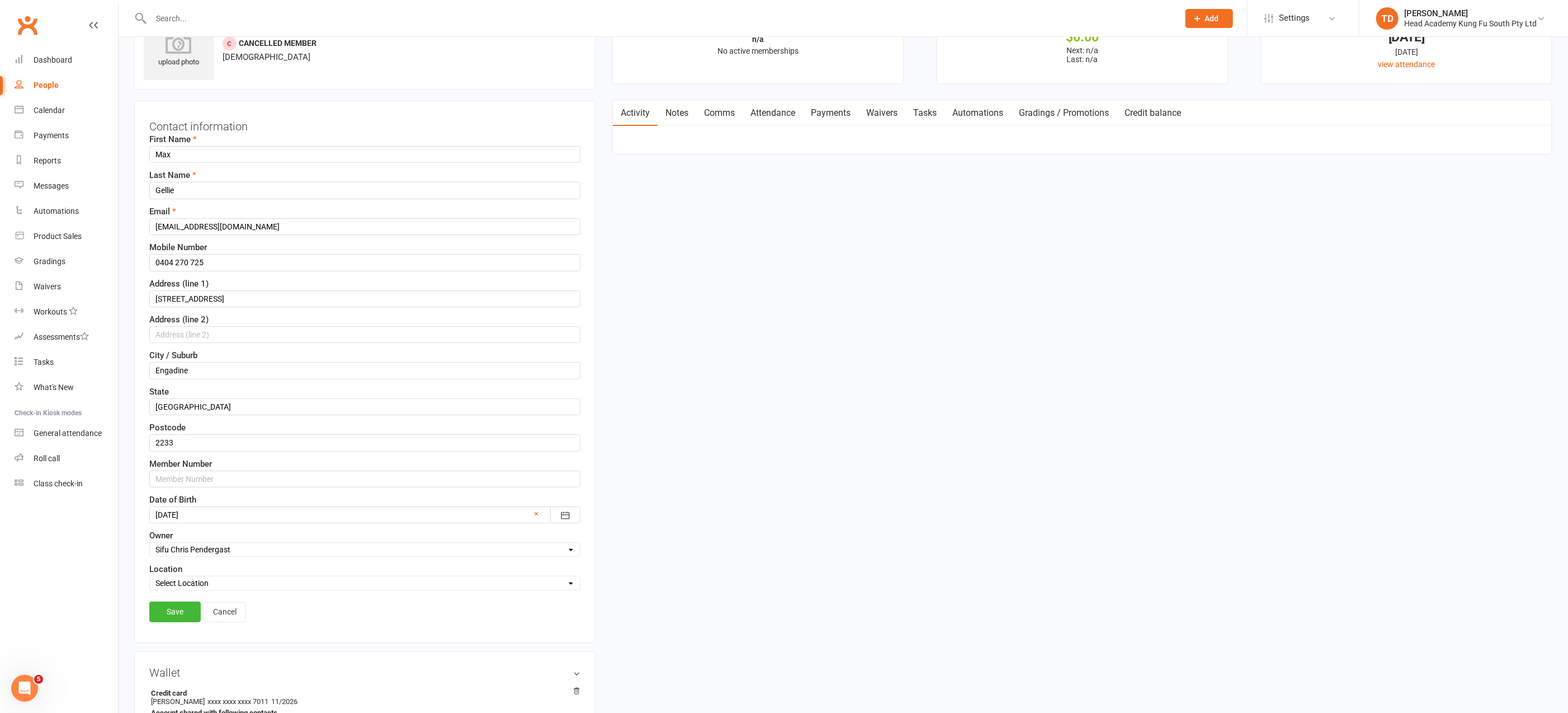
click at [245, 506] on div at bounding box center [364, 515] width 431 height 17
drag, startPoint x: 222, startPoint y: 504, endPoint x: 214, endPoint y: 505, distance: 8.1
click at [220, 506] on div at bounding box center [364, 515] width 431 height 17
click at [204, 506] on div at bounding box center [364, 515] width 431 height 17
click at [205, 506] on div at bounding box center [364, 515] width 431 height 17
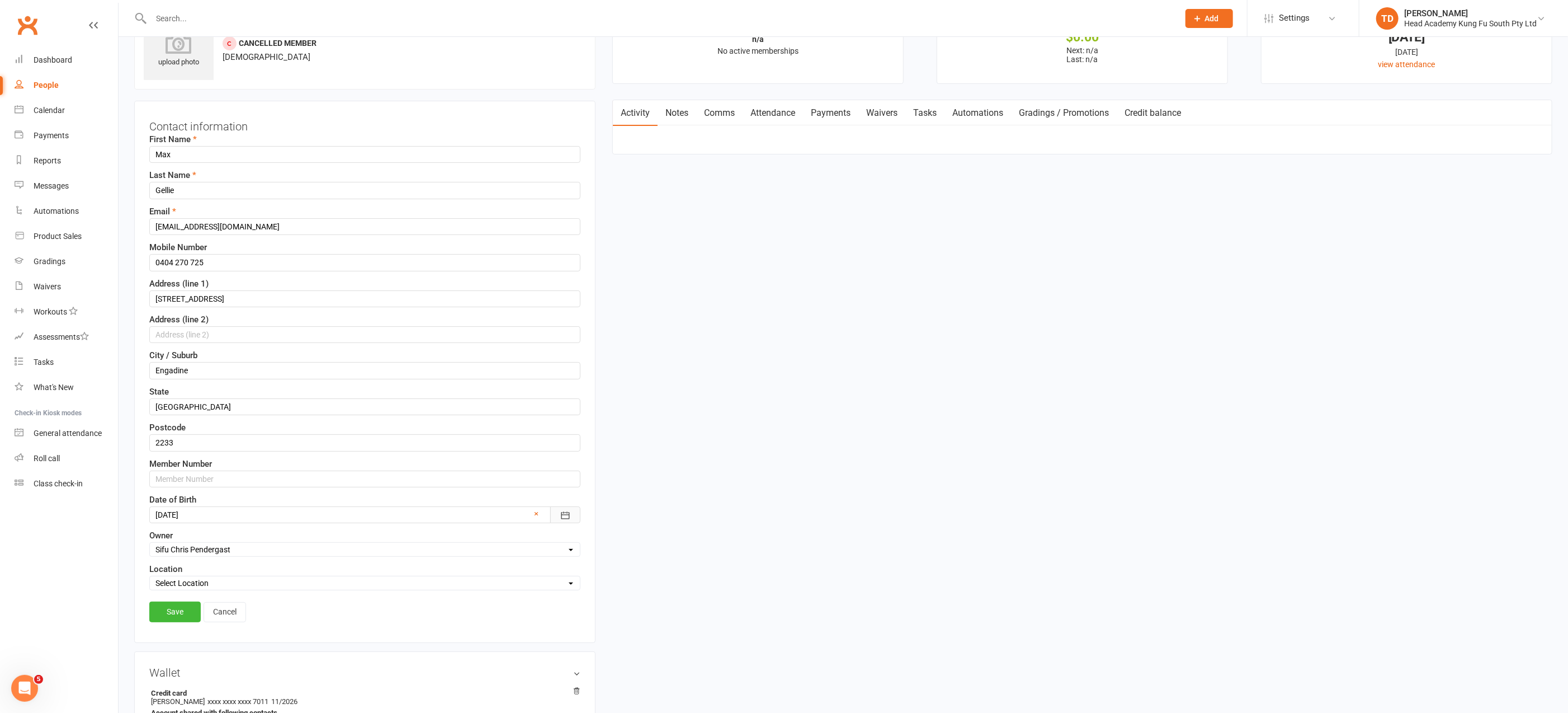
click at [566, 509] on icon "button" at bounding box center [565, 515] width 11 height 11
click at [537, 507] on link "×" at bounding box center [536, 513] width 5 height 14
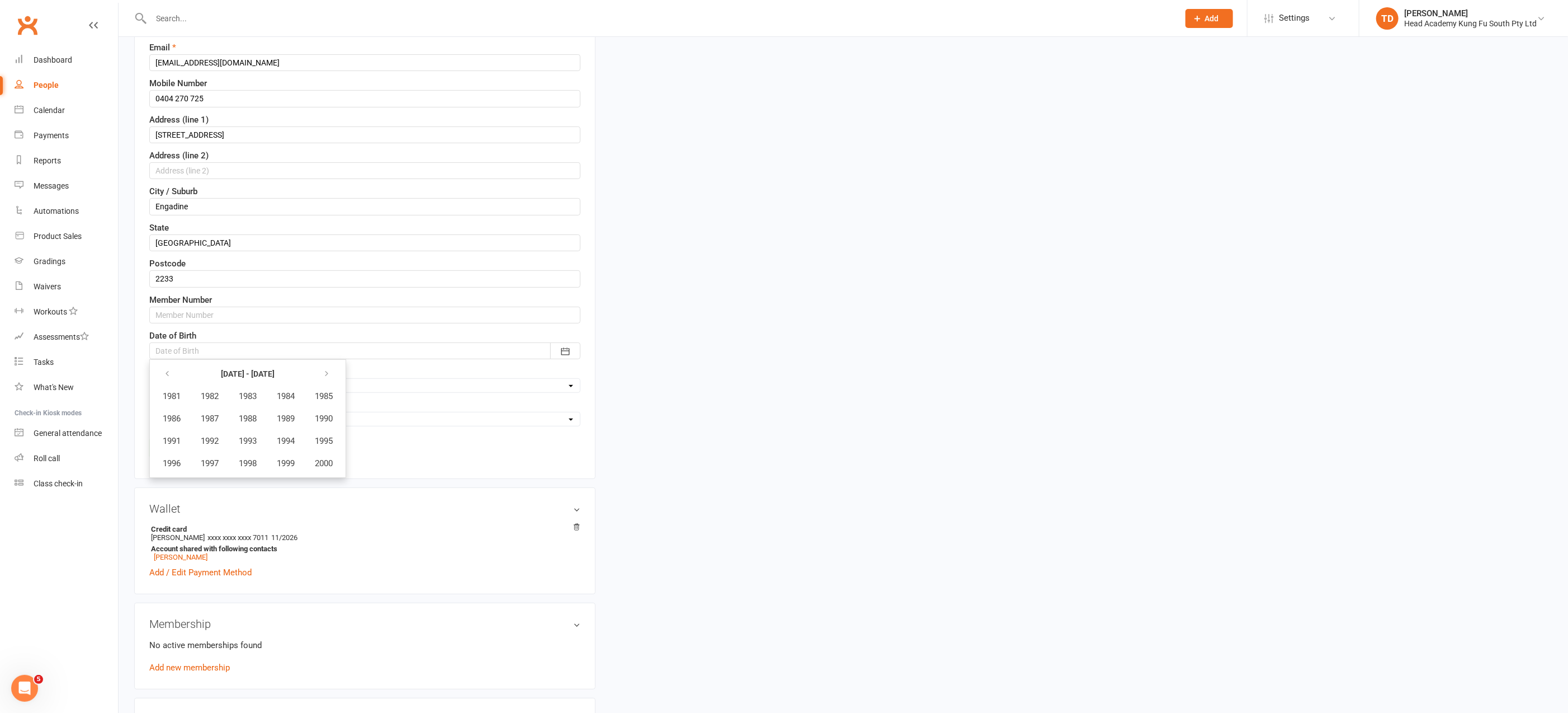
scroll to position [190, 0]
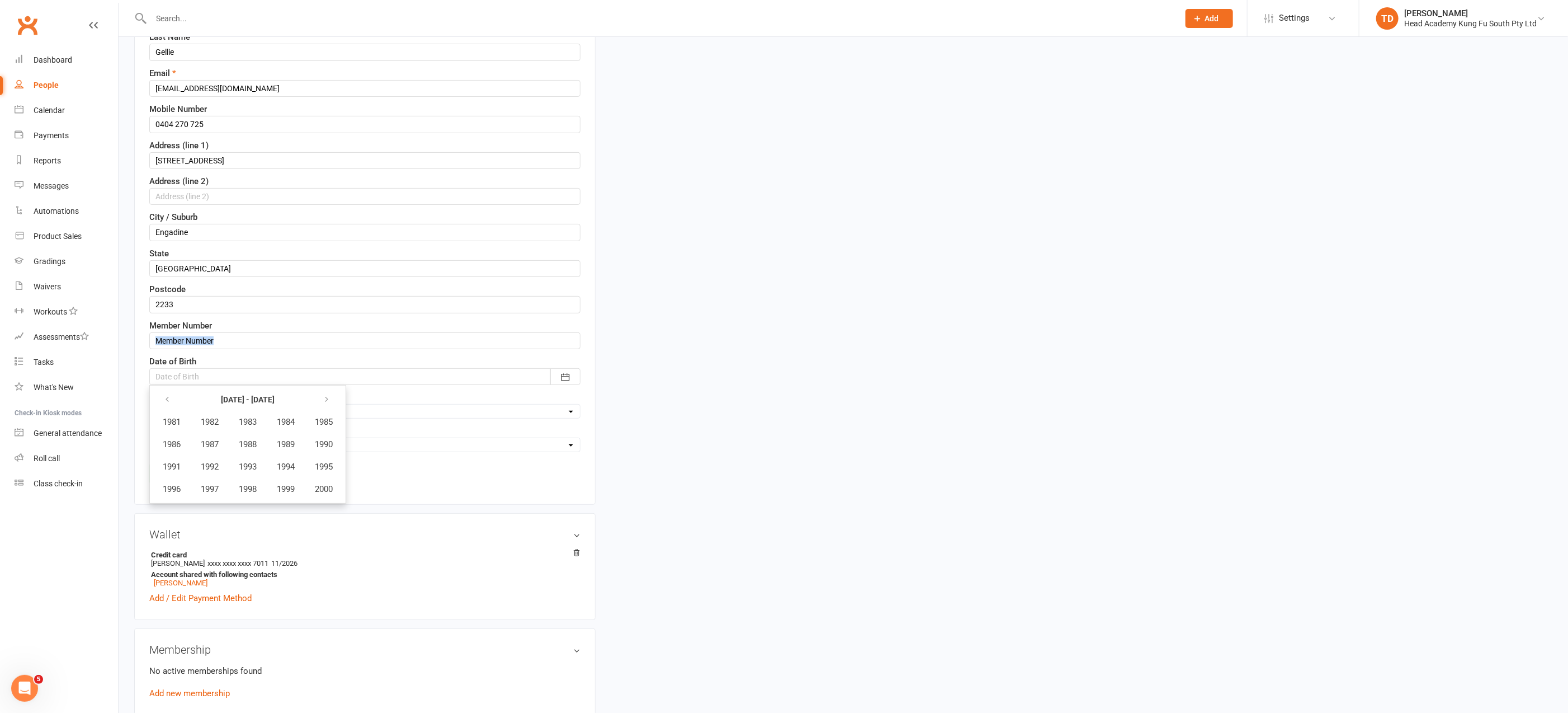
drag, startPoint x: 779, startPoint y: 344, endPoint x: 774, endPoint y: 339, distance: 7.1
click at [777, 340] on div "upload photo [PERSON_NAME] Added [DATE] Cancelled member [DEMOGRAPHIC_DATA] Con…" at bounding box center [843, 511] width 1435 height 1297
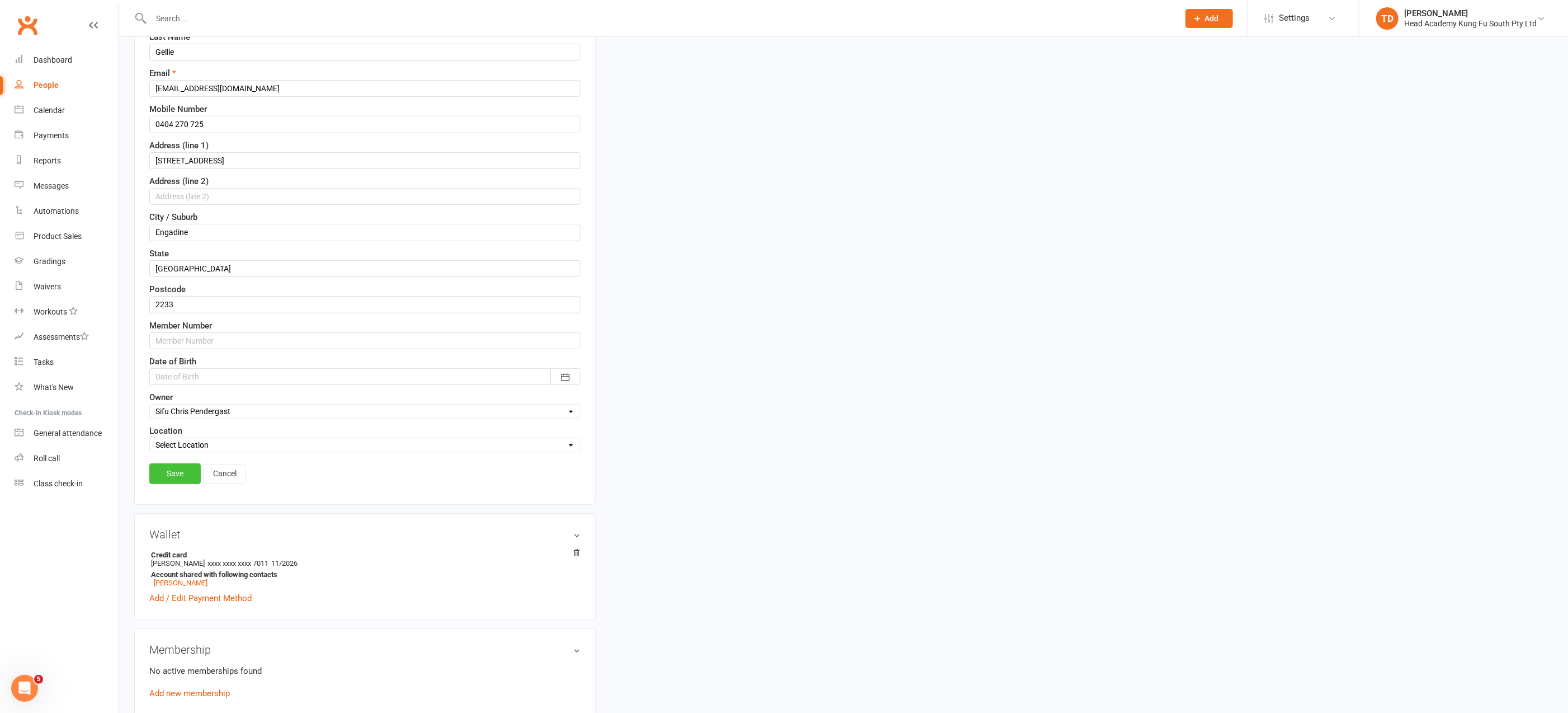
click at [173, 463] on link "Save" at bounding box center [175, 473] width 52 height 20
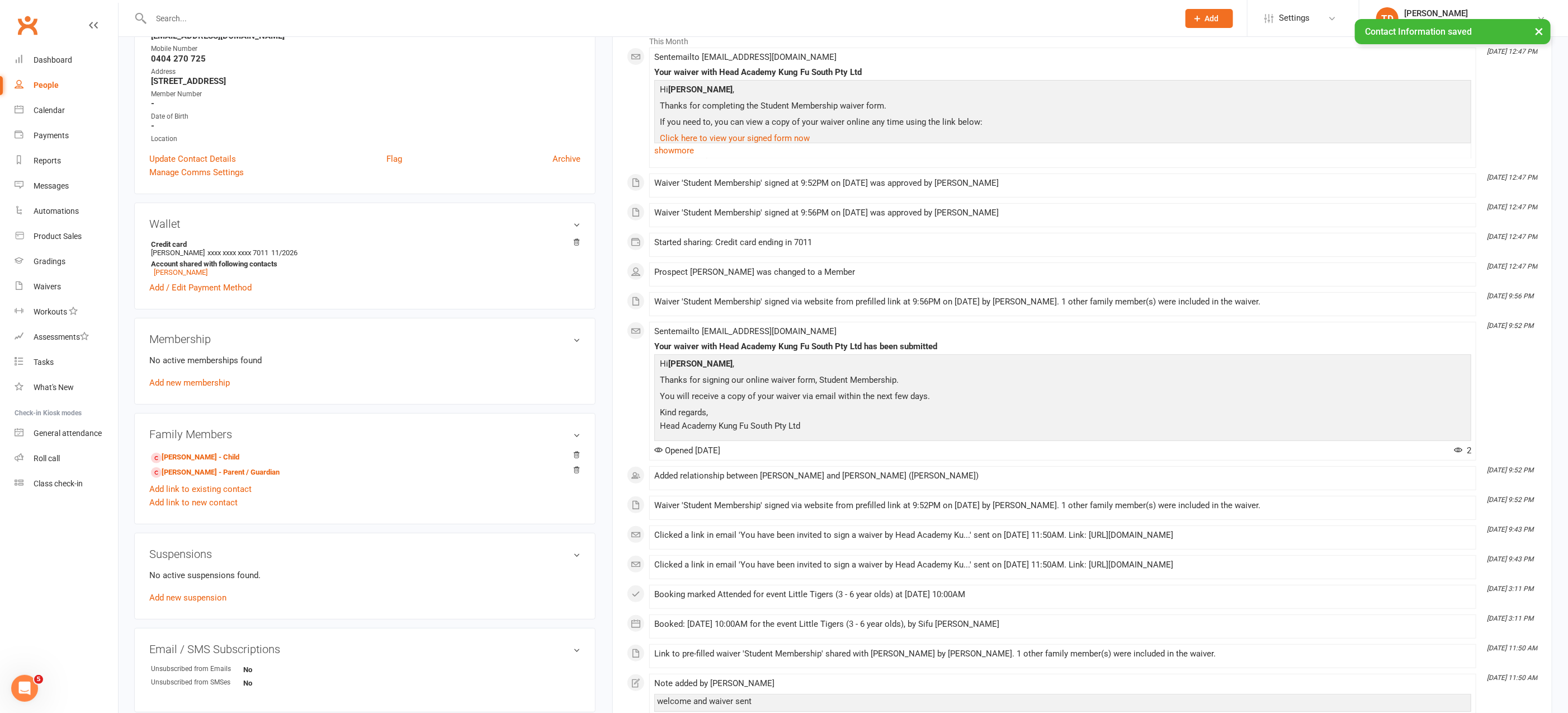
scroll to position [194, 0]
click at [578, 336] on h3 "Membership" at bounding box center [364, 338] width 431 height 12
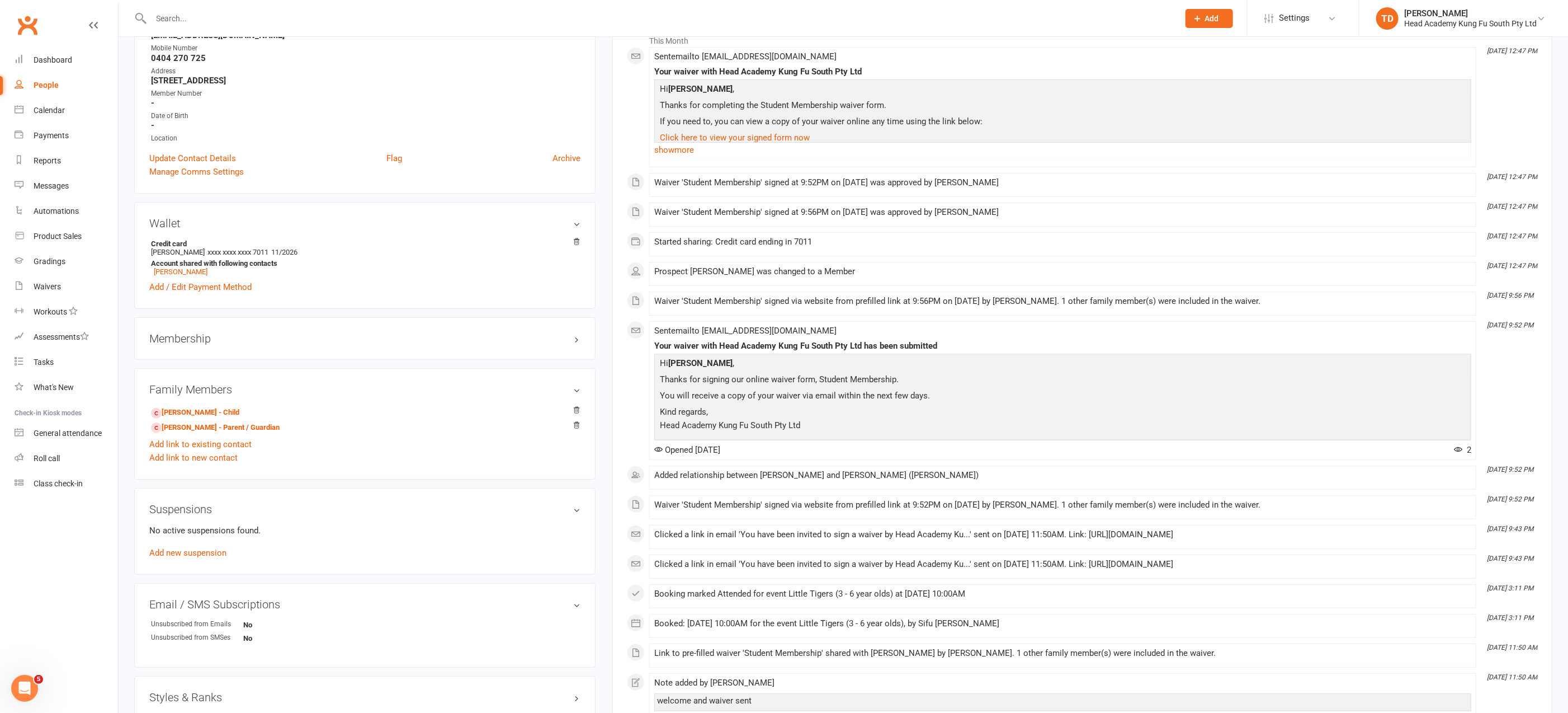
click at [577, 336] on h3 "Membership" at bounding box center [364, 338] width 431 height 12
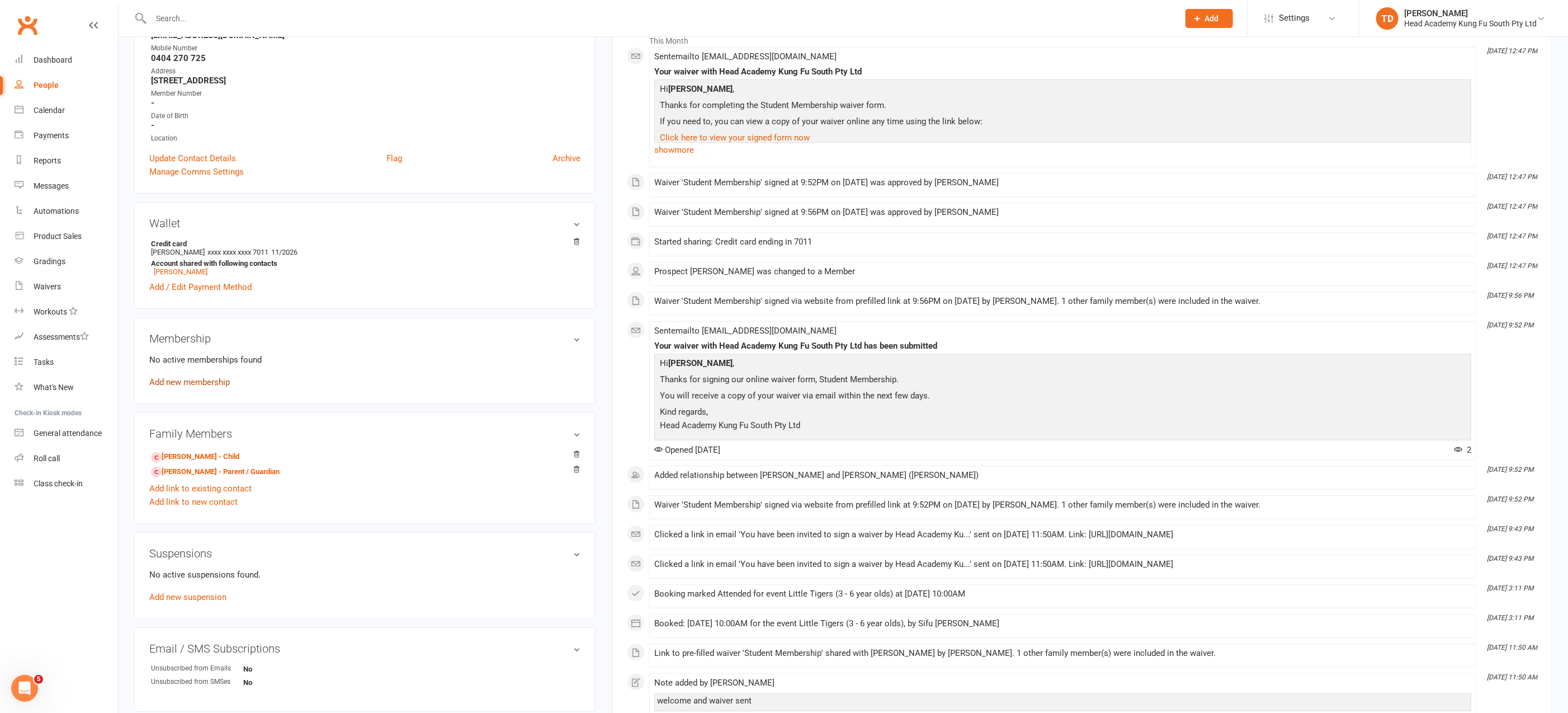
click at [177, 380] on link "Add new membership" at bounding box center [189, 382] width 80 height 10
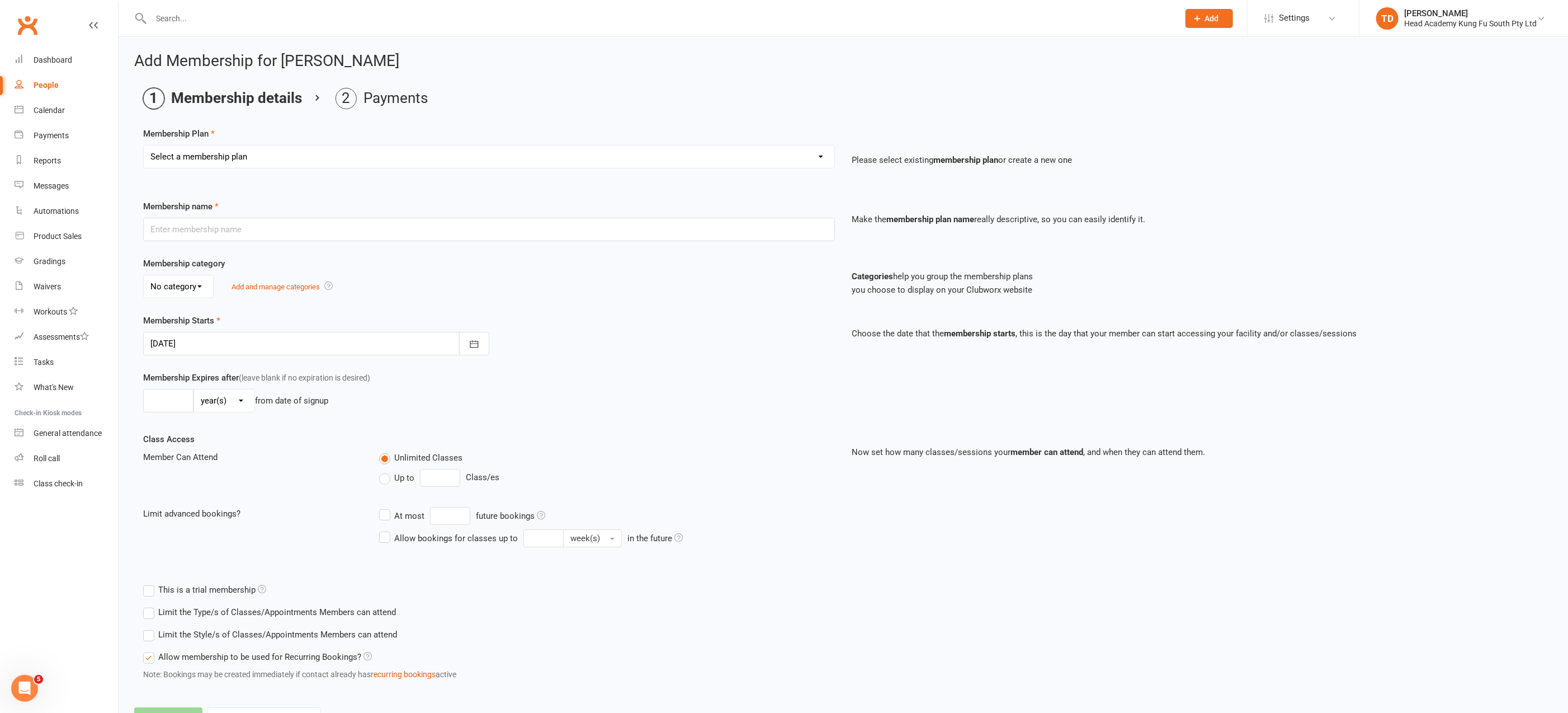
click at [386, 148] on select "Select a membership plan Create new Membership Plan Fortnightly (Unlimited Clas…" at bounding box center [488, 157] width 690 height 22
select select "6"
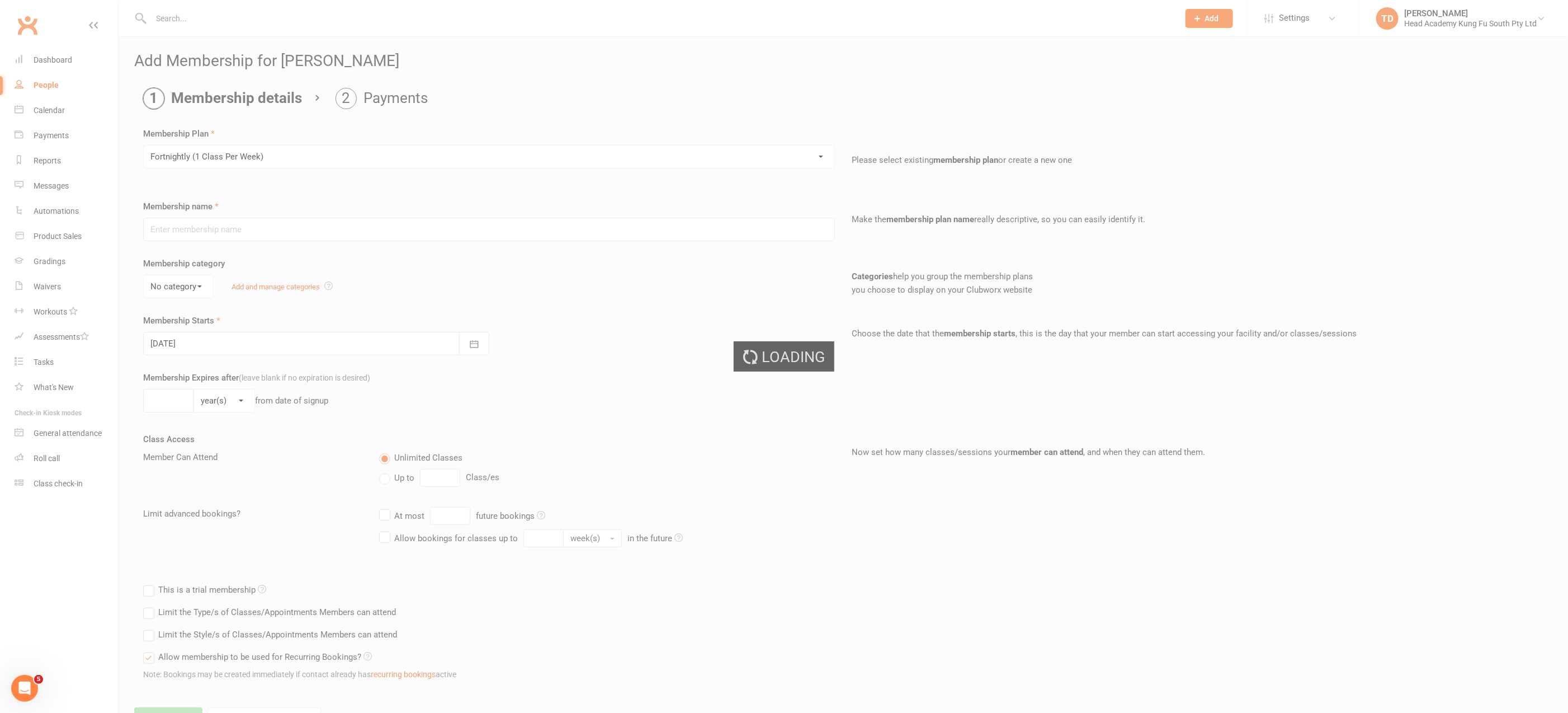
type input "Fortnightly (1 Class Per Week)"
select select "0"
type input "0"
type input "1"
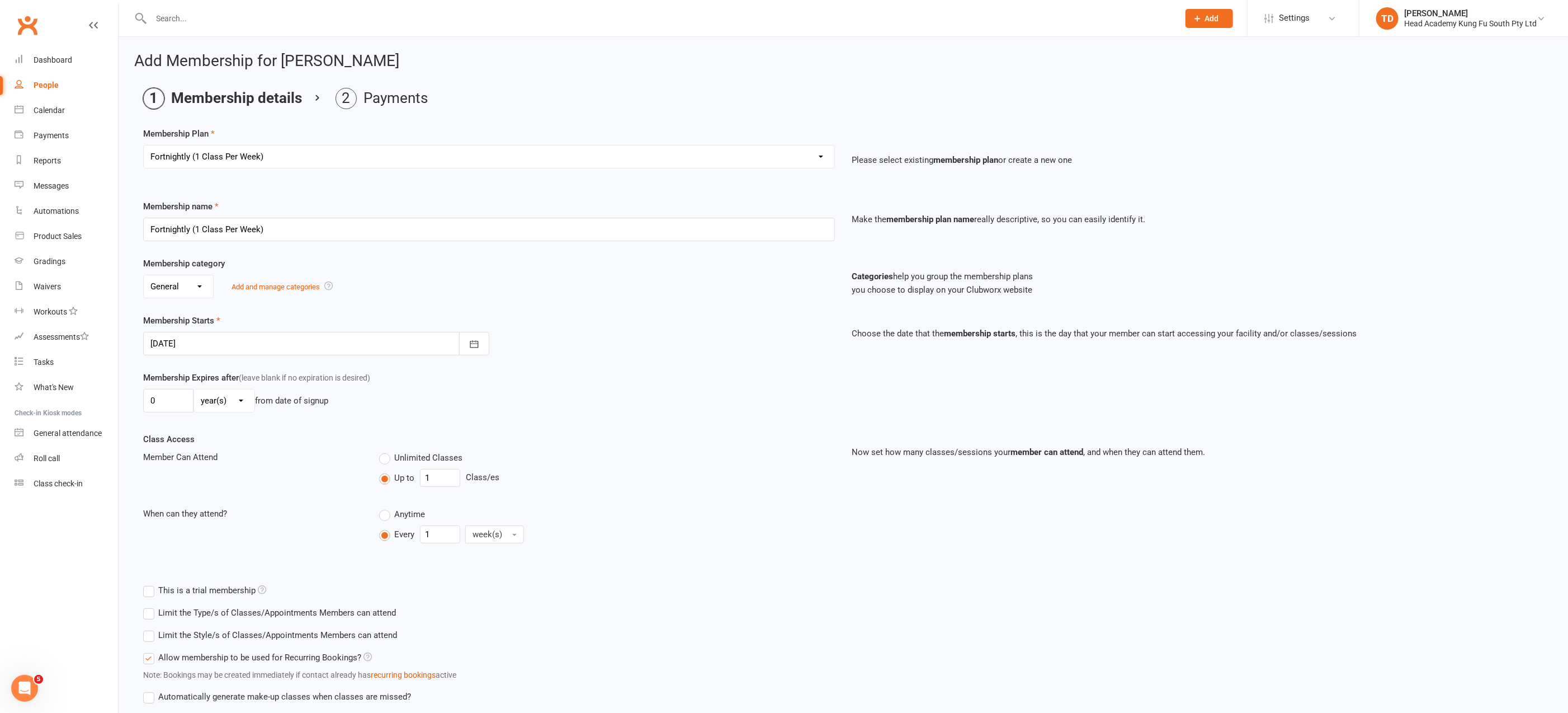
scroll to position [75, 0]
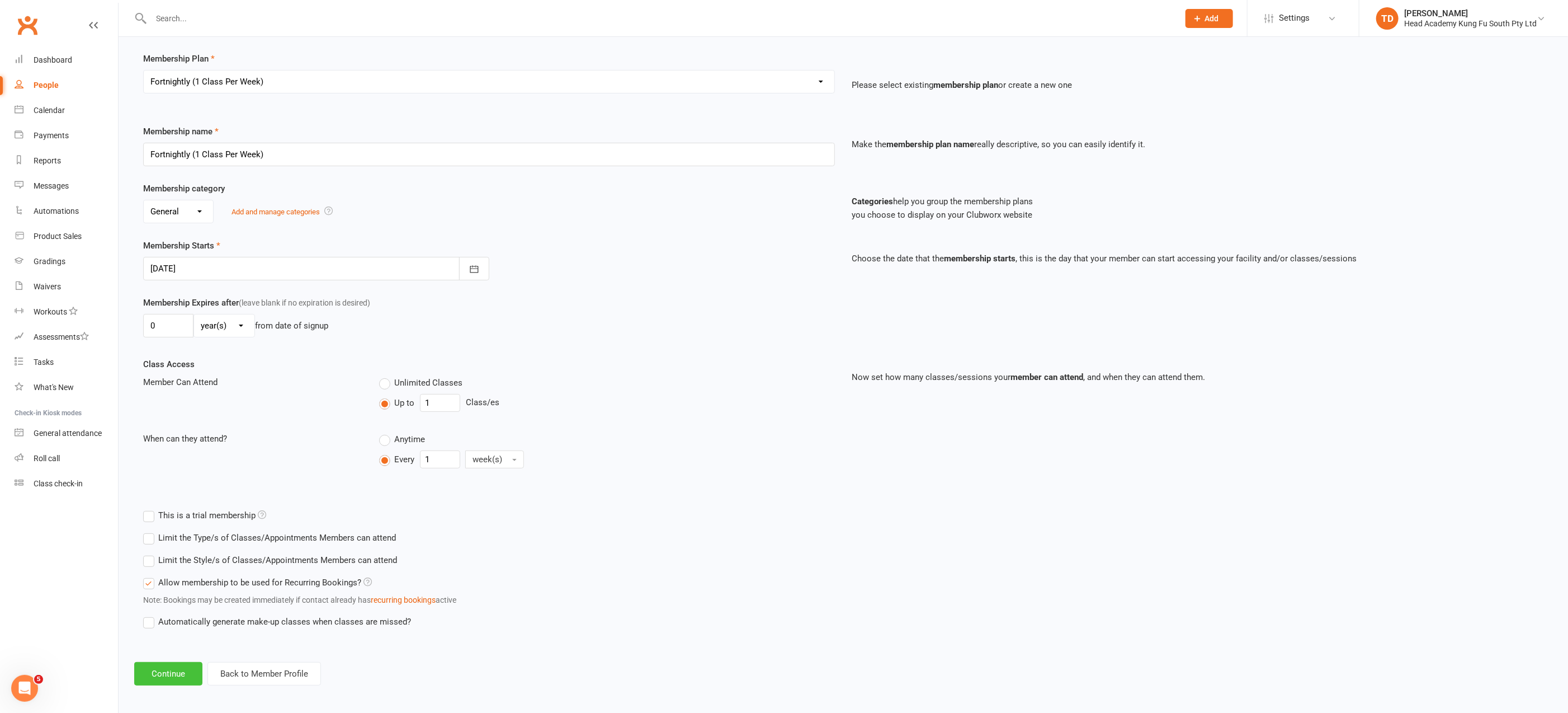
click at [168, 671] on button "Continue" at bounding box center [168, 674] width 68 height 23
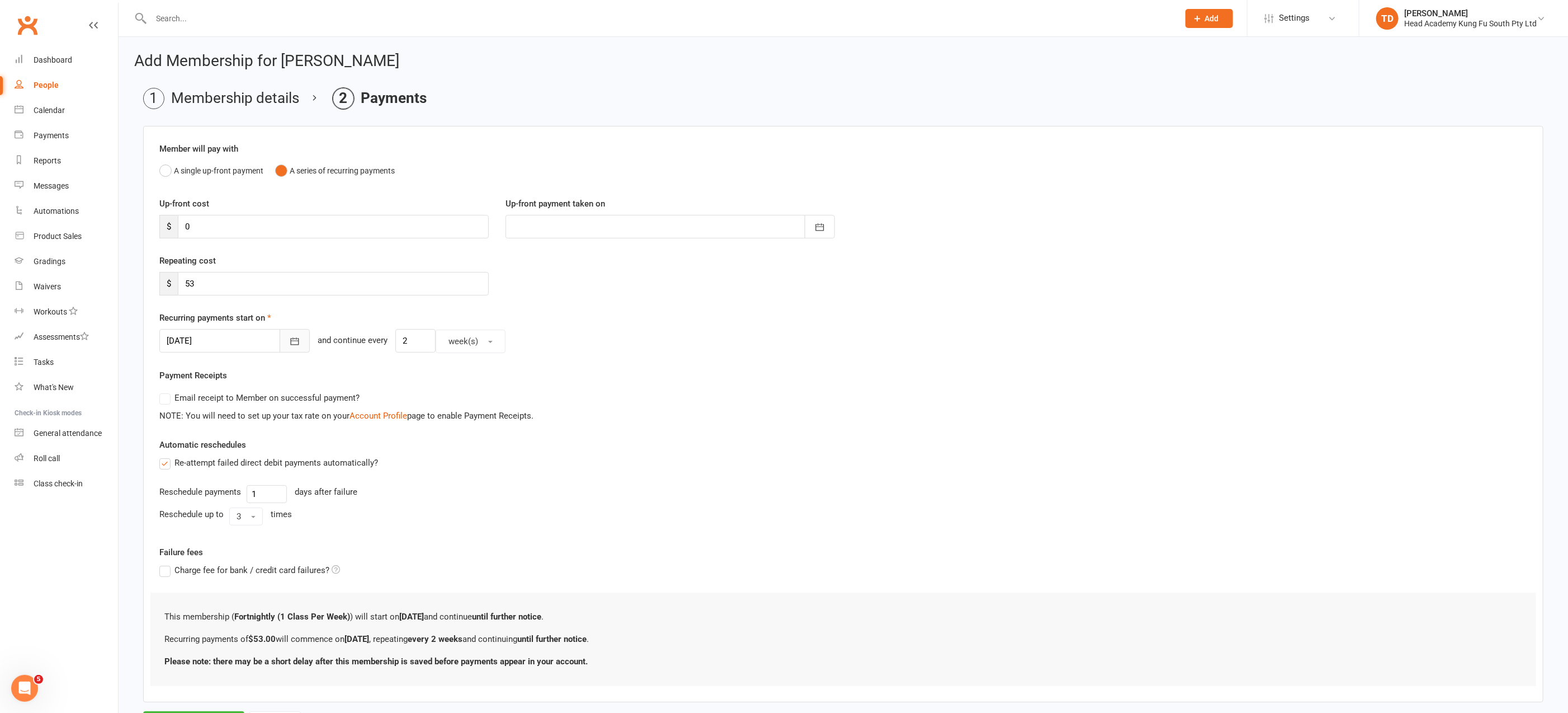
click at [289, 340] on icon "button" at bounding box center [294, 341] width 11 height 11
click at [327, 451] on span "17" at bounding box center [328, 454] width 9 height 9
type input "[DATE]"
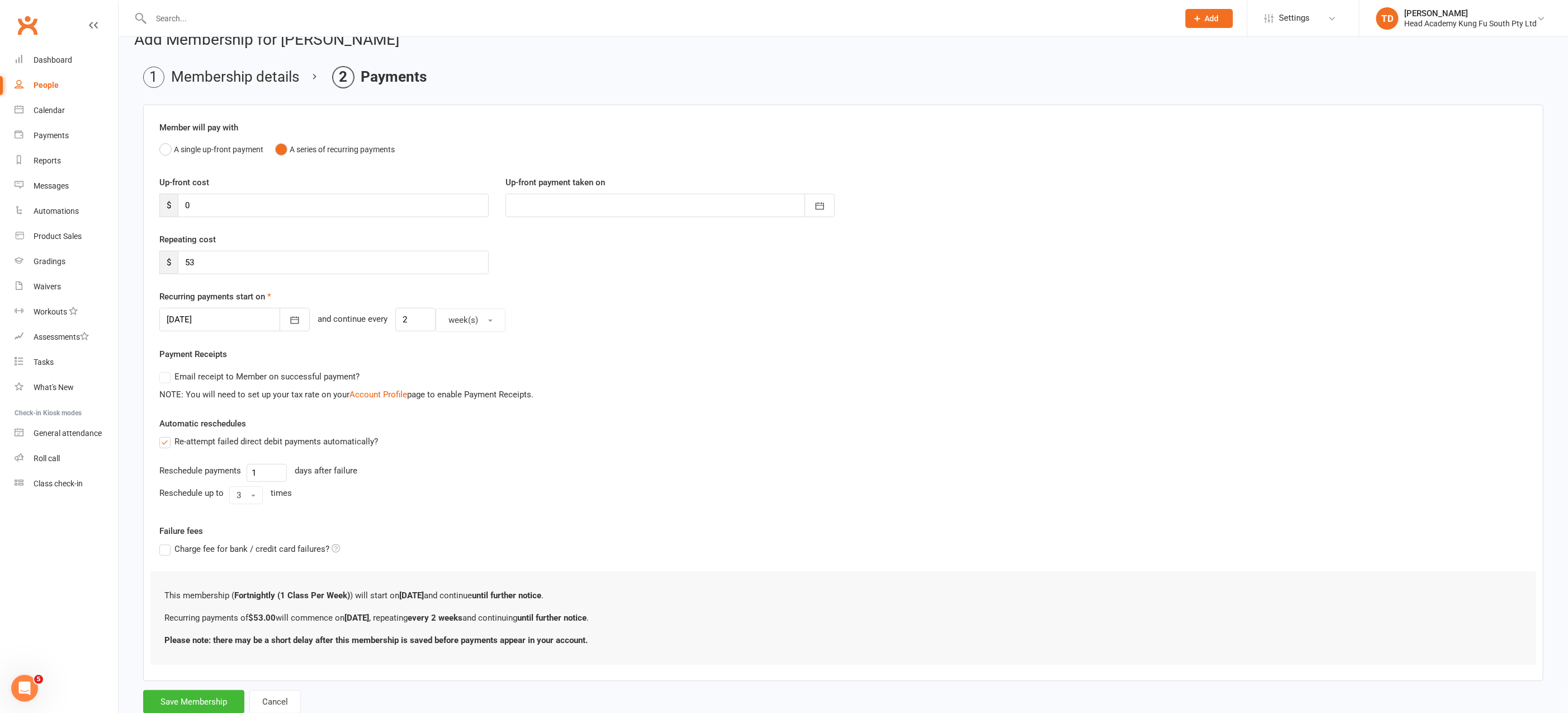
scroll to position [52, 0]
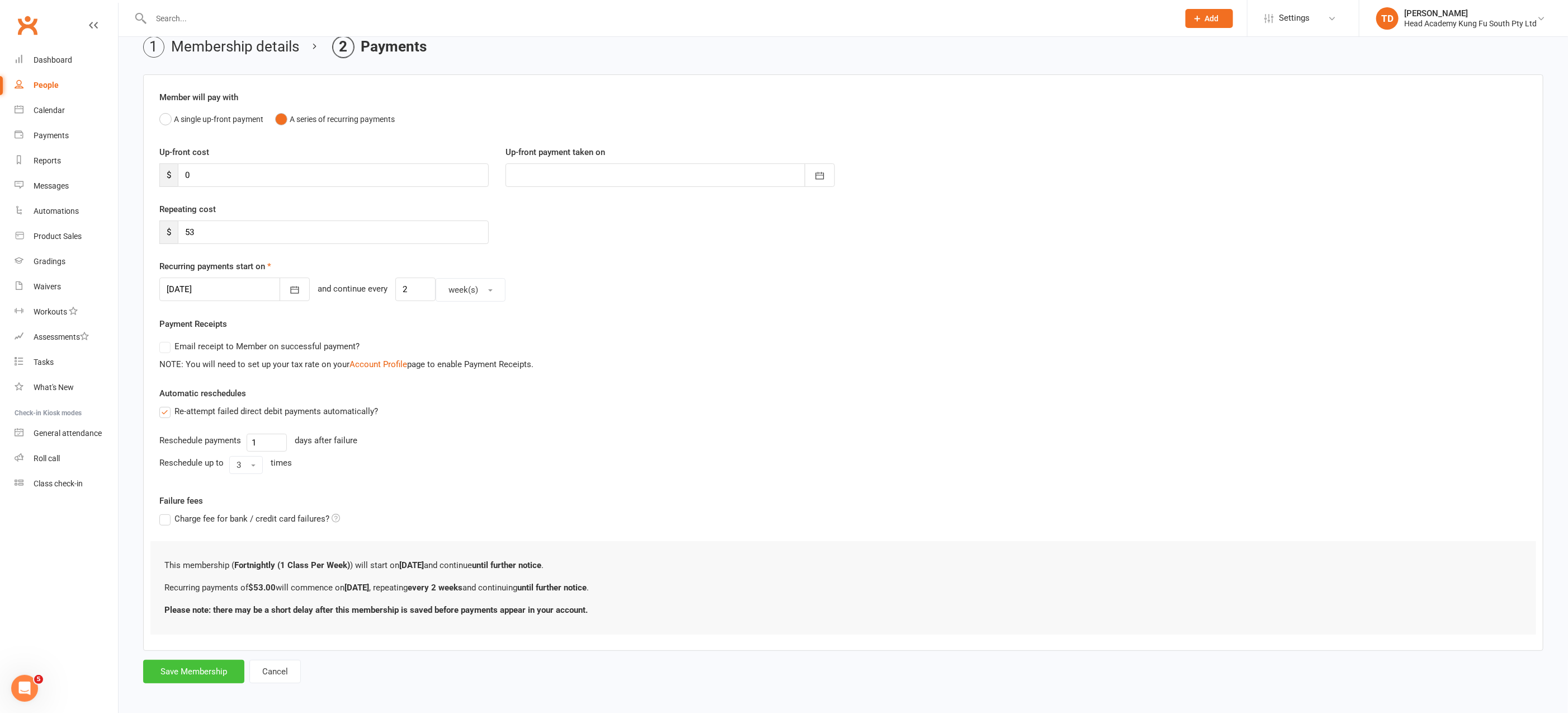
click at [186, 661] on button "Save Membership" at bounding box center [194, 671] width 101 height 23
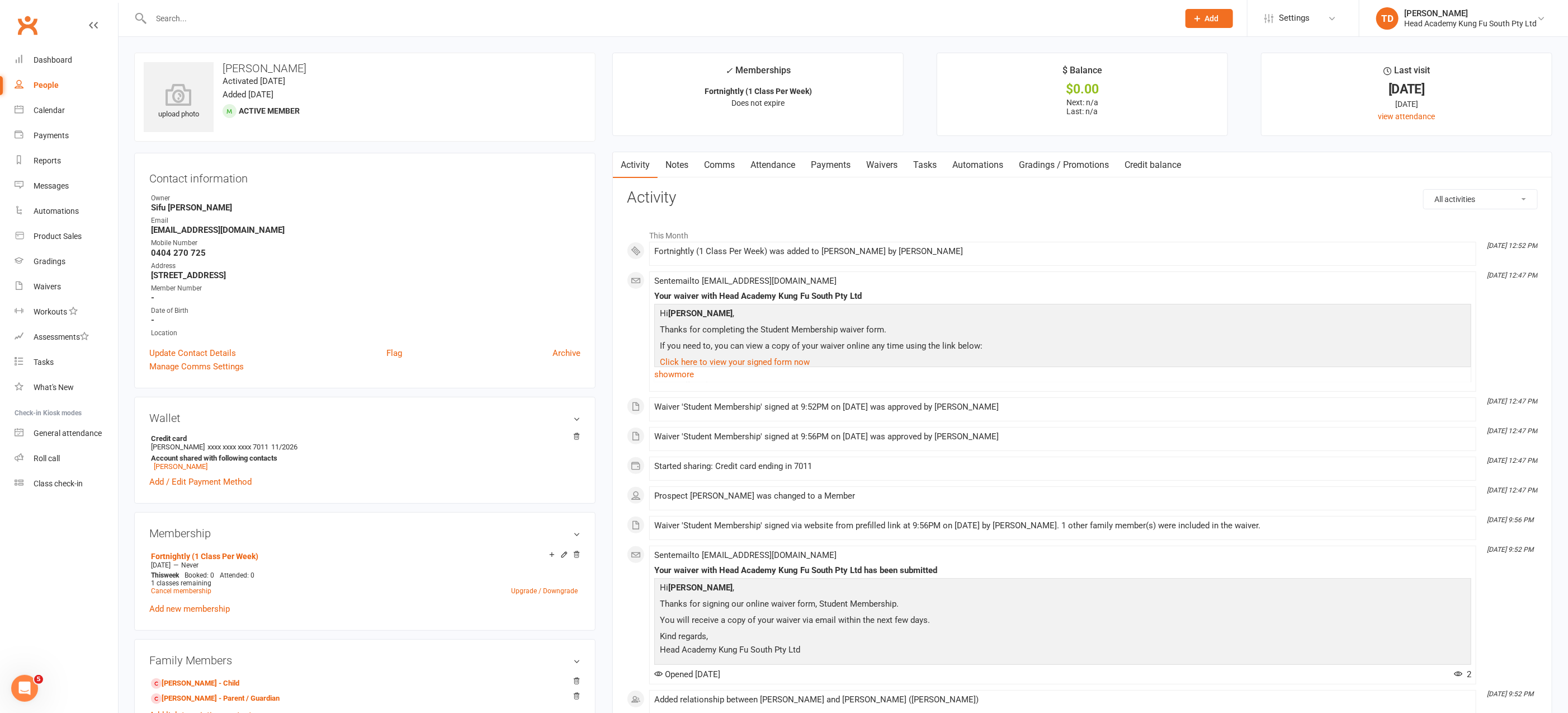
click at [202, 18] on input "text" at bounding box center [658, 18] width 1023 height 16
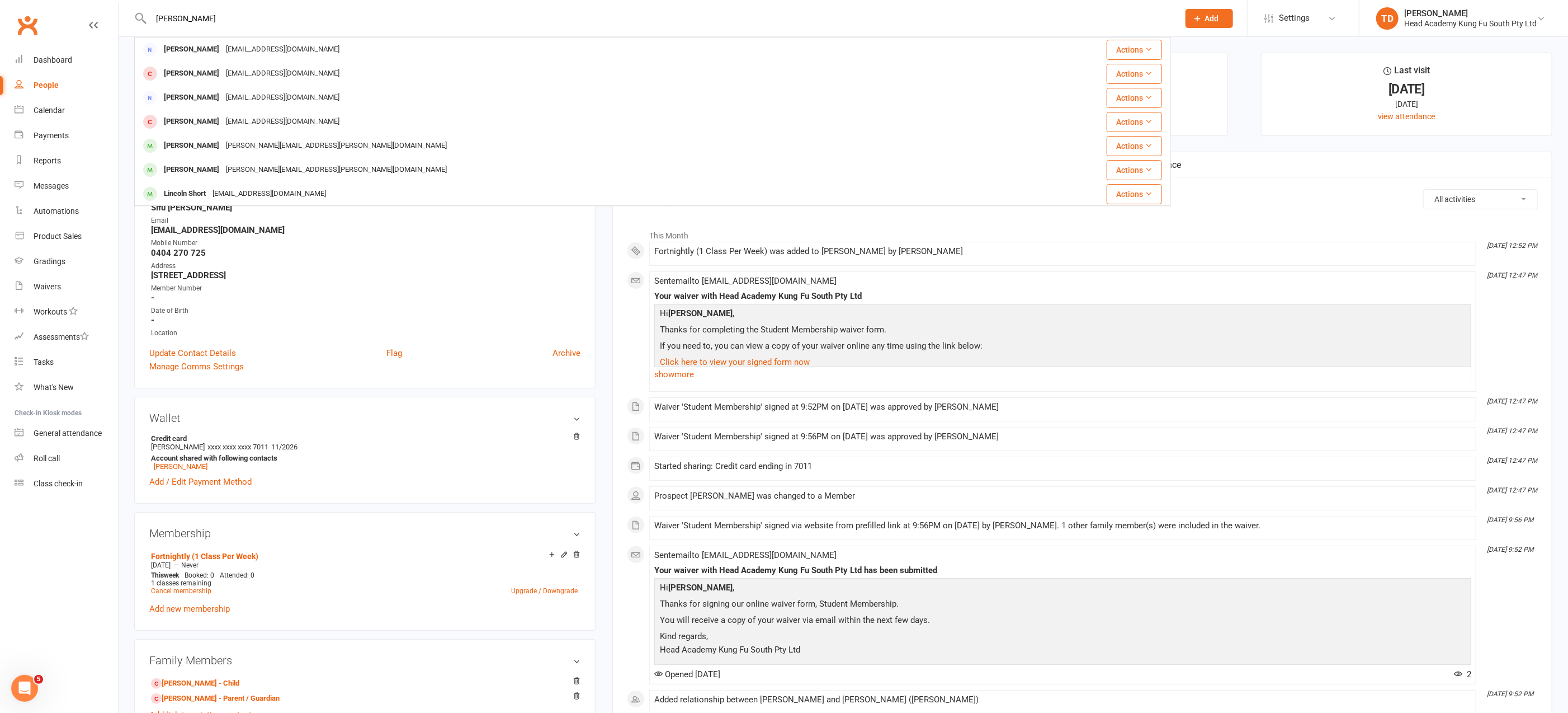
type input "[PERSON_NAME]"
click at [222, 124] on div "[EMAIL_ADDRESS][DOMAIN_NAME]" at bounding box center [282, 121] width 120 height 16
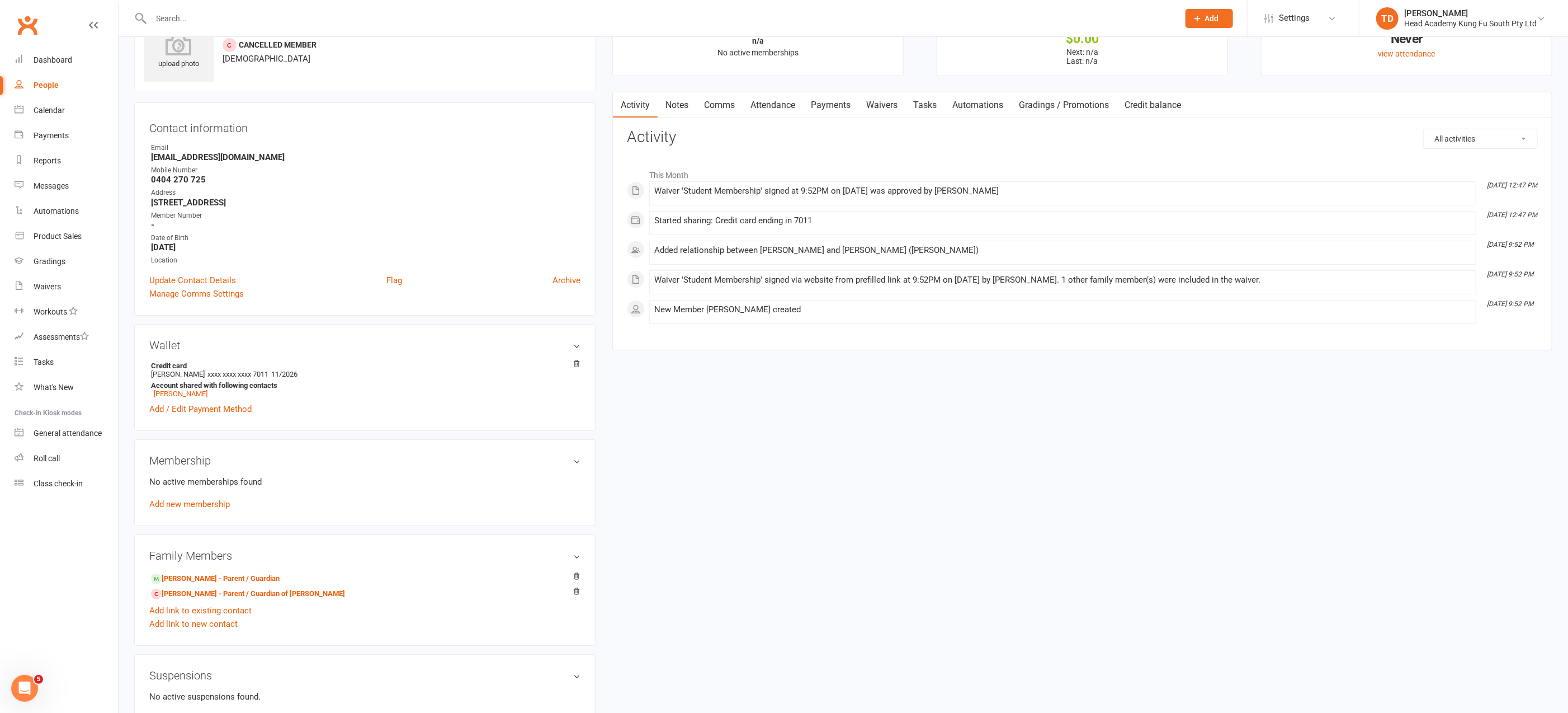
scroll to position [52, 0]
click at [577, 459] on h3 "Membership" at bounding box center [364, 459] width 431 height 12
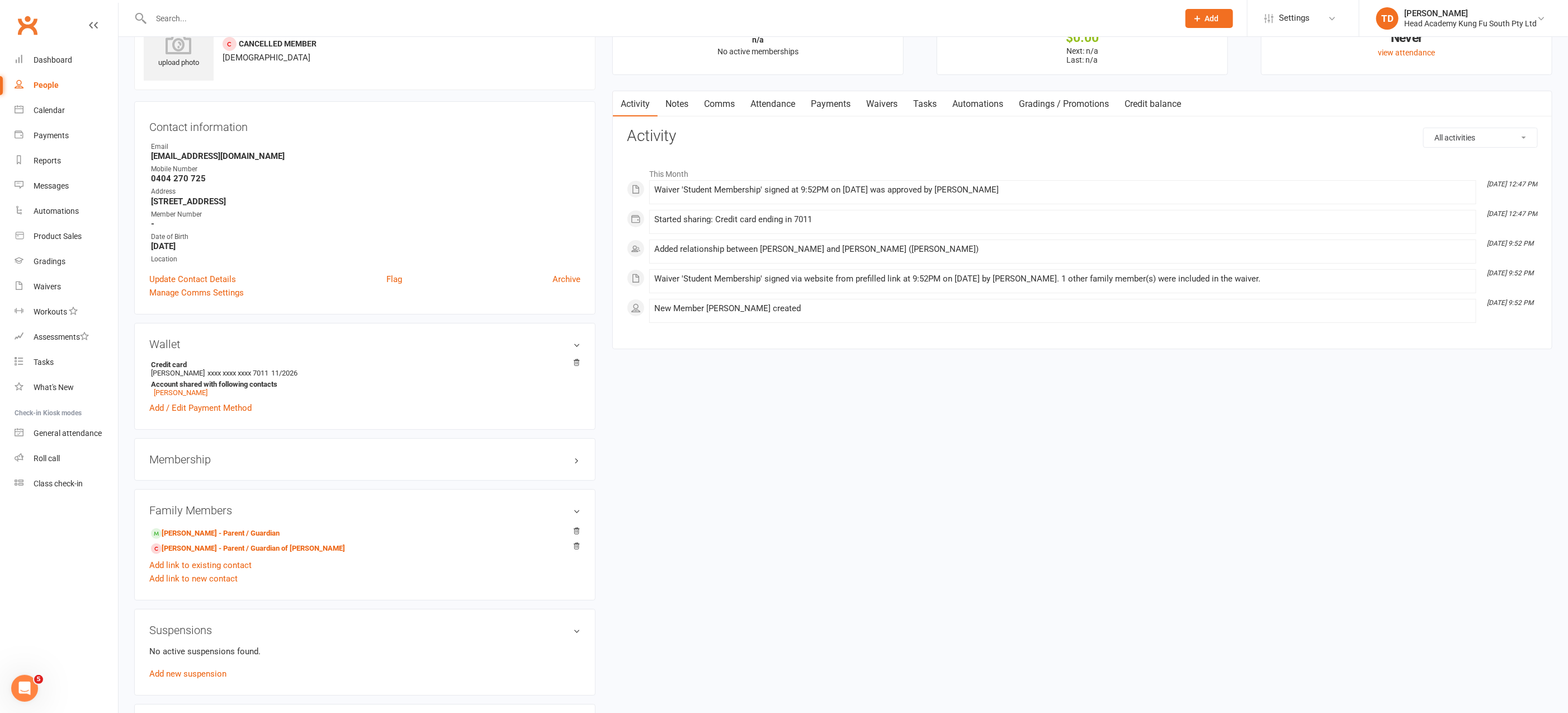
click at [577, 459] on h3 "Membership" at bounding box center [364, 459] width 431 height 12
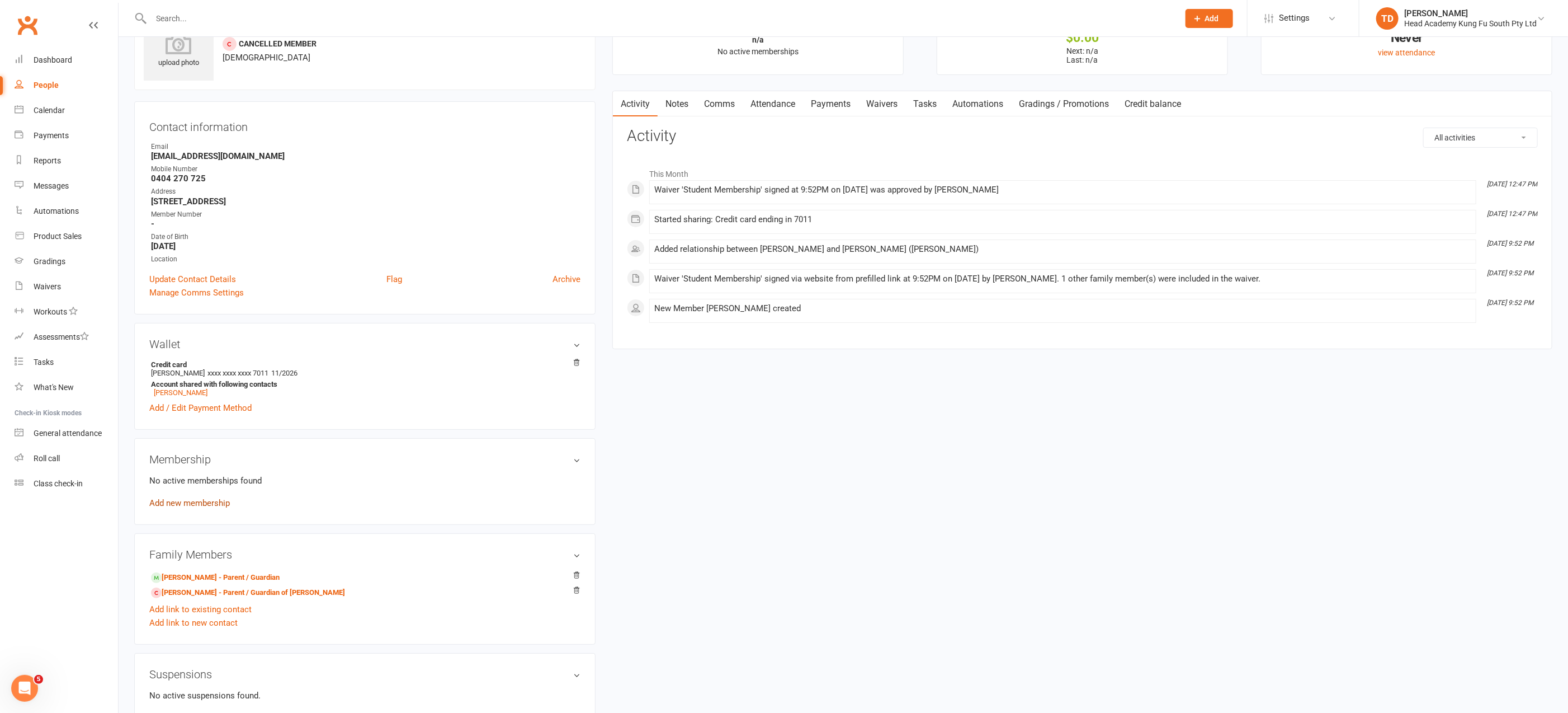
click at [177, 504] on link "Add new membership" at bounding box center [189, 502] width 80 height 10
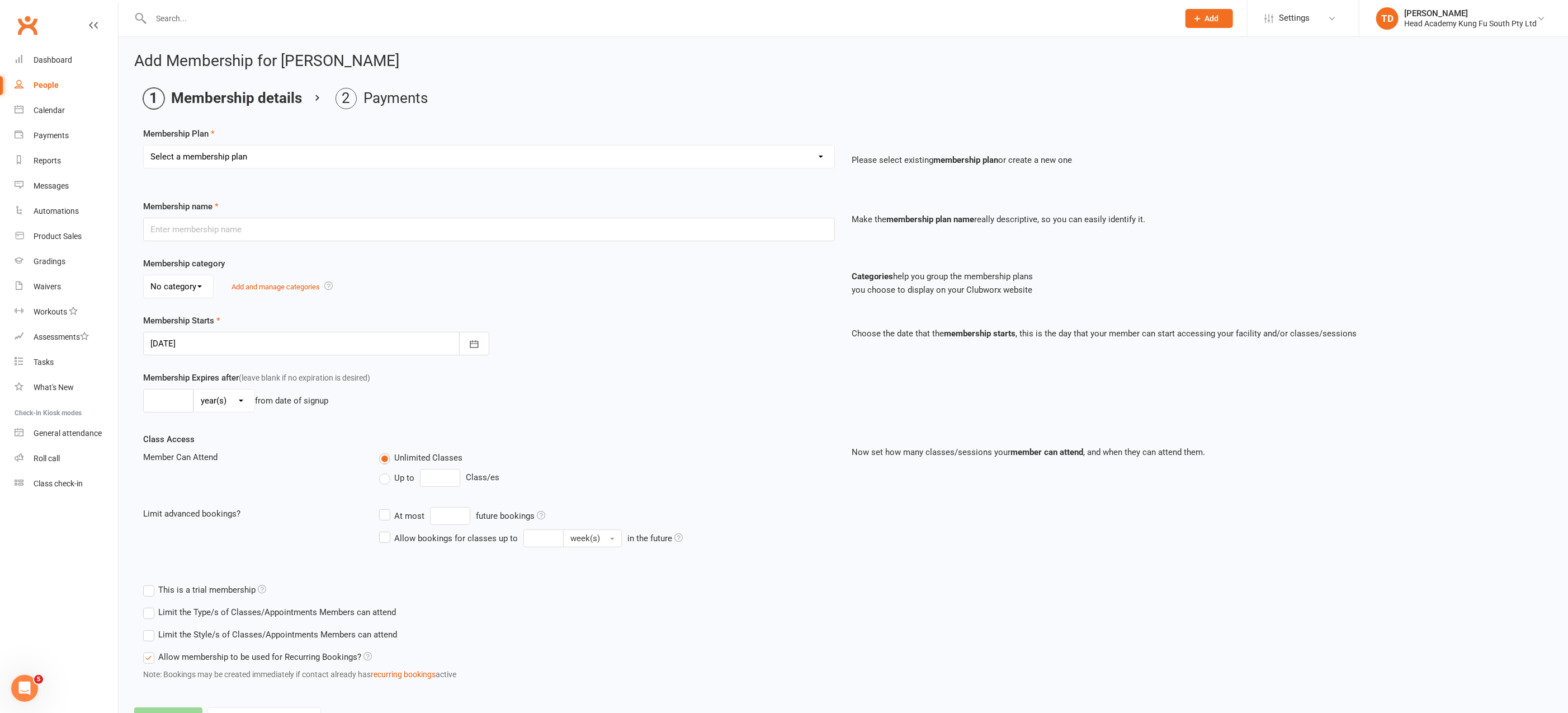
click at [276, 151] on select "Select a membership plan Create new Membership Plan Fortnightly (Unlimited Clas…" at bounding box center [488, 157] width 690 height 22
select select "7"
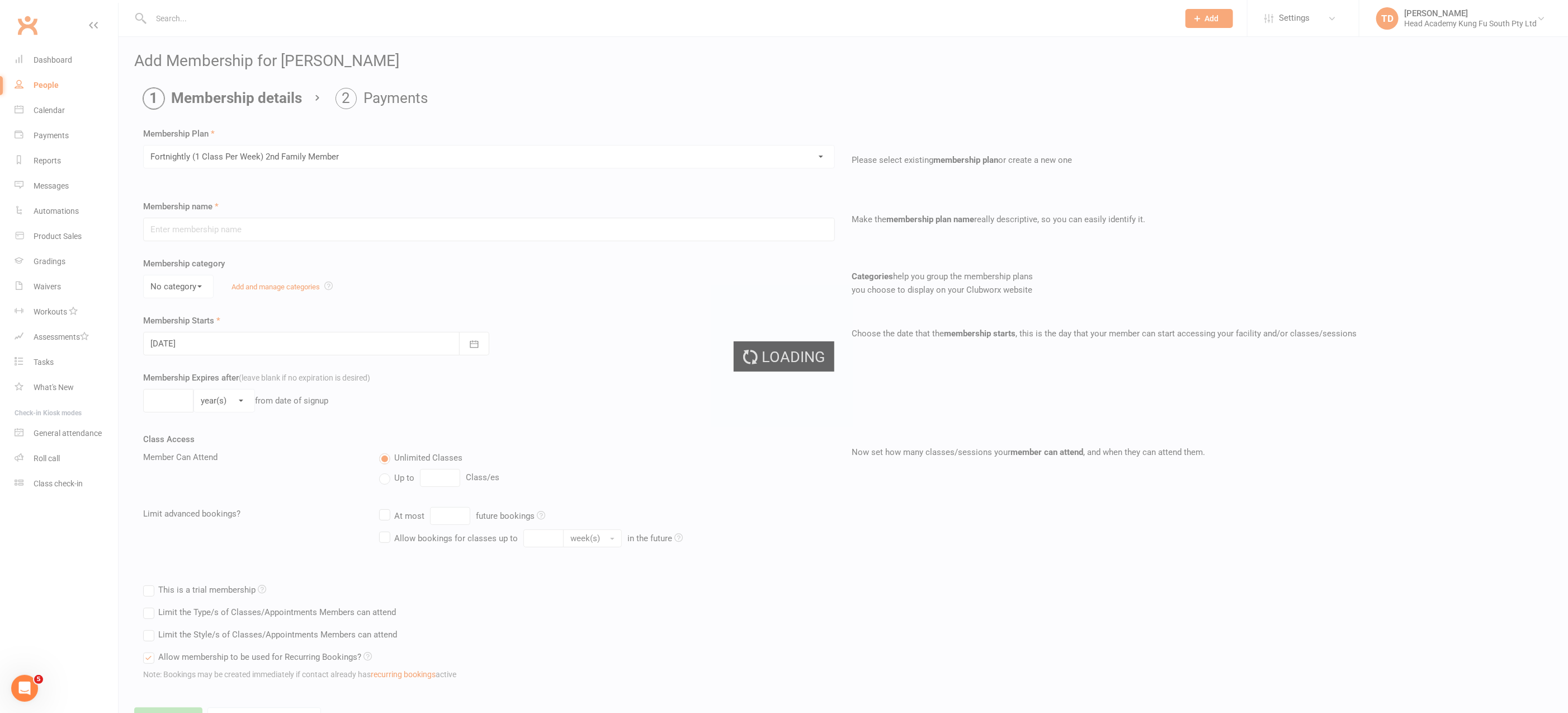
type input "Fortnightly (1 Class Per Week) 2nd Family Member"
select select "0"
type input "0"
type input "1"
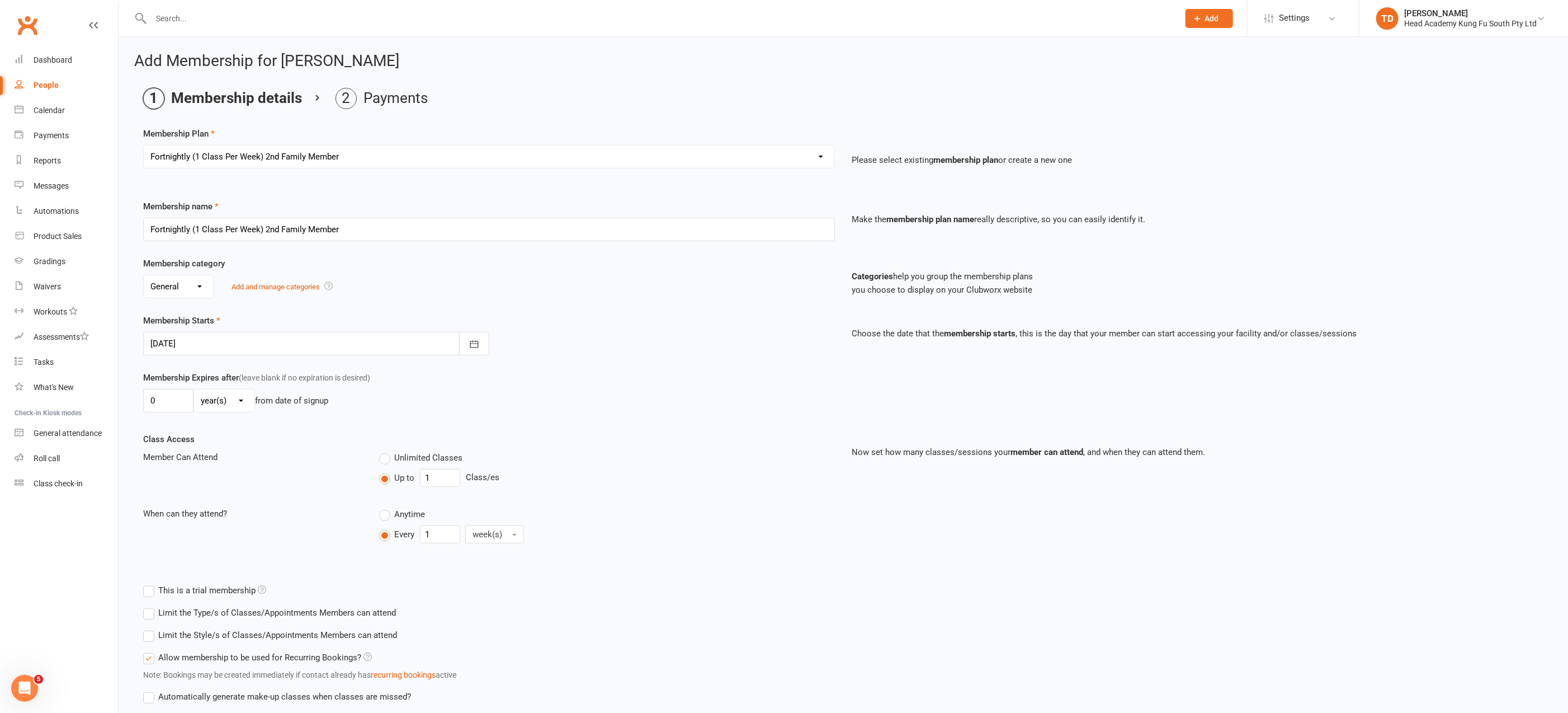
scroll to position [75, 0]
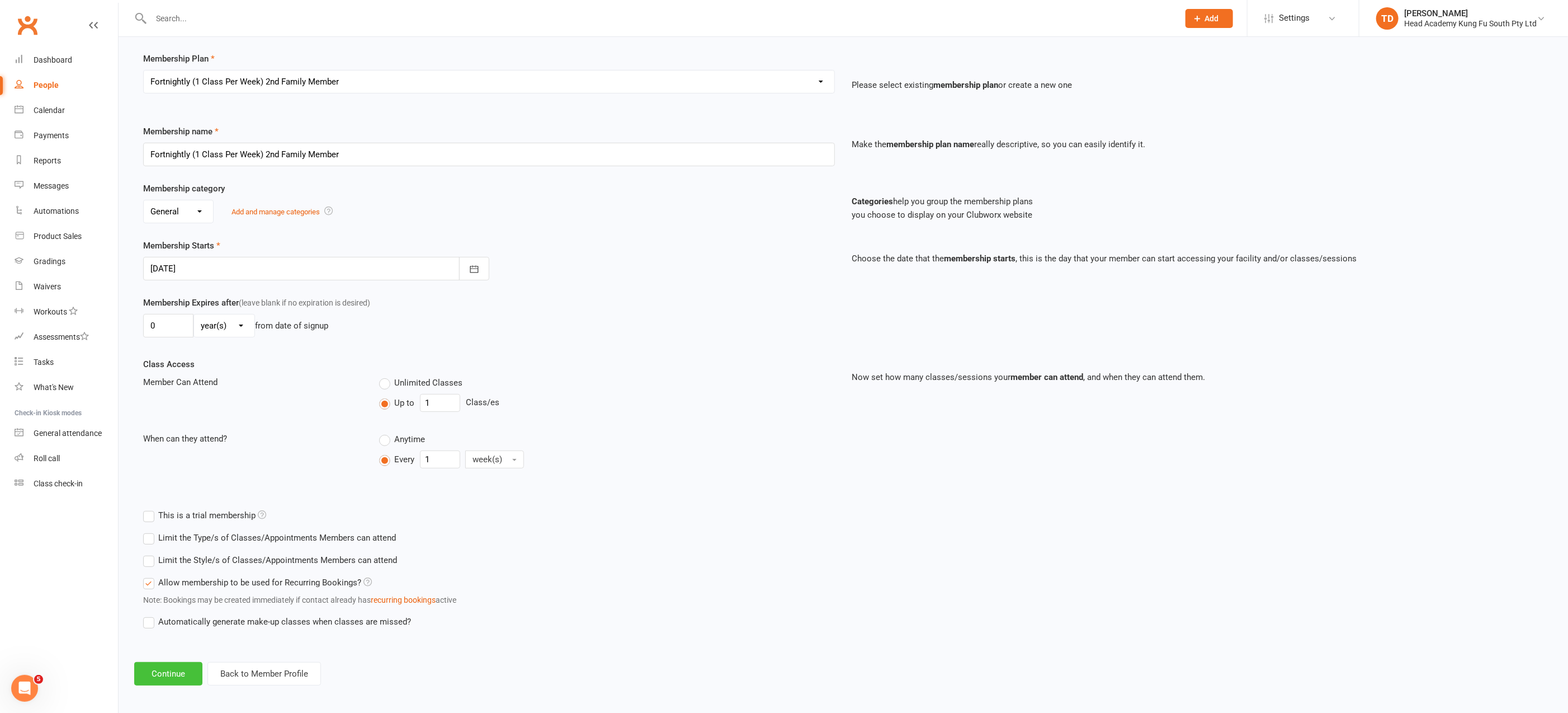
click at [161, 672] on button "Continue" at bounding box center [168, 674] width 68 height 23
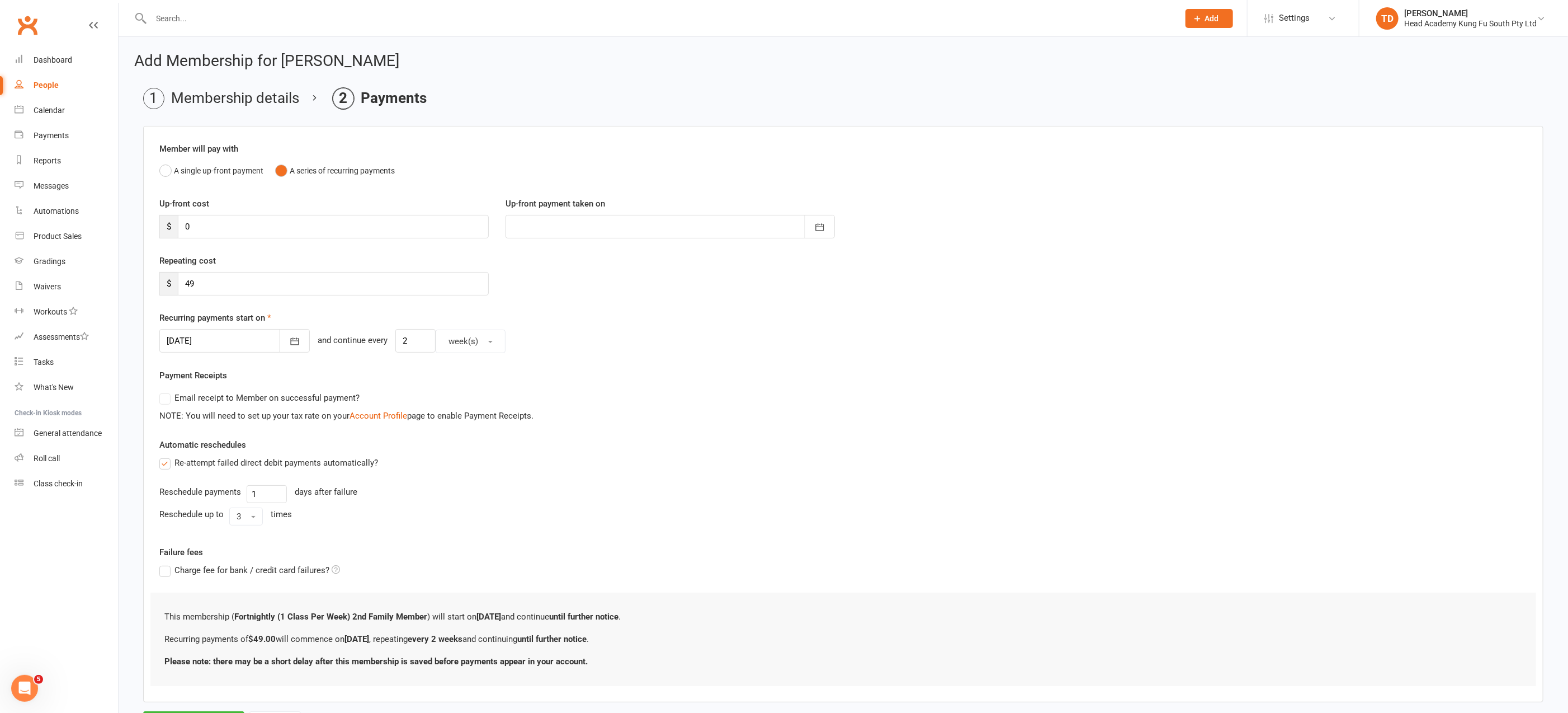
scroll to position [52, 0]
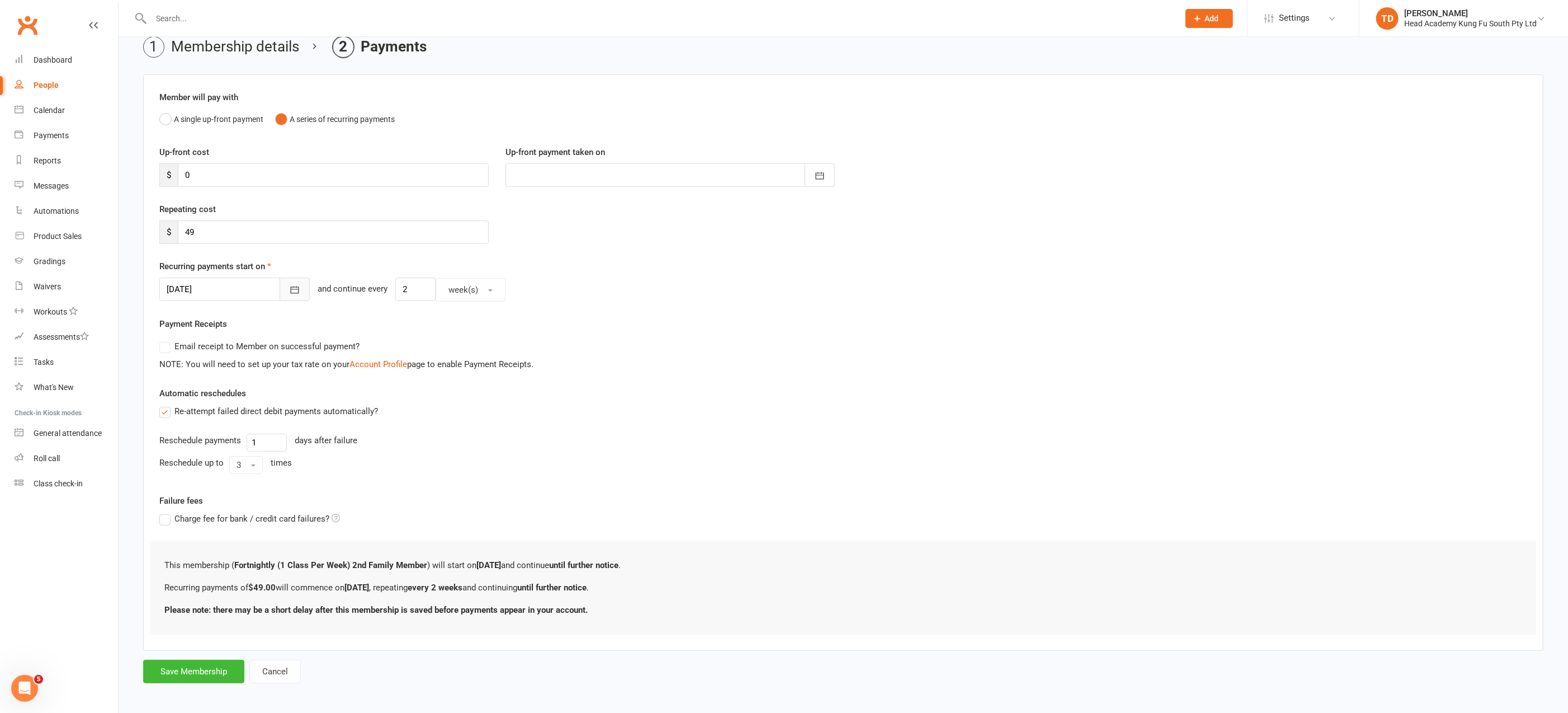
click at [289, 287] on icon "button" at bounding box center [294, 290] width 11 height 11
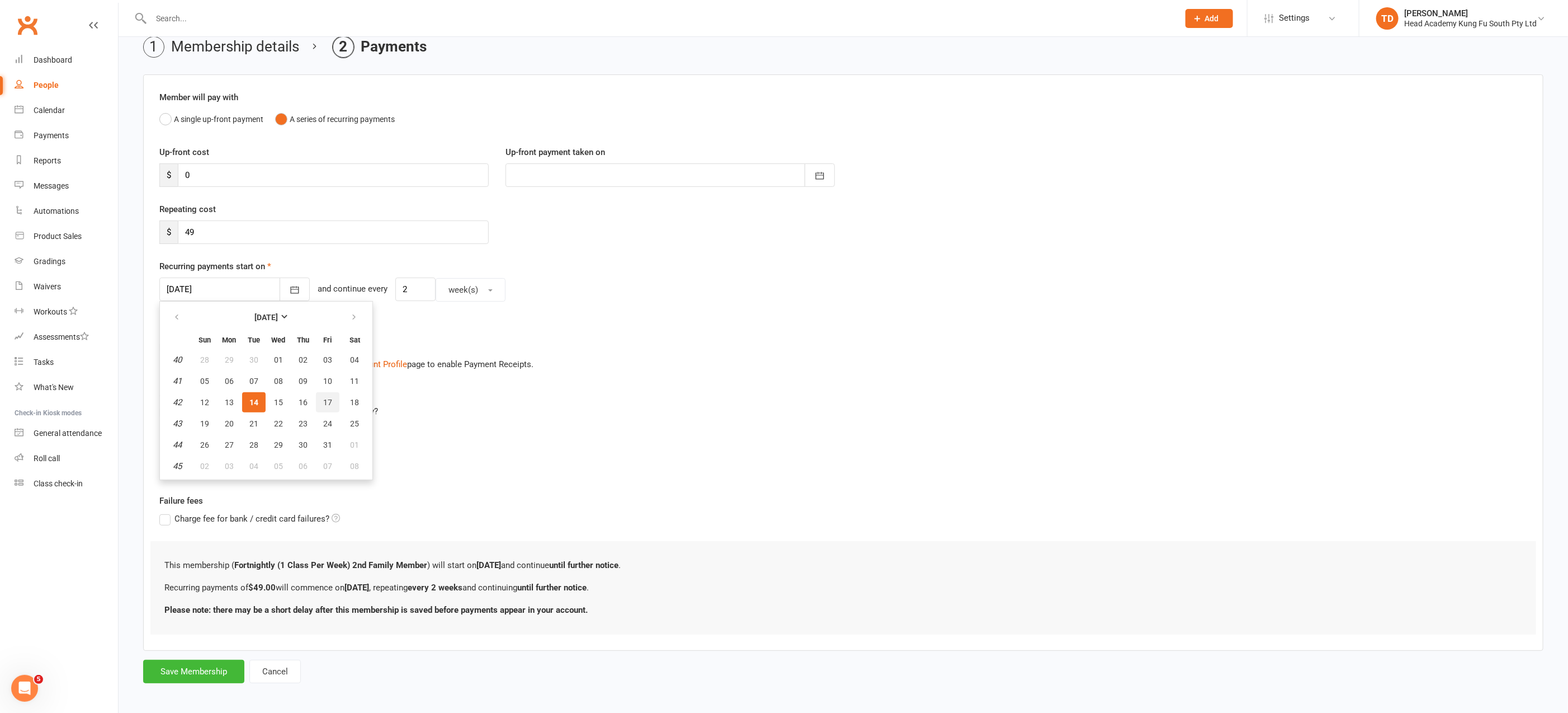
click at [324, 399] on span "17" at bounding box center [328, 402] width 9 height 9
type input "[DATE]"
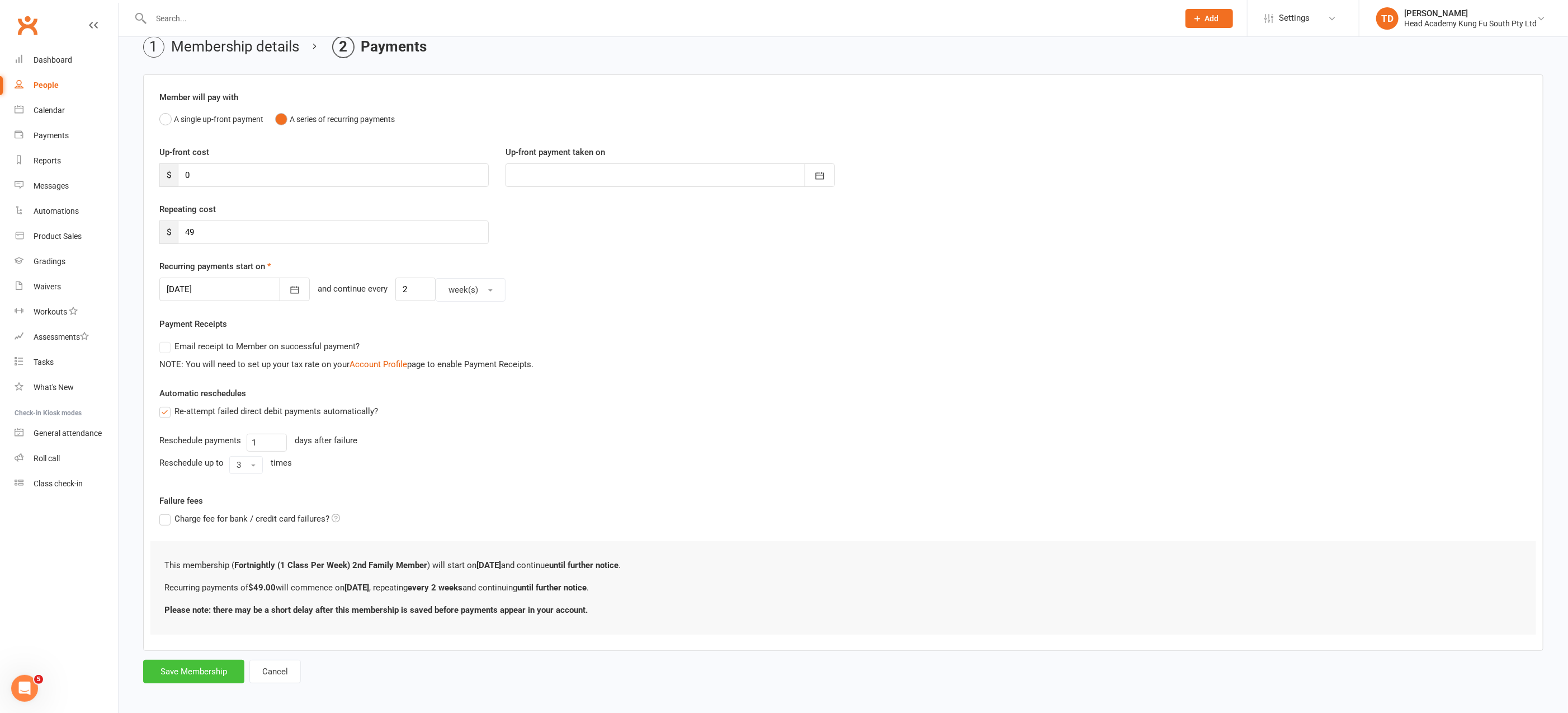
click at [194, 667] on button "Save Membership" at bounding box center [194, 671] width 101 height 23
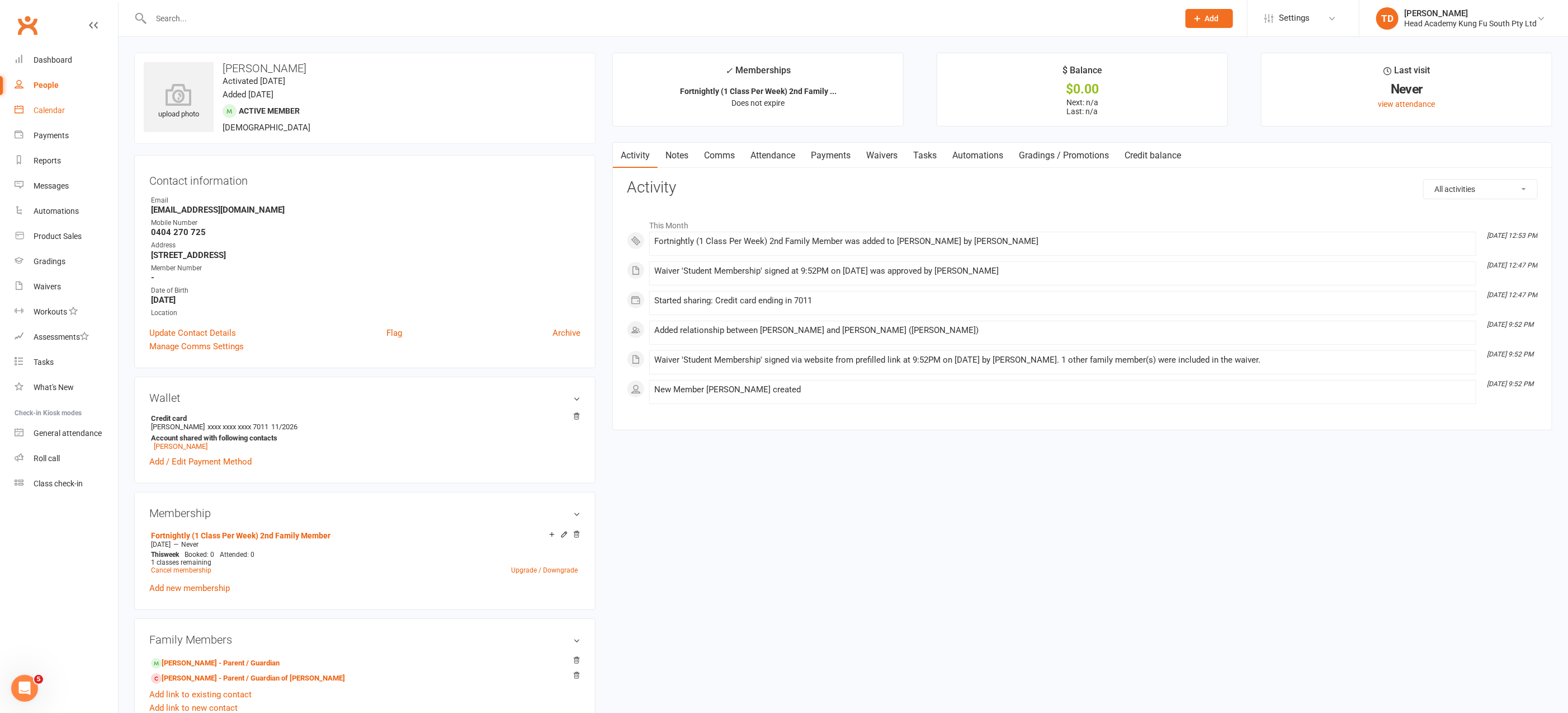
click at [57, 109] on div "Calendar" at bounding box center [49, 110] width 31 height 9
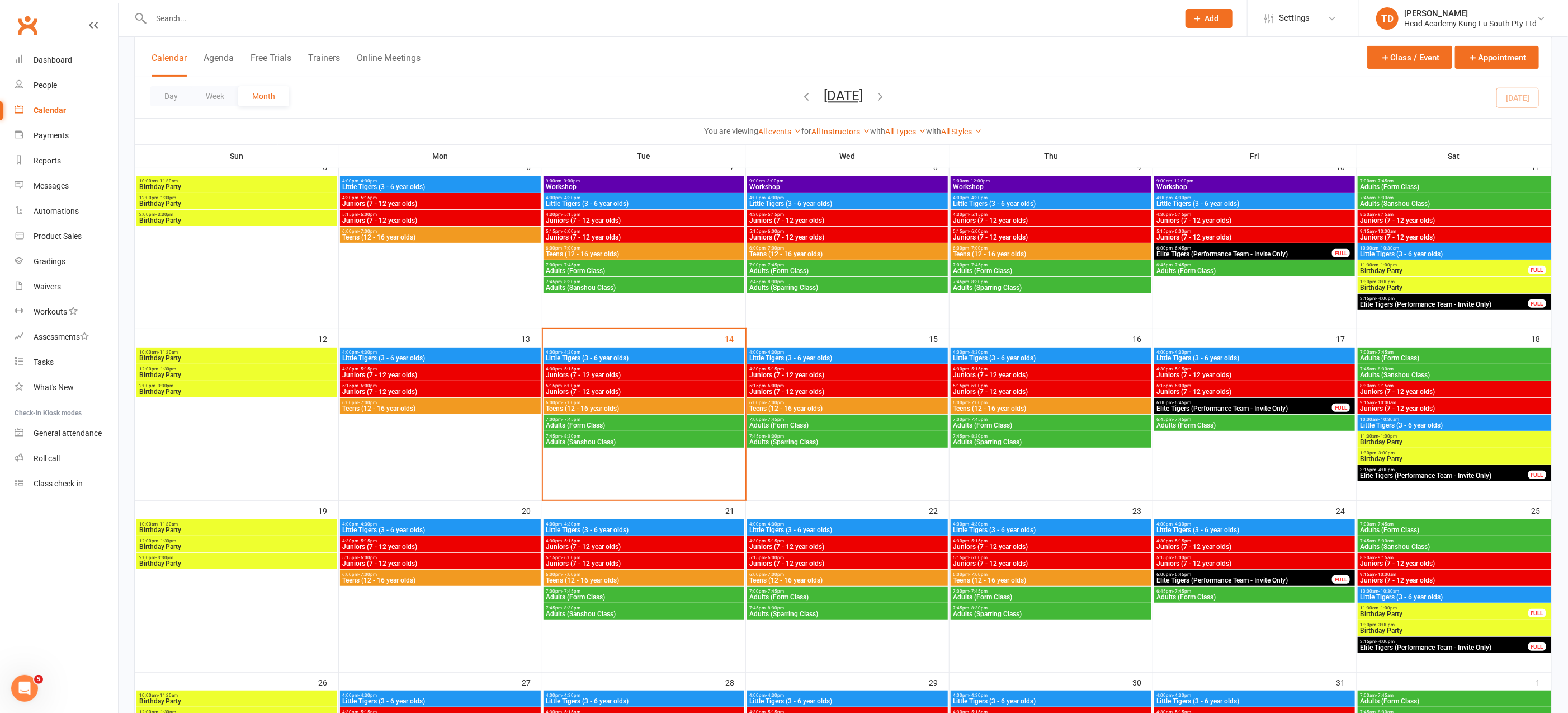
click at [1282, 358] on span "Little Tigers (3 - 6 year olds)" at bounding box center [1254, 358] width 196 height 7
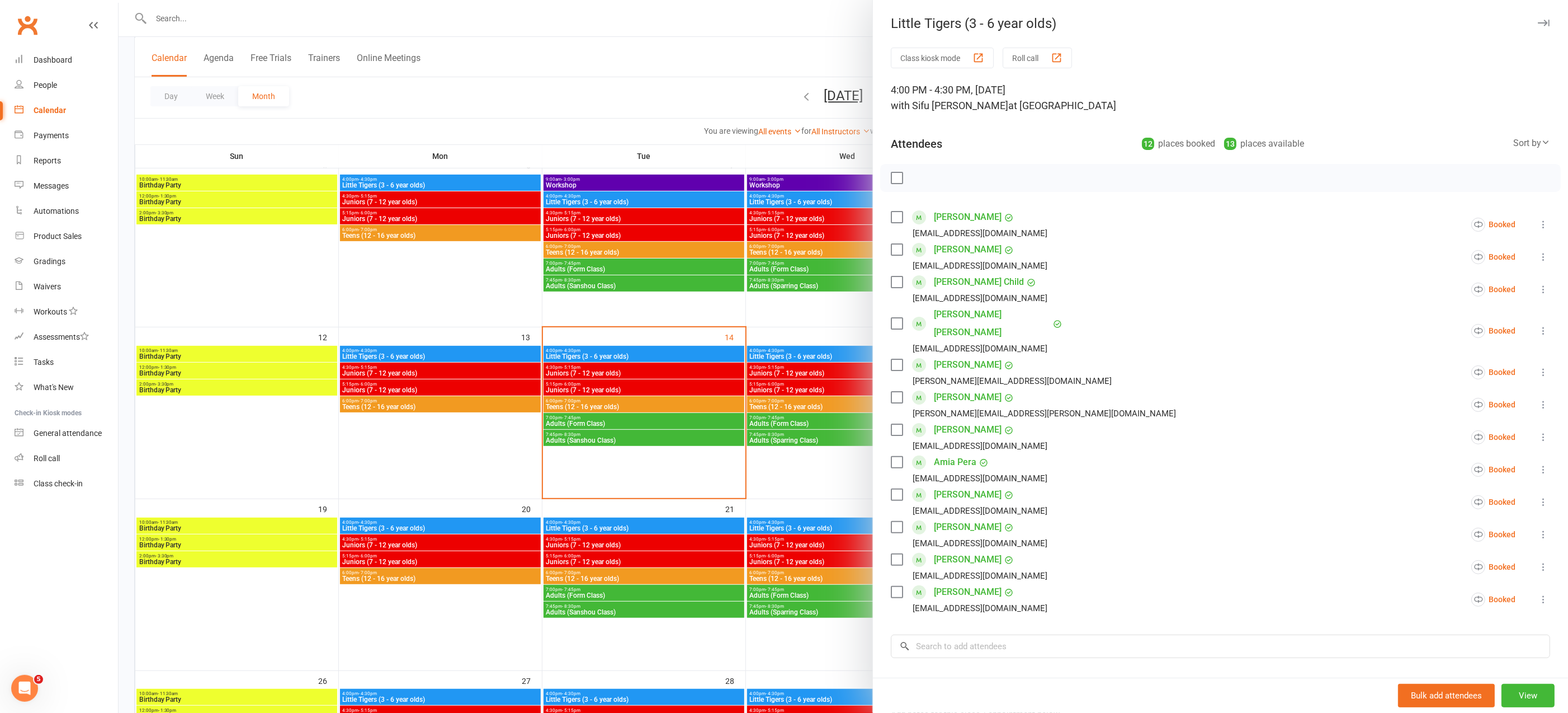
click at [988, 175] on div at bounding box center [1220, 177] width 681 height 28
click at [953, 635] on input "search" at bounding box center [1220, 646] width 659 height 23
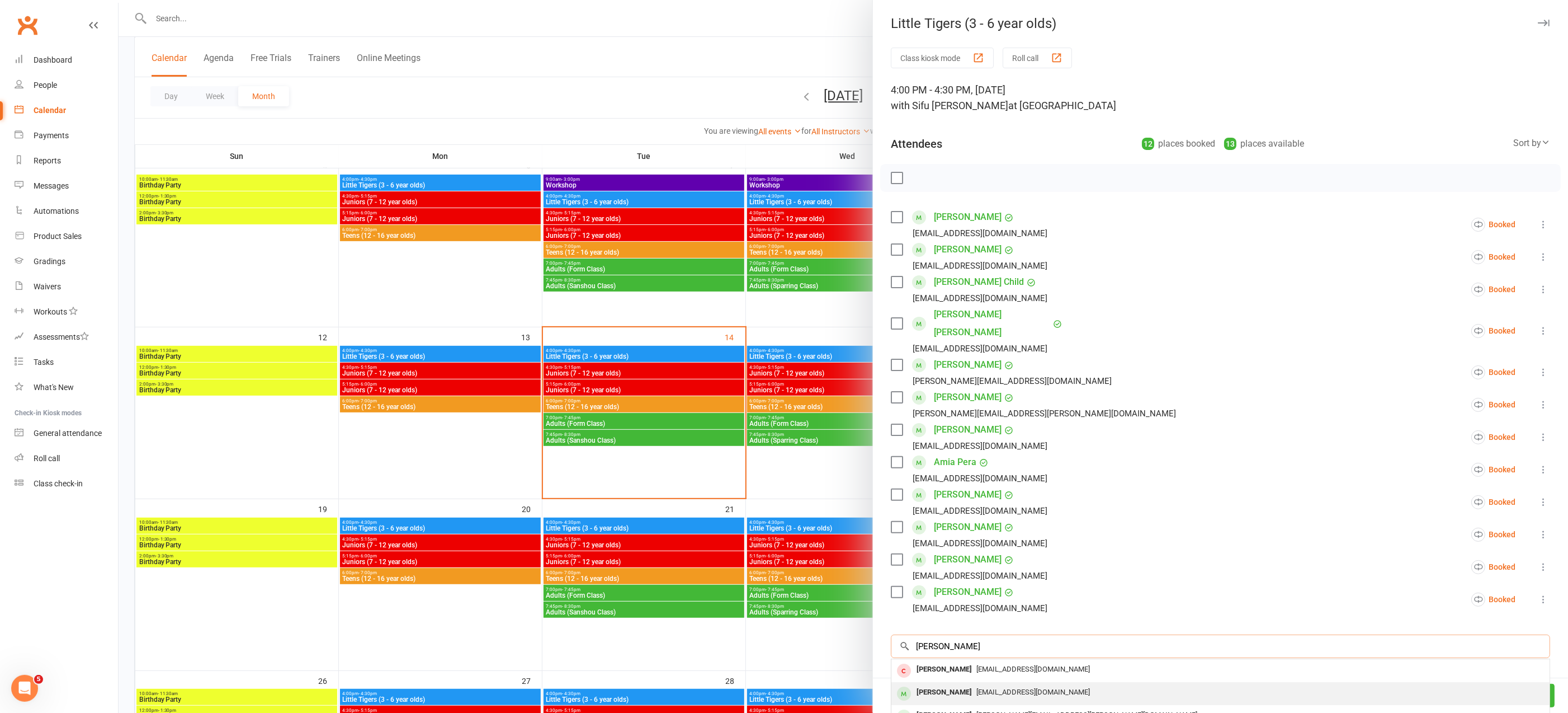
type input "[PERSON_NAME]"
click at [950, 684] on div "[PERSON_NAME]" at bounding box center [944, 692] width 65 height 16
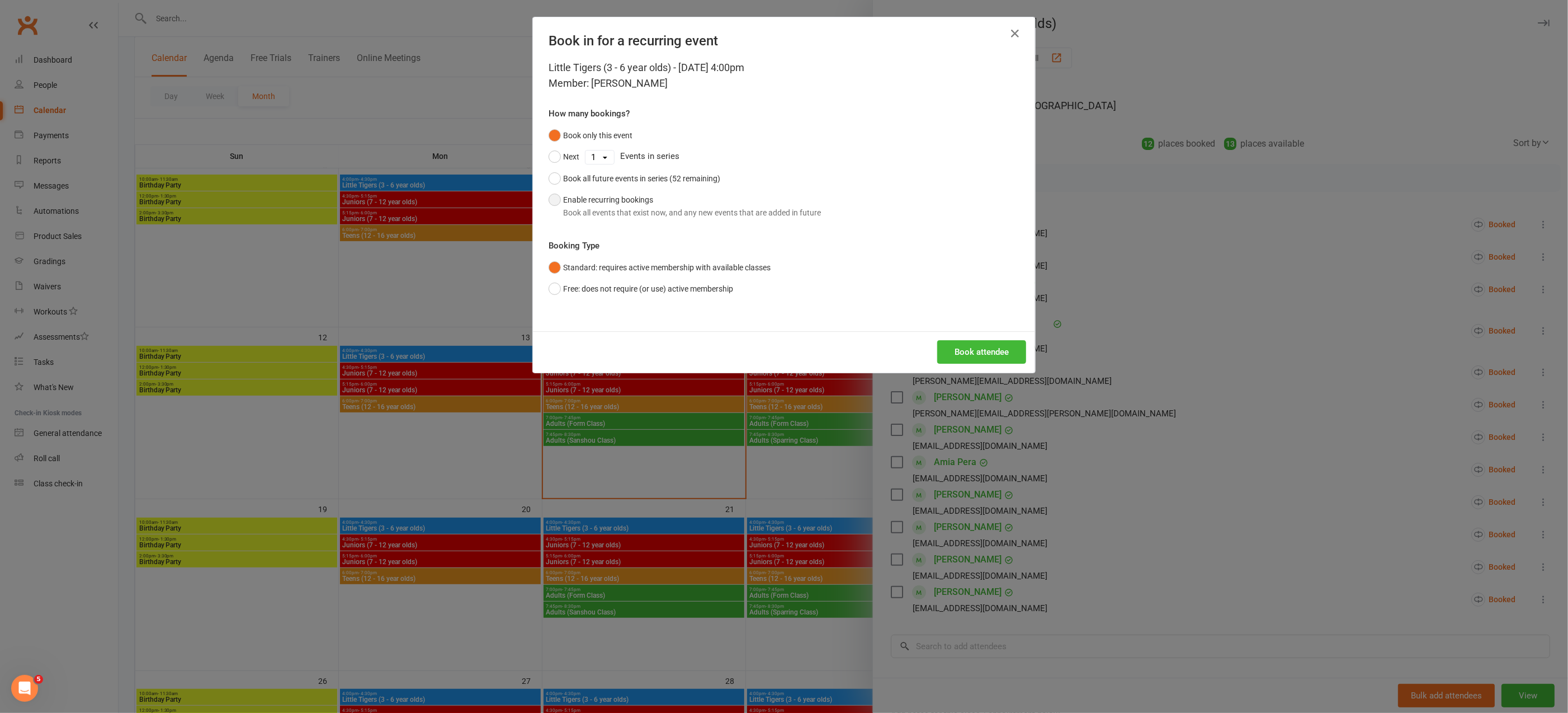
click at [550, 200] on button "Enable recurring bookings Book all events that exist now, and any new events th…" at bounding box center [685, 206] width 273 height 34
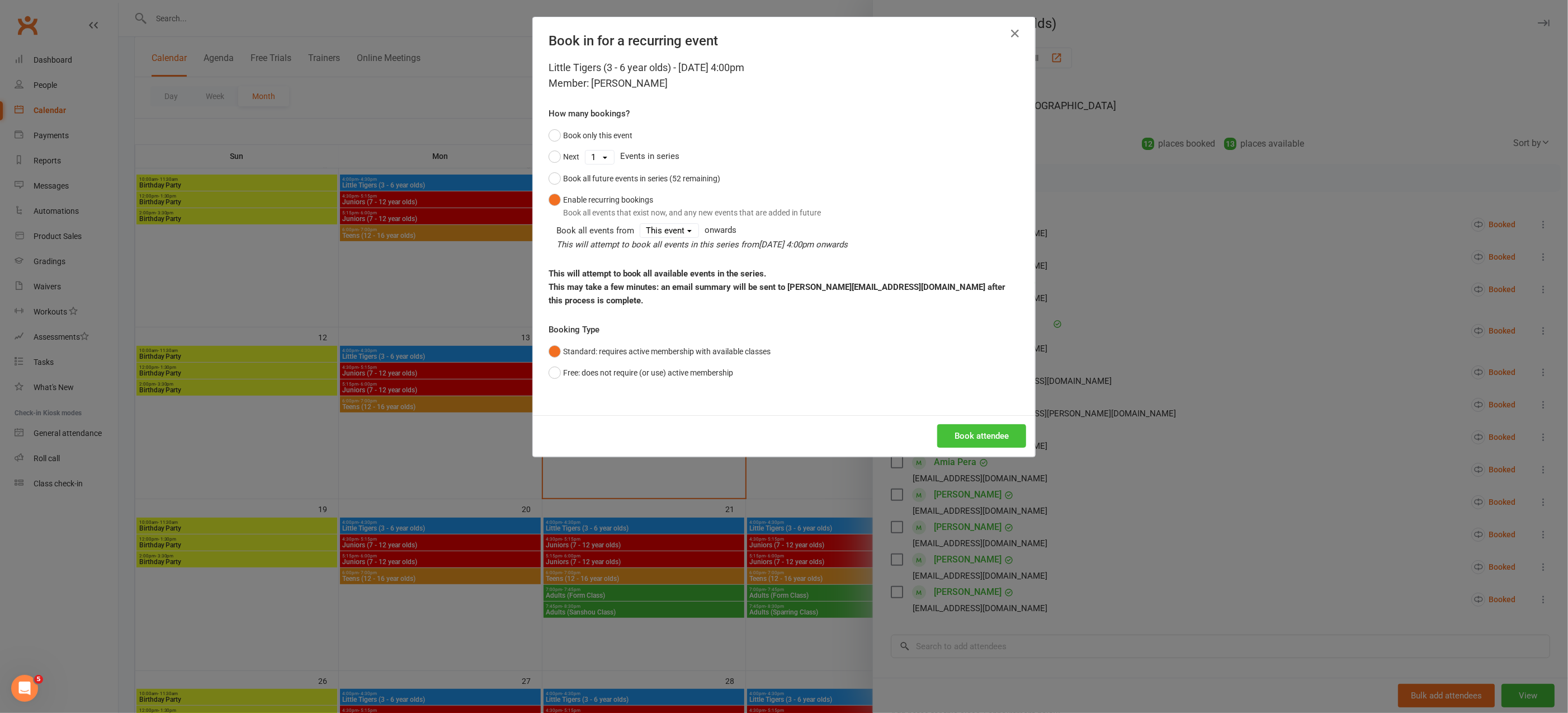
click at [995, 424] on button "Book attendee" at bounding box center [981, 436] width 89 height 23
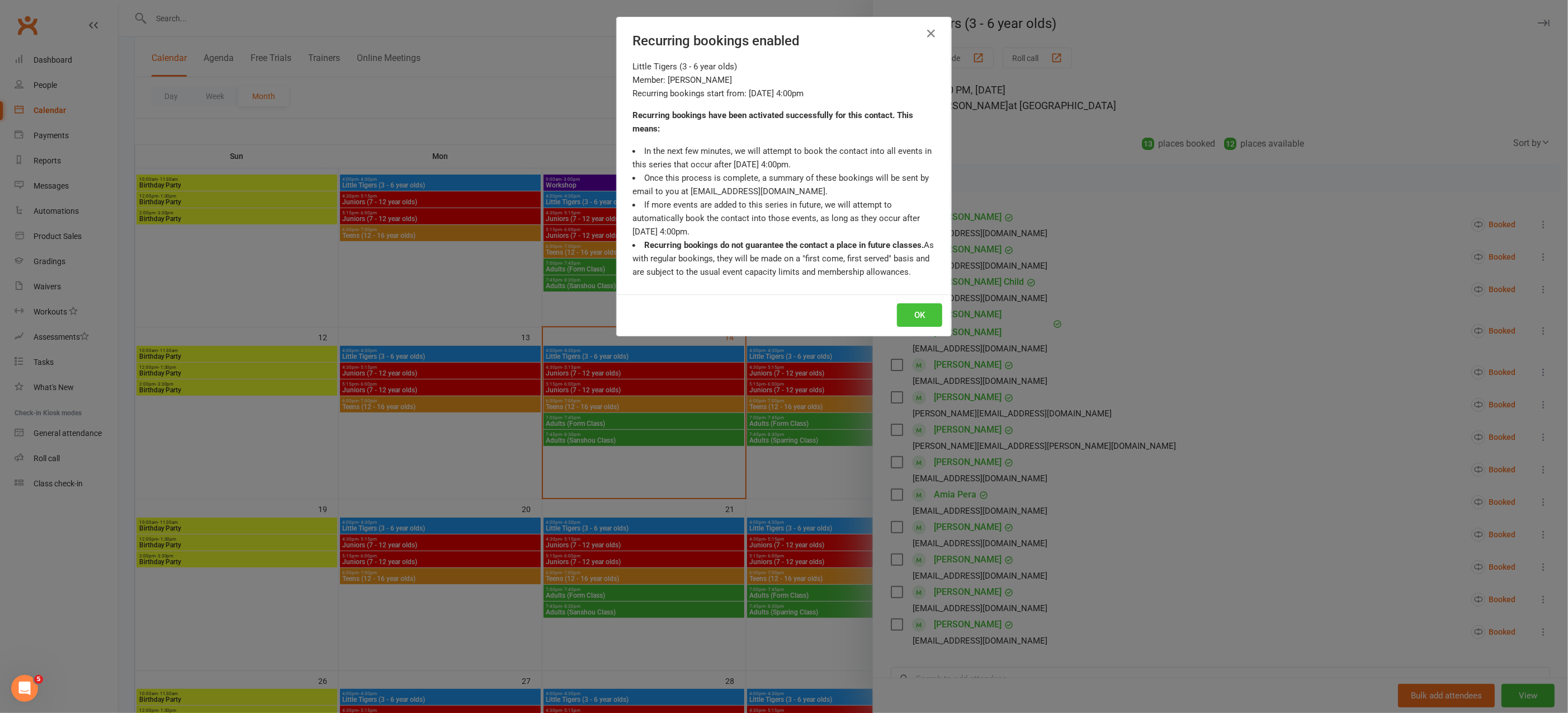
click at [921, 318] on button "OK" at bounding box center [919, 315] width 45 height 23
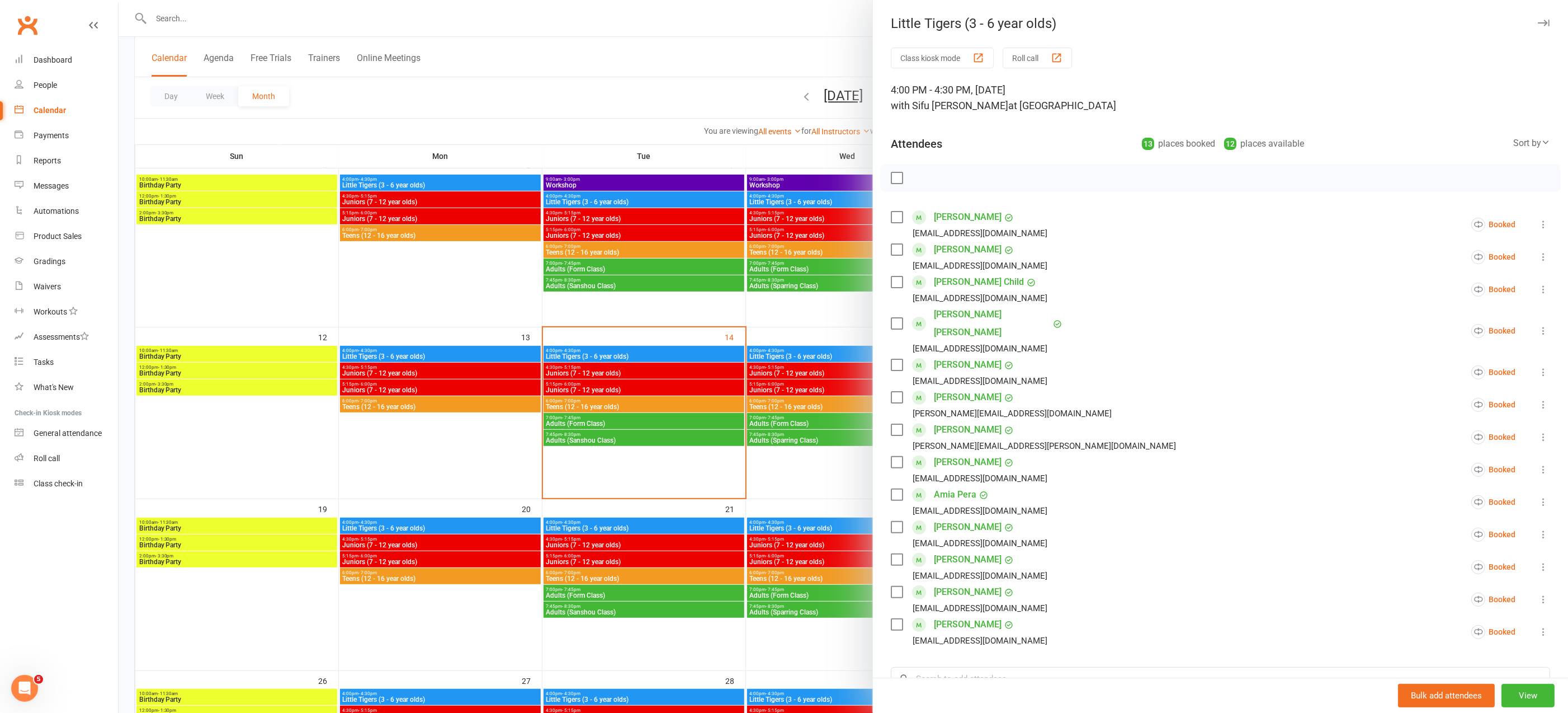
click at [850, 499] on div at bounding box center [843, 356] width 1449 height 713
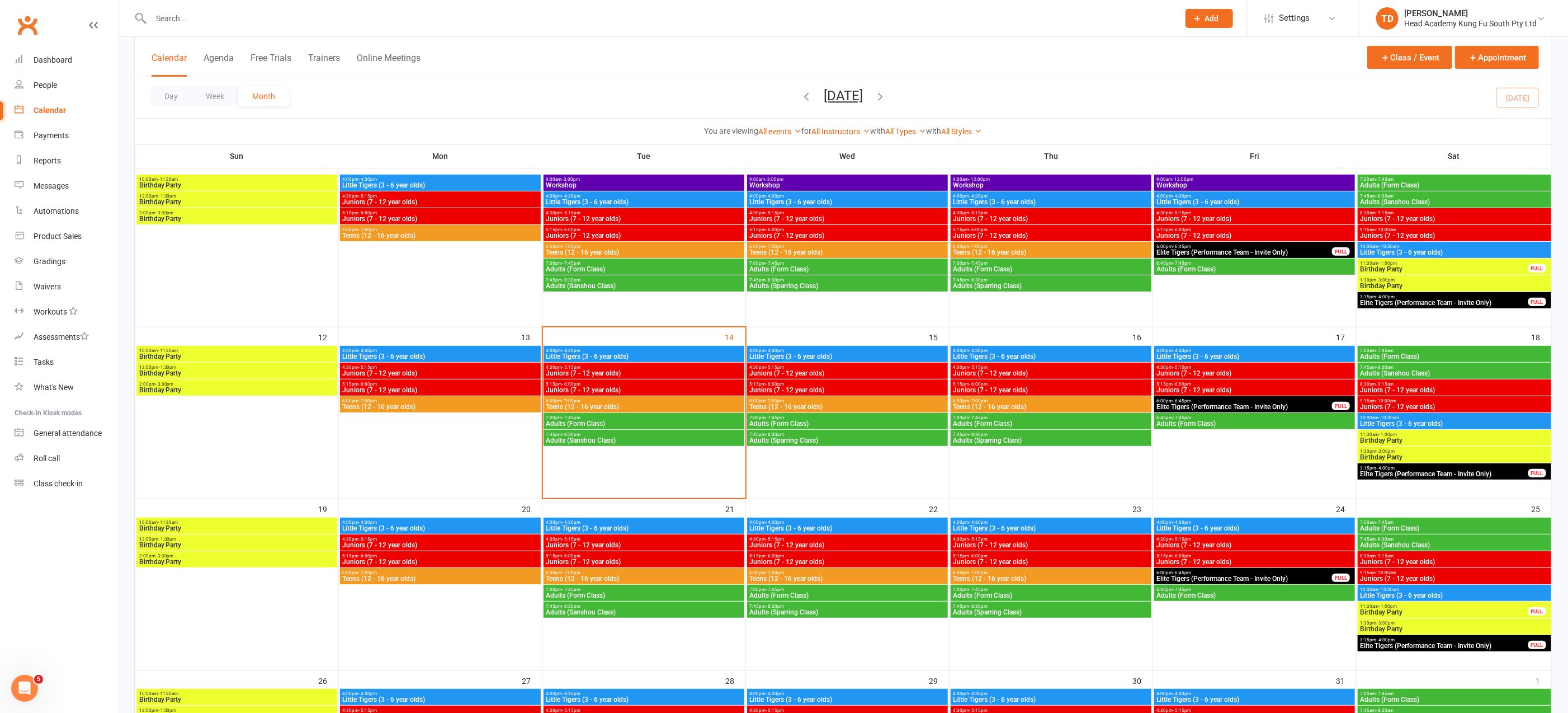
click at [1262, 385] on span "5:15pm - 6:00pm" at bounding box center [1254, 384] width 196 height 5
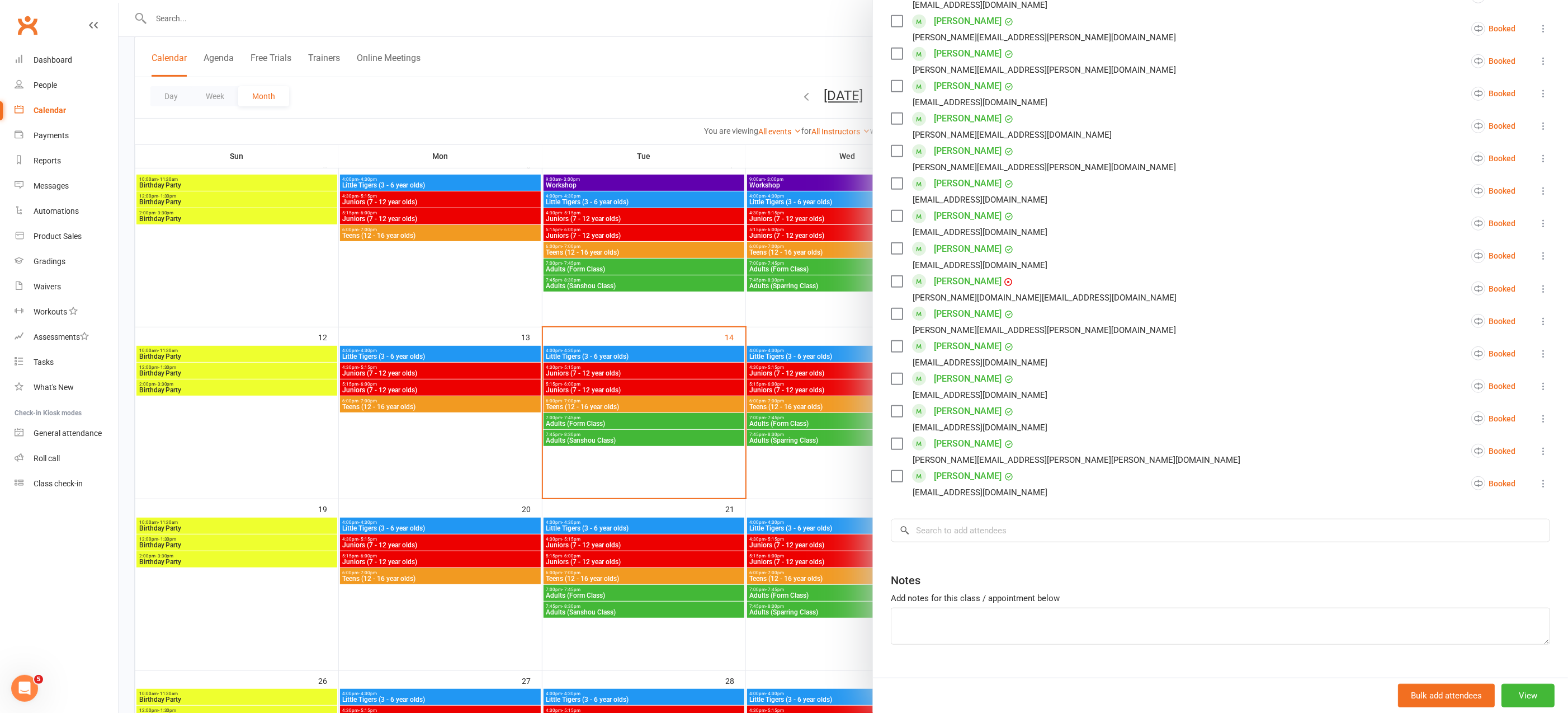
scroll to position [476, 0]
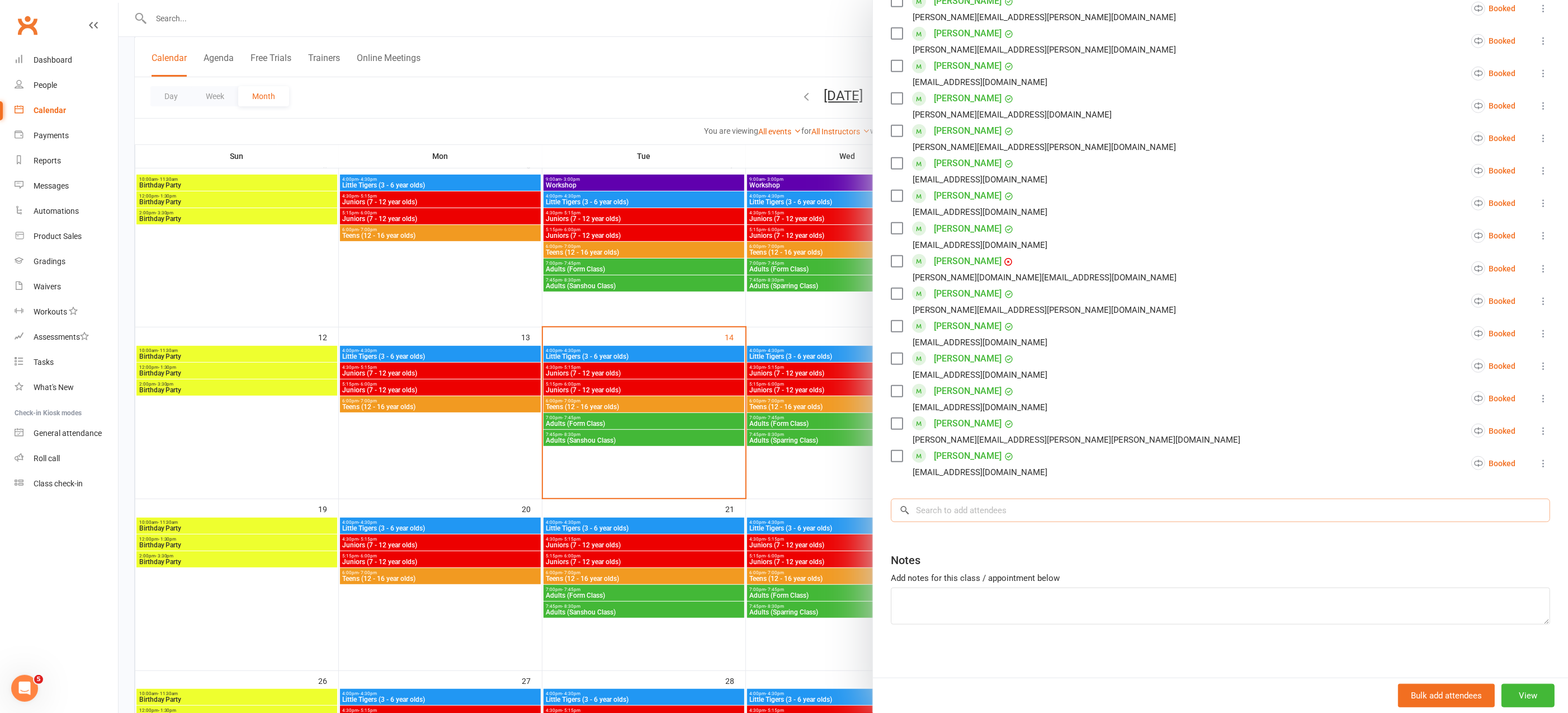
click at [957, 509] on input "search" at bounding box center [1220, 510] width 659 height 23
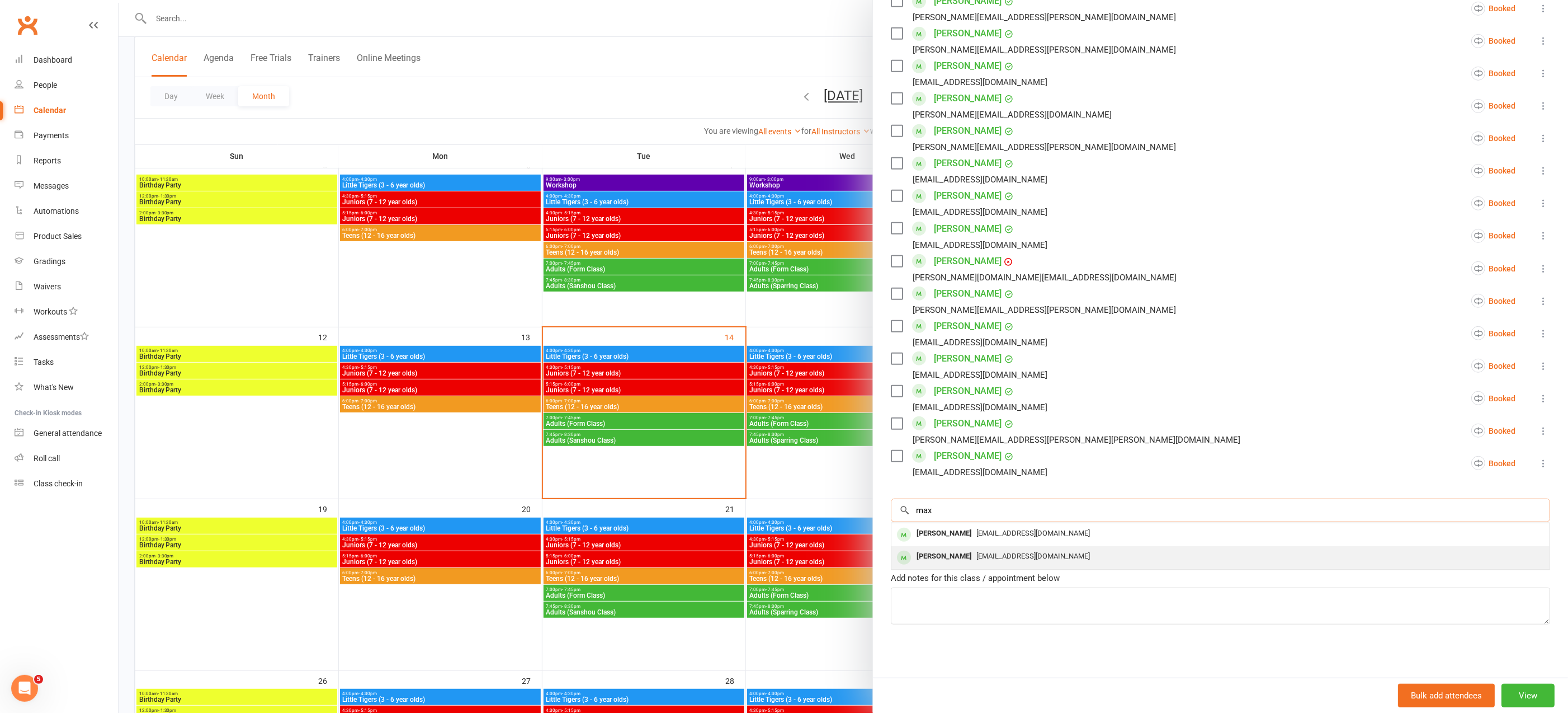
type input "max"
click at [976, 556] on span "[EMAIL_ADDRESS][DOMAIN_NAME]" at bounding box center [1033, 556] width 113 height 8
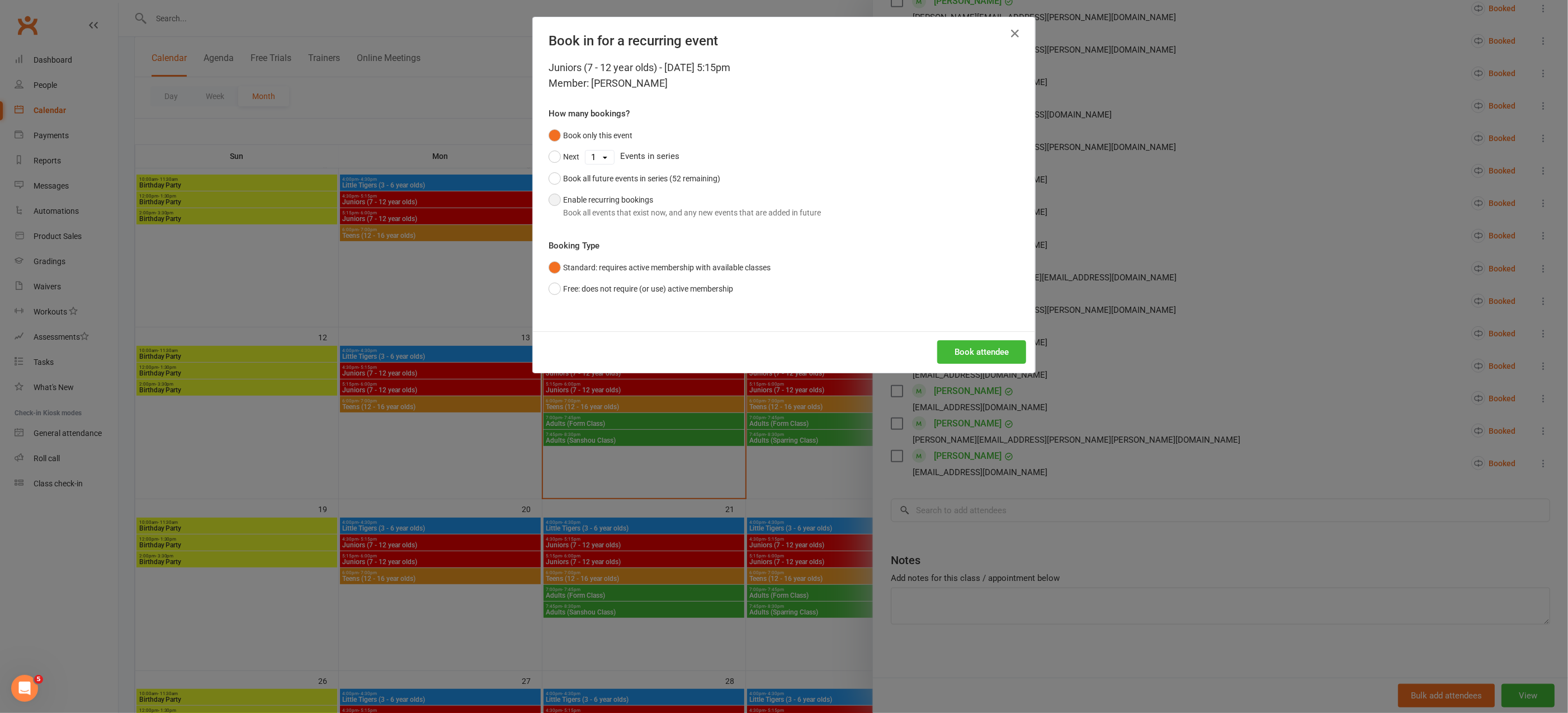
click at [553, 200] on button "Enable recurring bookings Book all events that exist now, and any new events th…" at bounding box center [685, 206] width 273 height 34
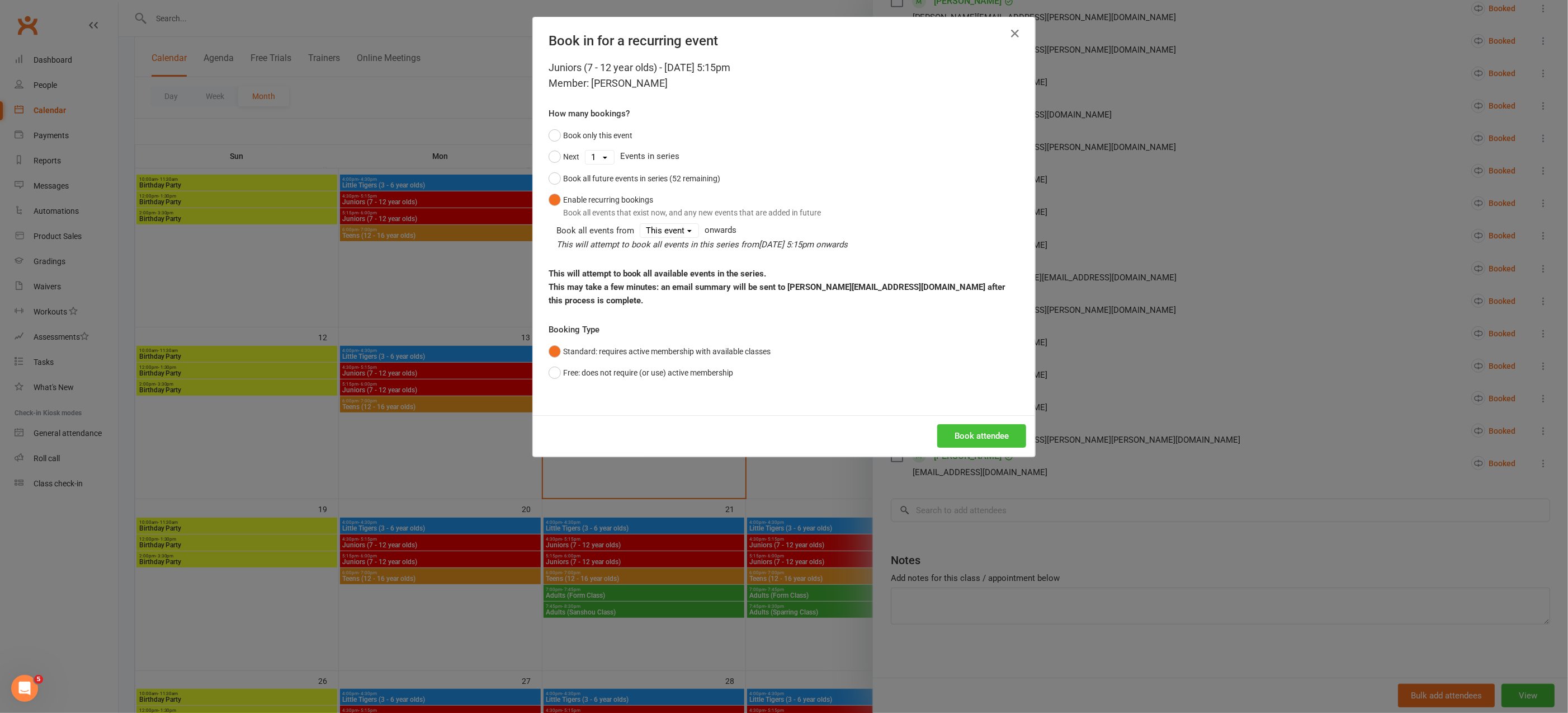
click at [983, 424] on button "Book attendee" at bounding box center [981, 436] width 89 height 23
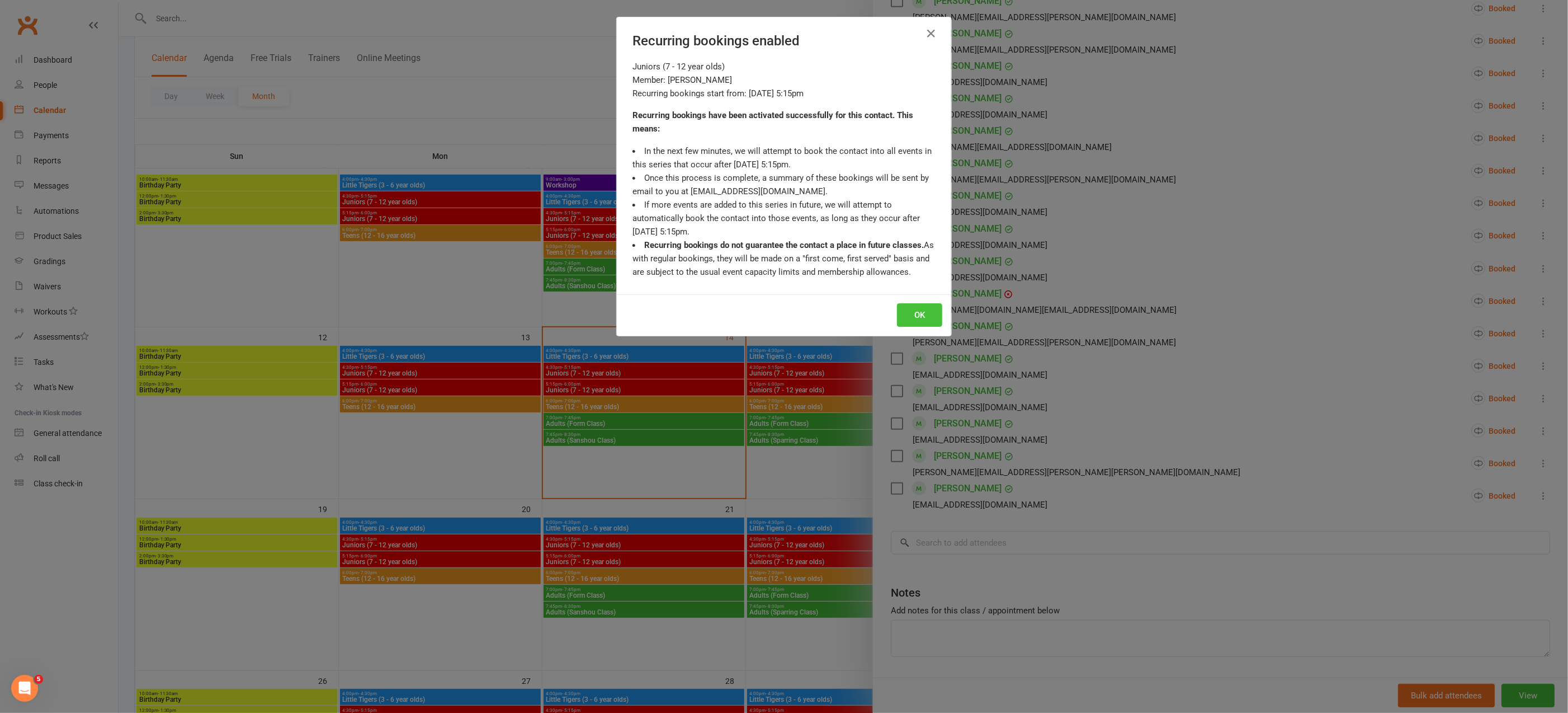
click at [934, 309] on button "OK" at bounding box center [919, 315] width 45 height 23
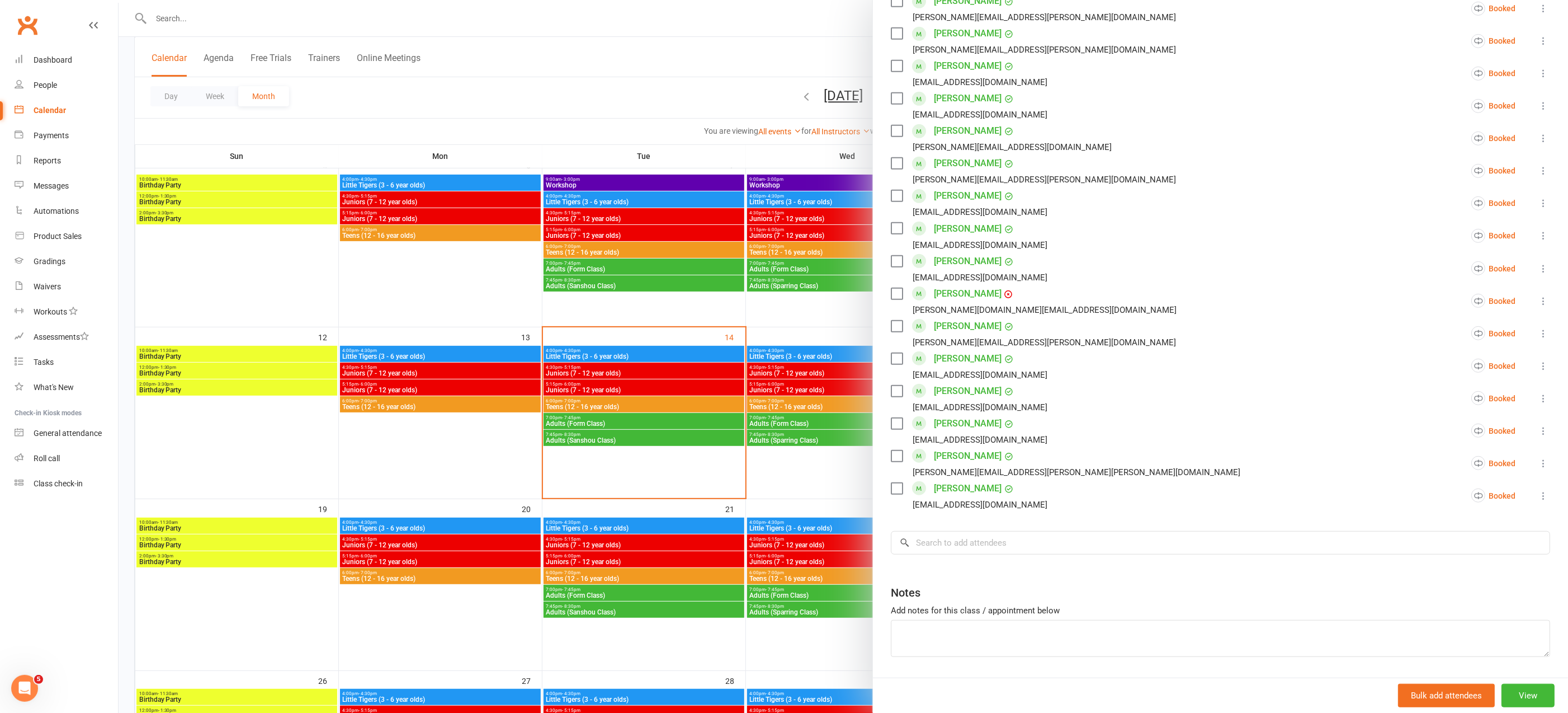
click at [477, 279] on div at bounding box center [843, 356] width 1449 height 713
